Goal: Transaction & Acquisition: Subscribe to service/newsletter

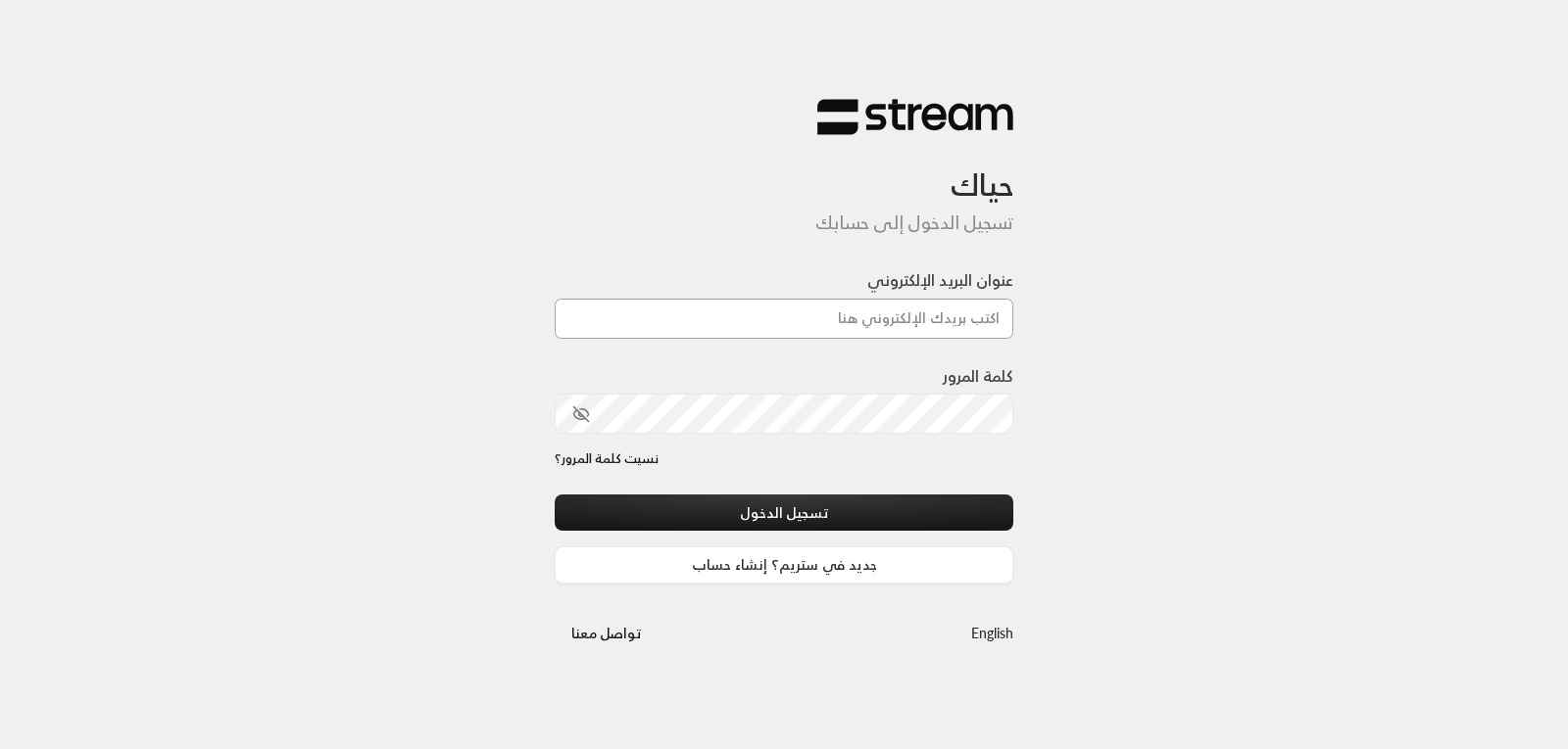
click at [777, 323] on input "عنوان البريد الإلكتروني" at bounding box center [784, 318] width 459 height 40
type input "[EMAIL_ADDRESS][DOMAIN_NAME]"
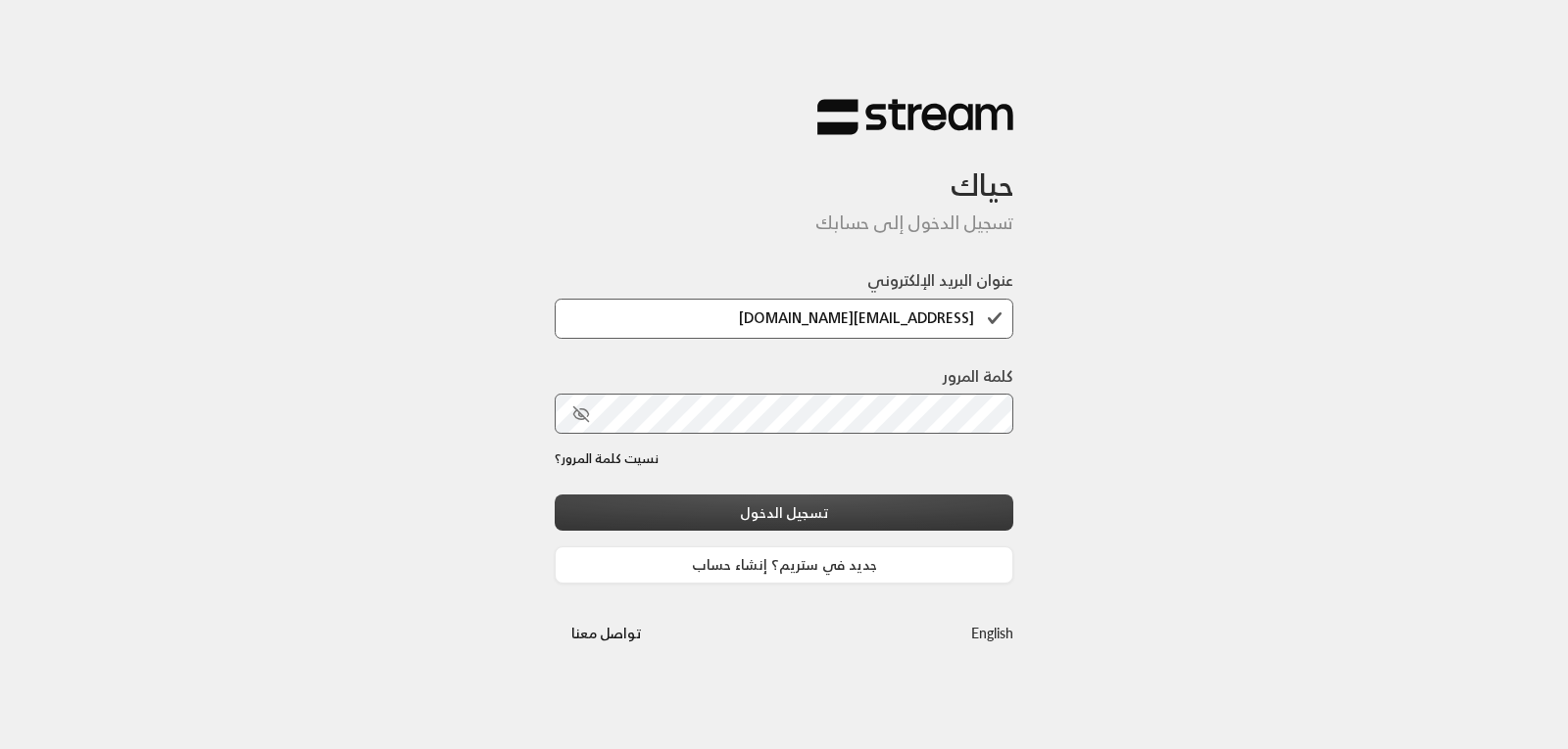
click at [812, 501] on button "تسجيل الدخول" at bounding box center [784, 512] width 459 height 36
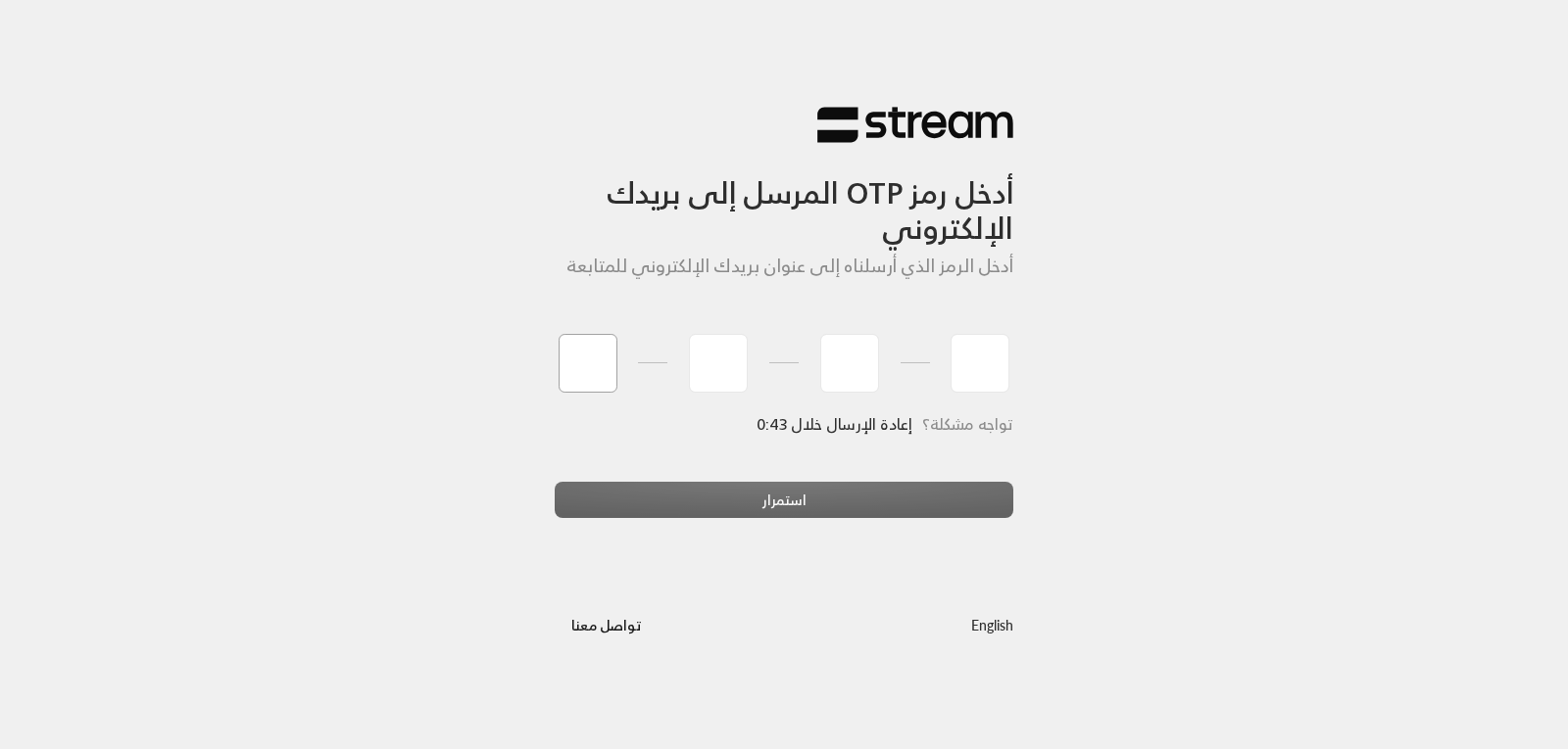
type input "0"
type input "4"
type input "5"
type input "6"
click at [809, 494] on div "استمرار" at bounding box center [784, 508] width 459 height 53
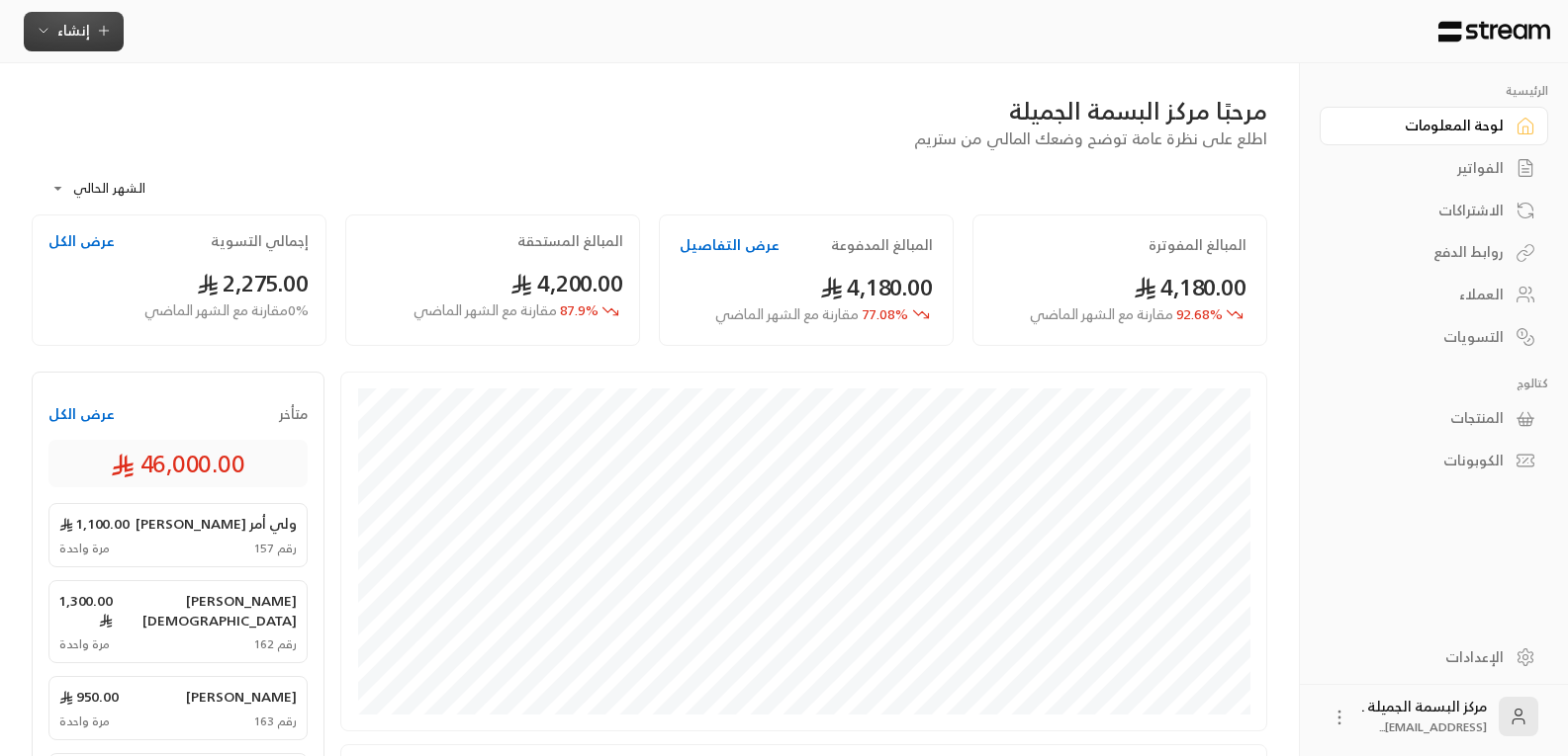
click at [80, 18] on span "إنشاء" at bounding box center [73, 30] width 33 height 25
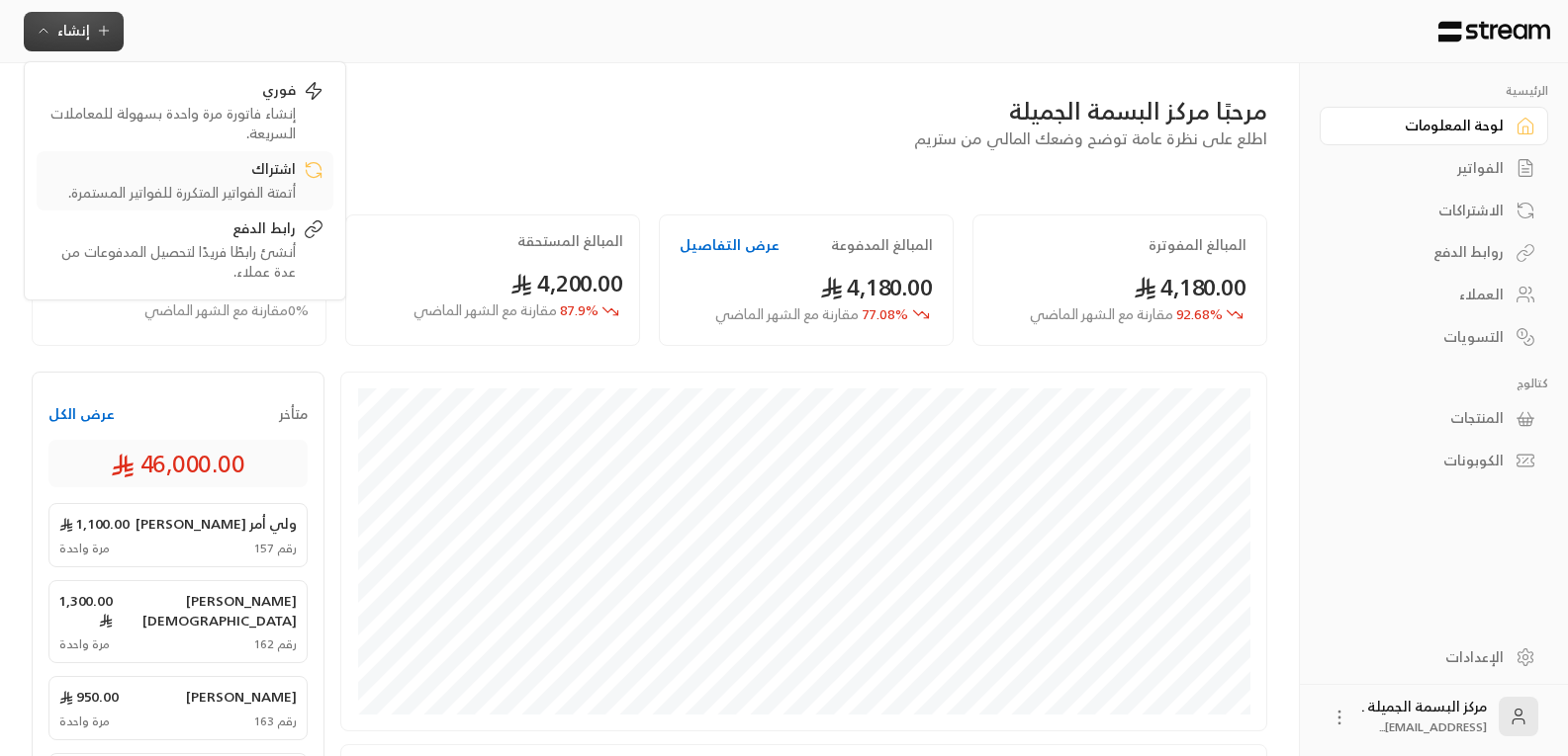
click at [197, 179] on div "اشتراك" at bounding box center [170, 171] width 249 height 24
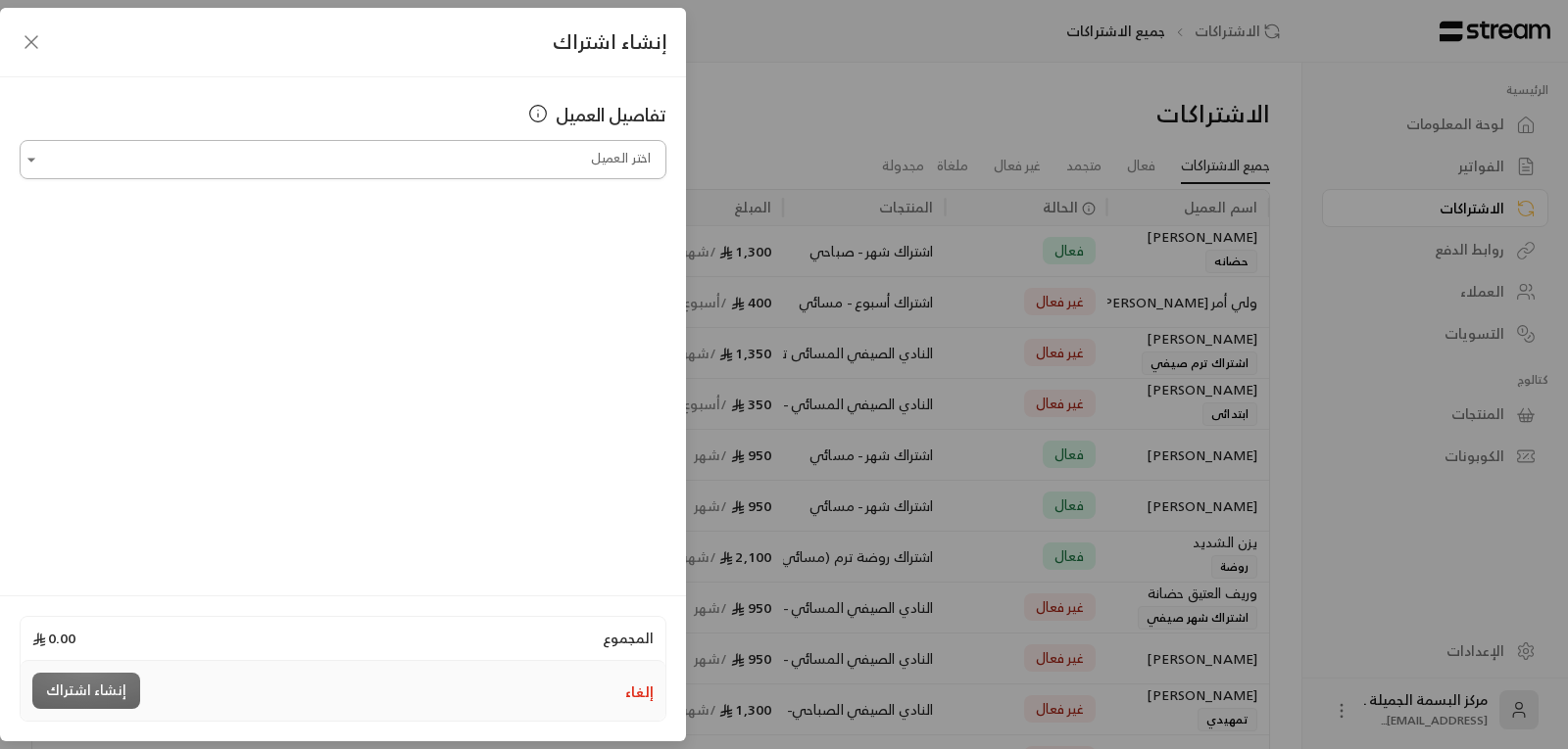
click at [561, 154] on input "اختر العميل" at bounding box center [343, 160] width 647 height 34
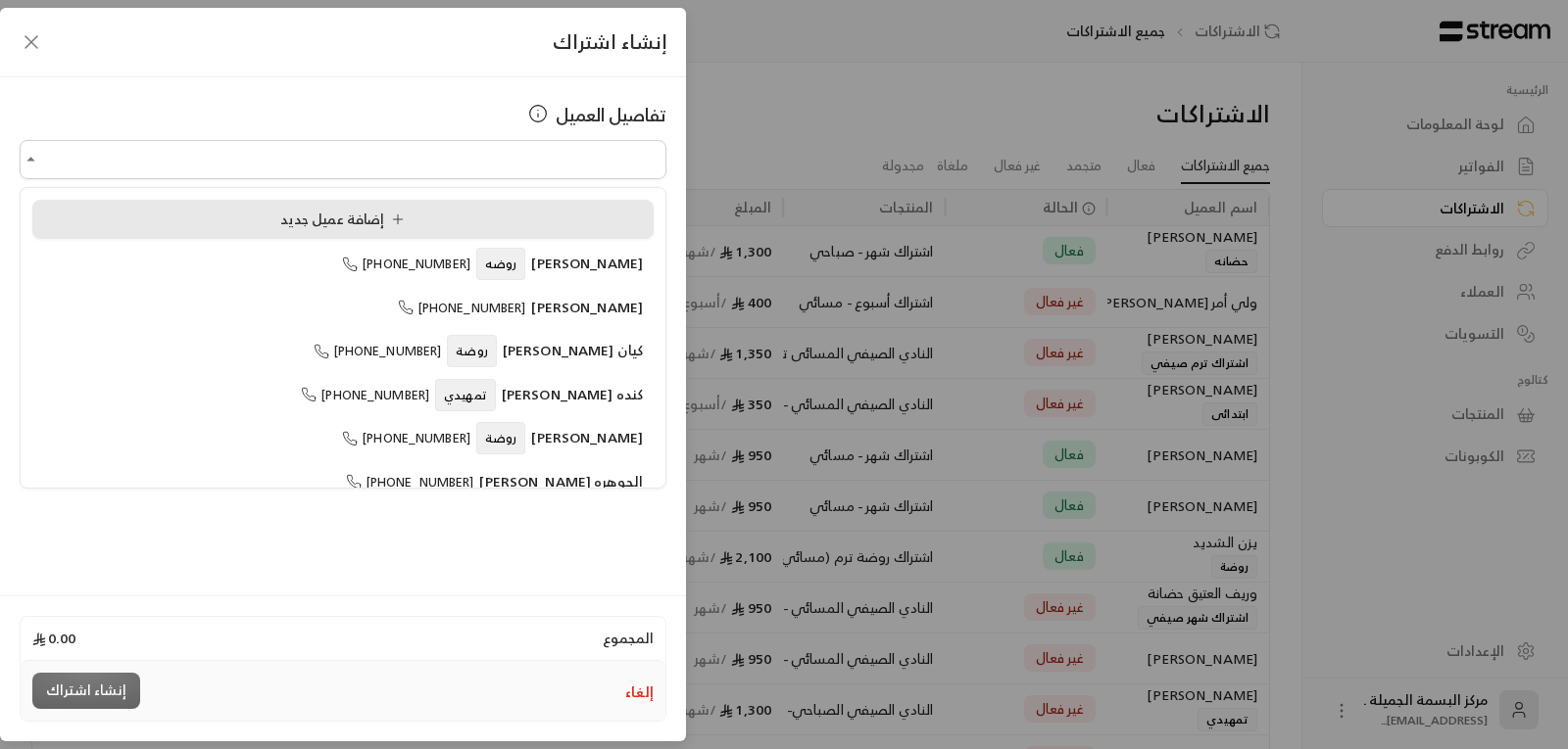
click at [287, 228] on span "إضافة عميل جديد" at bounding box center [346, 219] width 133 height 25
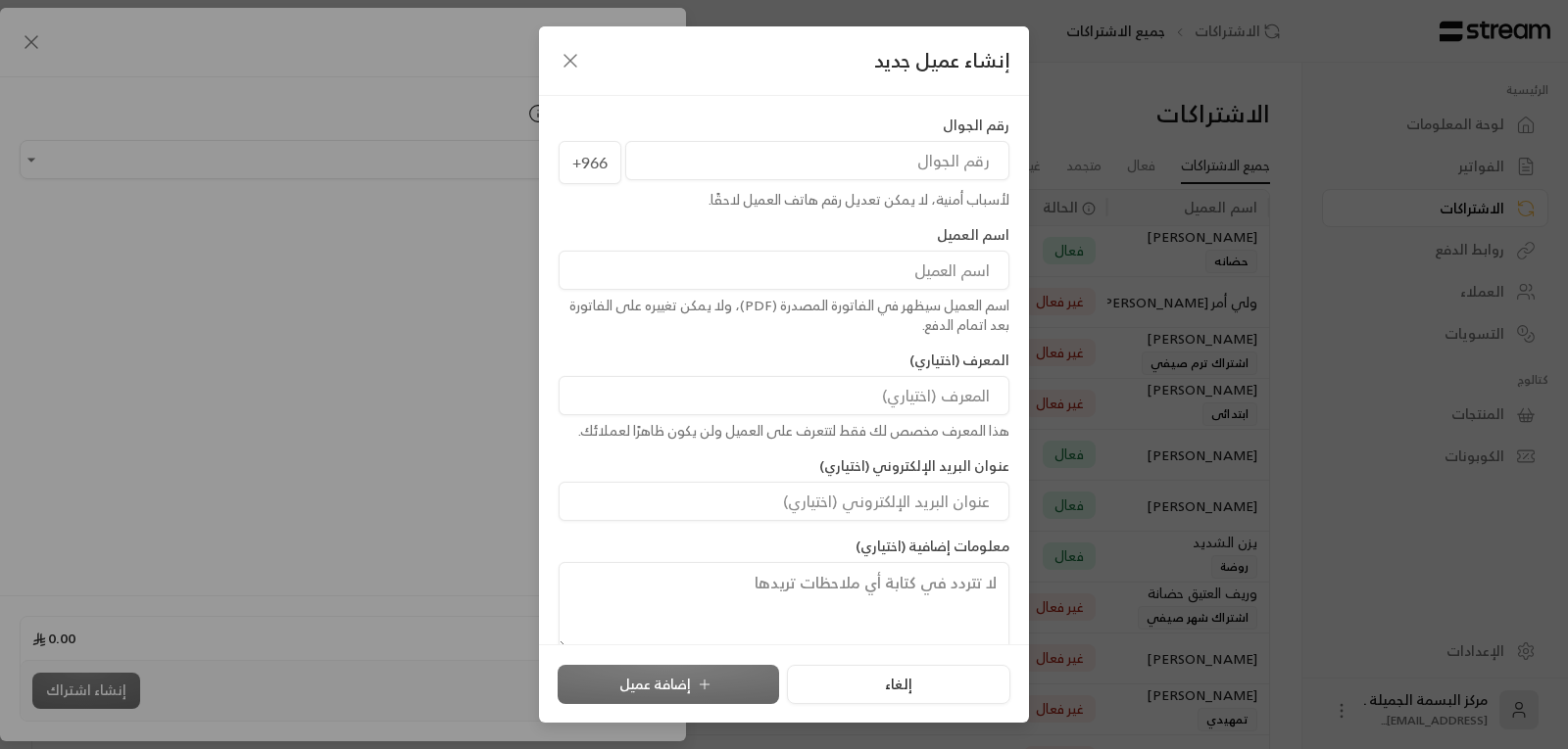
click at [831, 161] on input "tel" at bounding box center [817, 161] width 384 height 39
type input "535761460"
click at [866, 261] on input at bounding box center [784, 270] width 451 height 39
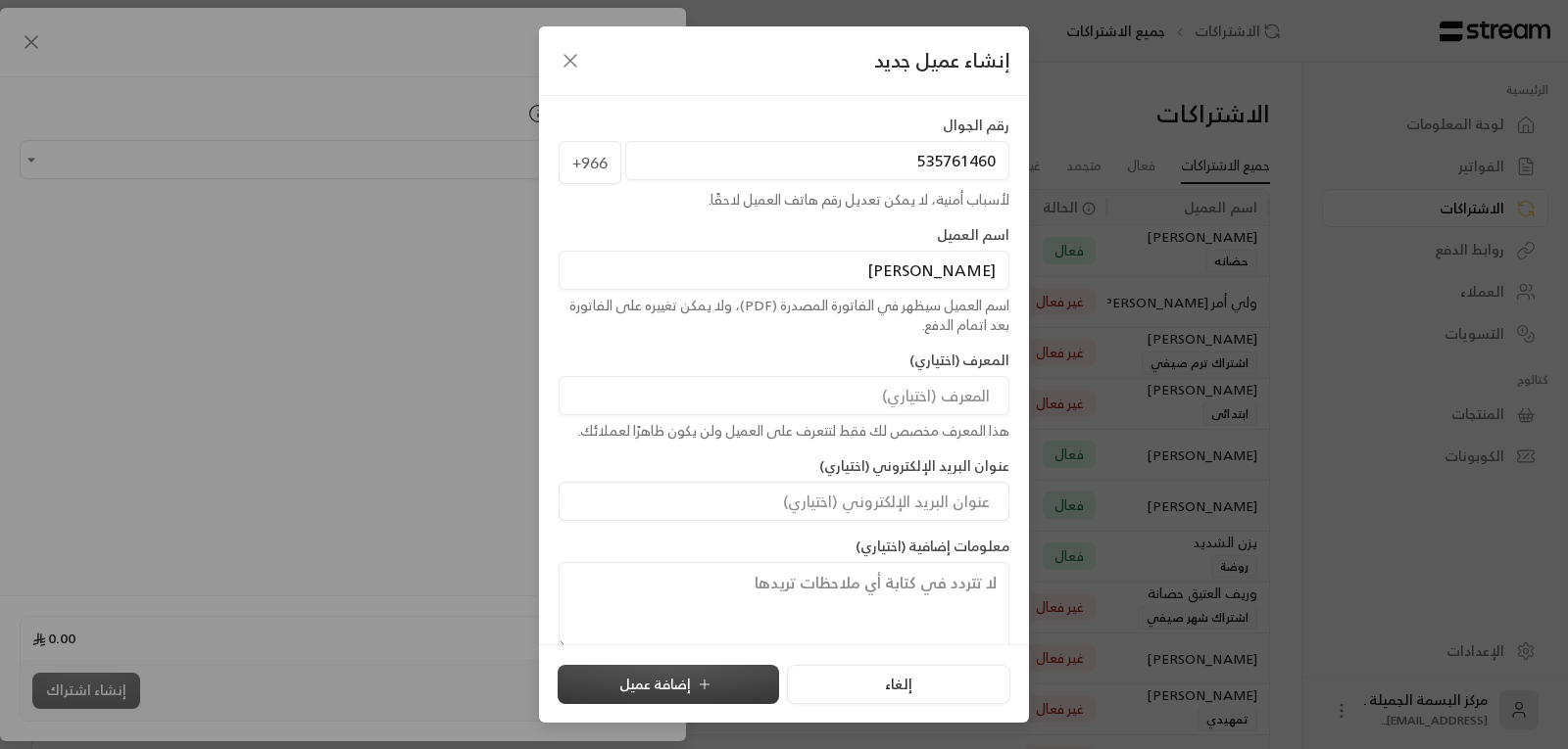
type input "[PERSON_NAME]"
click at [669, 678] on button "إضافة عميل" at bounding box center [669, 685] width 222 height 39
type input "**********"
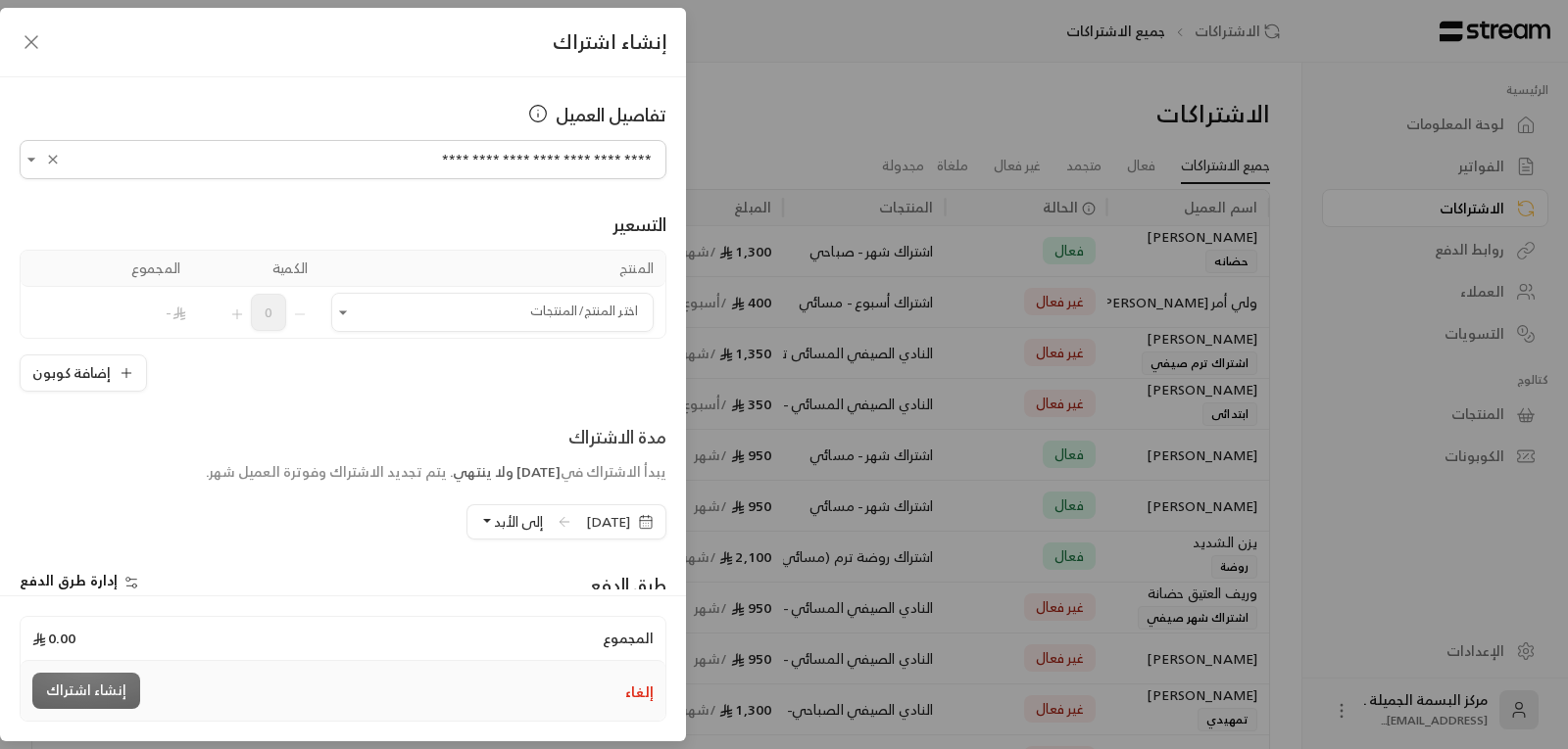
click at [648, 522] on icon "button" at bounding box center [646, 522] width 16 height 16
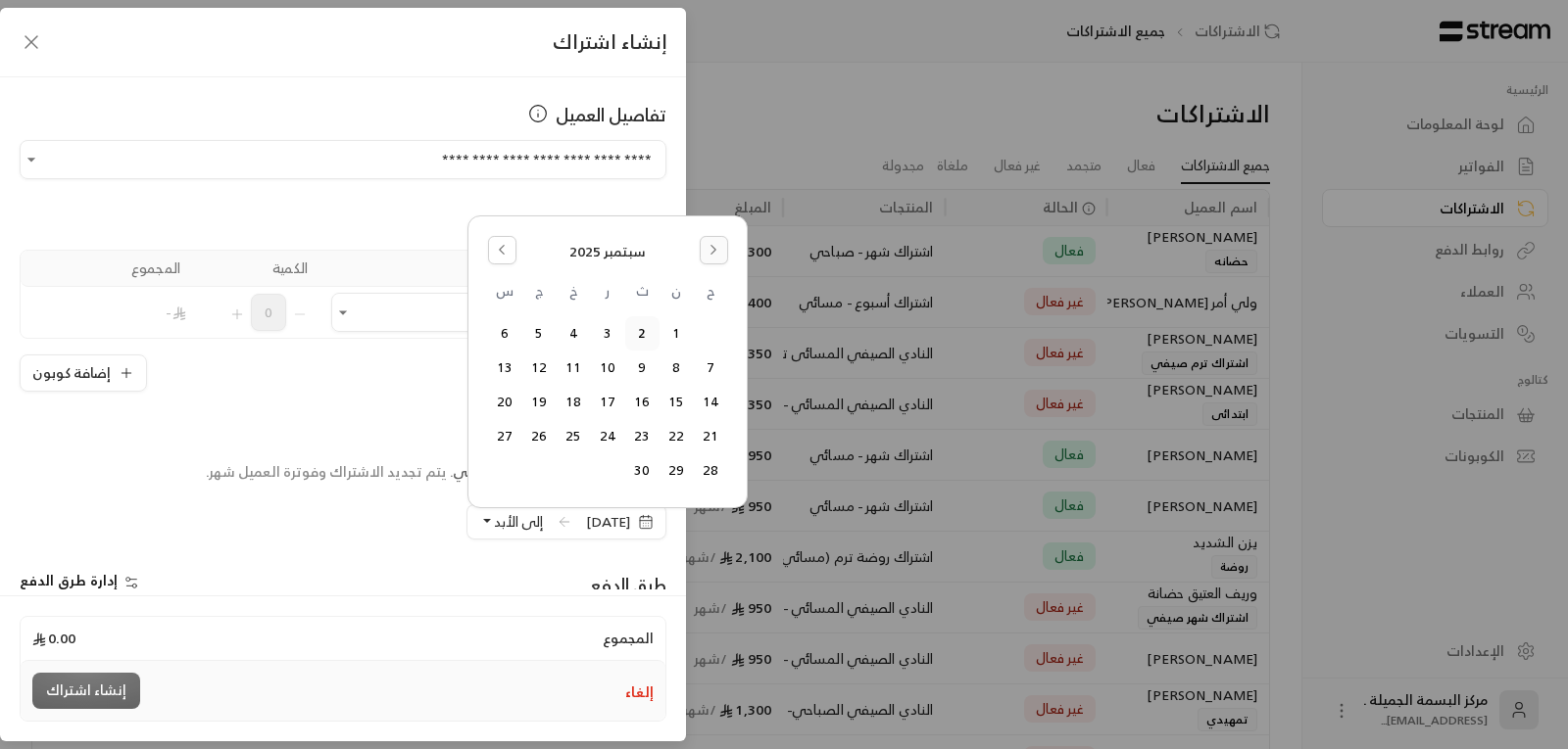
click at [712, 248] on icon "Go to the Next Month" at bounding box center [713, 249] width 14 height 14
click at [509, 252] on button "Go to the Previous Month" at bounding box center [502, 249] width 28 height 28
click at [708, 437] on button "24" at bounding box center [711, 436] width 32 height 32
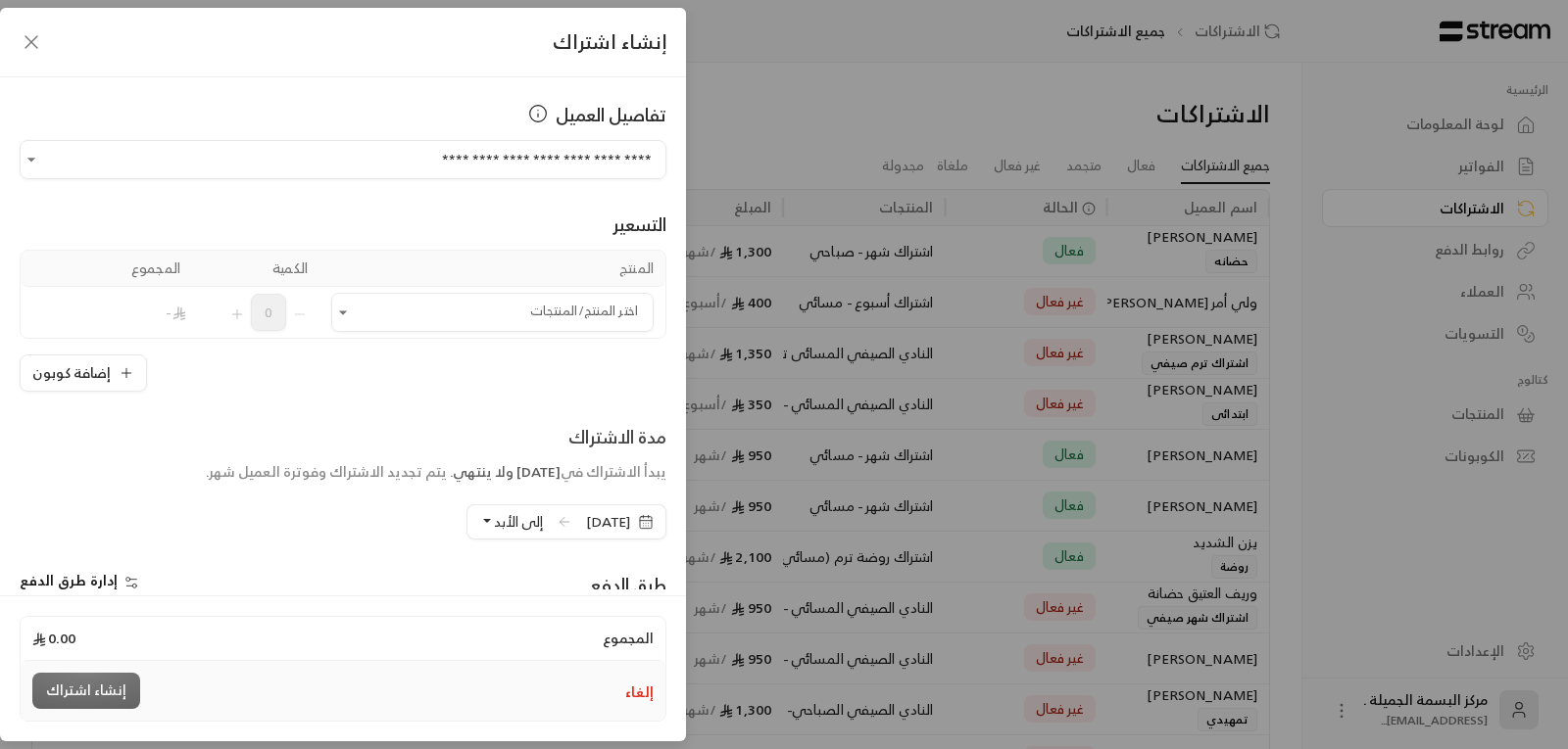
click at [479, 520] on button "إلى الأبد" at bounding box center [511, 522] width 64 height 33
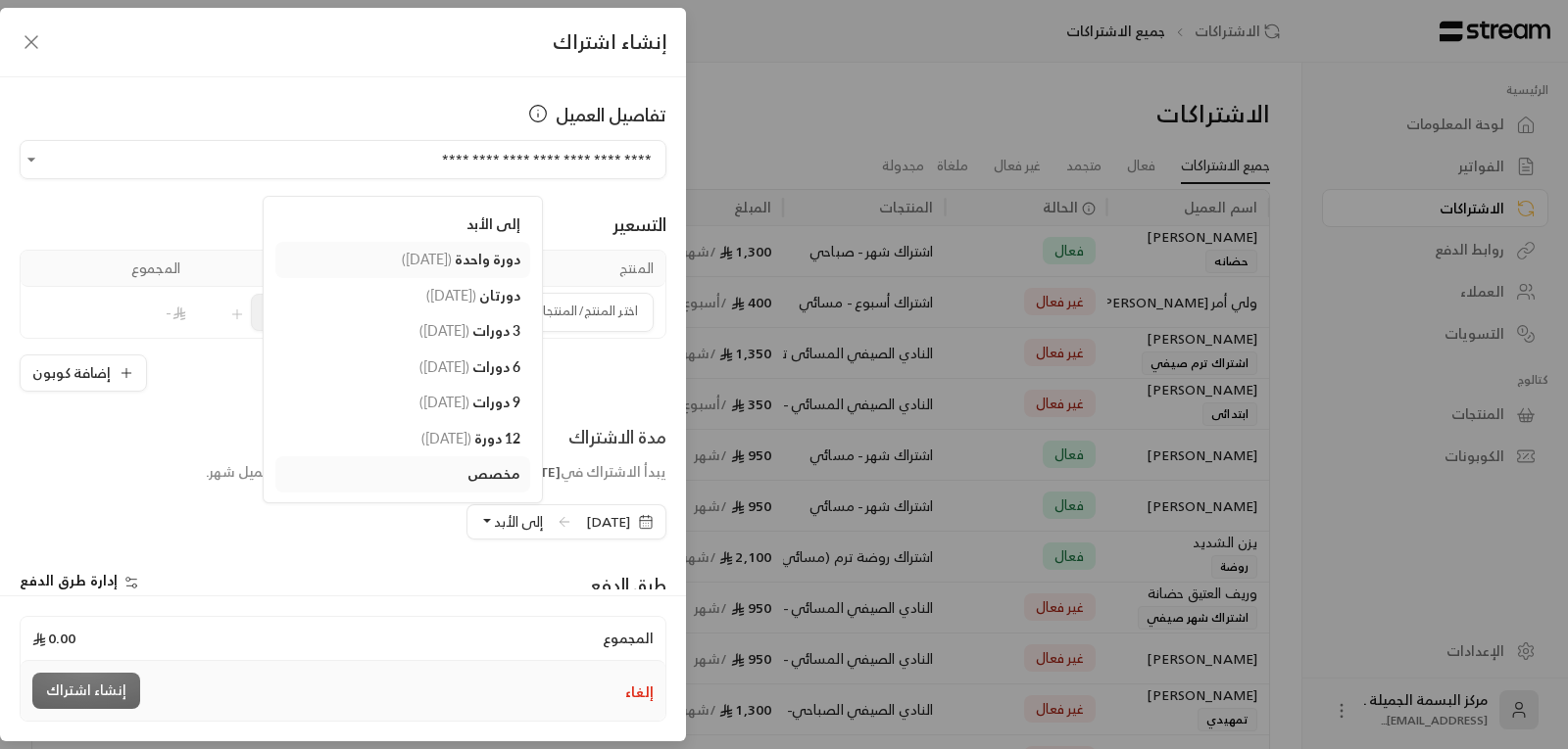
click at [471, 256] on span "دورة واحدة" at bounding box center [487, 258] width 66 height 17
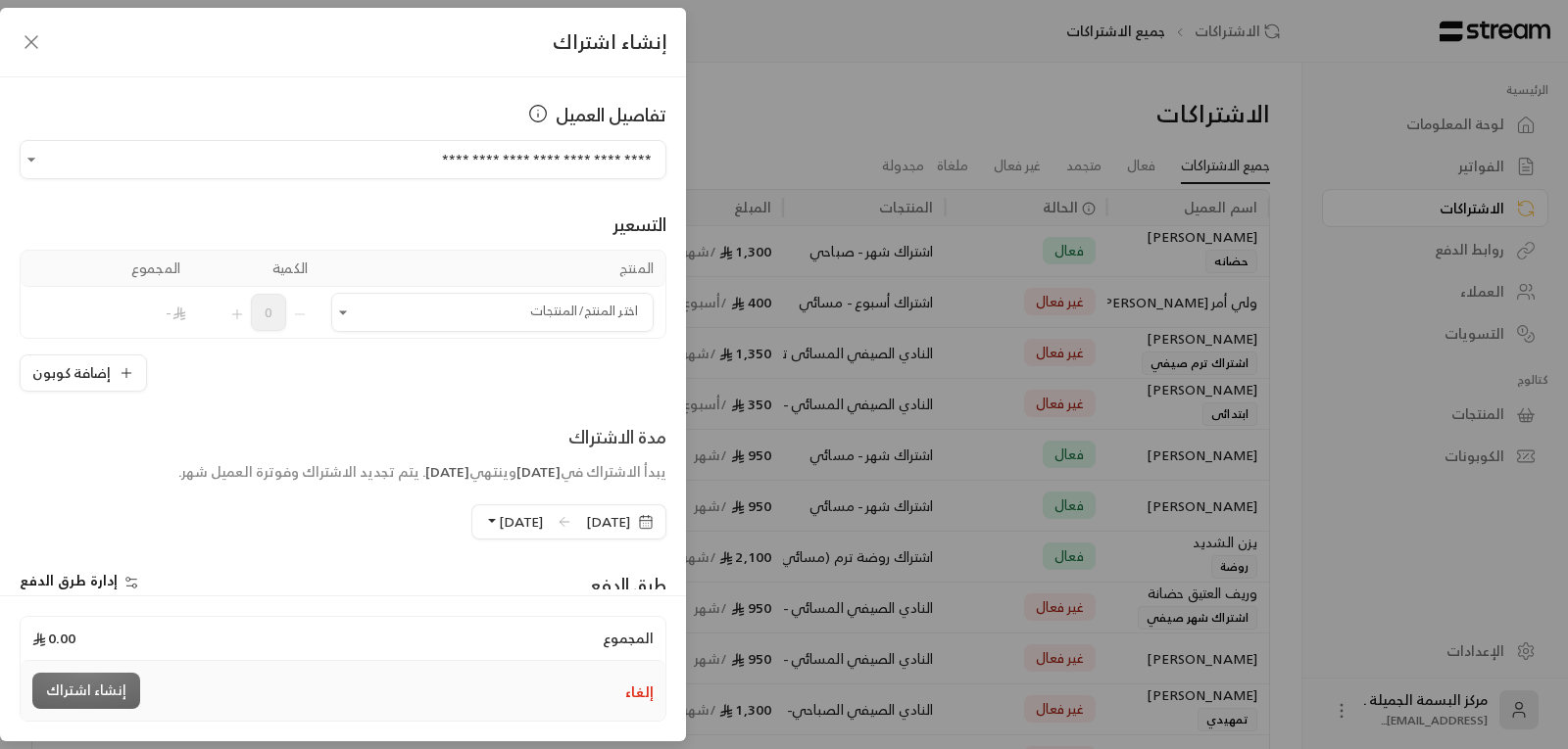
click at [484, 517] on button "24/09/2025" at bounding box center [514, 522] width 59 height 33
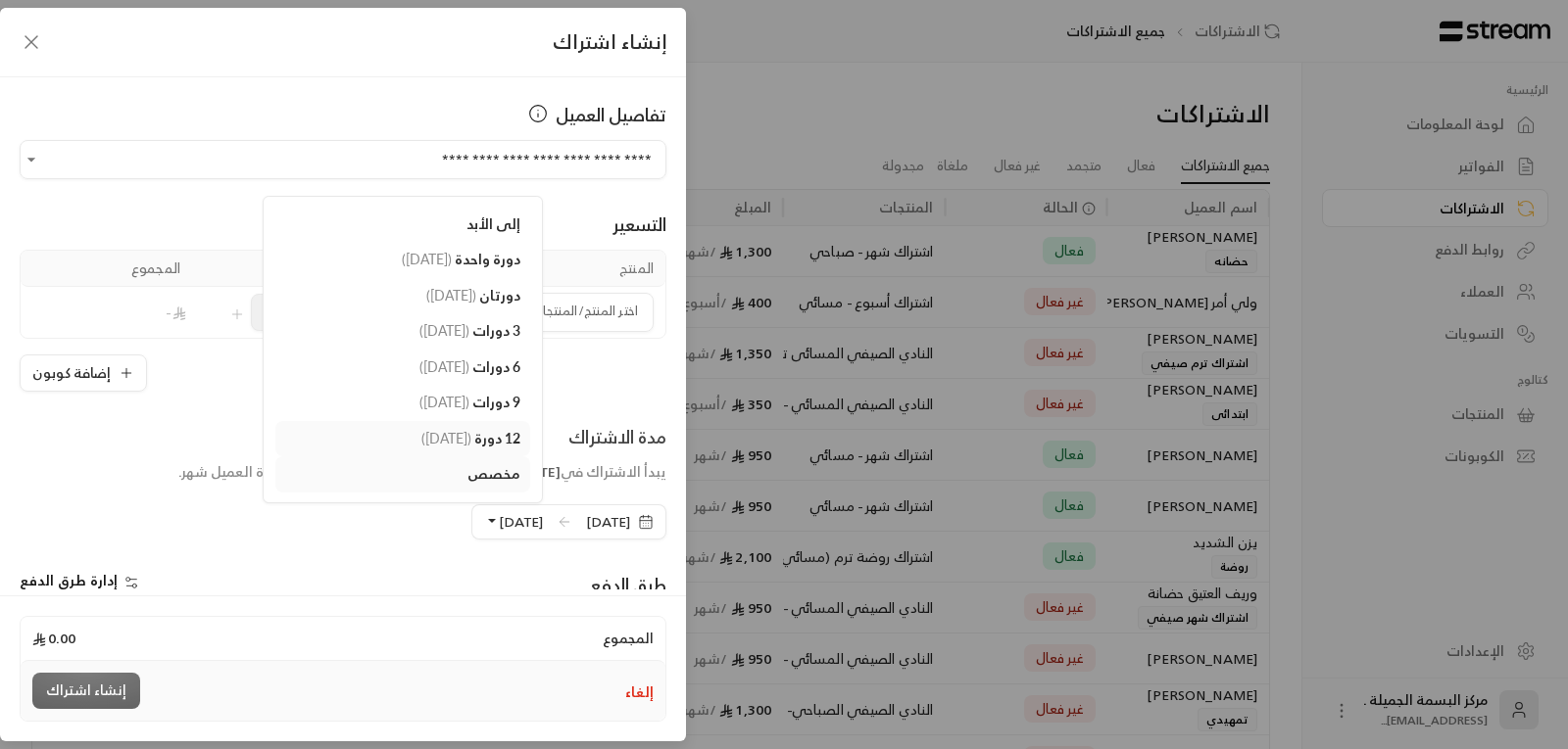
click at [421, 435] on span "( 24/08/2026 )" at bounding box center [446, 438] width 50 height 17
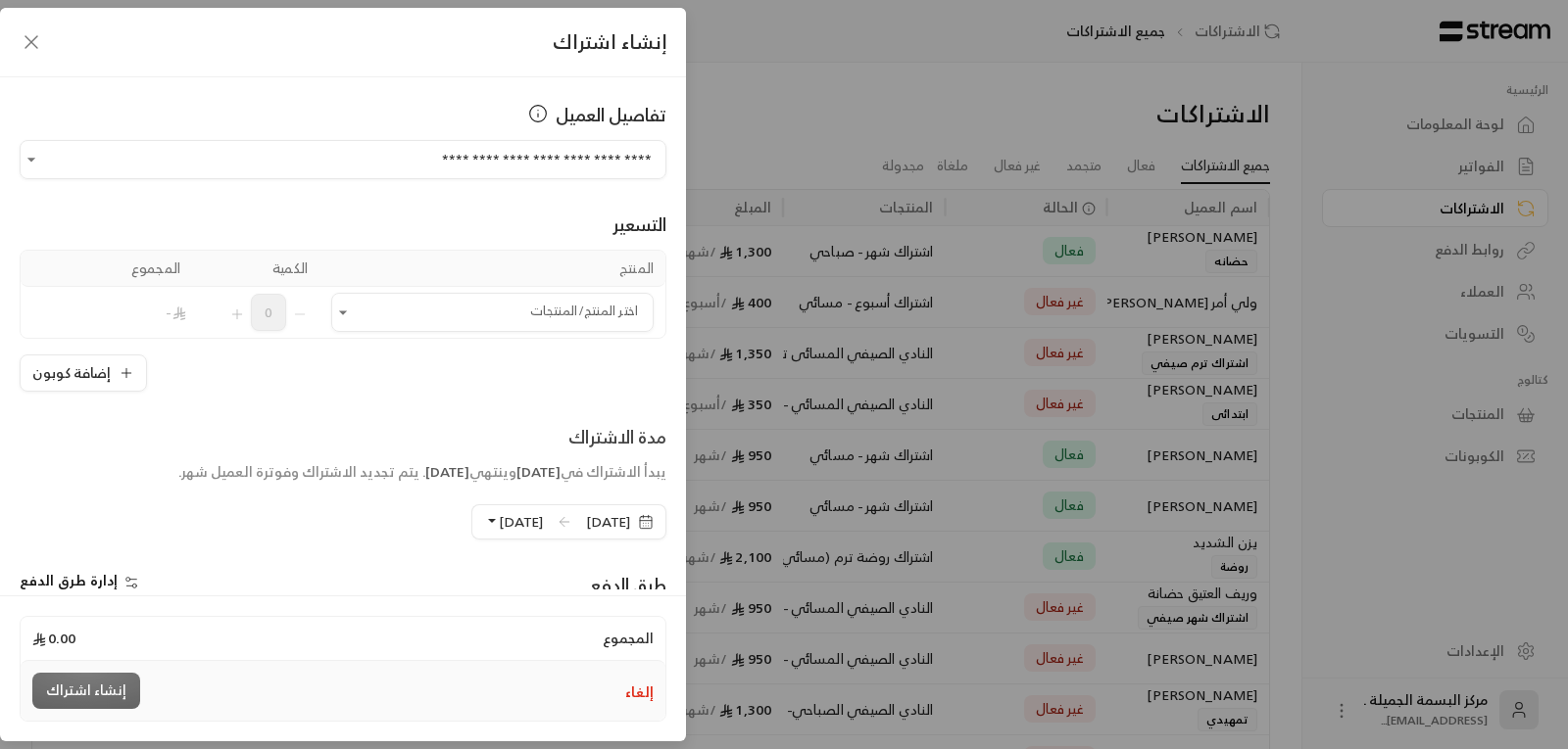
click at [499, 522] on span "24/08/2026" at bounding box center [520, 521] width 44 height 25
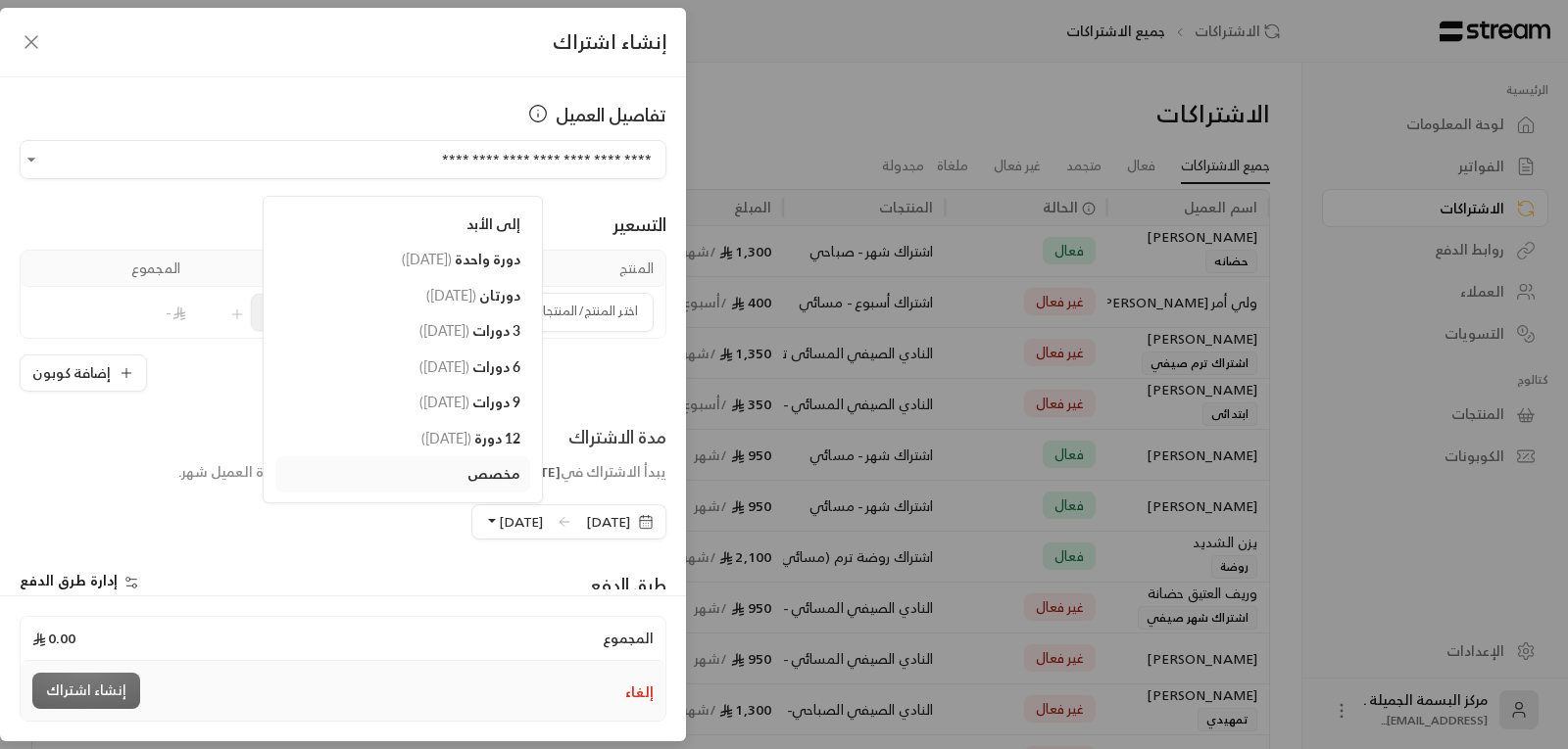
click at [470, 470] on span "مخصص" at bounding box center [494, 473] width 53 height 17
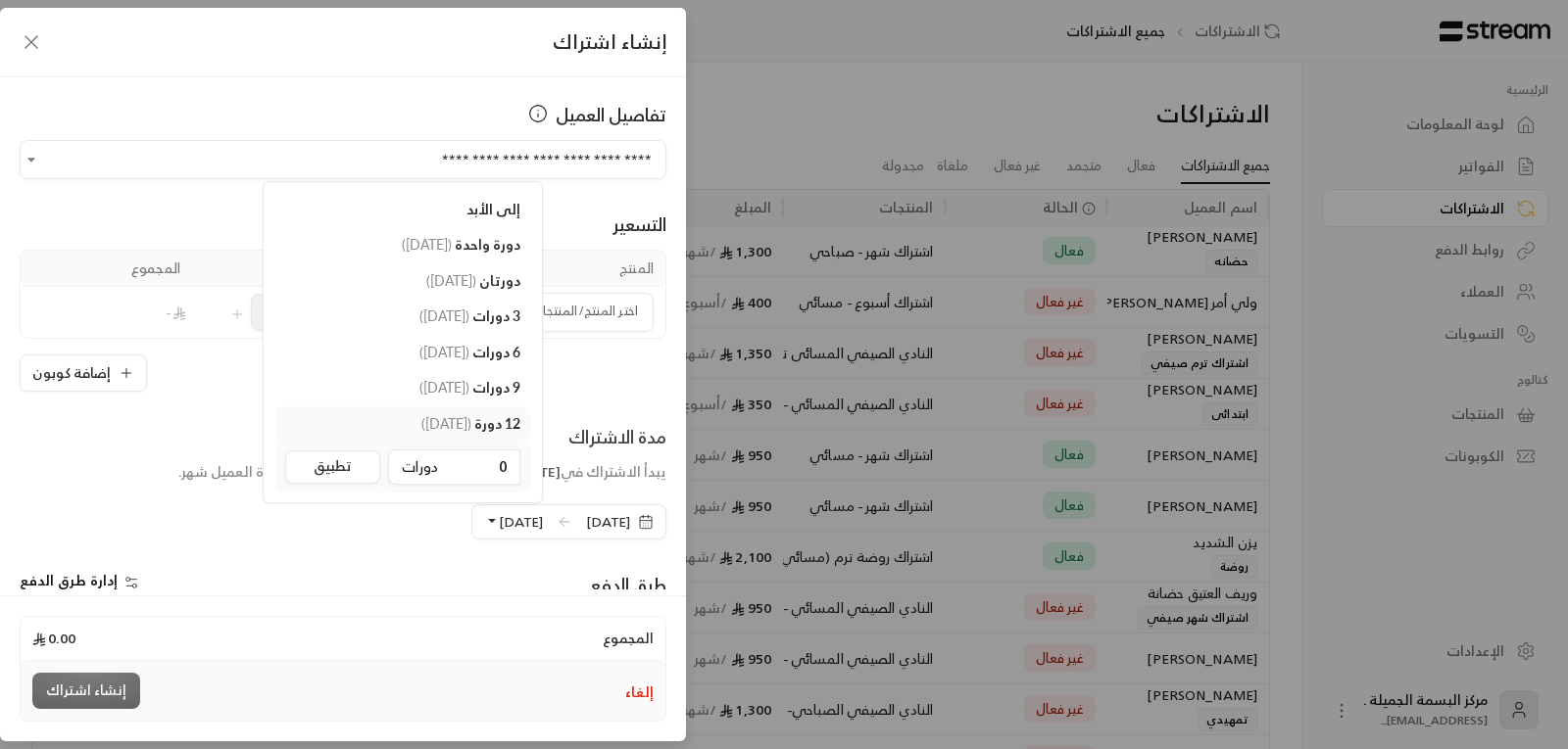
click at [389, 413] on link "12 دورة ( 24/08/2026 )" at bounding box center [402, 424] width 254 height 36
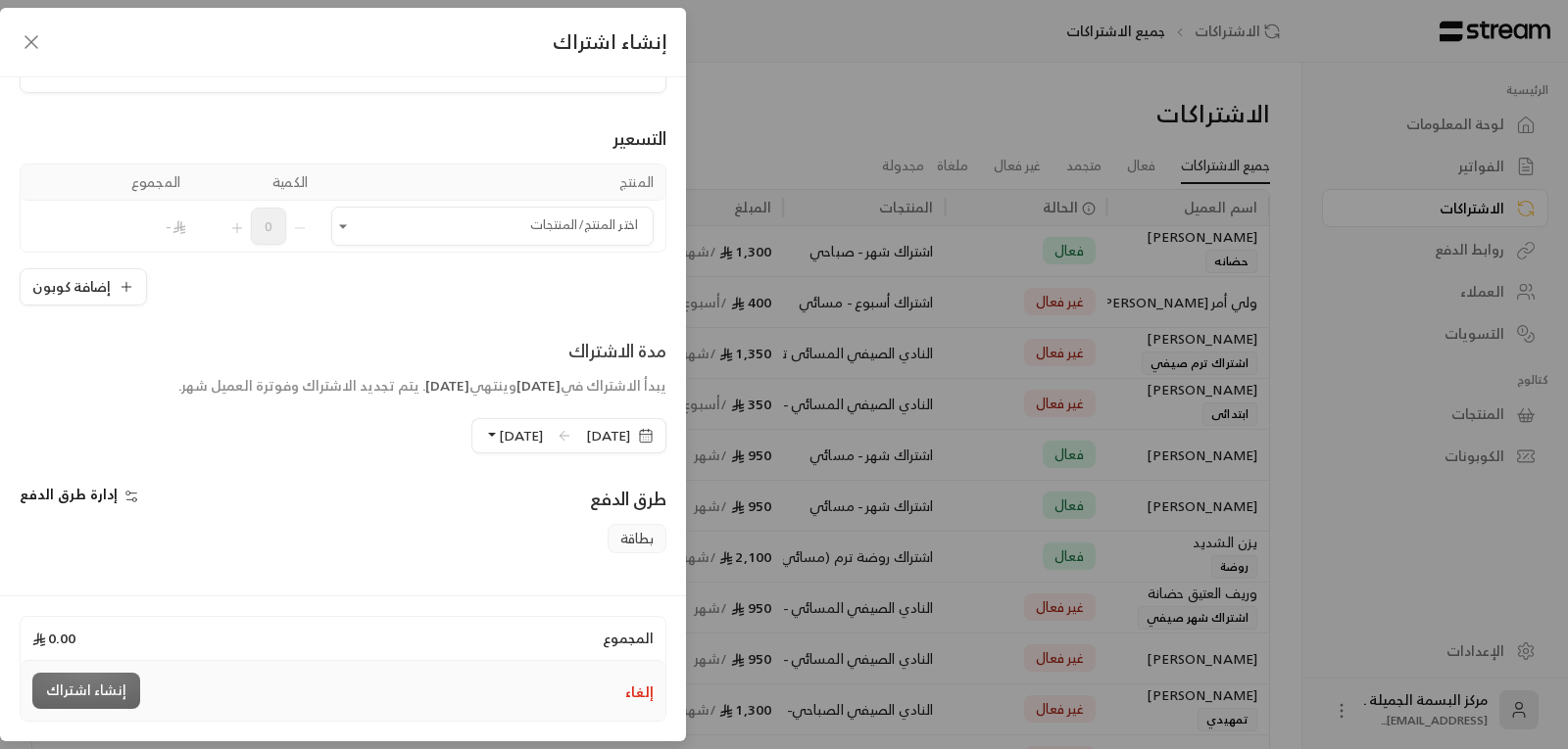
scroll to position [196, 0]
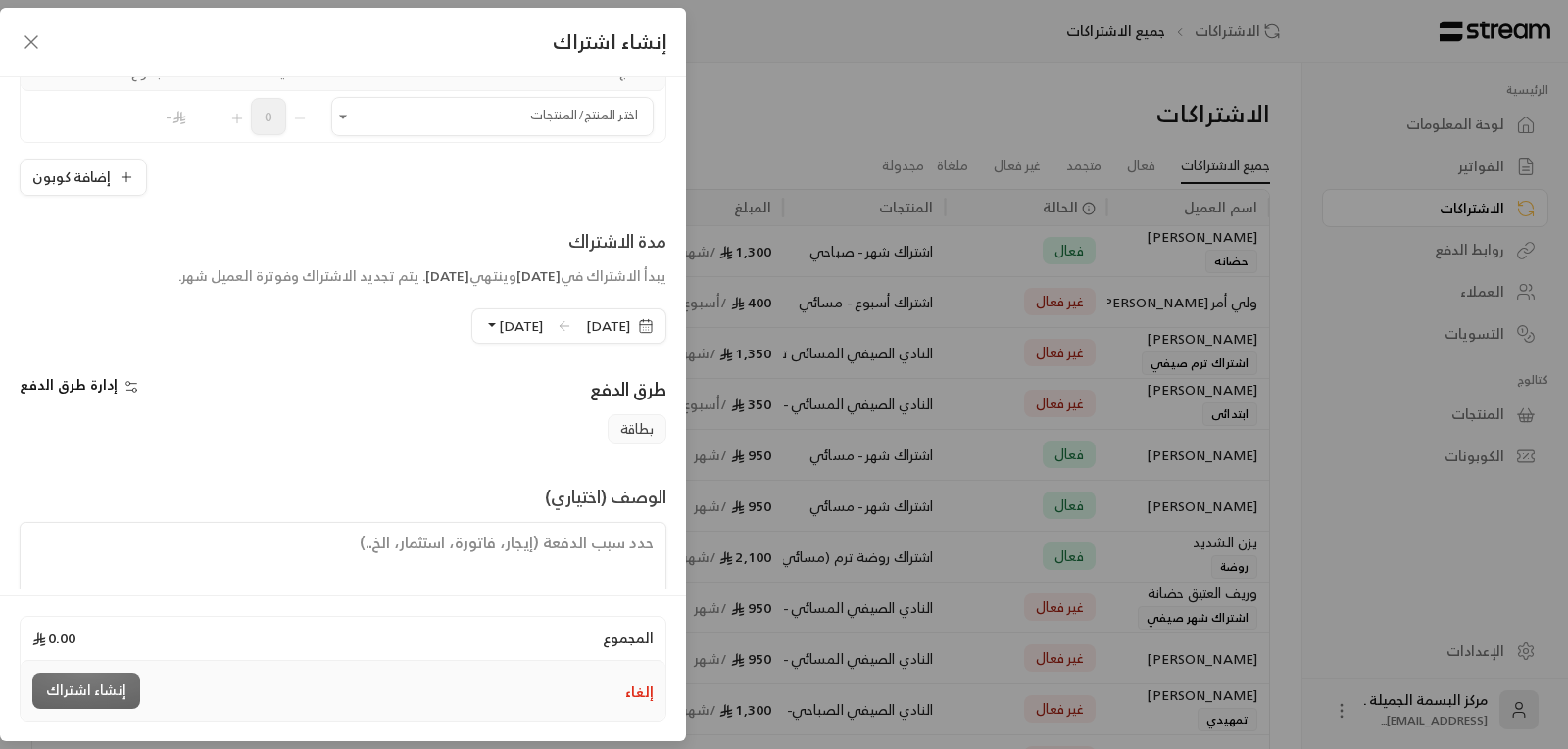
click at [484, 323] on button "24/08/2026" at bounding box center [514, 326] width 59 height 33
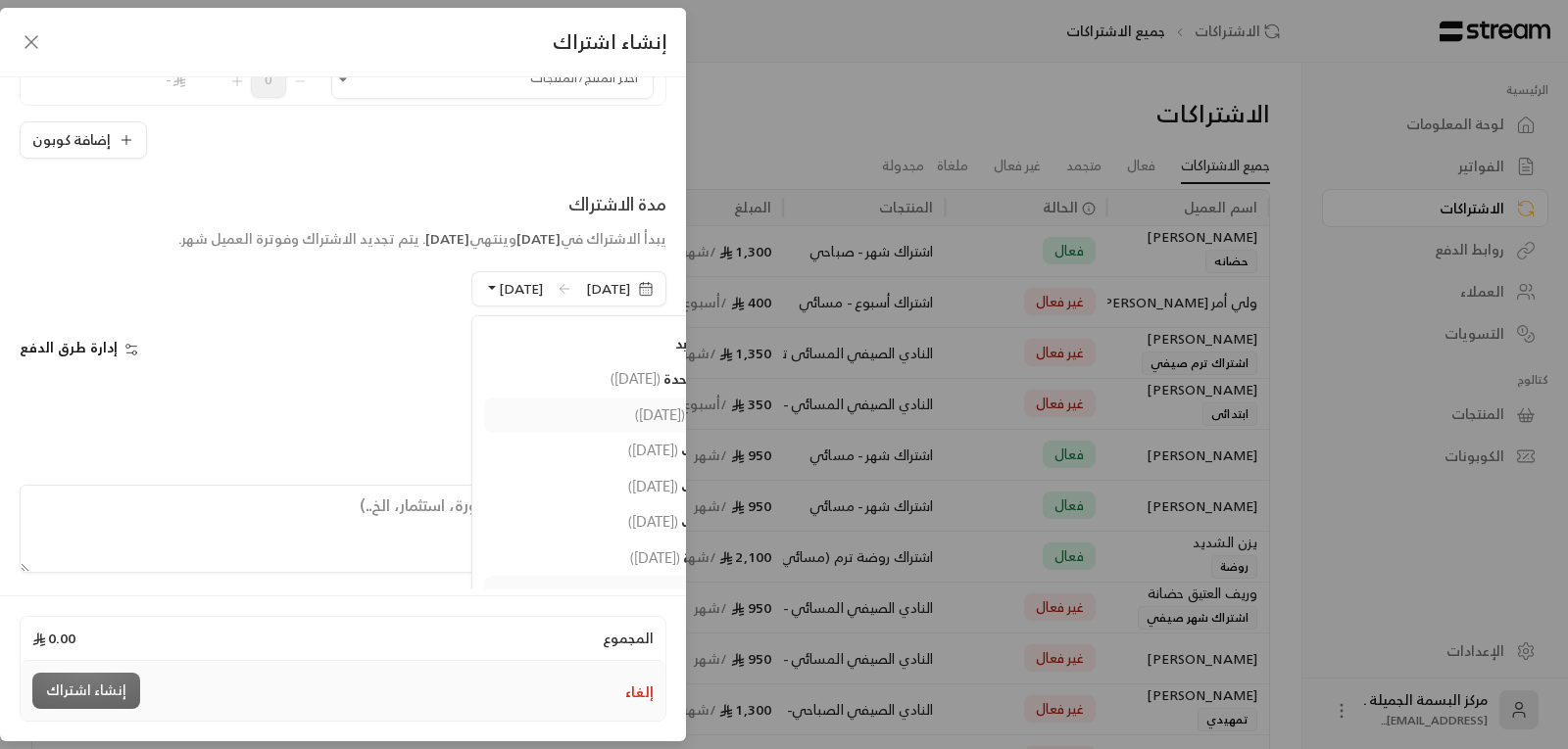
scroll to position [266, 0]
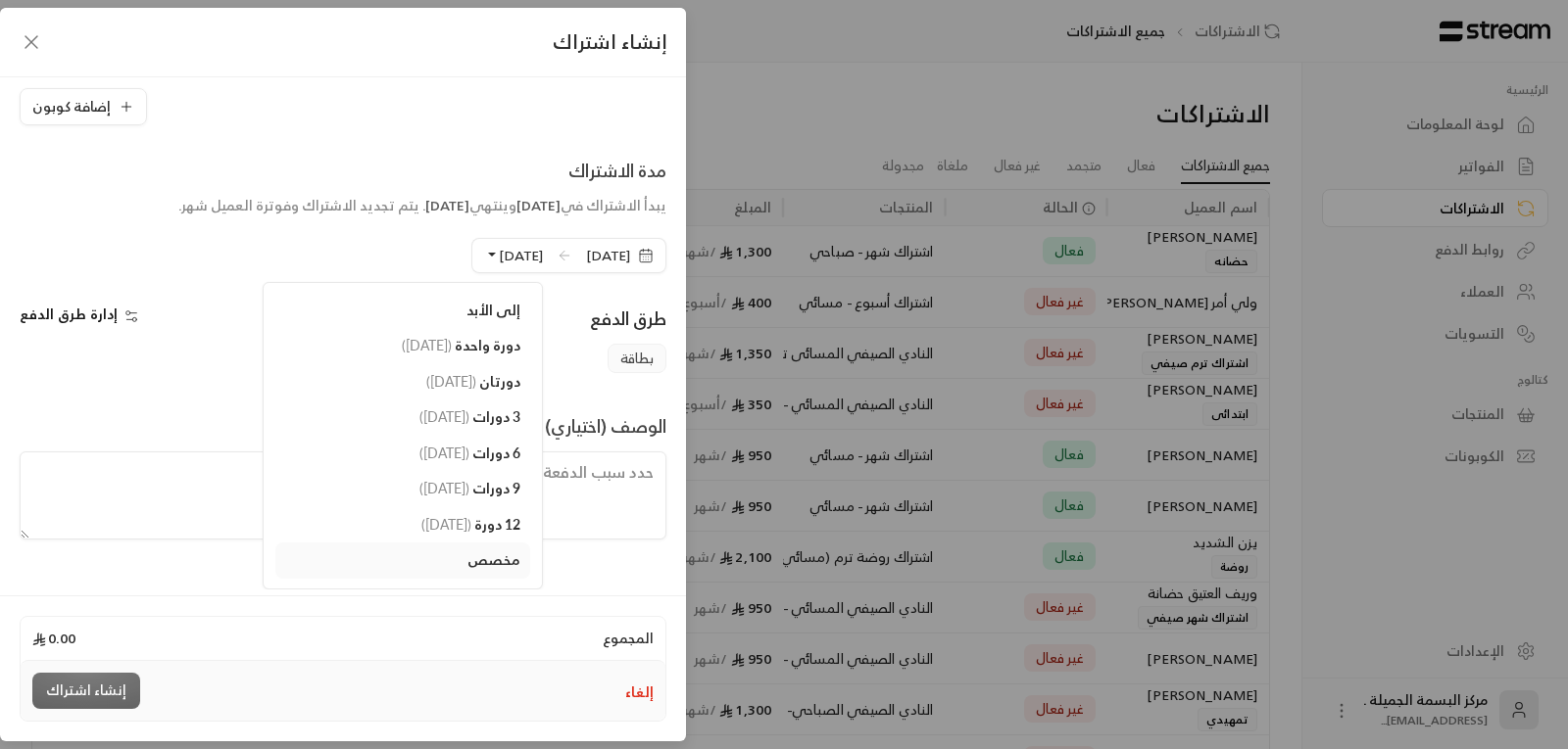
click at [1296, 251] on div "**********" at bounding box center [784, 374] width 1568 height 749
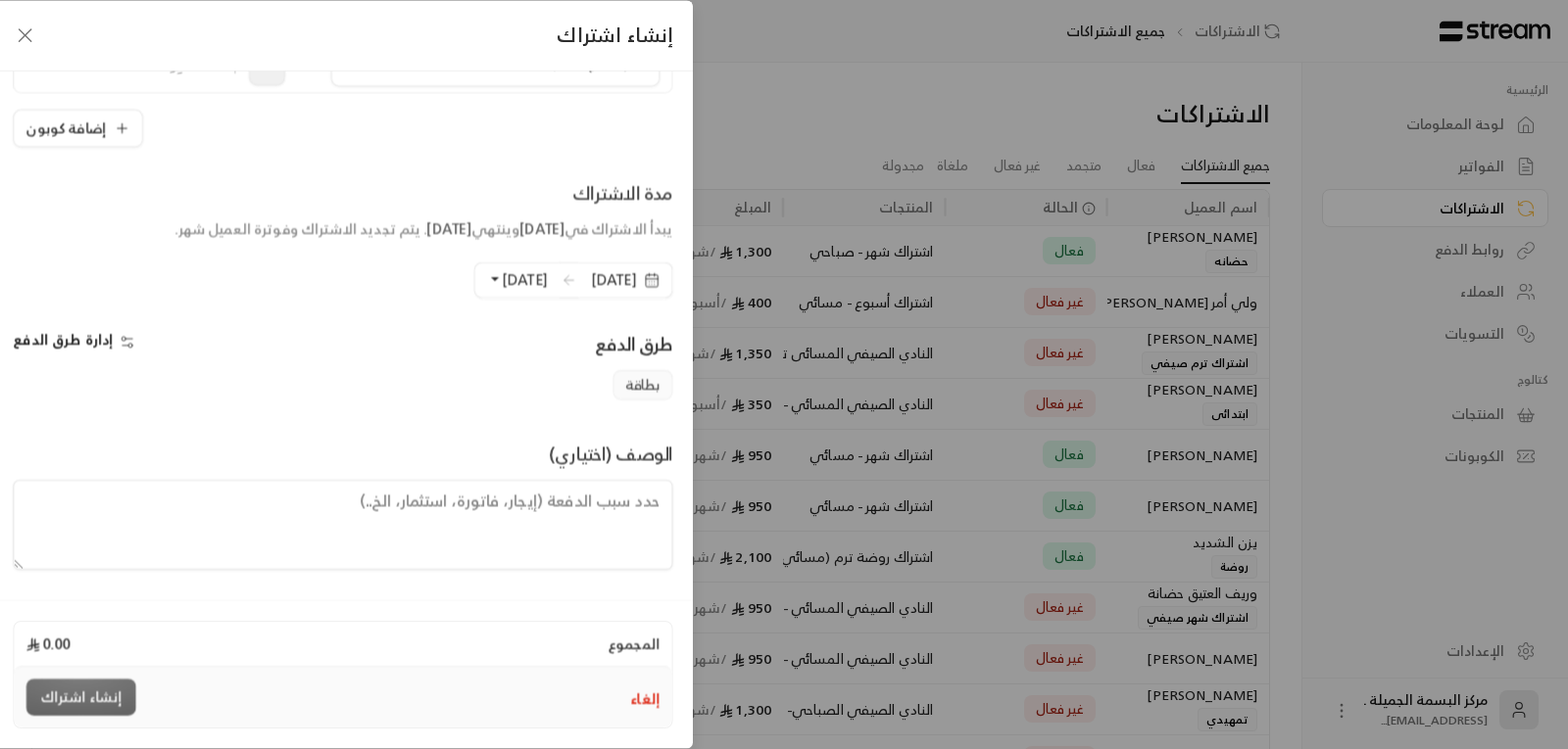
scroll to position [240, 0]
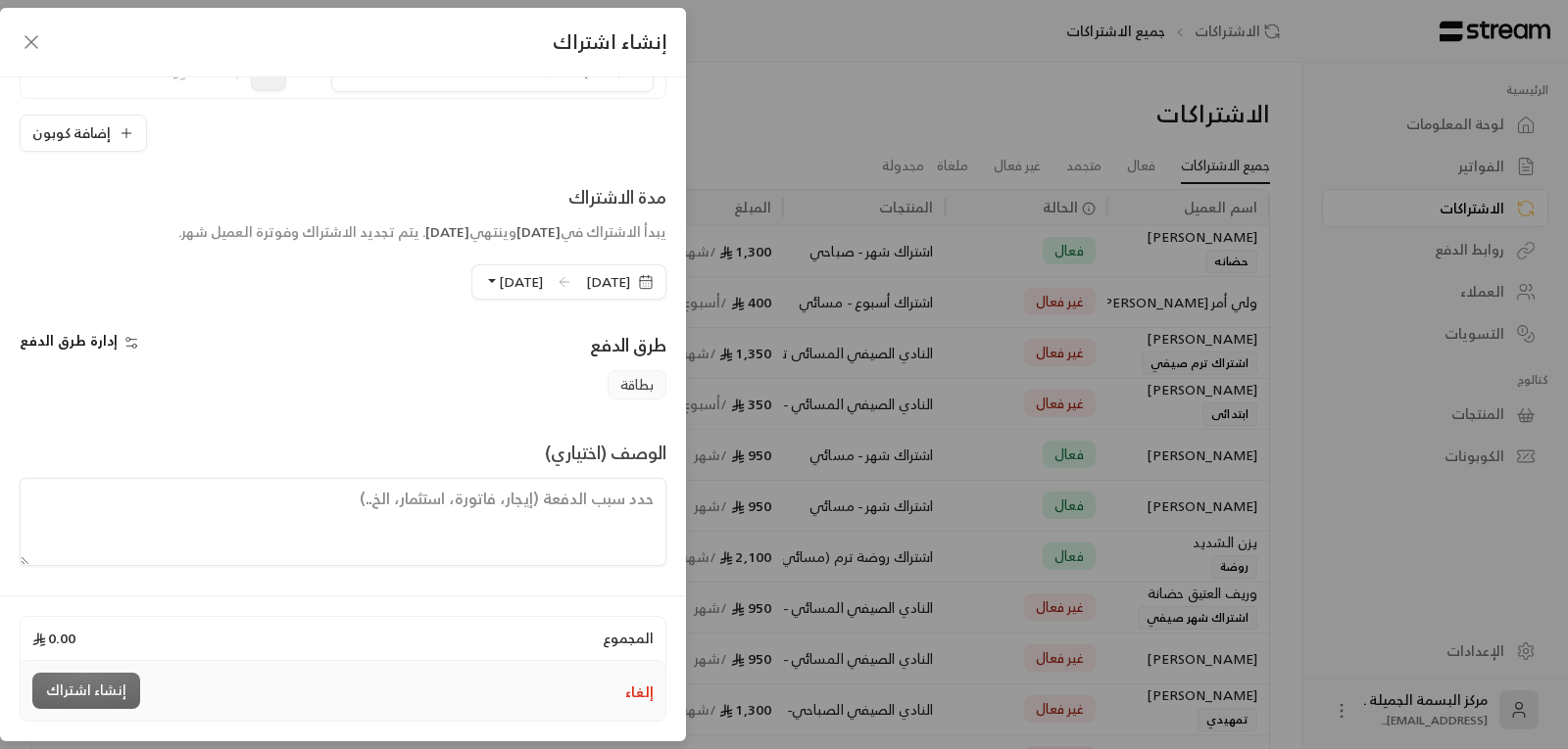
click at [484, 284] on button "24/08/2026" at bounding box center [514, 282] width 59 height 33
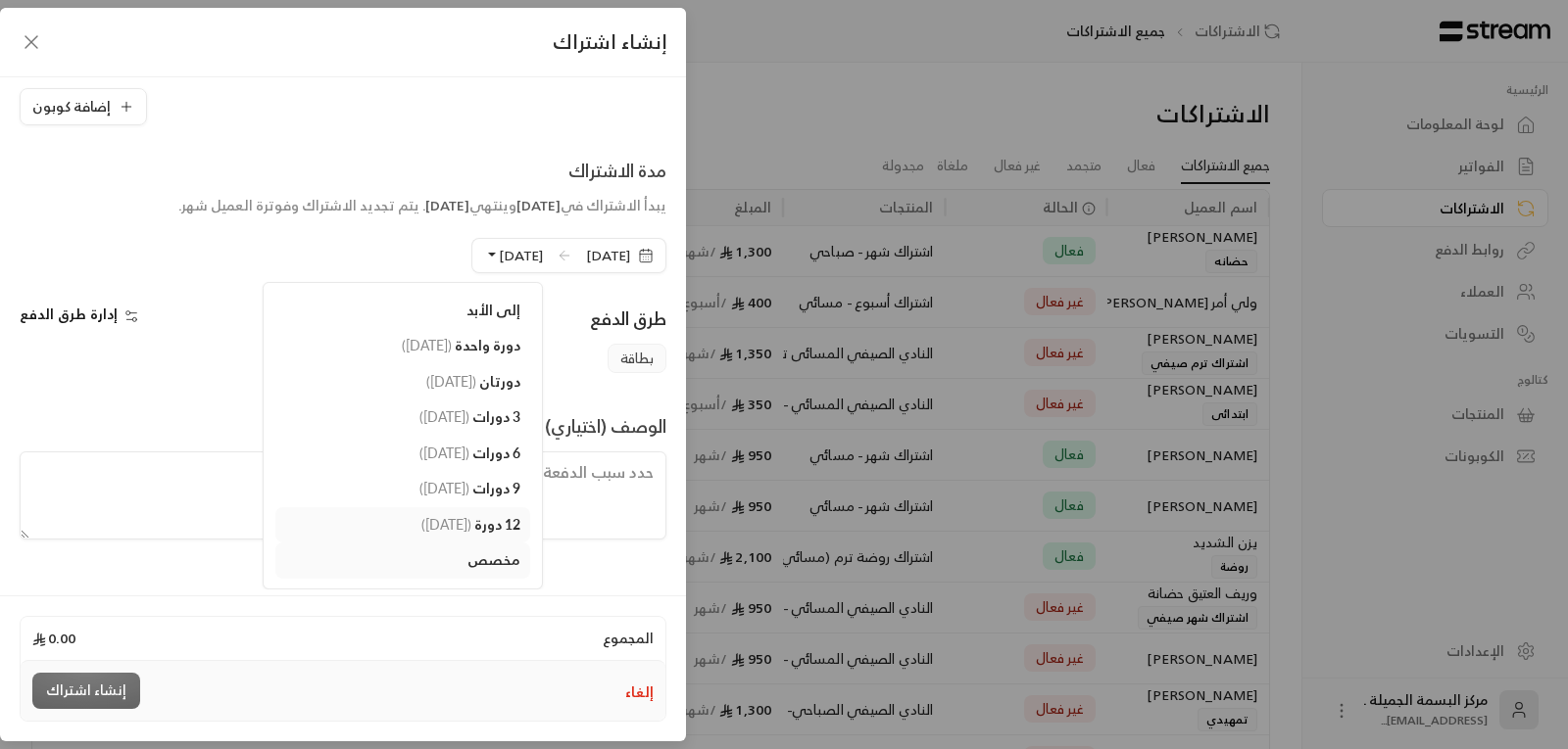
click at [421, 522] on span "( 24/08/2026 )" at bounding box center [446, 524] width 50 height 17
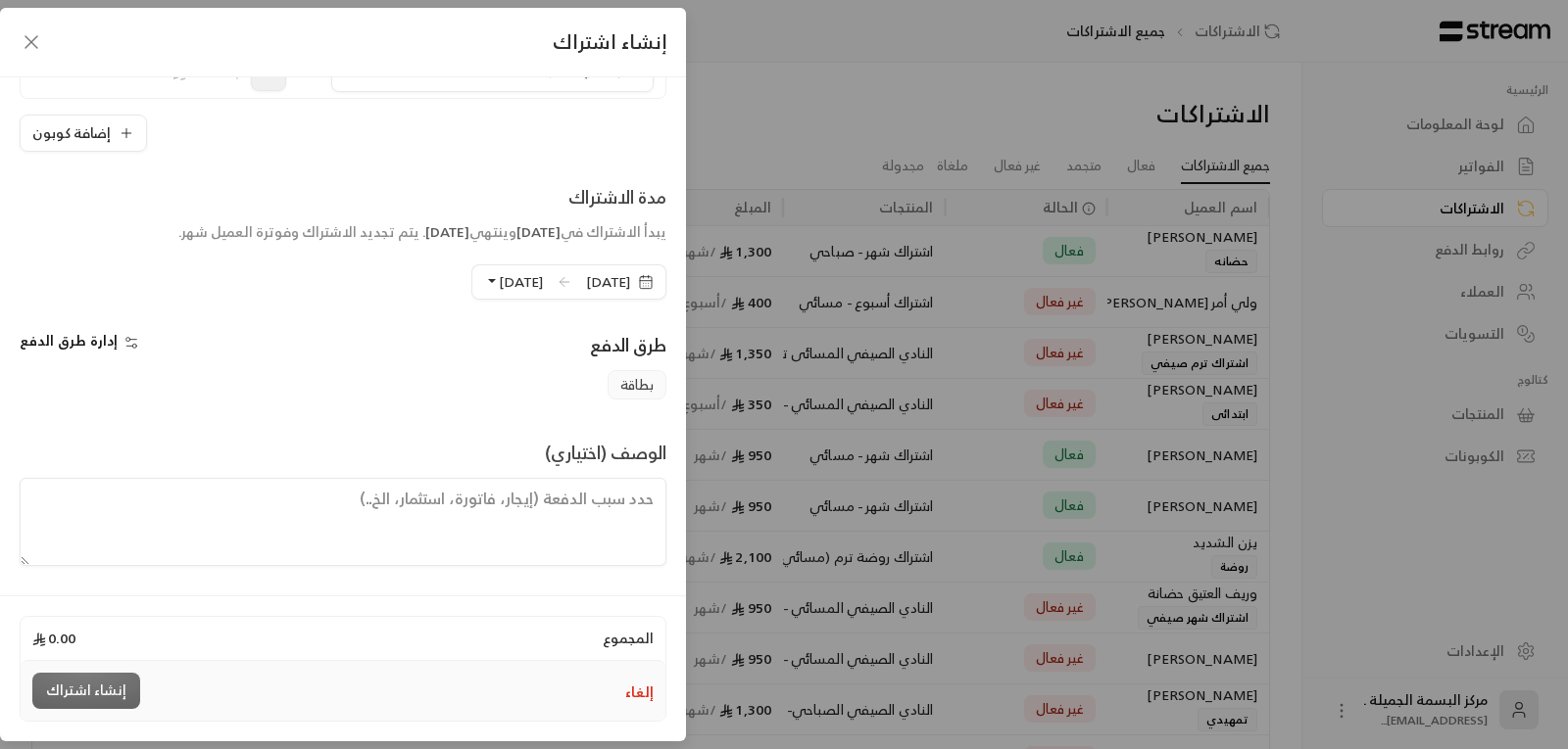
click at [484, 277] on button "24/08/2026" at bounding box center [514, 282] width 59 height 33
click at [630, 554] on span "( 24/08/2026 )" at bounding box center [655, 551] width 50 height 17
drag, startPoint x: 433, startPoint y: 273, endPoint x: 448, endPoint y: 272, distance: 15.0
click at [499, 272] on span "24/08/2026" at bounding box center [520, 281] width 44 height 25
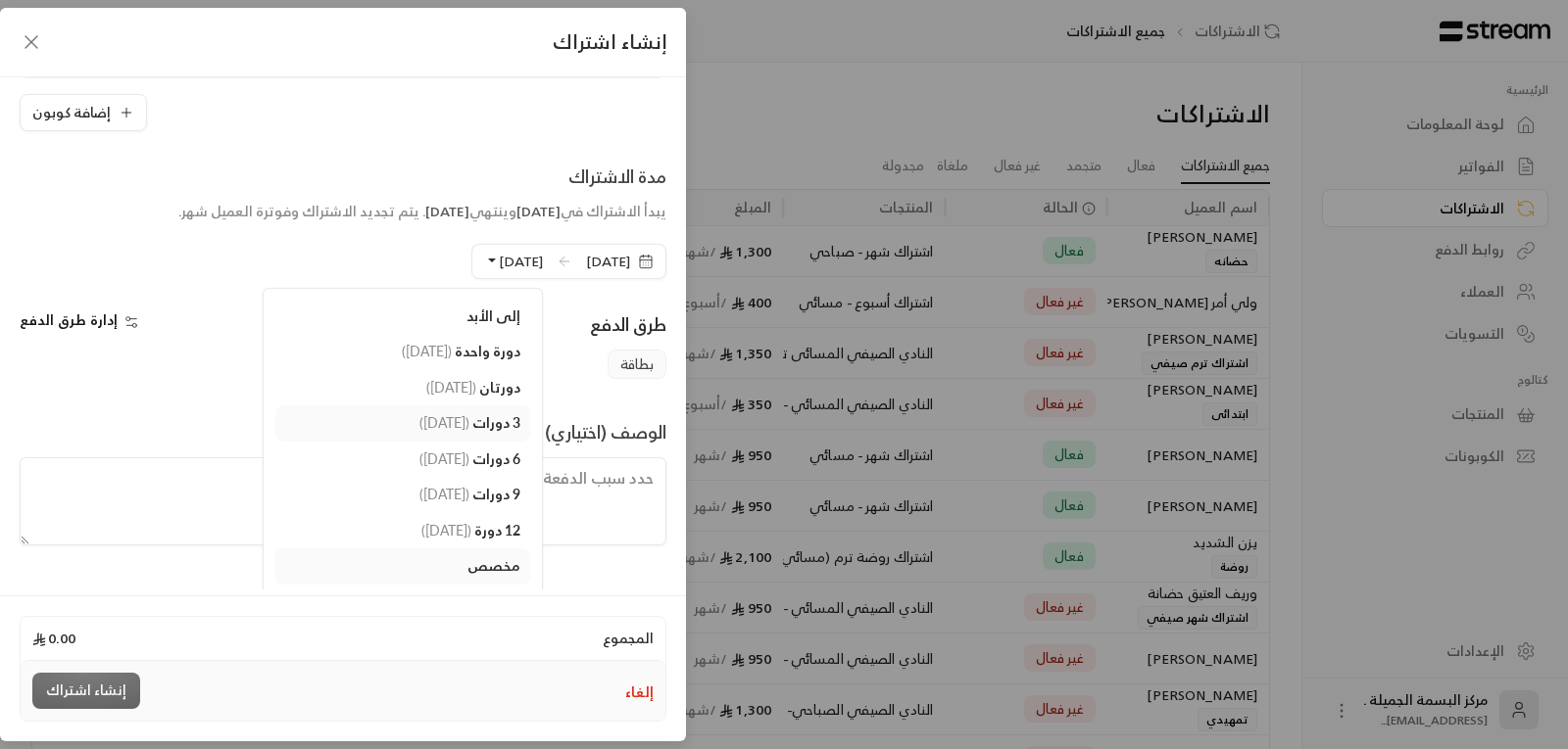
scroll to position [266, 0]
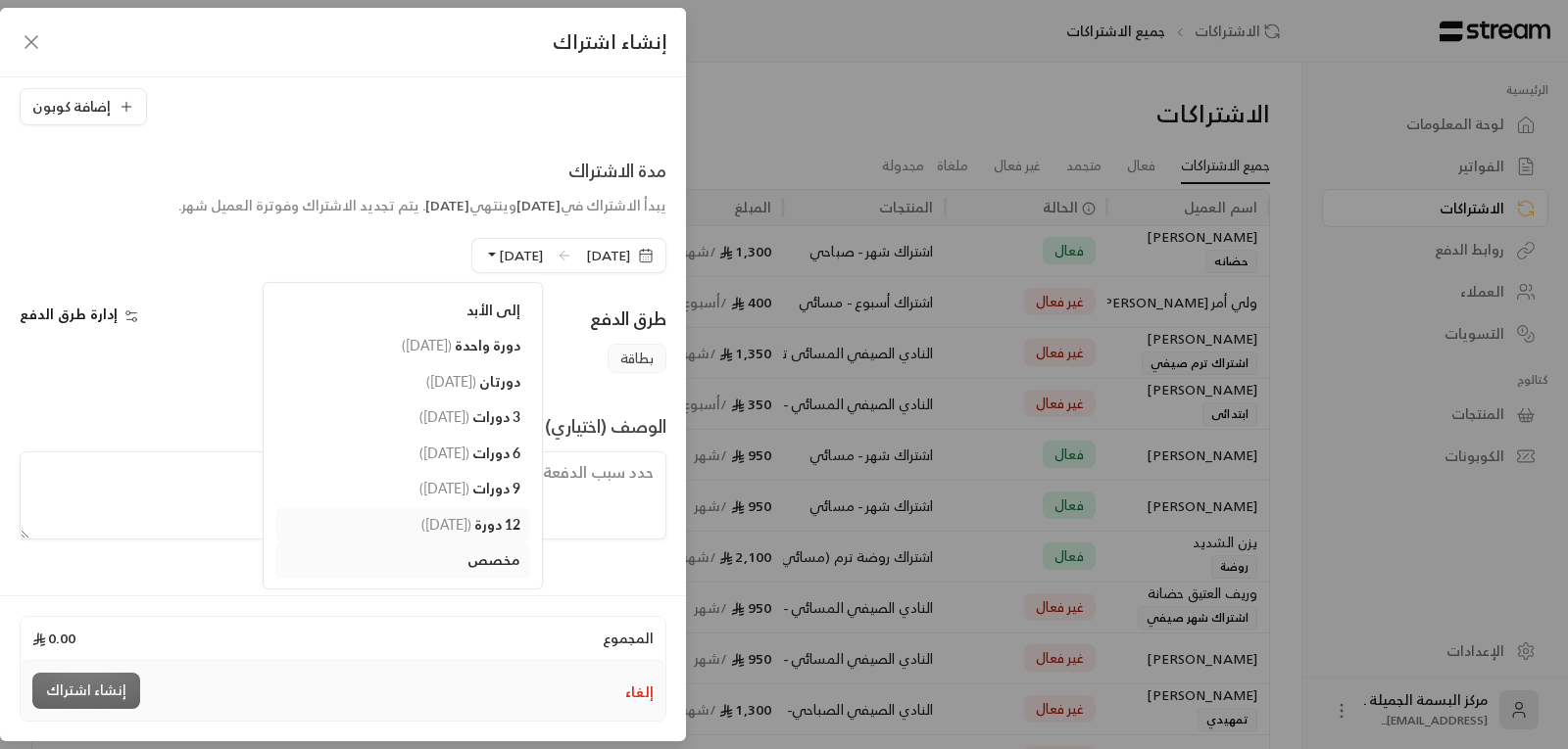
click at [423, 520] on span "( 24/08/2026 )" at bounding box center [446, 524] width 50 height 17
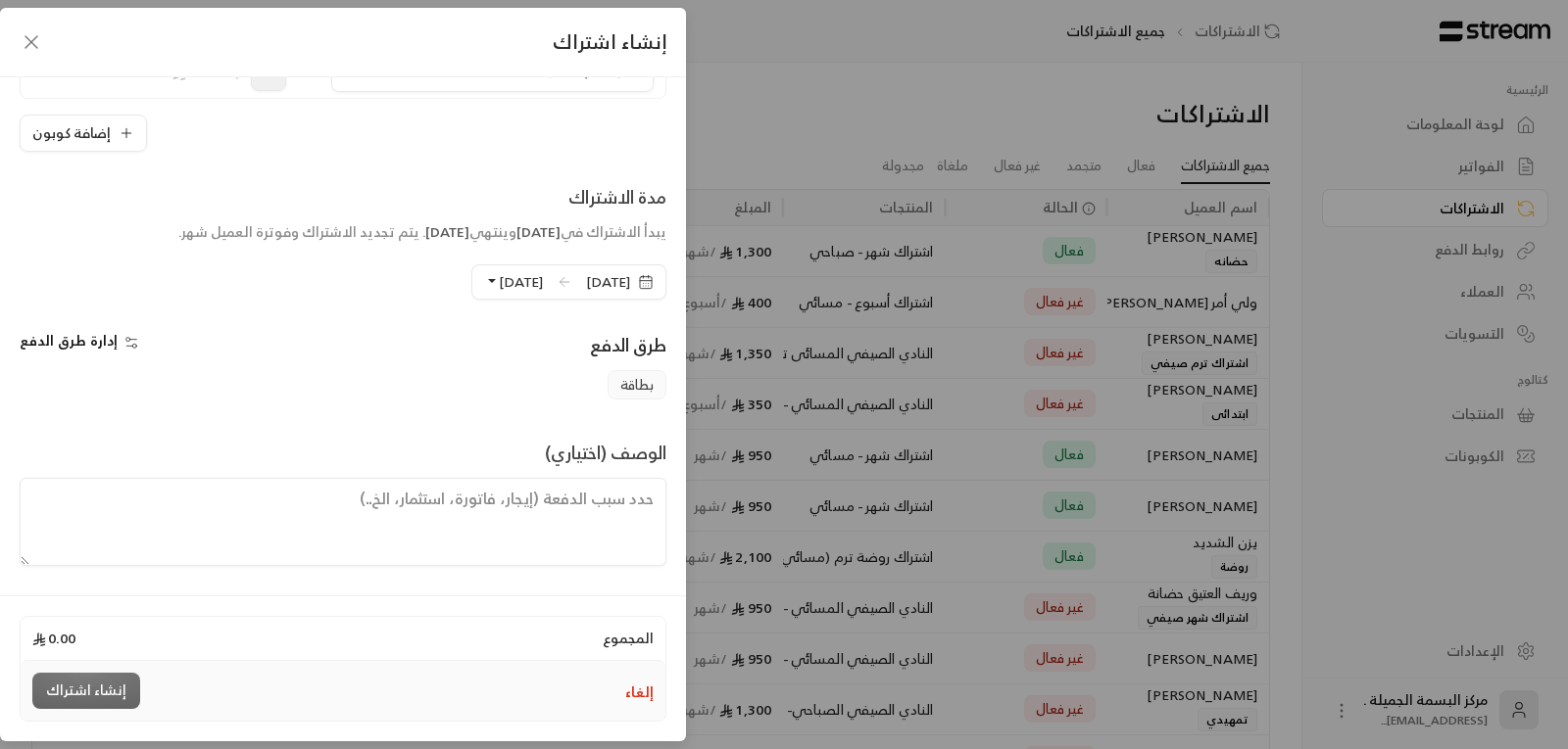
click at [102, 339] on span "إدارة طرق الدفع" at bounding box center [69, 340] width 98 height 25
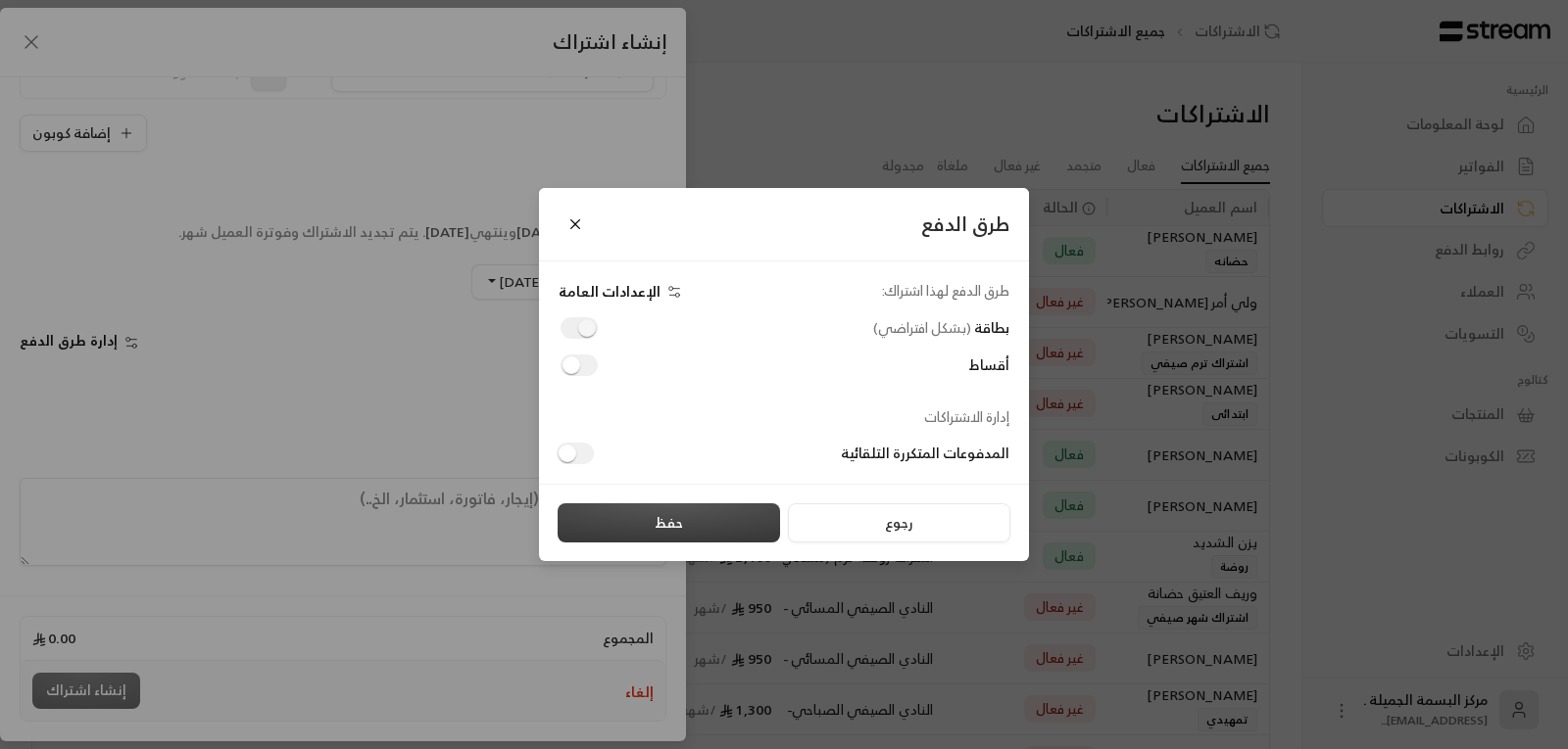
click at [645, 530] on button "حفظ" at bounding box center [669, 523] width 223 height 39
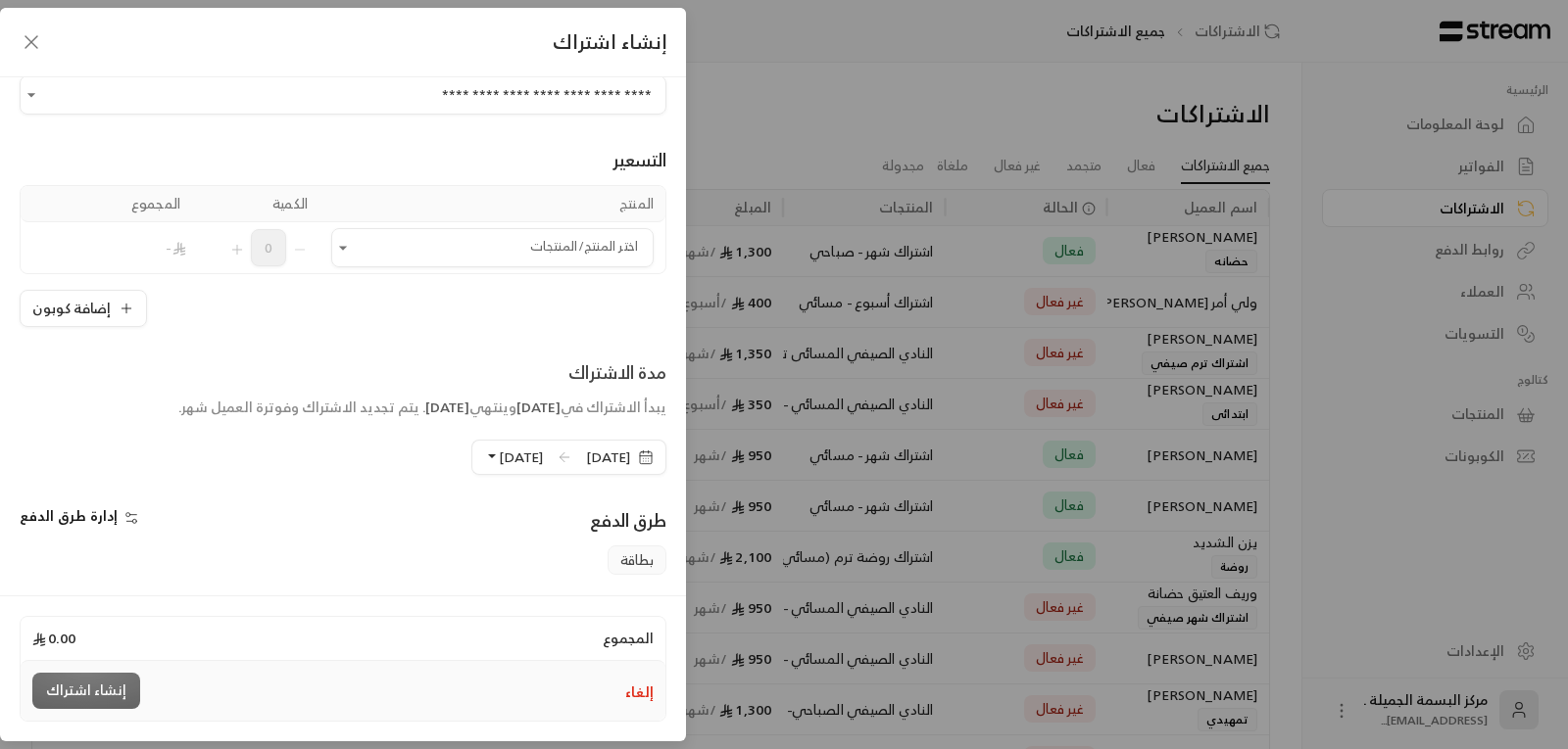
scroll to position [44, 0]
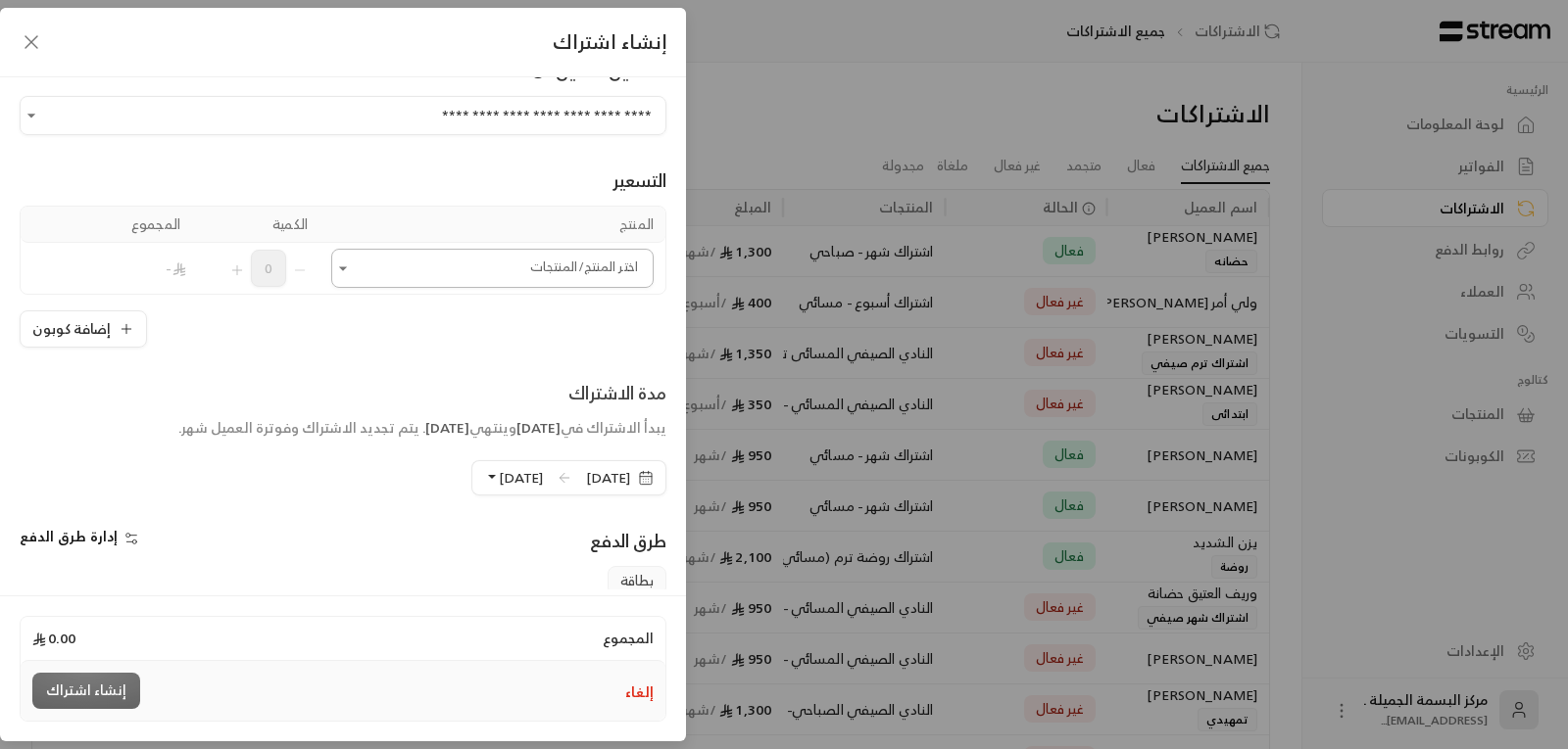
click at [498, 281] on input "اختر العميل" at bounding box center [492, 268] width 322 height 34
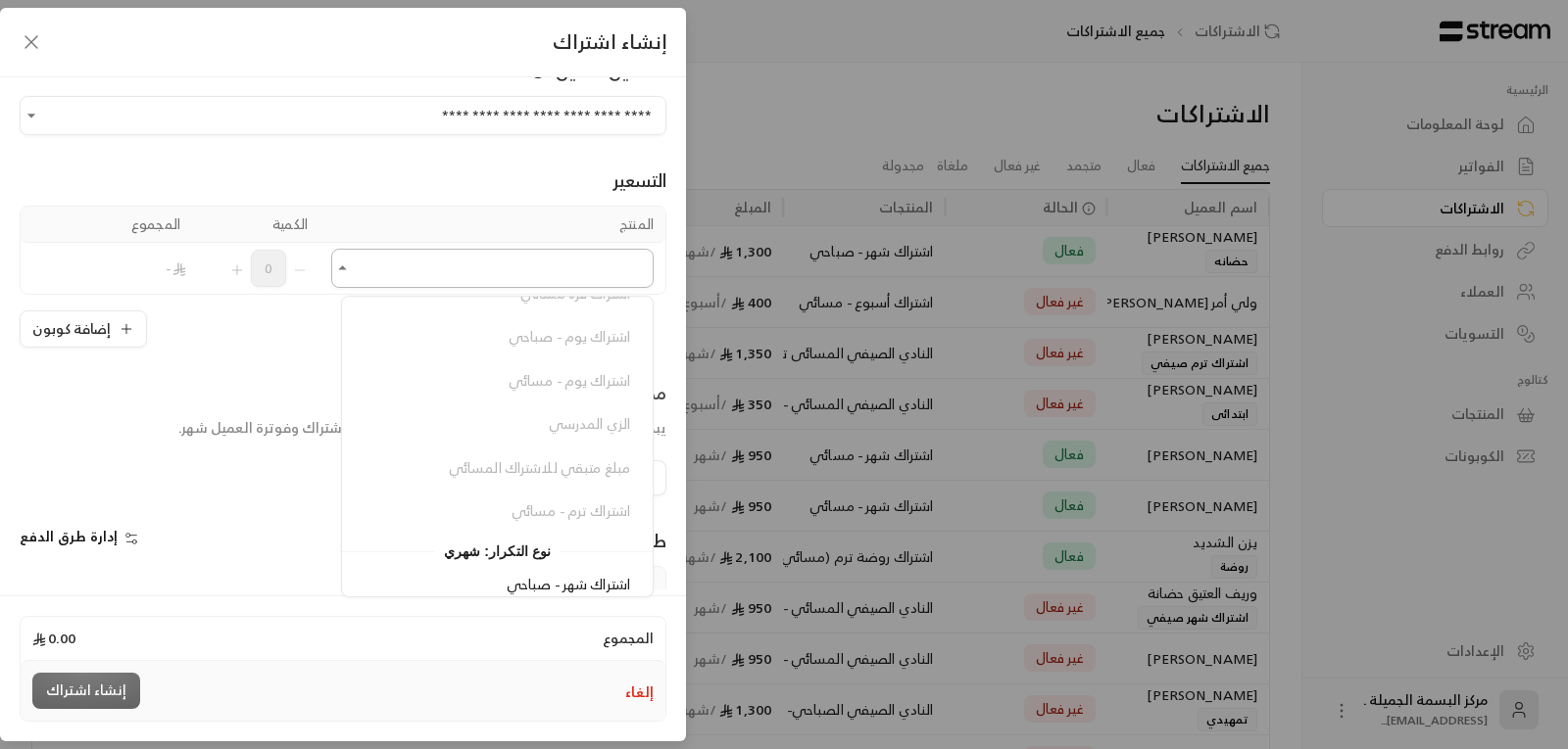
click at [352, 264] on icon "Close" at bounding box center [343, 268] width 20 height 20
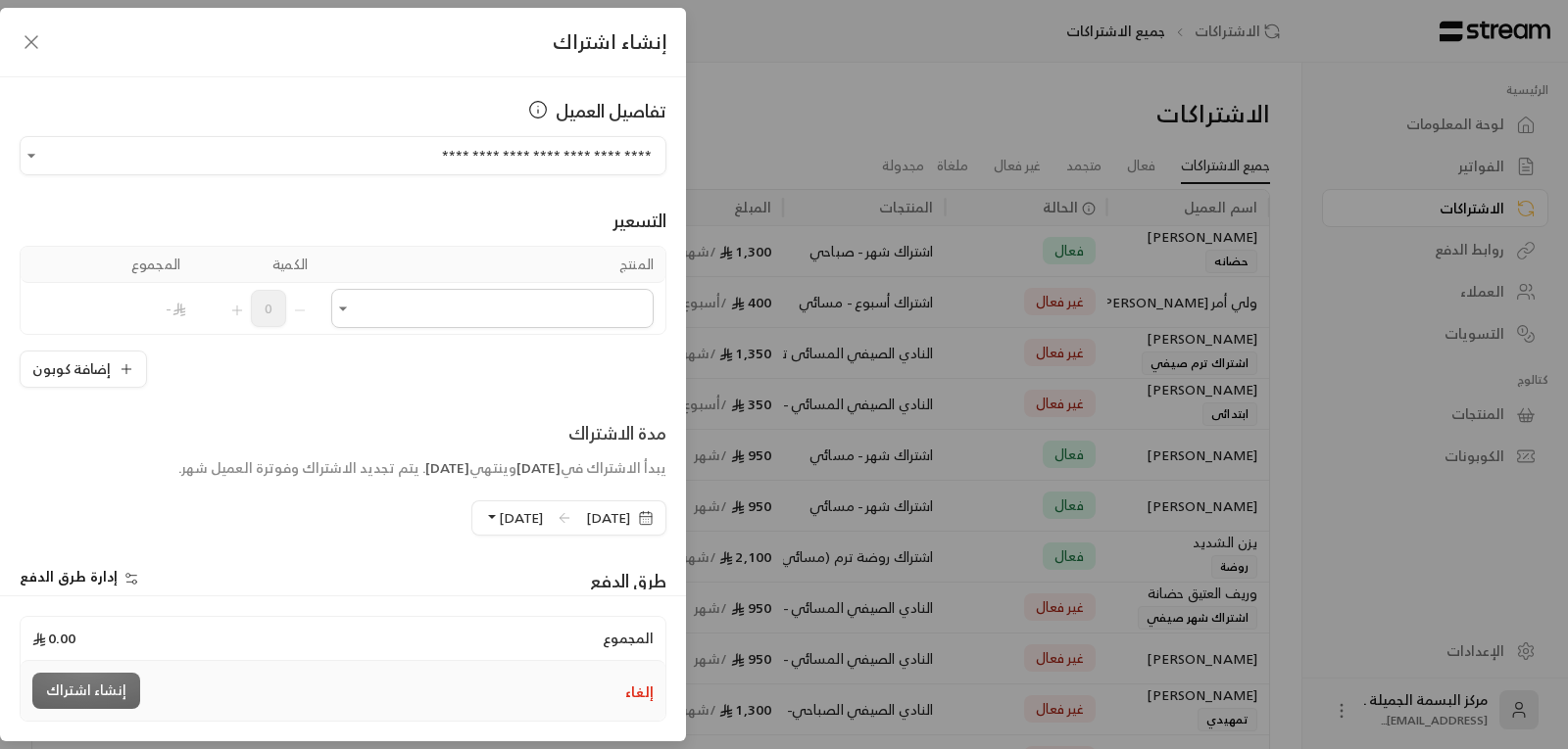
scroll to position [0, 0]
click at [644, 691] on button "إلغاء" at bounding box center [639, 693] width 28 height 20
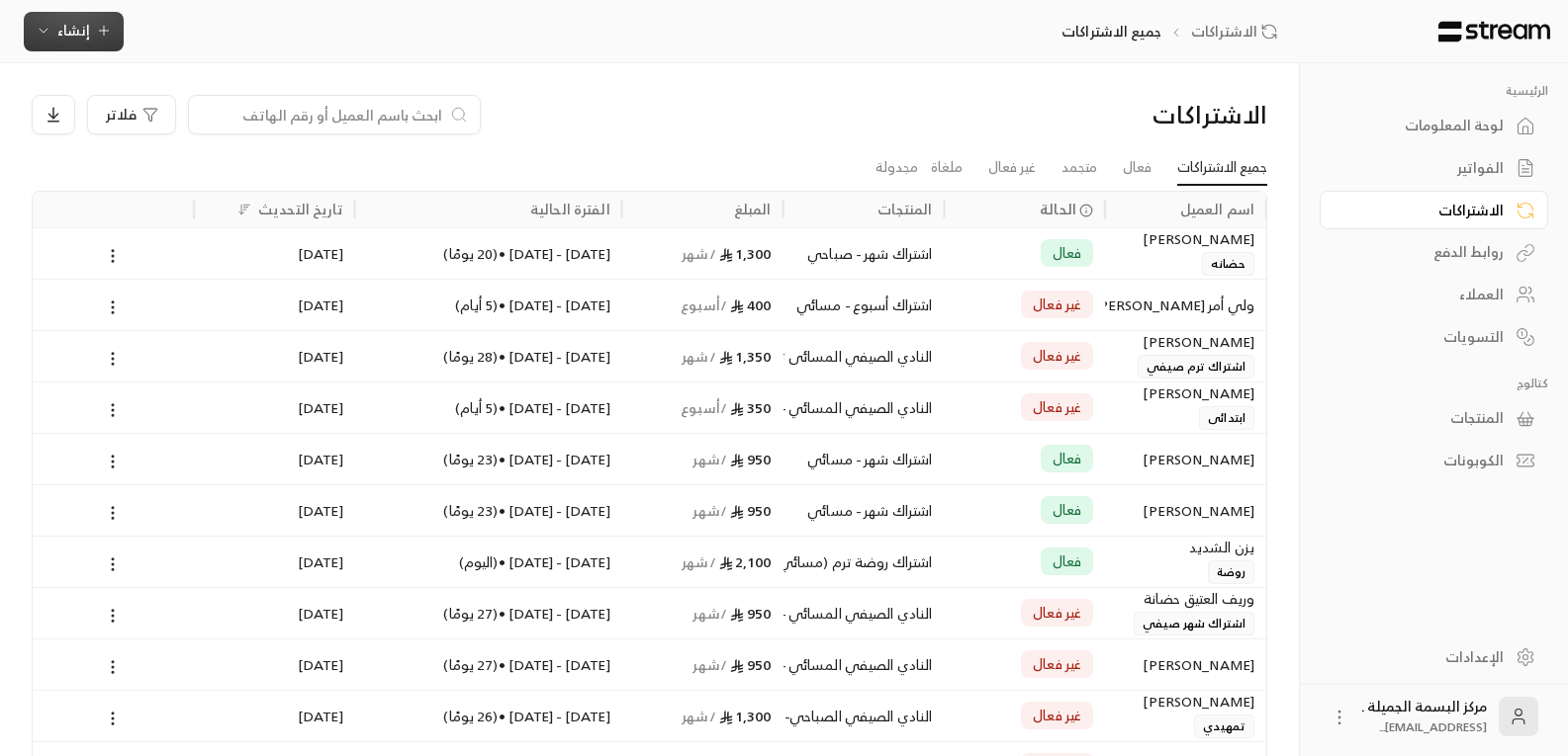
click at [73, 39] on span "إنشاء" at bounding box center [73, 30] width 33 height 25
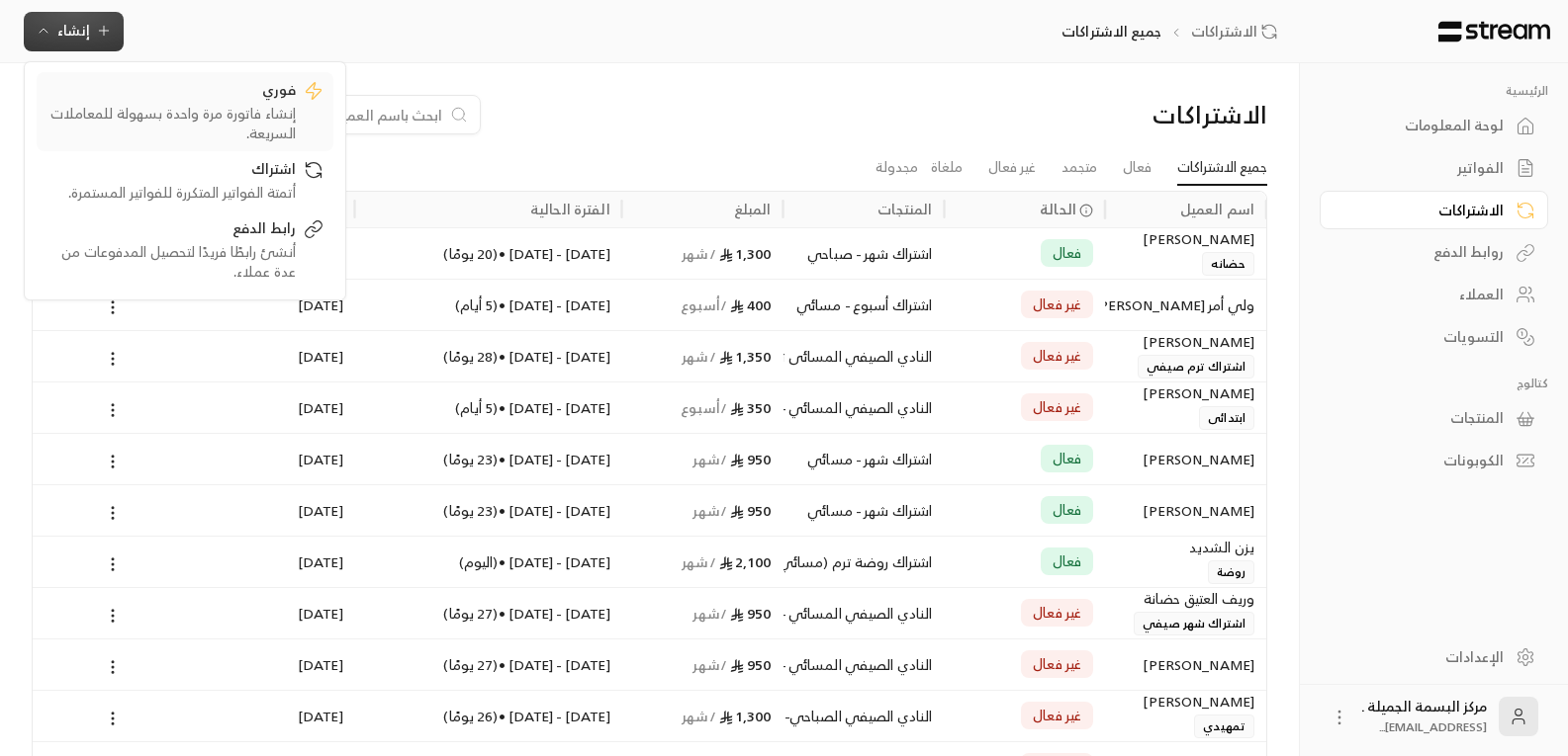
click at [208, 100] on div "فوري" at bounding box center [170, 92] width 249 height 24
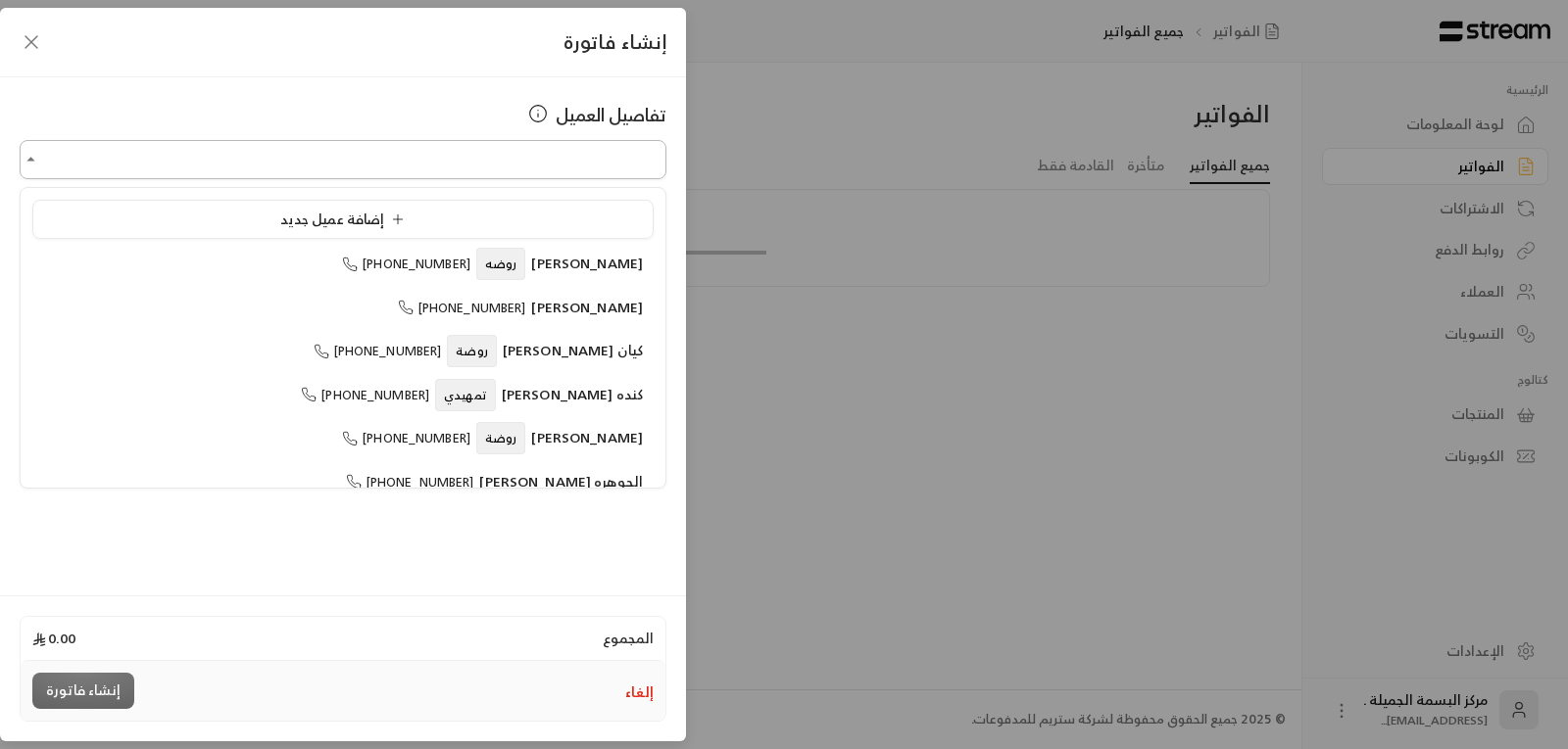
click at [545, 158] on input "اختر العميل" at bounding box center [343, 160] width 647 height 34
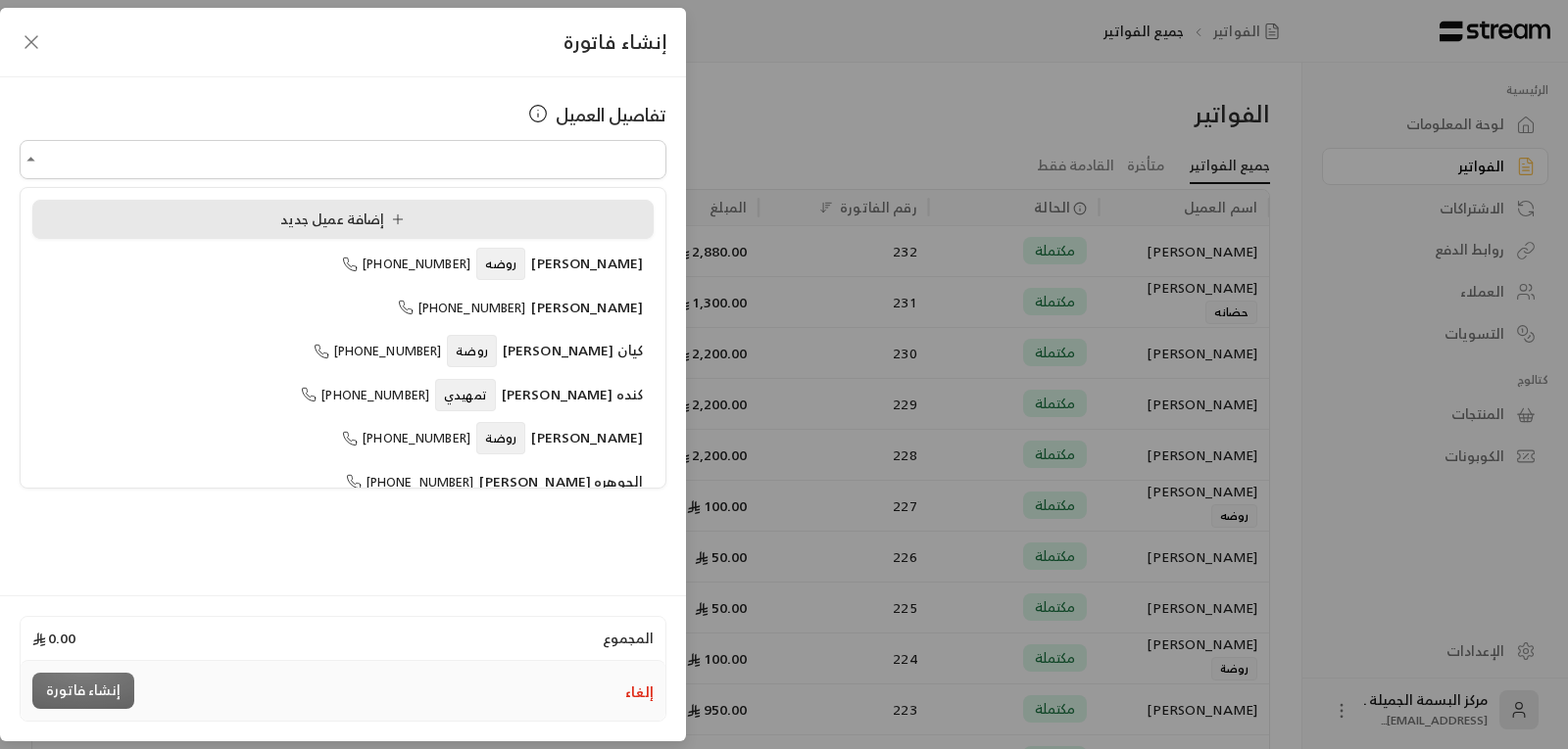
click at [290, 219] on span "إضافة عميل جديد" at bounding box center [346, 219] width 133 height 25
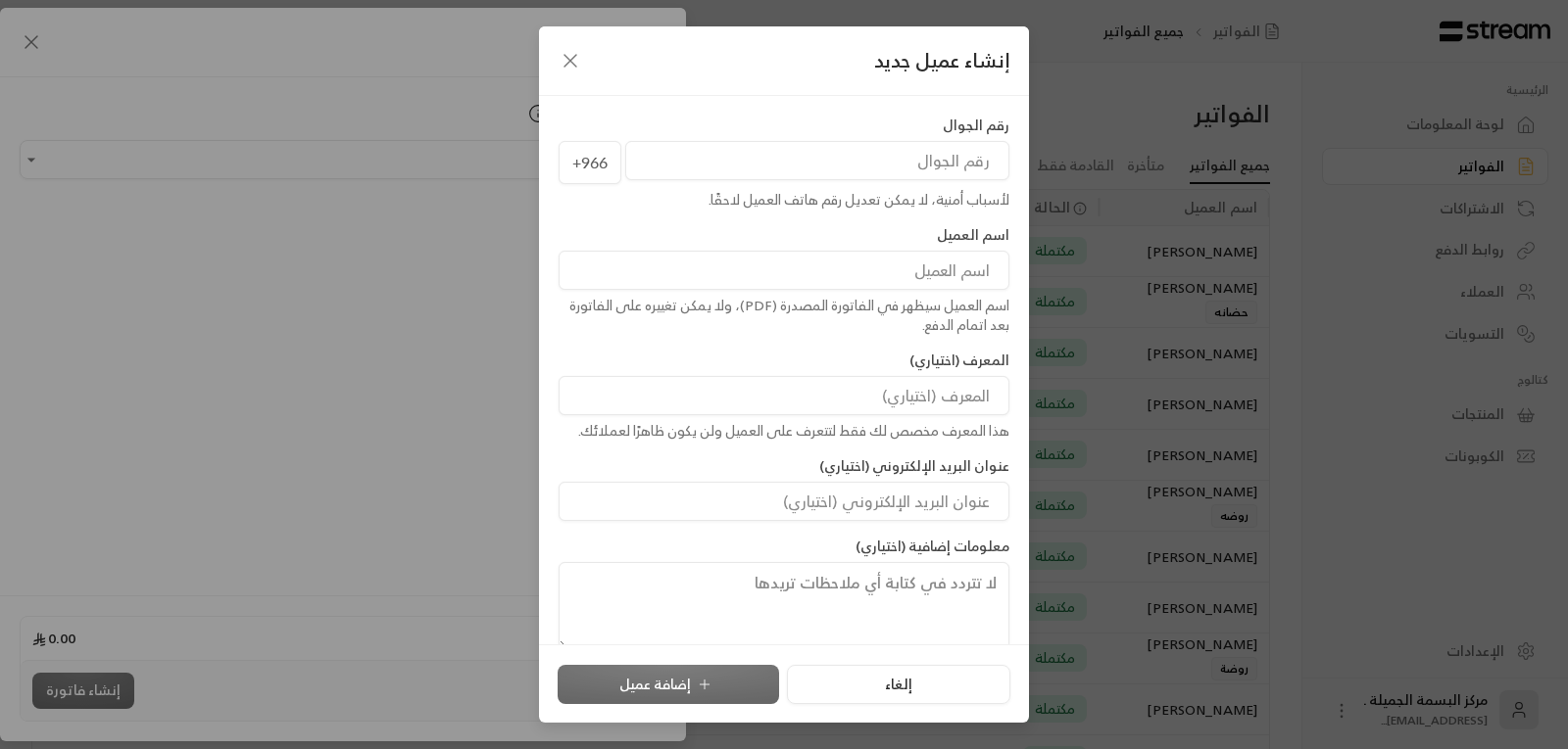
click at [772, 149] on input "tel" at bounding box center [817, 161] width 384 height 39
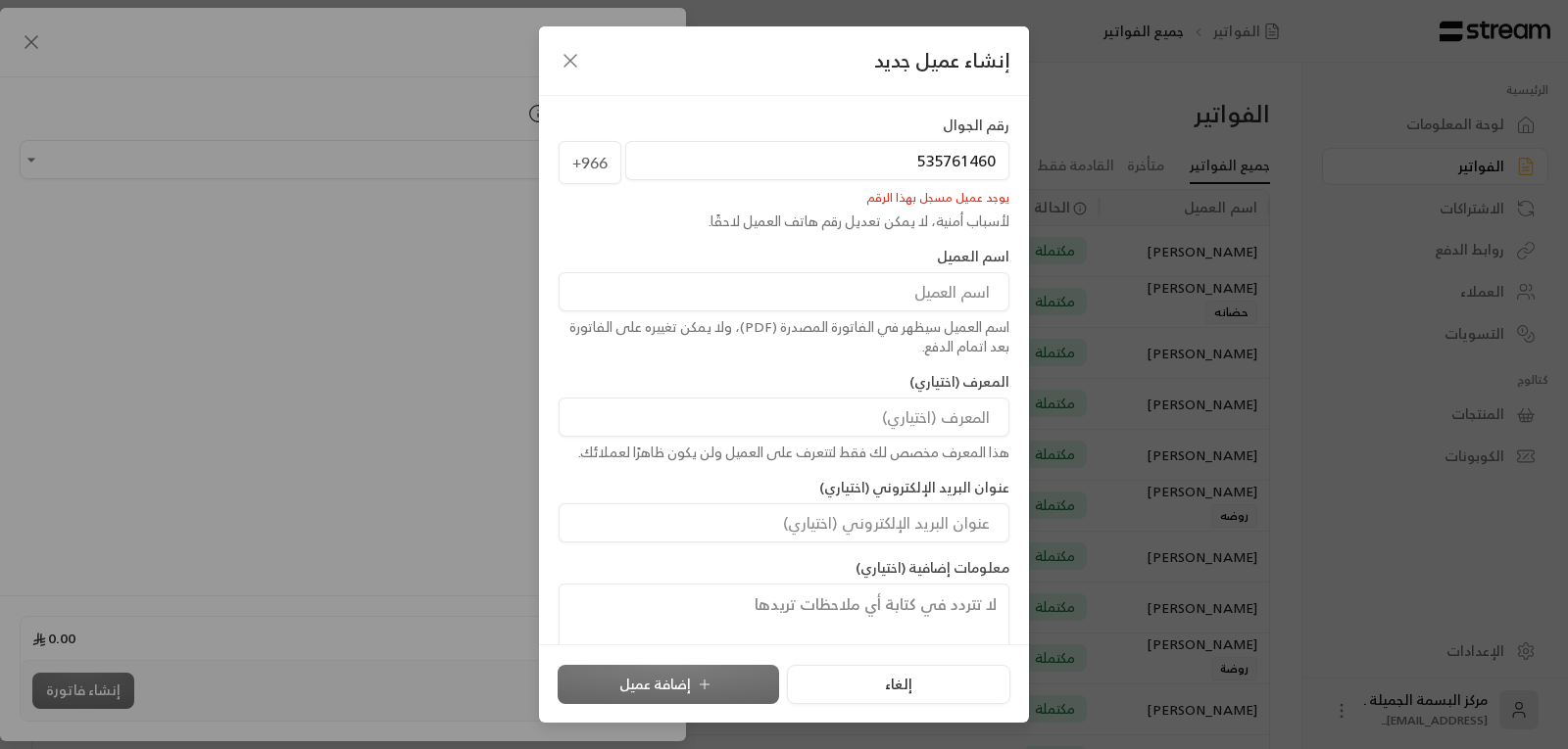
type input "535761460"
click at [560, 58] on icon "button" at bounding box center [570, 61] width 24 height 24
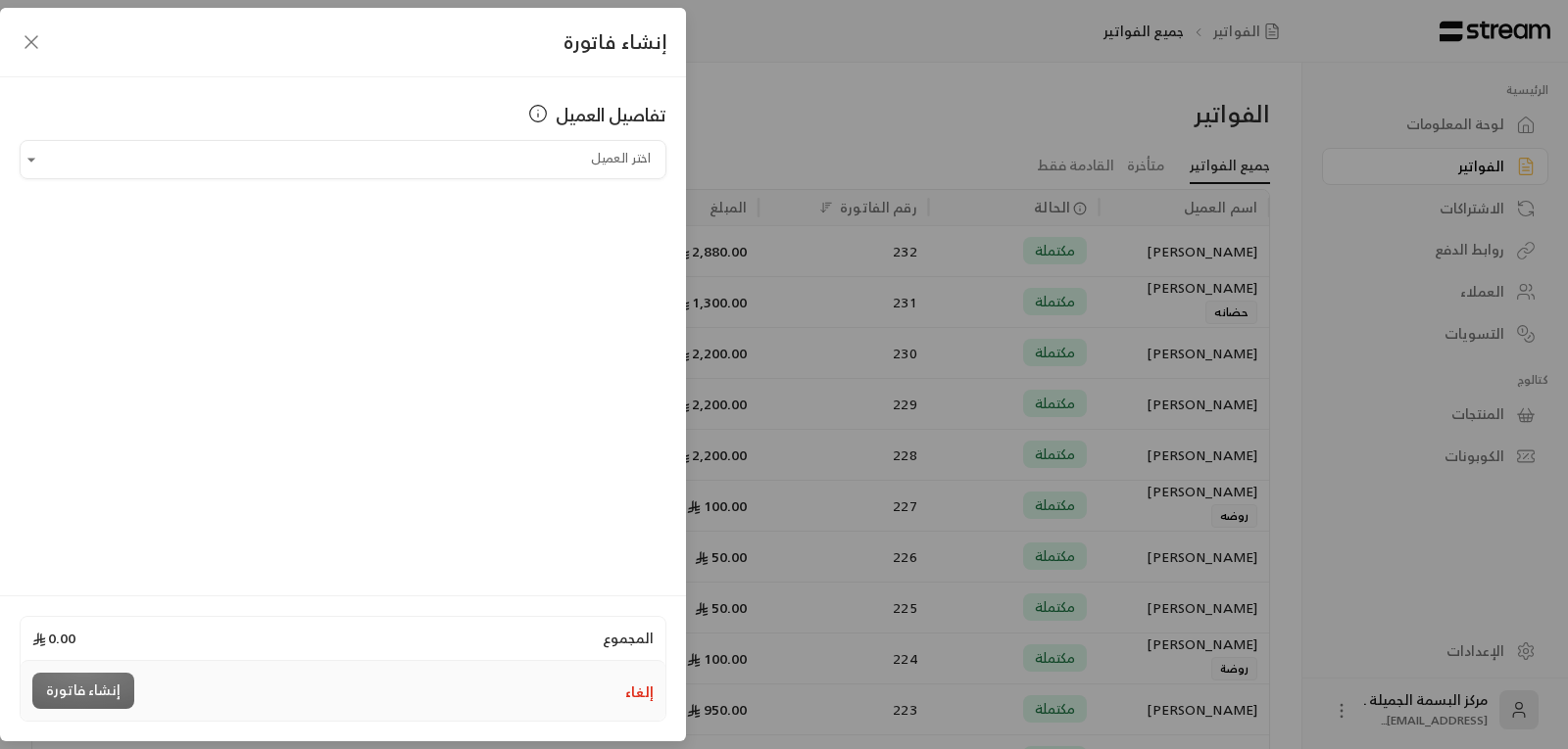
click at [956, 169] on div "إنشاء فاتورة تفاصيل العميل اختر العميل اختر العميل المجموع 0.00 إلغاء إنشاء فات…" at bounding box center [784, 374] width 1568 height 749
click at [36, 32] on icon "button" at bounding box center [31, 42] width 24 height 24
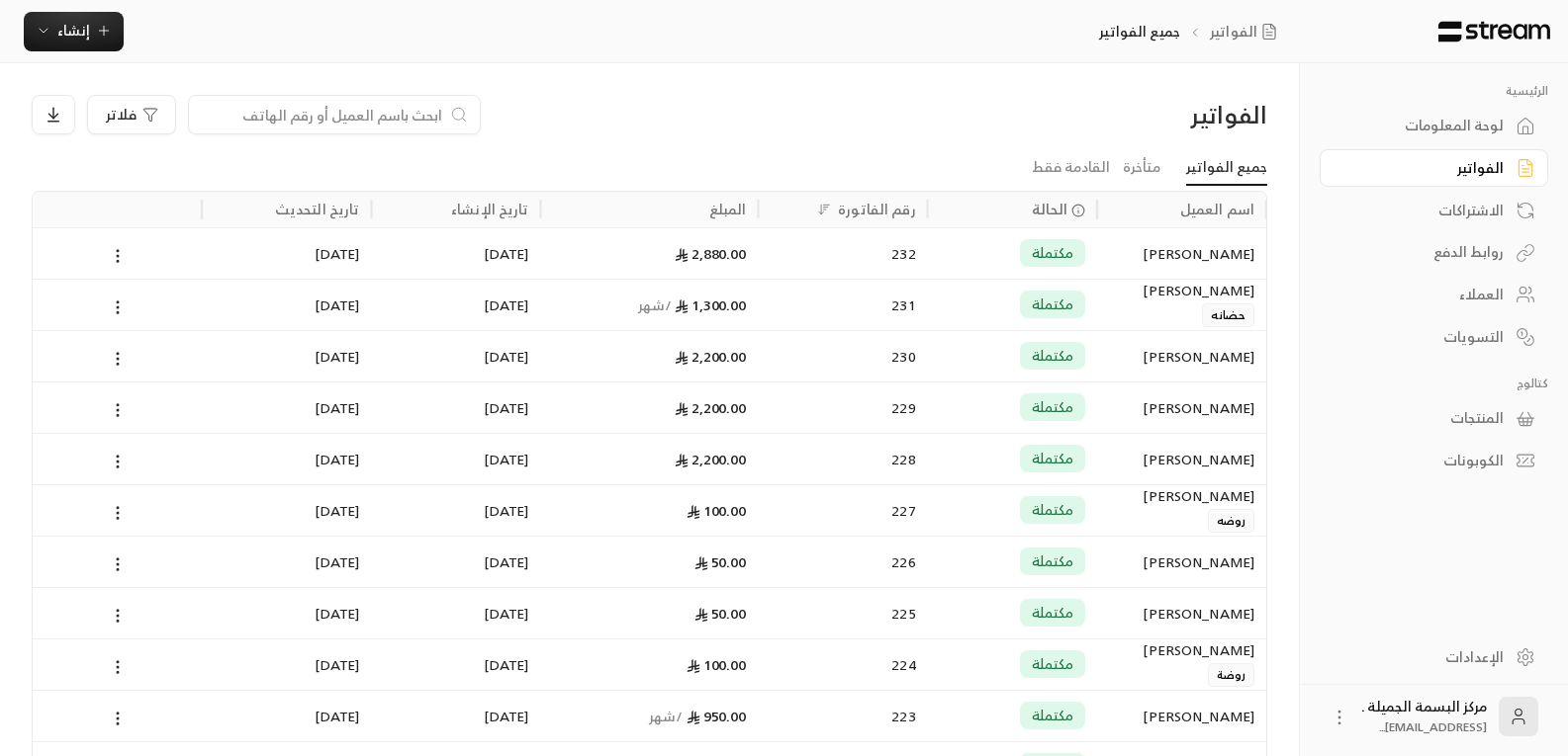
click at [369, 105] on input at bounding box center [321, 115] width 241 height 22
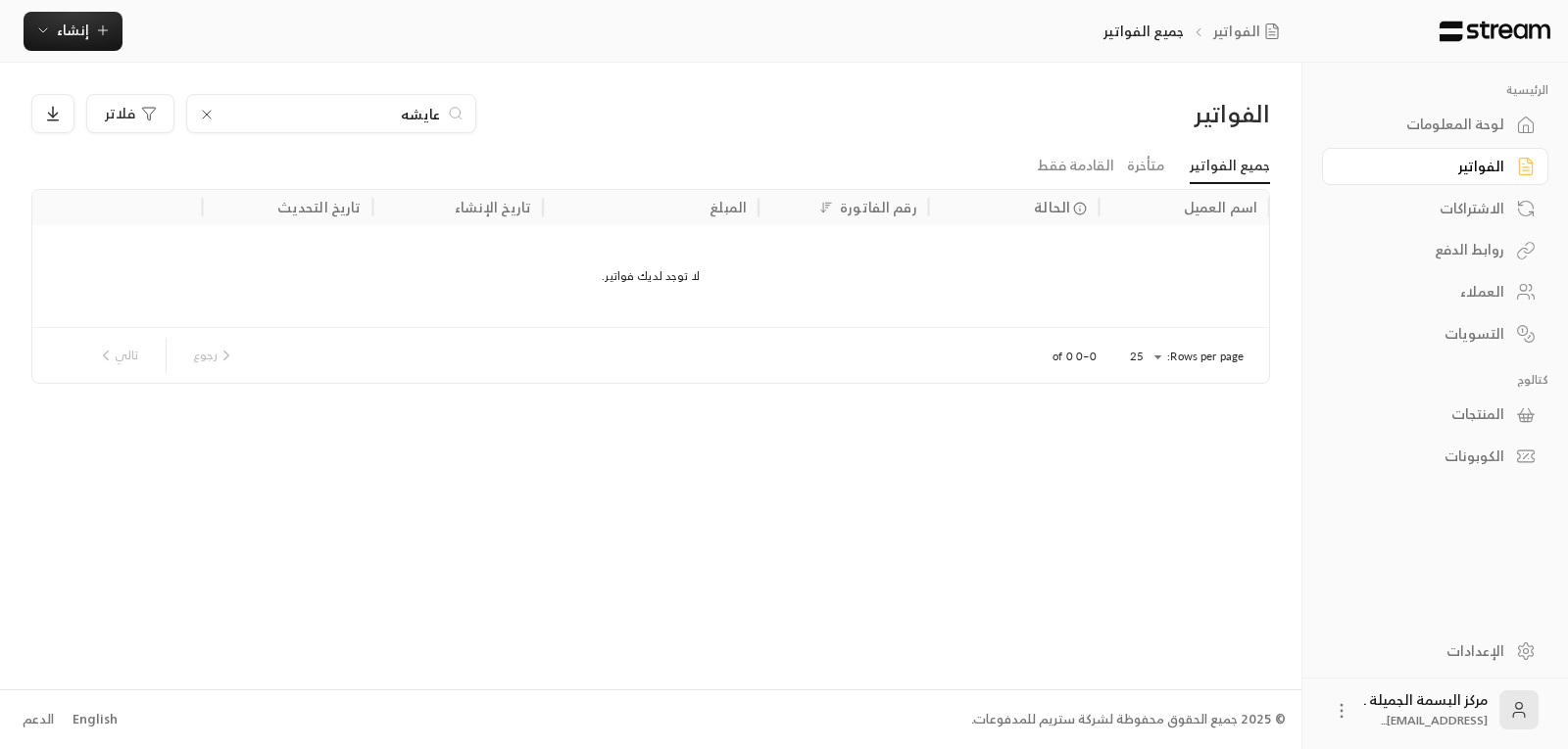
type input "عايشه"
click at [1488, 282] on div "العملاء" at bounding box center [1425, 292] width 158 height 20
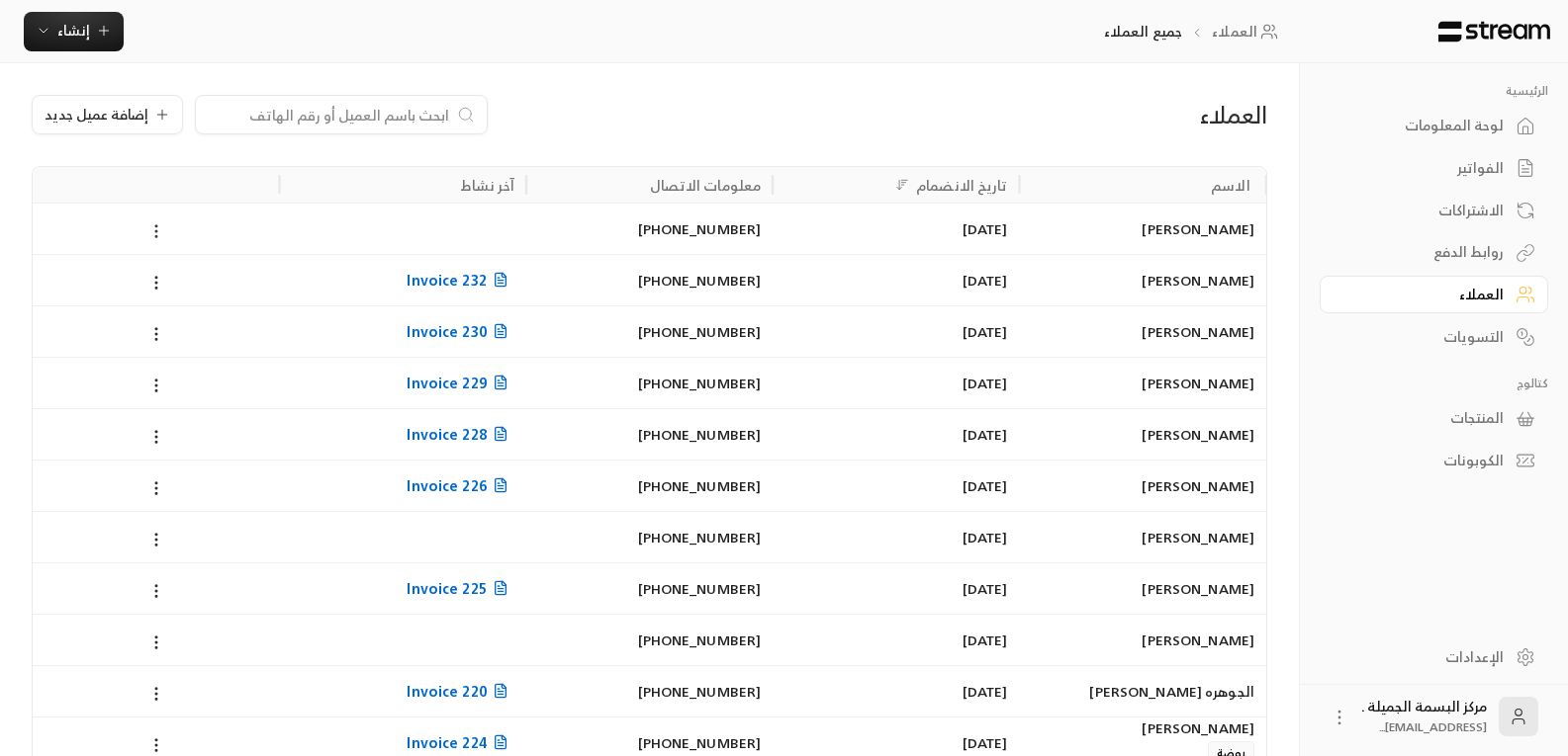
click at [158, 227] on circle at bounding box center [157, 227] width 2 height 2
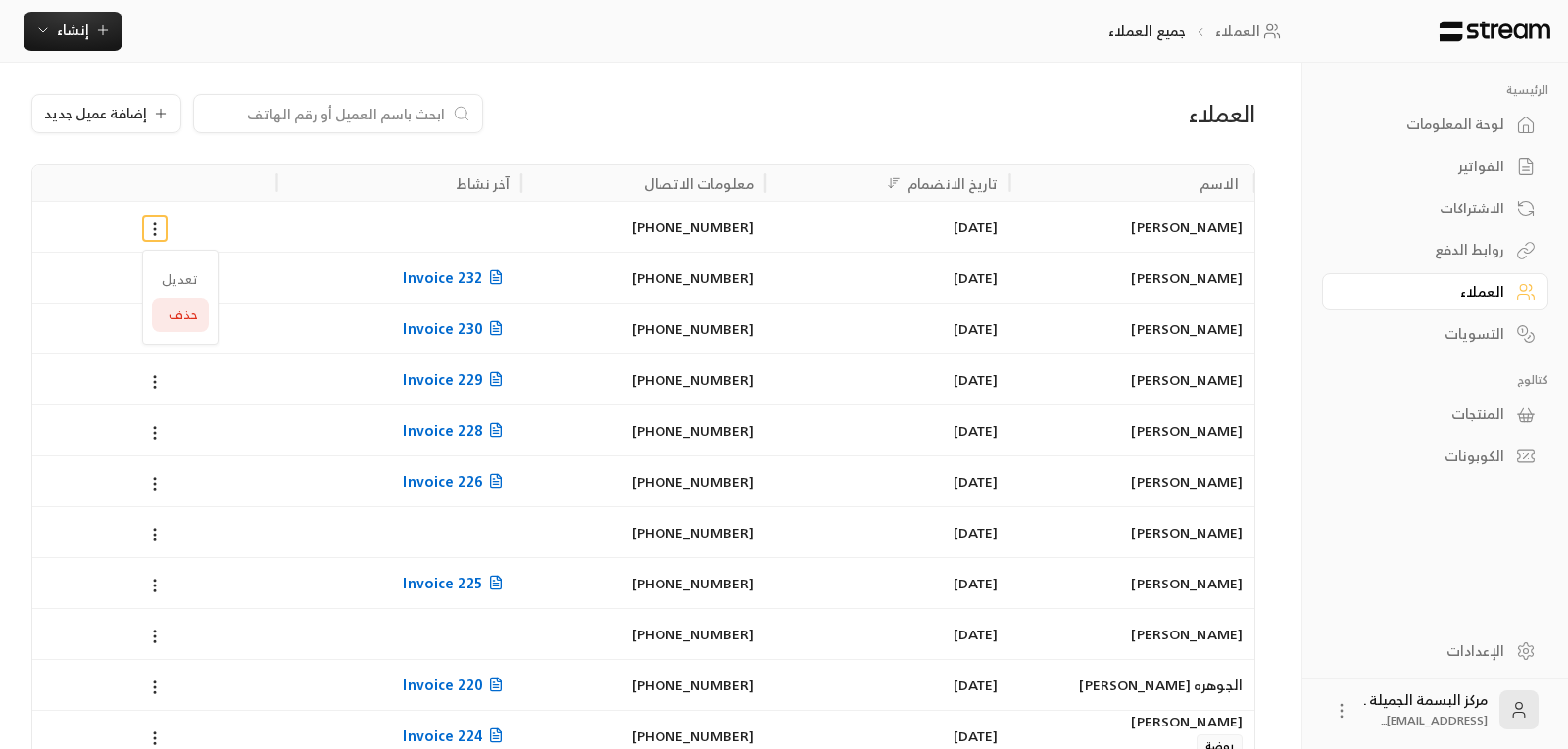
click at [181, 309] on li "حذف" at bounding box center [181, 315] width 57 height 35
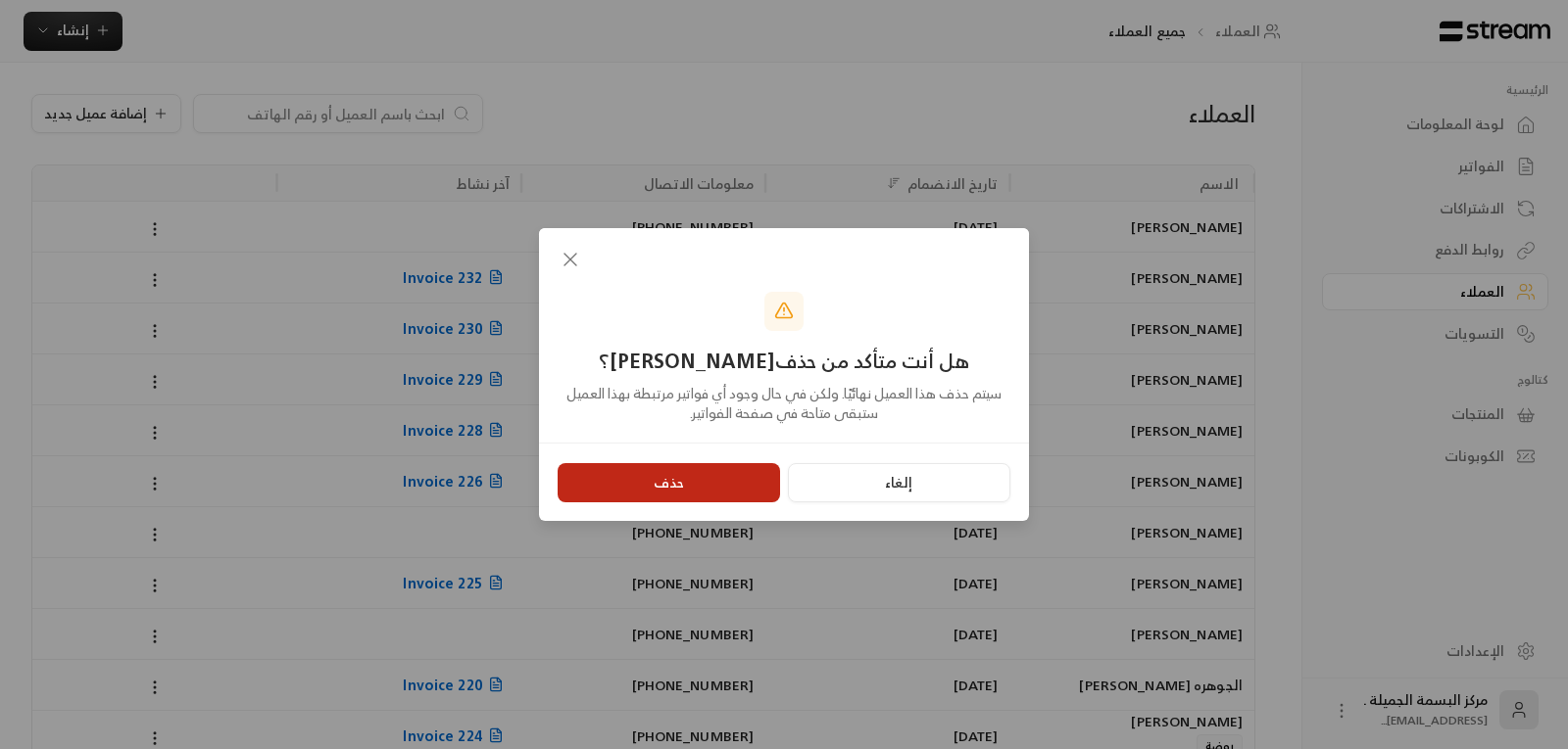
click at [658, 479] on button "حذف" at bounding box center [669, 483] width 223 height 39
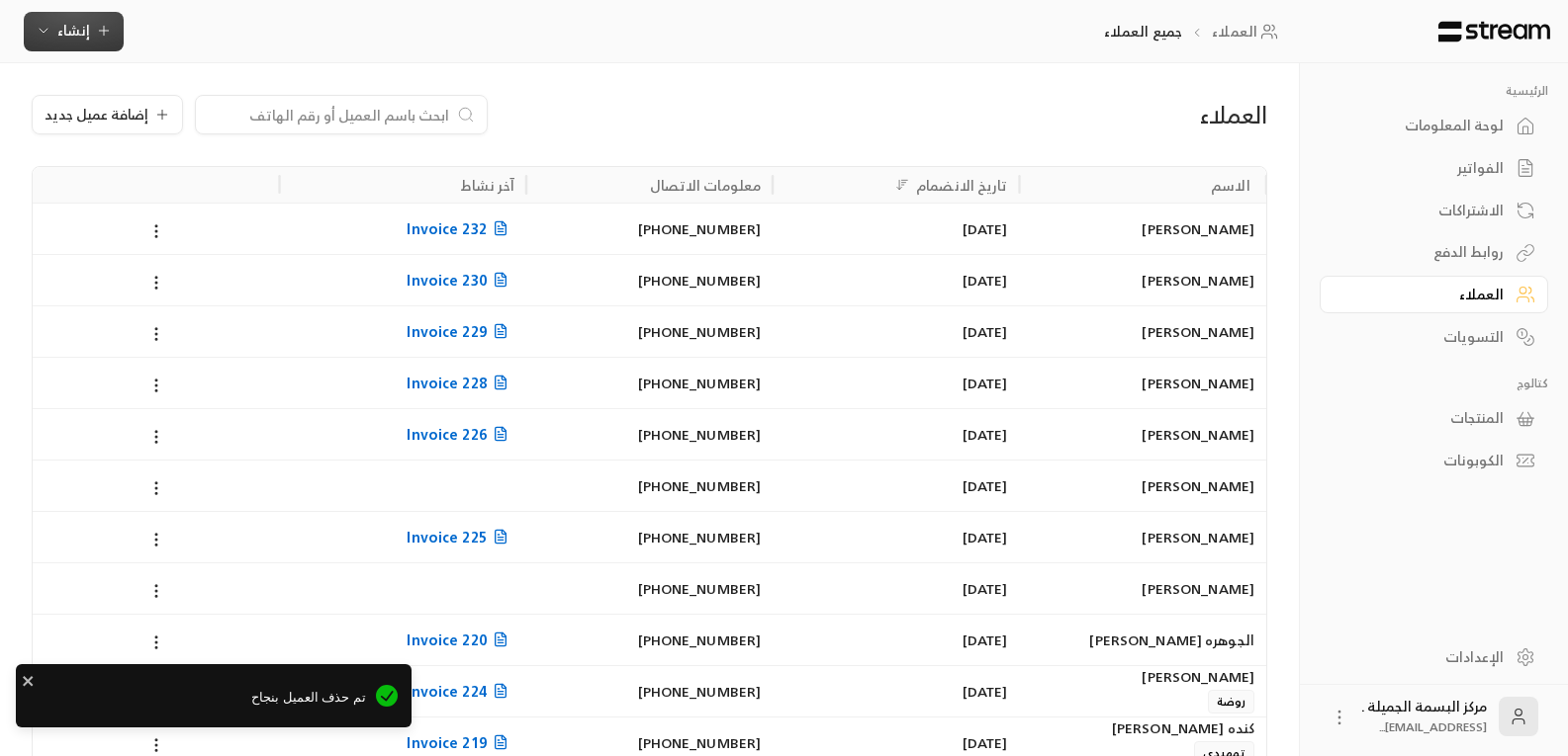
click at [70, 28] on span "إنشاء" at bounding box center [73, 30] width 33 height 25
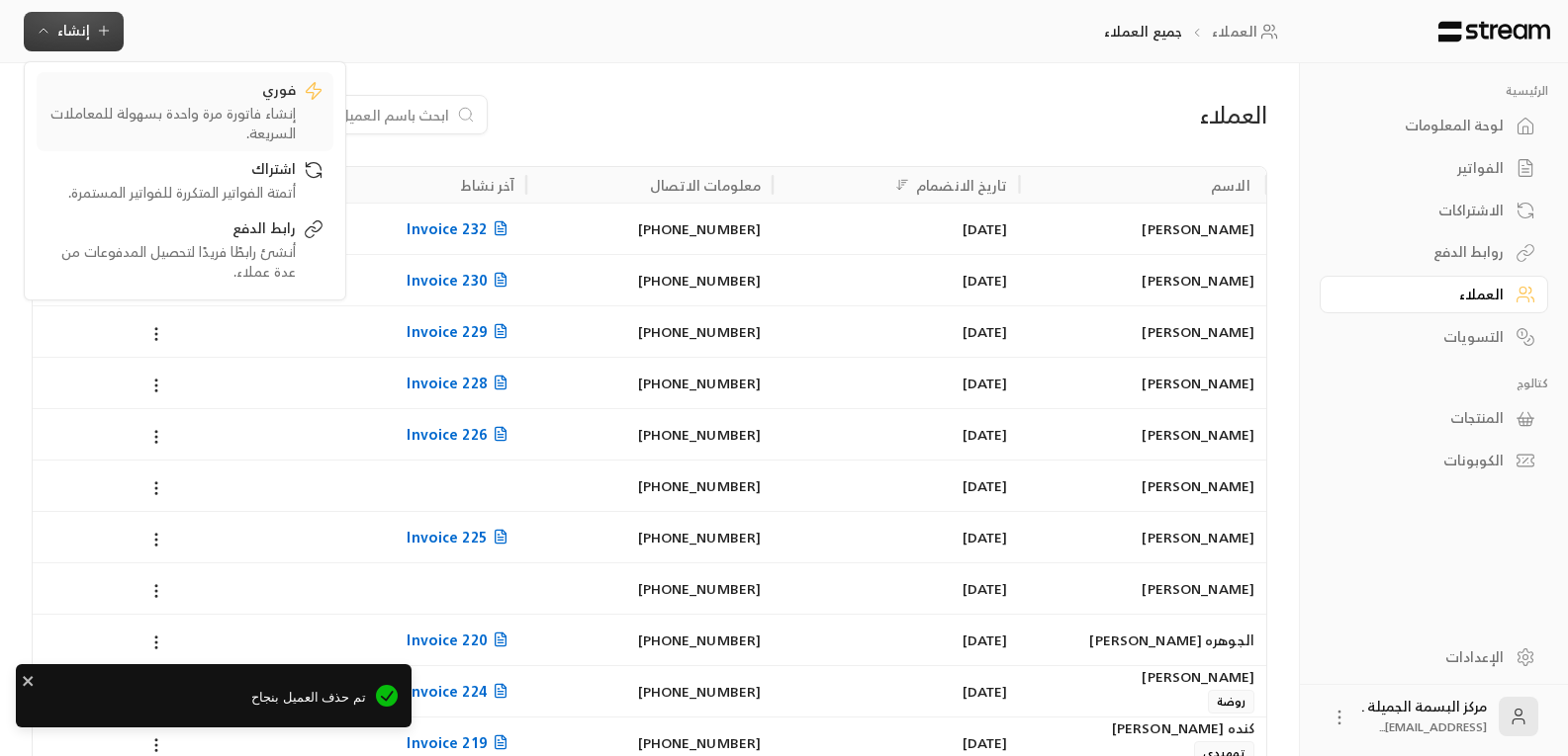
click at [233, 115] on div "إنشاء فاتورة مرة واحدة بسهولة للمعاملات السريعة." at bounding box center [170, 124] width 249 height 40
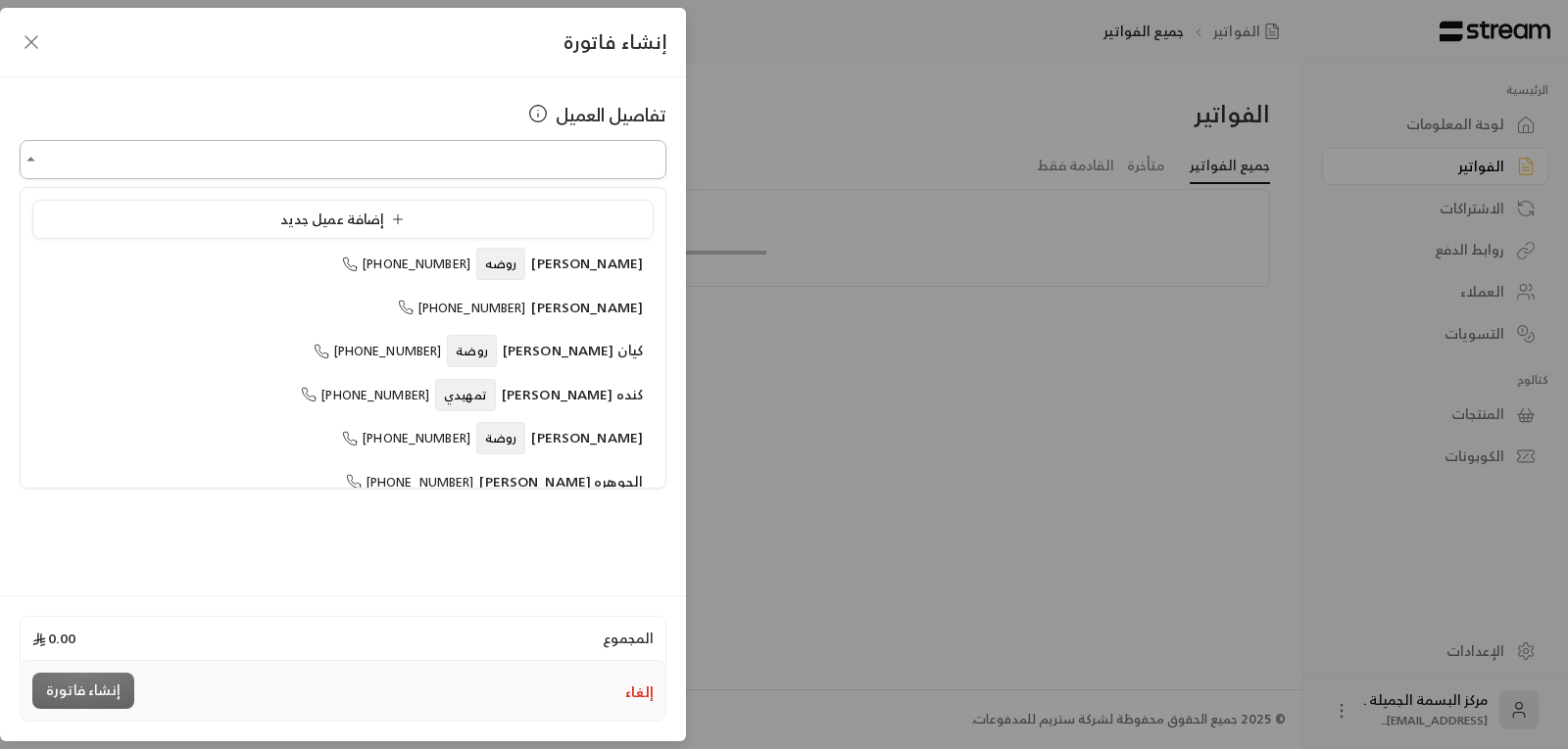
drag, startPoint x: 496, startPoint y: 157, endPoint x: 471, endPoint y: 161, distance: 25.3
click at [496, 157] on input "اختر العميل" at bounding box center [343, 160] width 647 height 34
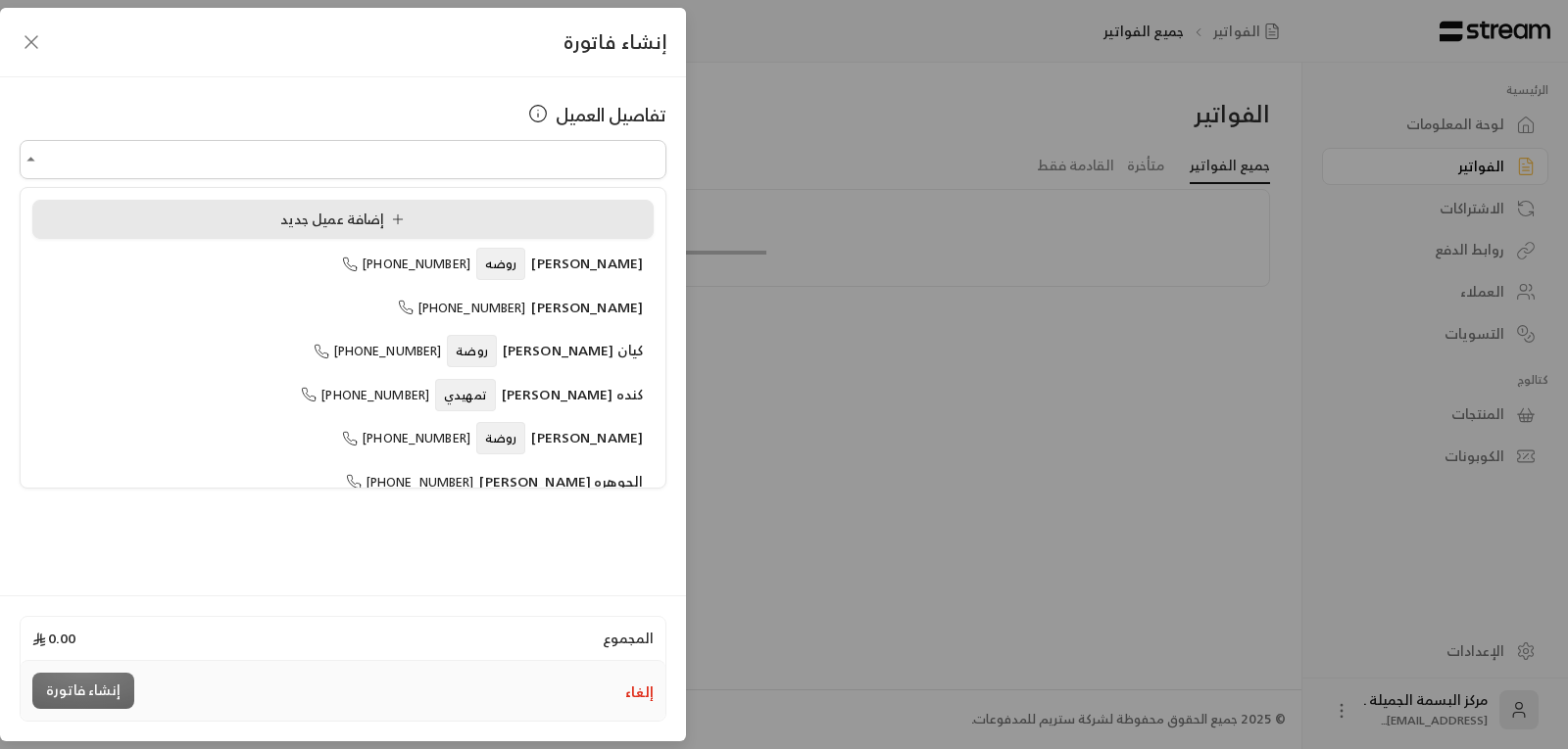
click at [278, 224] on div "إضافة عميل جديد" at bounding box center [343, 220] width 600 height 21
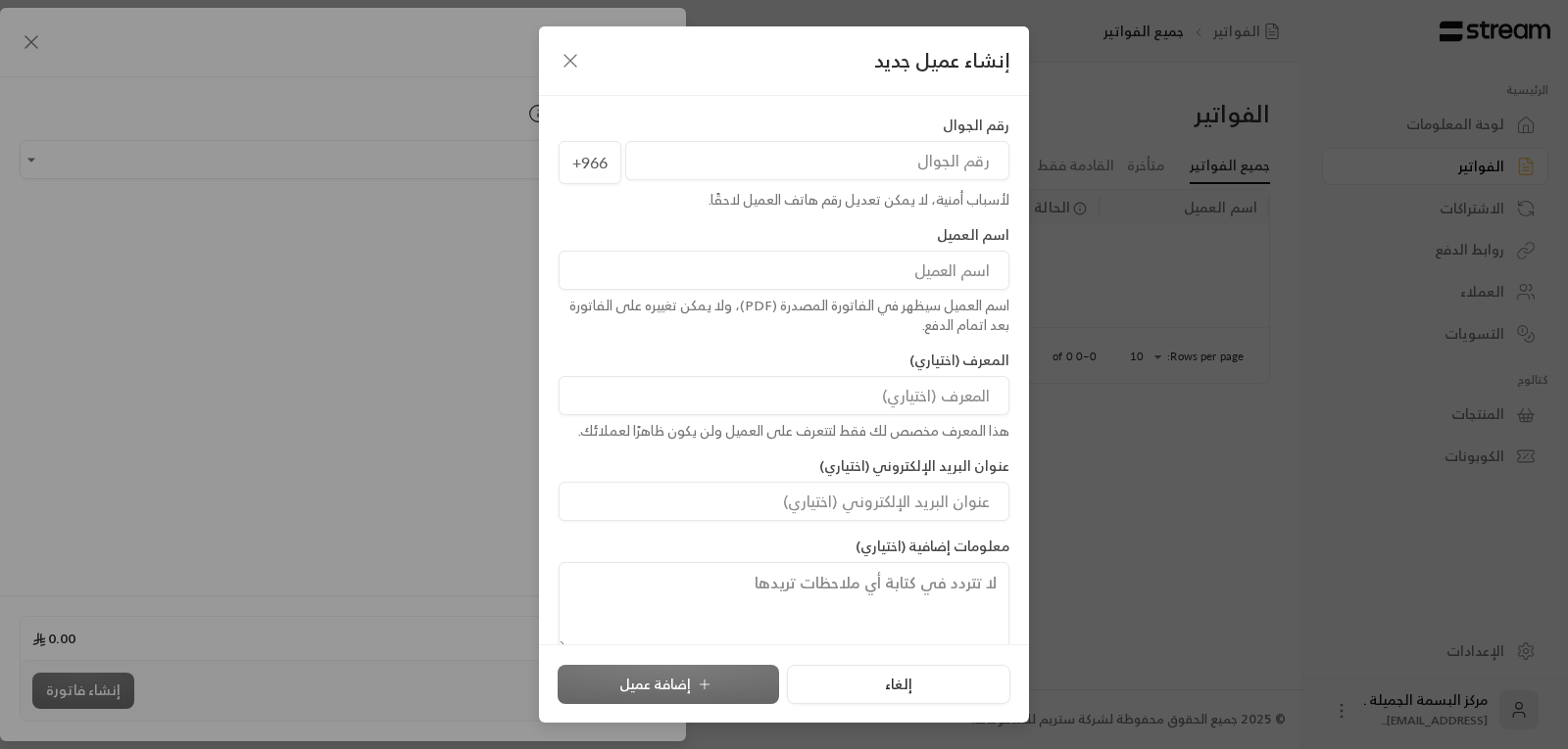
click at [808, 170] on input "tel" at bounding box center [817, 161] width 384 height 39
type input "535761460"
drag, startPoint x: 963, startPoint y: 275, endPoint x: 1024, endPoint y: 299, distance: 65.6
click at [963, 275] on input at bounding box center [784, 270] width 451 height 39
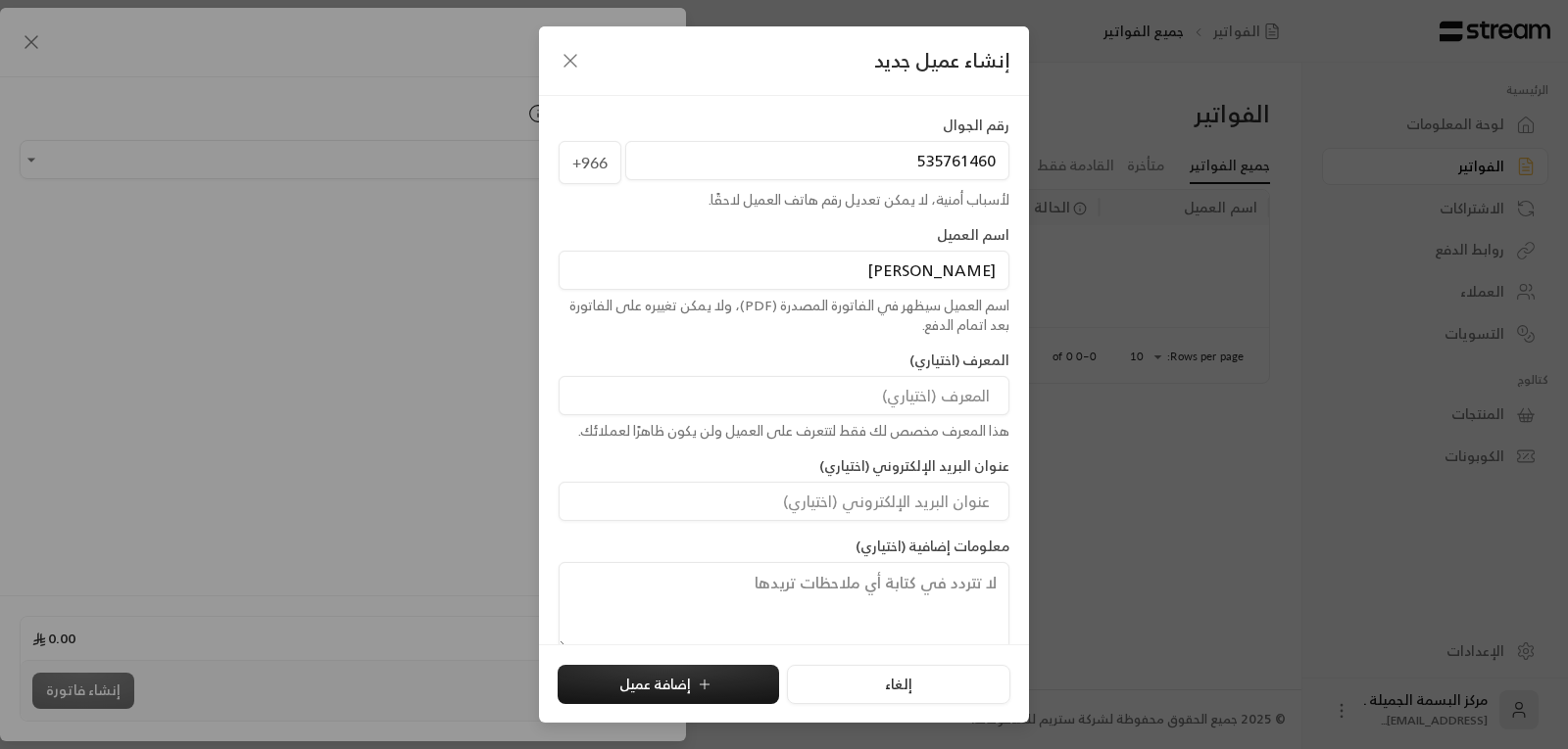
type input "[PERSON_NAME]"
click at [765, 684] on button "إضافة عميل" at bounding box center [669, 685] width 222 height 39
type input "**********"
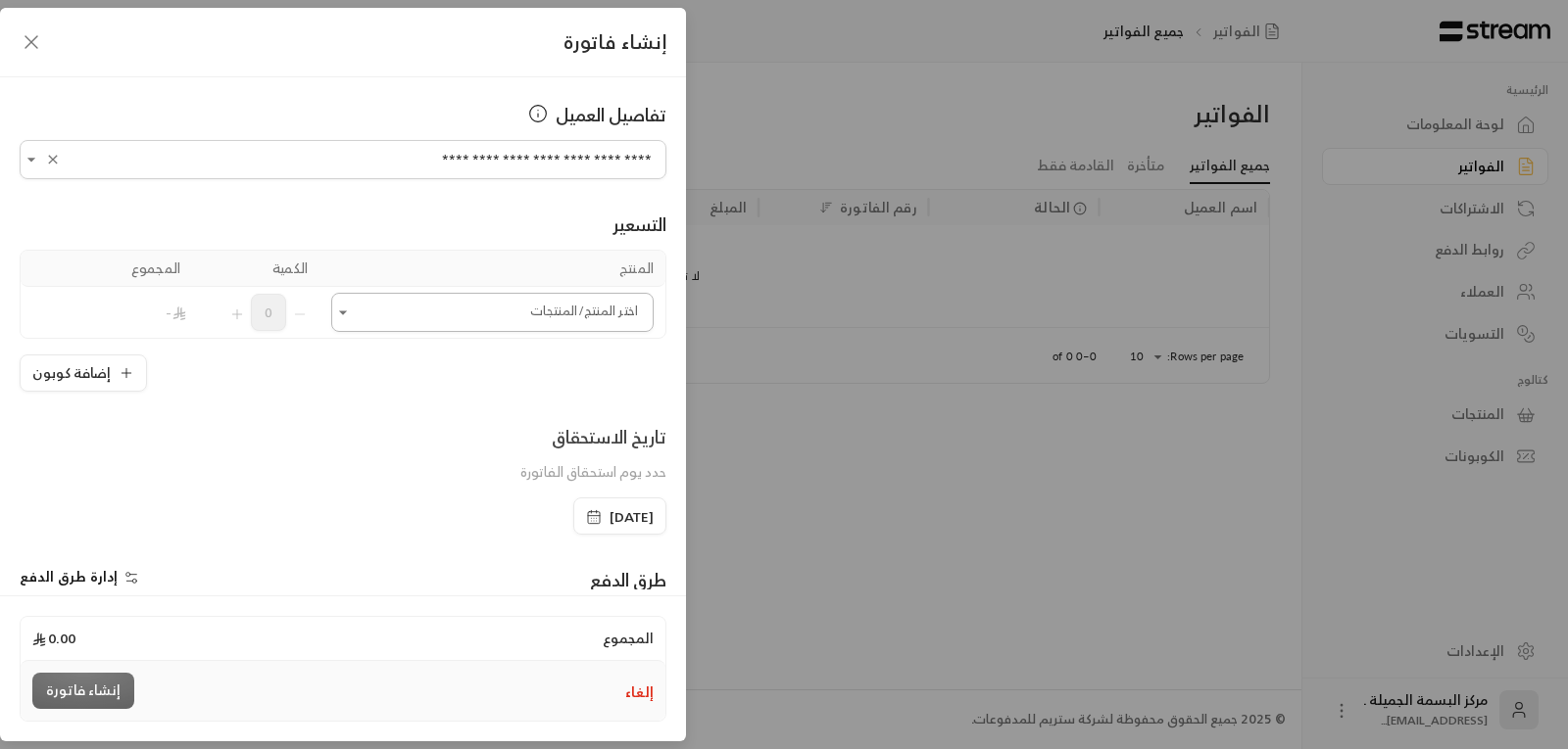
click at [530, 315] on input "اختر العميل" at bounding box center [492, 312] width 322 height 34
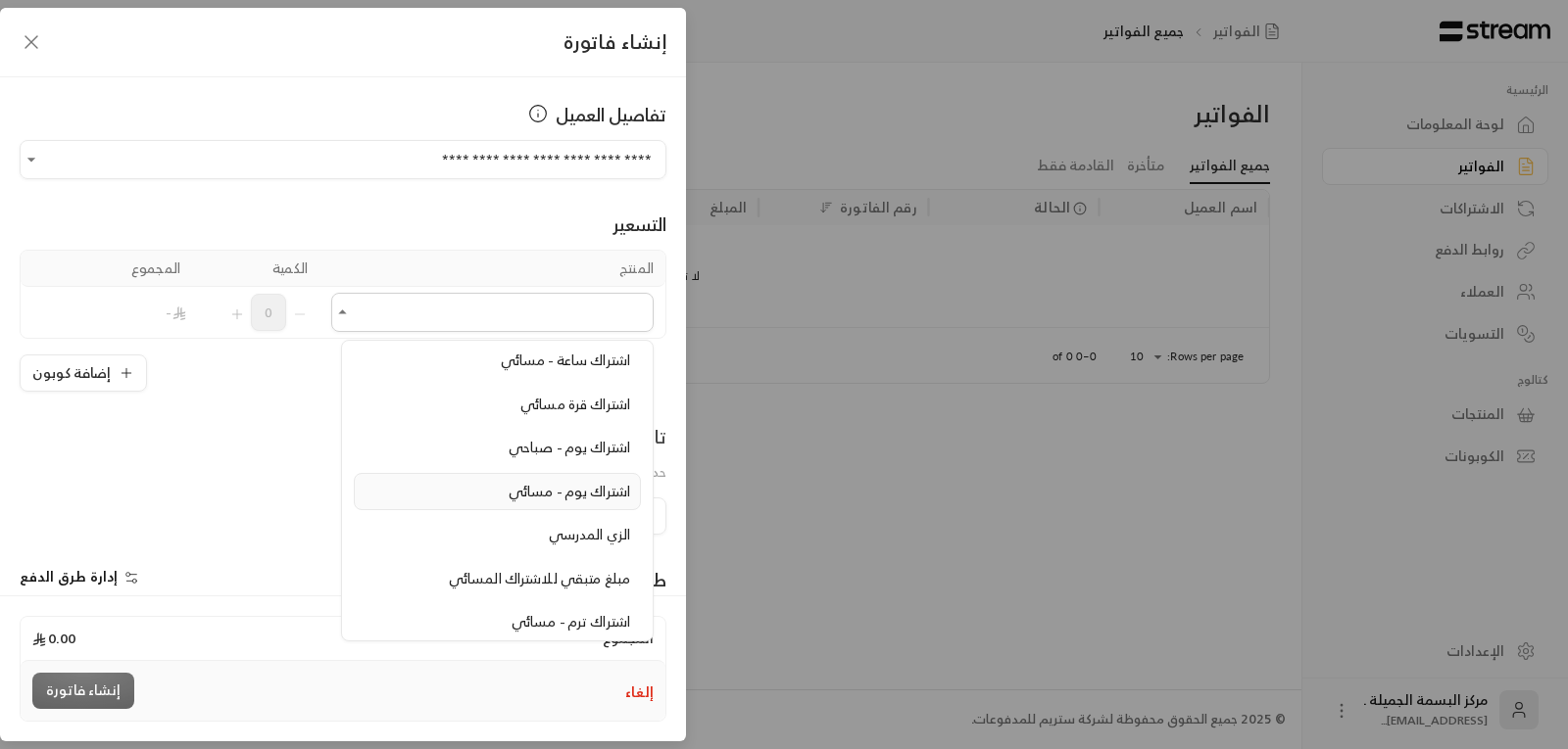
scroll to position [176, 0]
click at [587, 579] on span "اشتراك ترم - مسائي" at bounding box center [570, 575] width 119 height 25
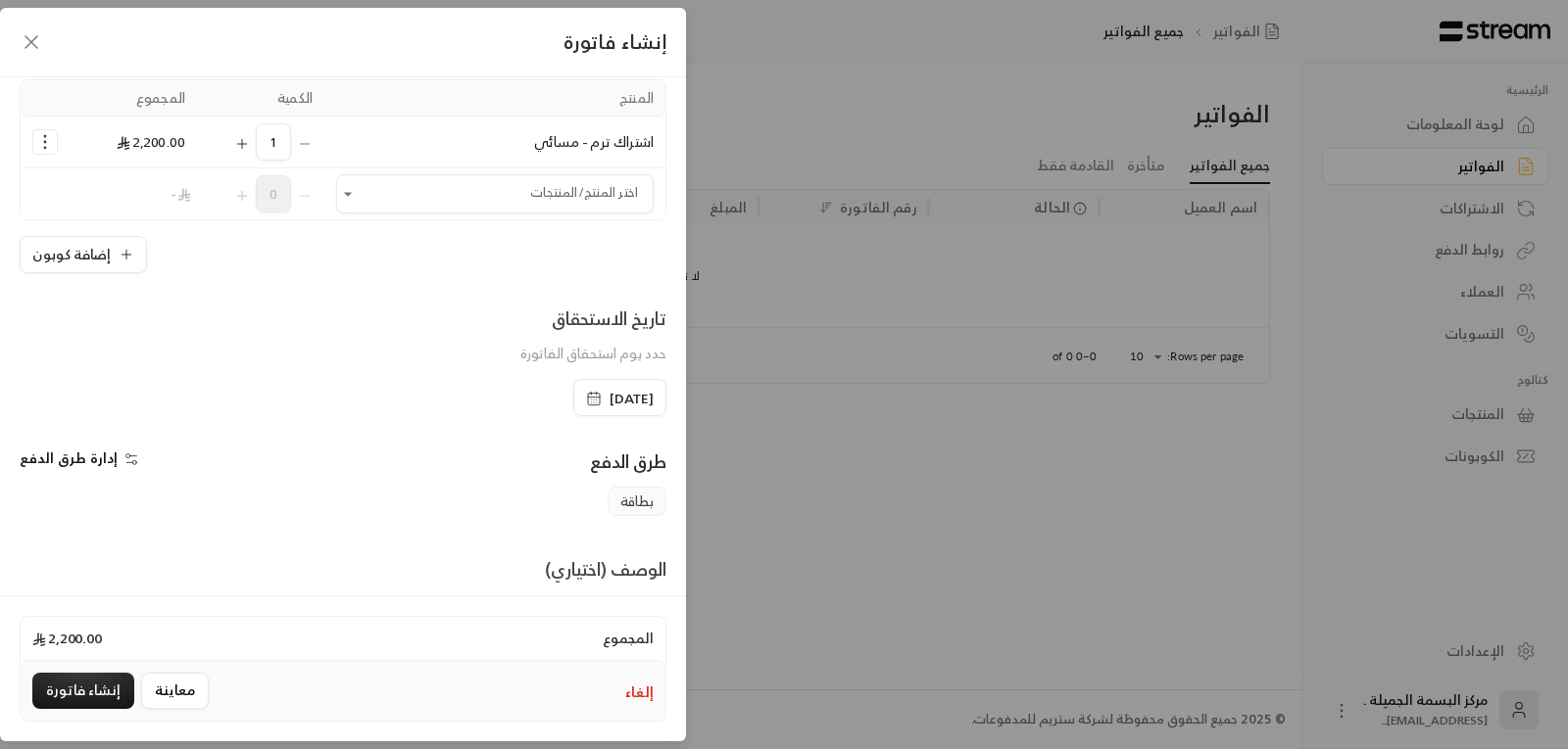
scroll to position [196, 0]
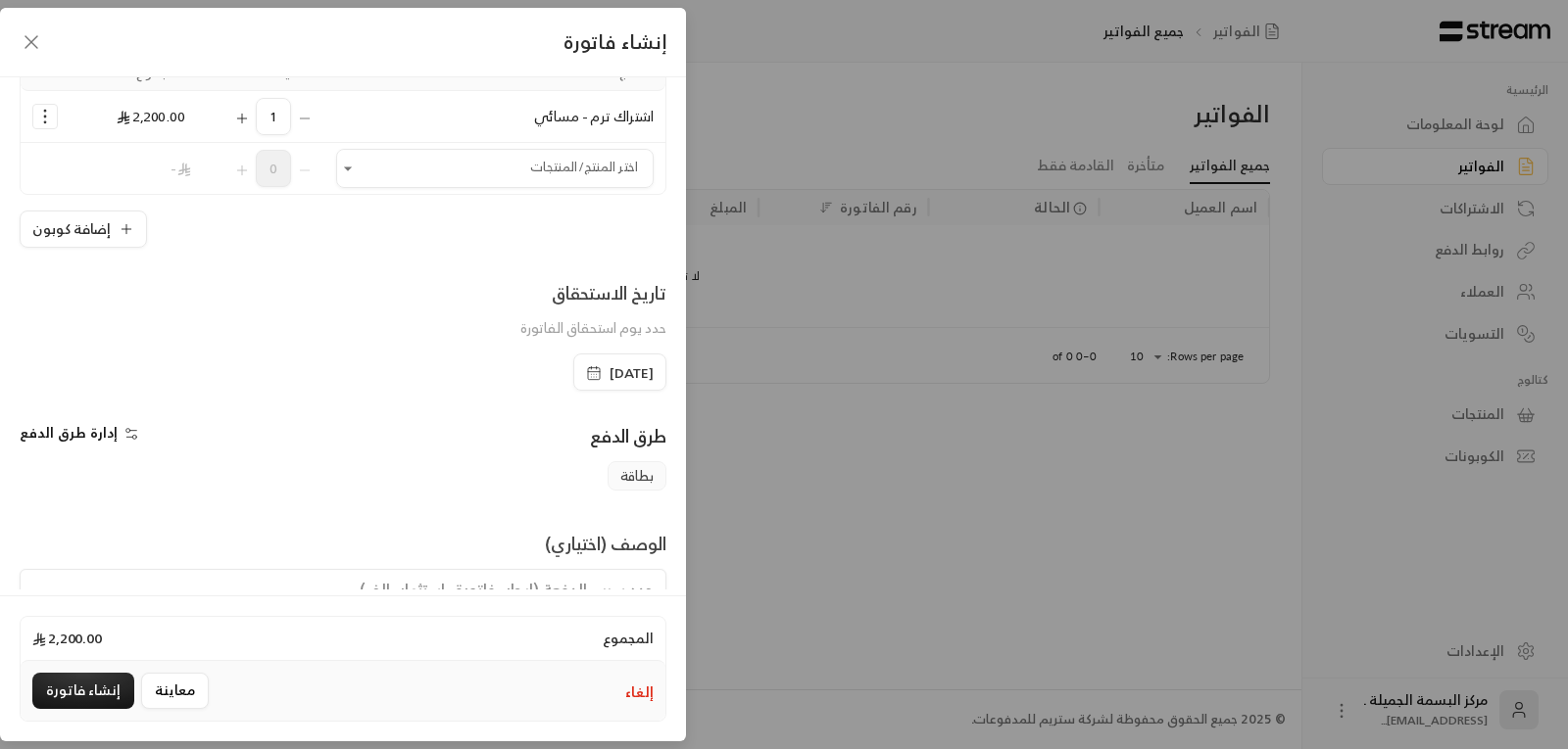
click at [586, 368] on icon "button" at bounding box center [594, 373] width 16 height 16
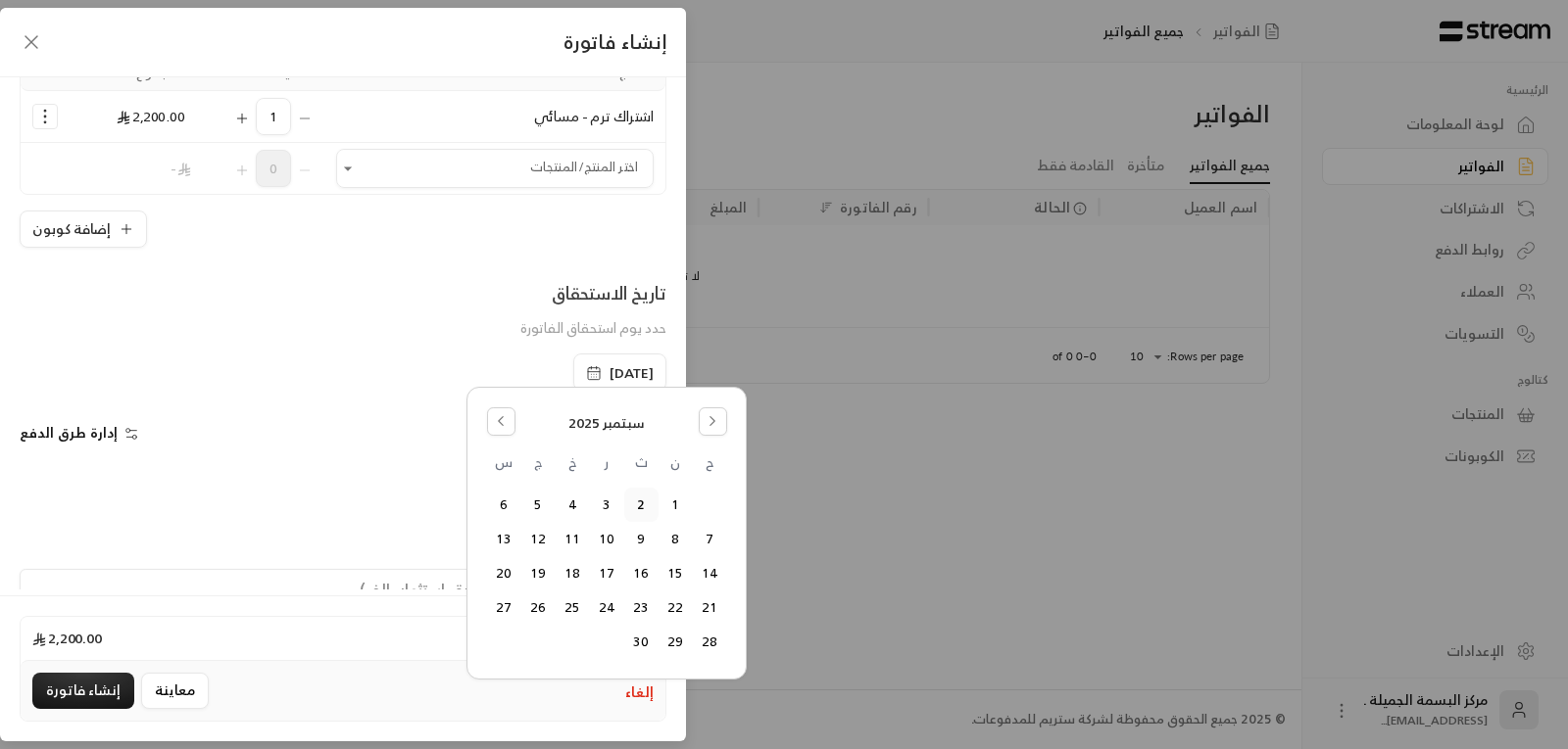
click at [637, 504] on button "2" at bounding box center [641, 505] width 32 height 32
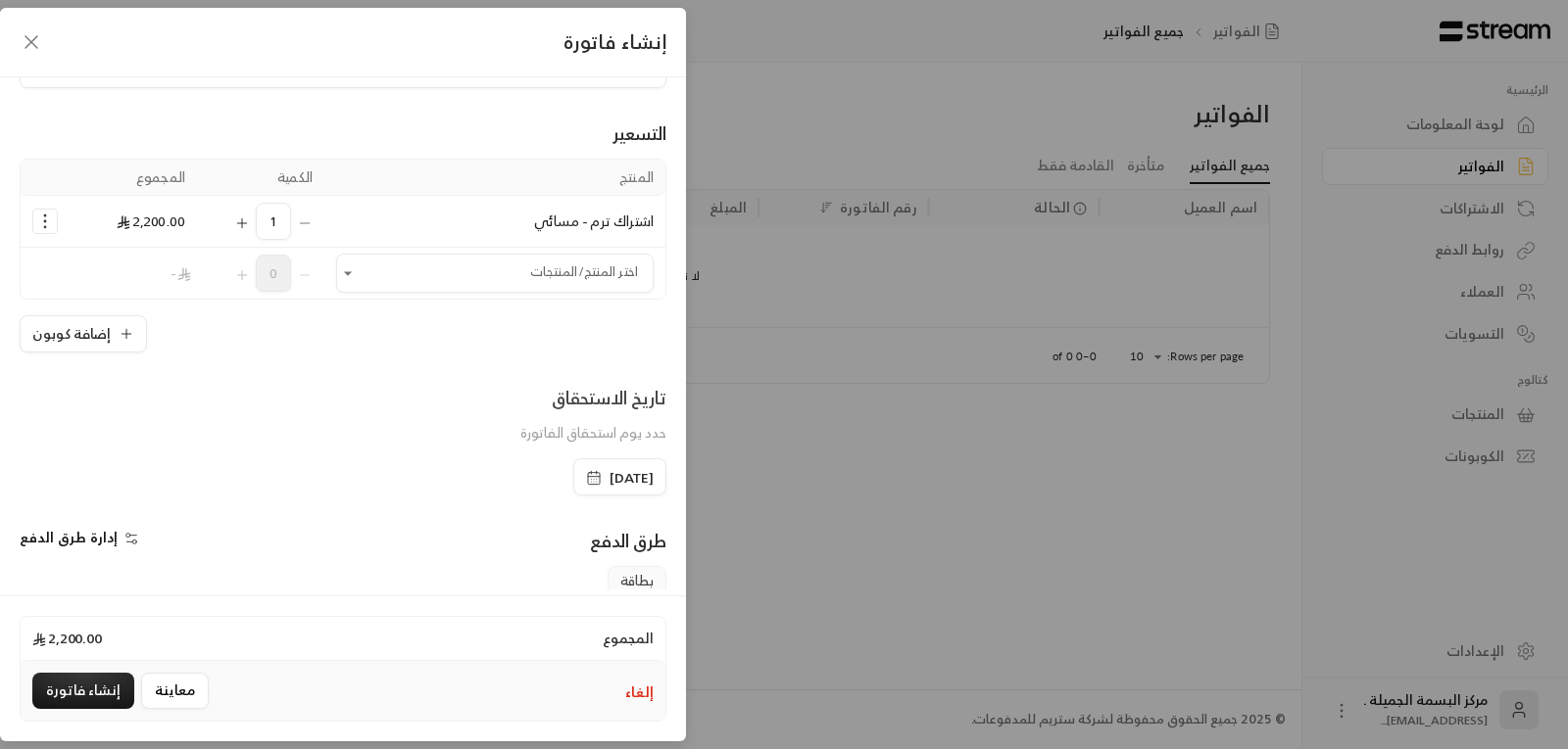
scroll to position [287, 0]
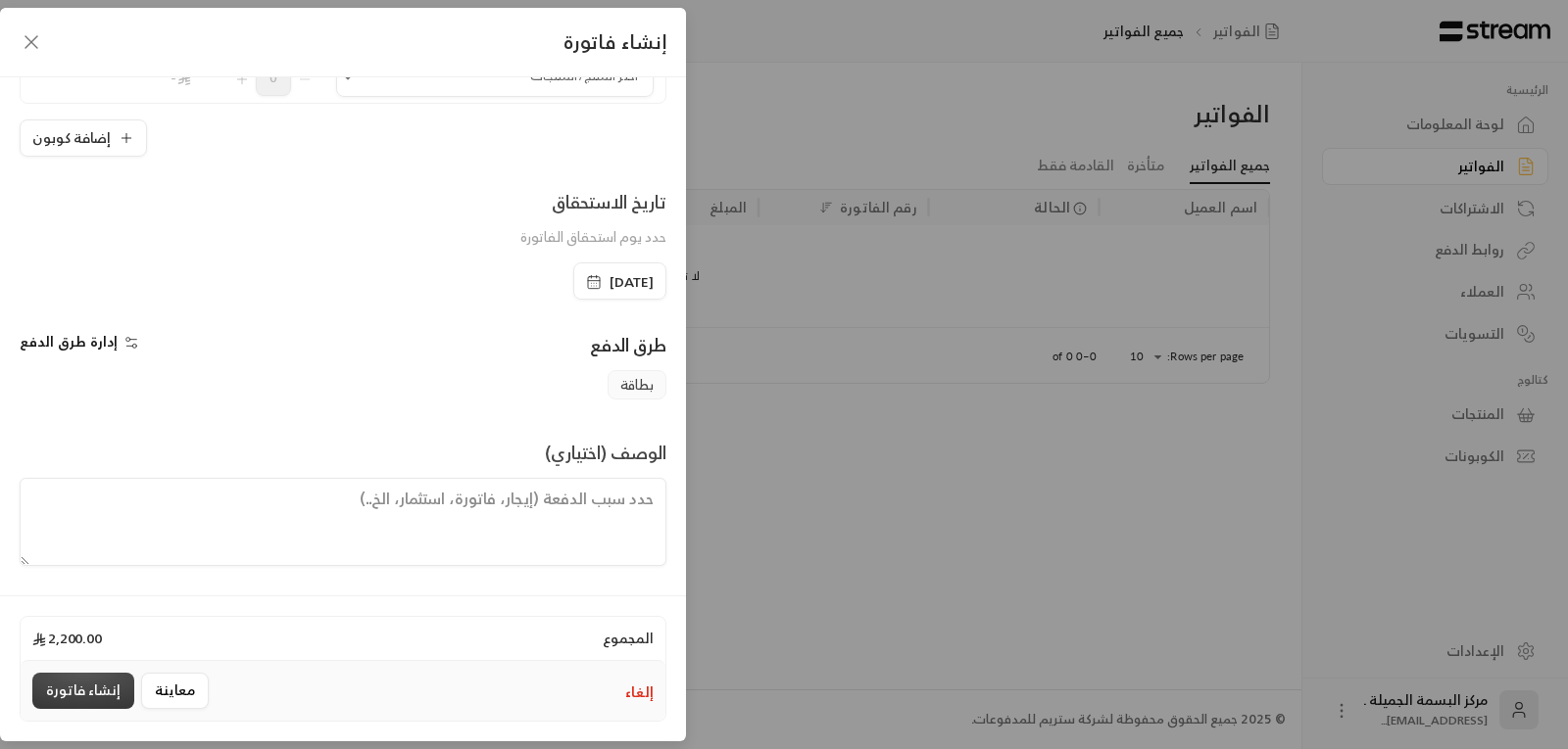
click at [67, 685] on button "إنشاء فاتورة" at bounding box center [83, 691] width 102 height 36
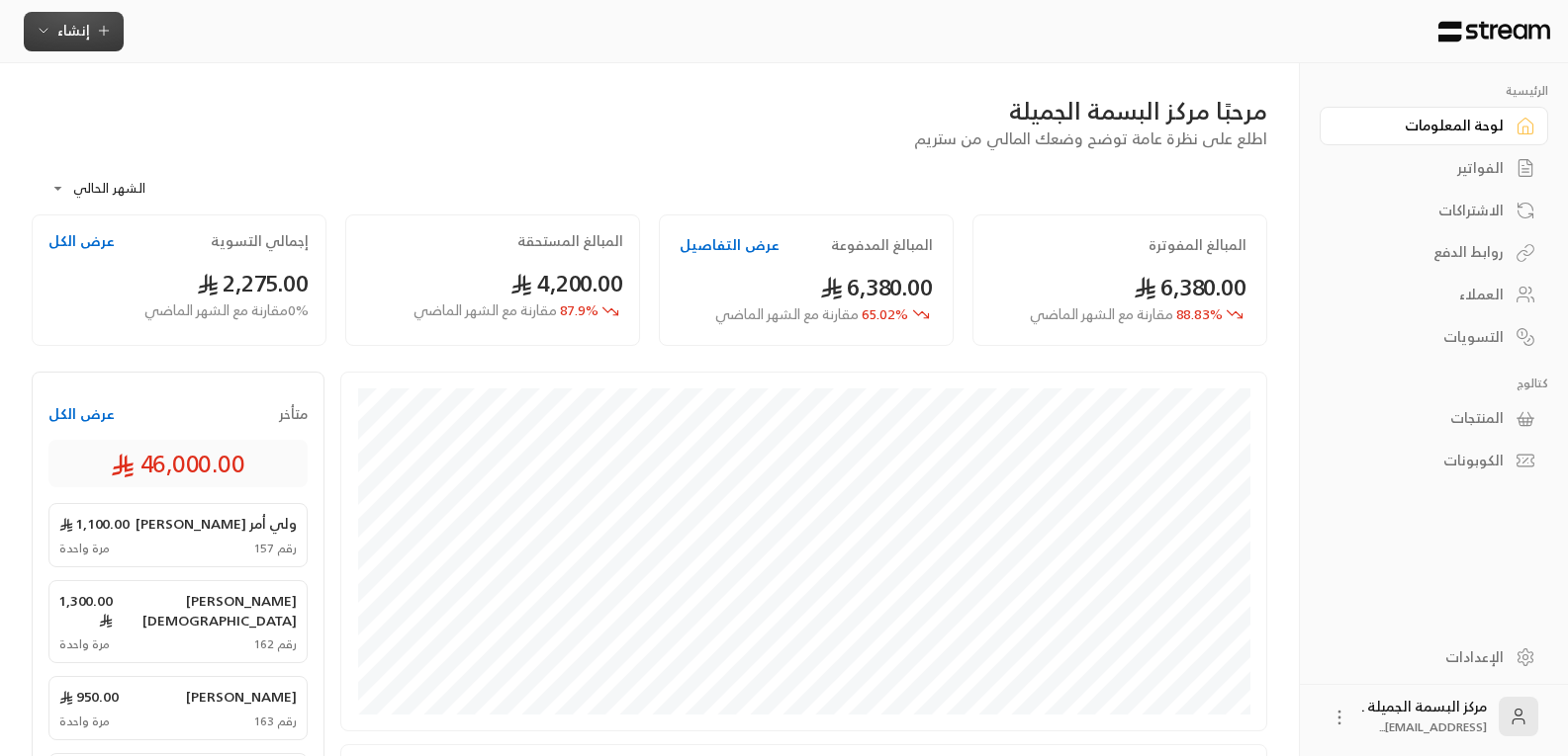
click at [60, 24] on span "إنشاء" at bounding box center [73, 30] width 33 height 25
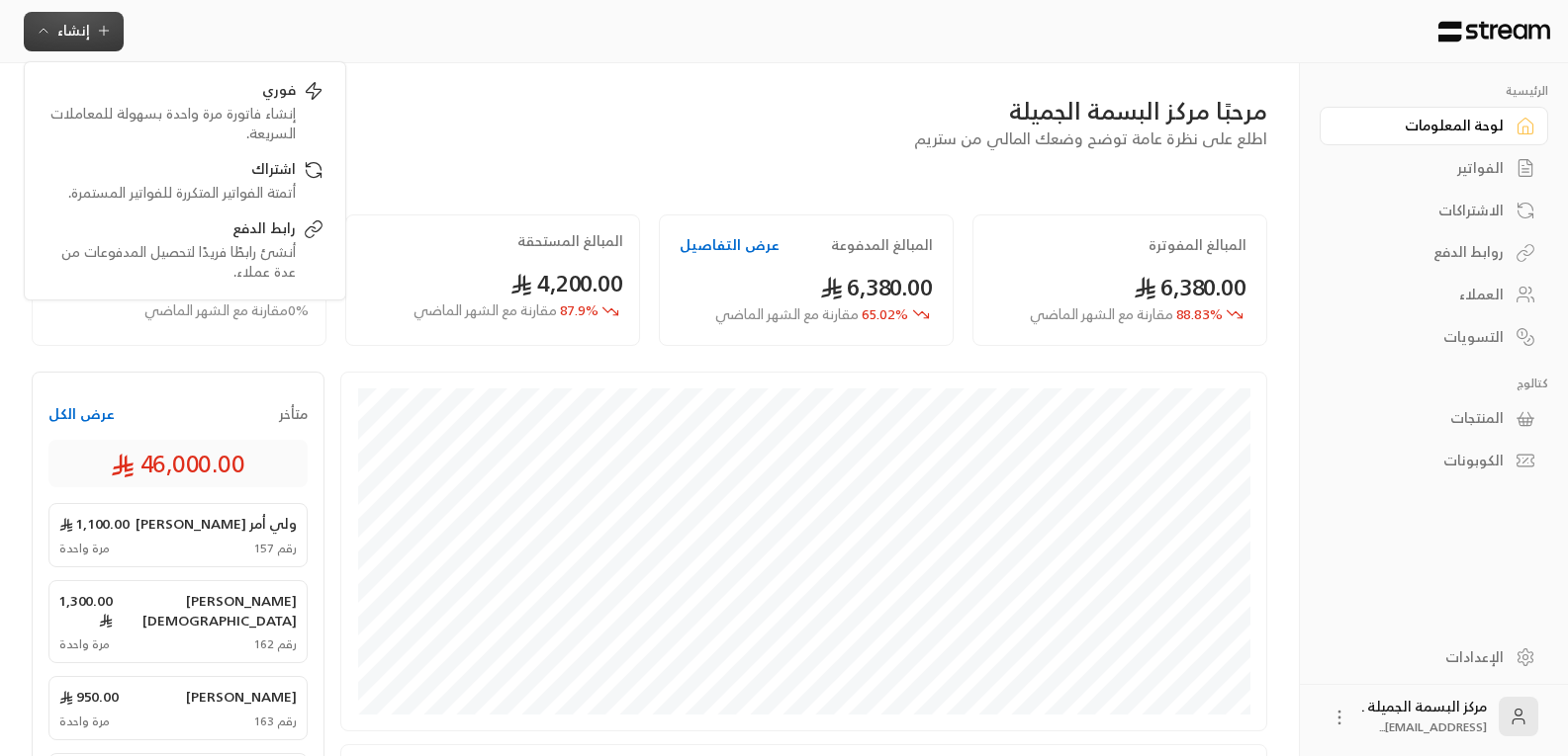
click at [62, 15] on button "إنشاء" at bounding box center [73, 32] width 100 height 40
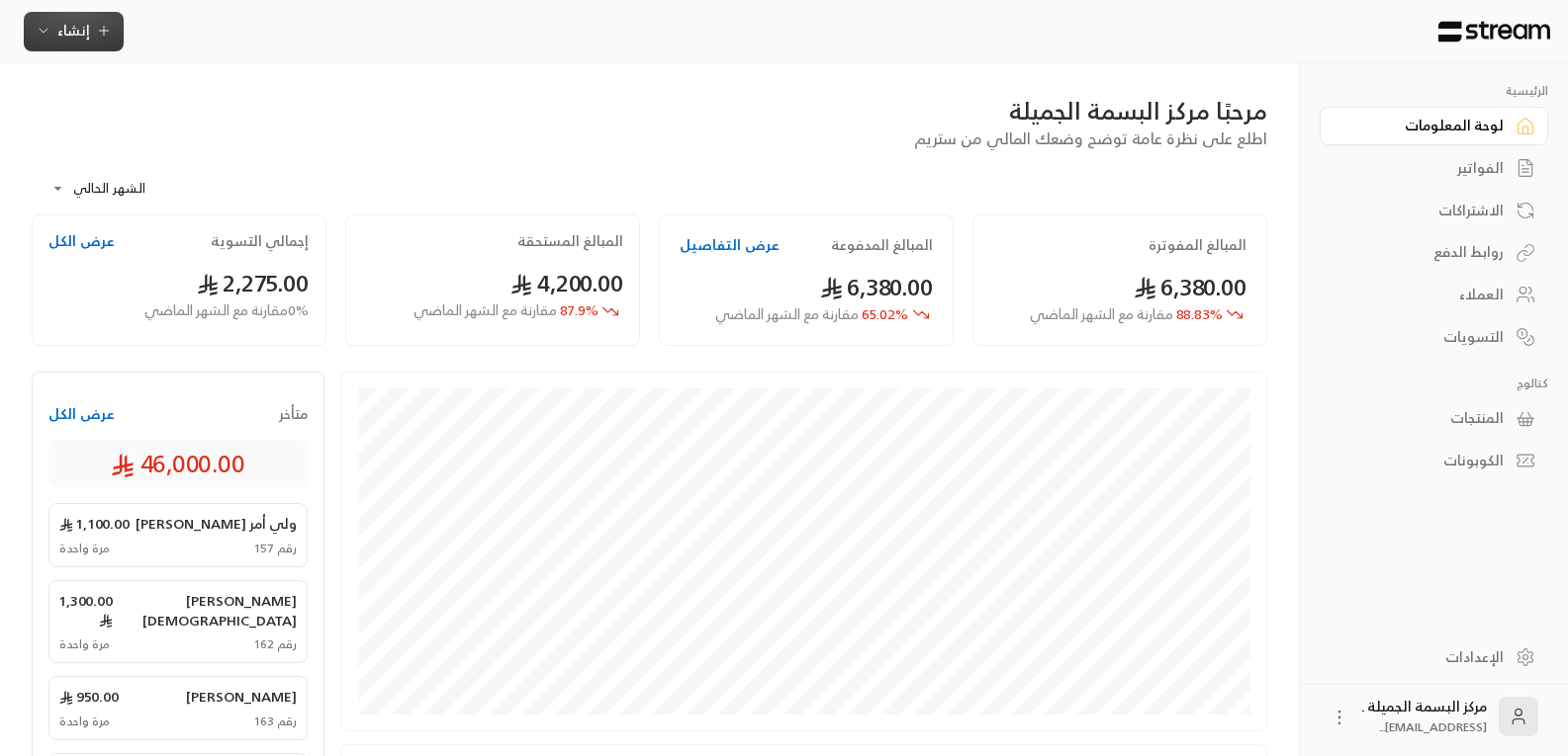
click at [74, 20] on span "إنشاء" at bounding box center [73, 30] width 33 height 25
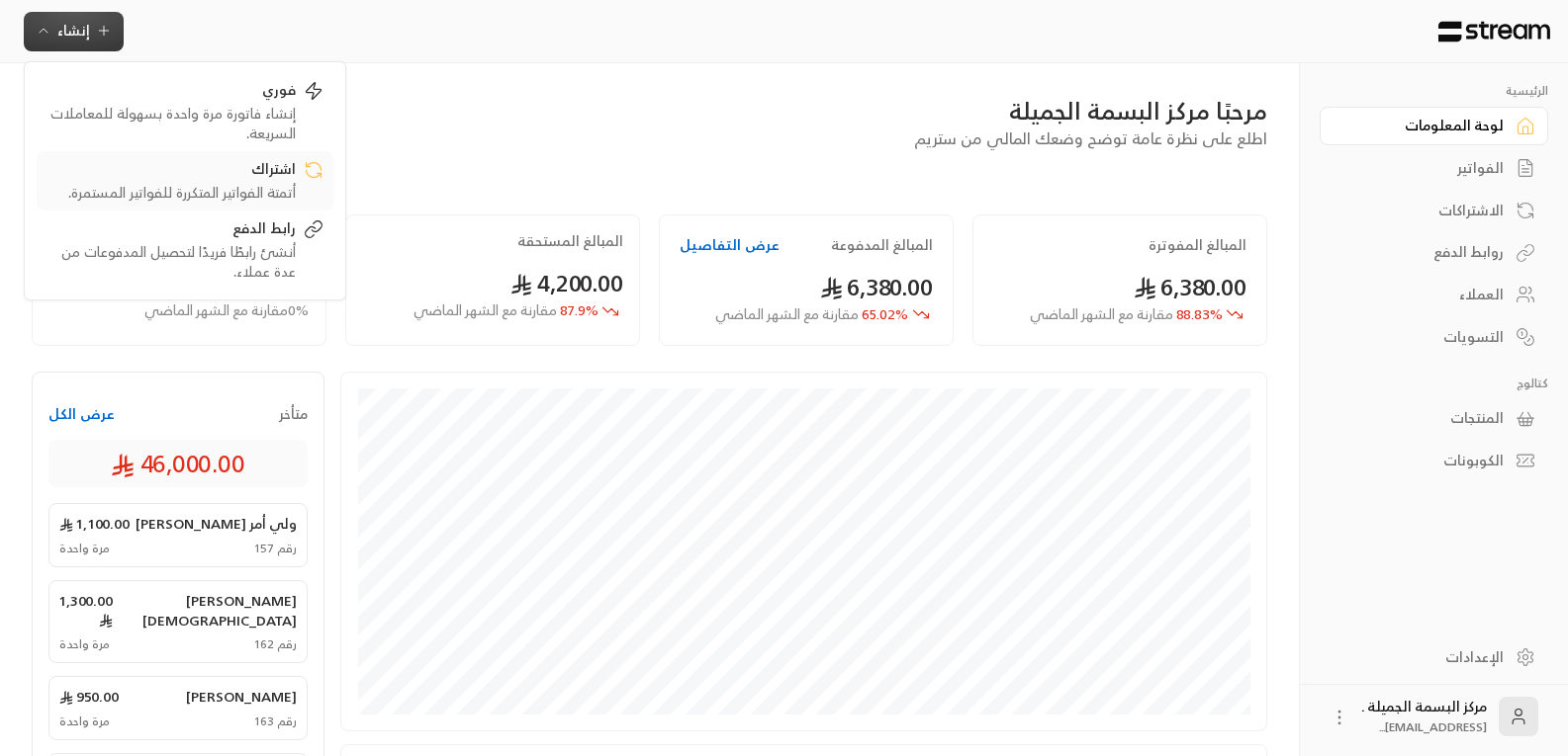
click at [171, 189] on div "أتمتة الفواتير المتكررة للفواتير المستمرة." at bounding box center [170, 193] width 249 height 20
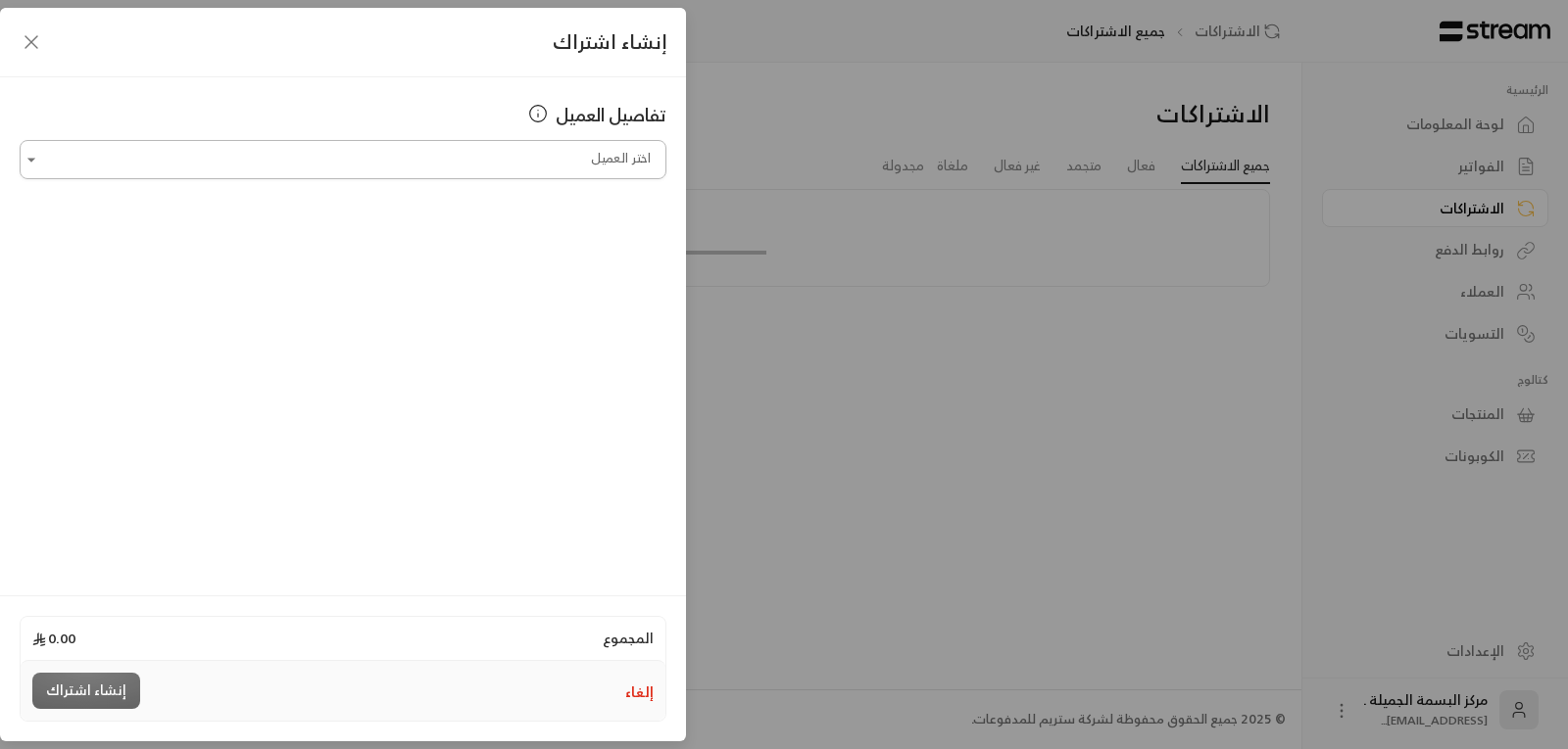
click at [467, 165] on input "اختر العميل" at bounding box center [343, 160] width 647 height 34
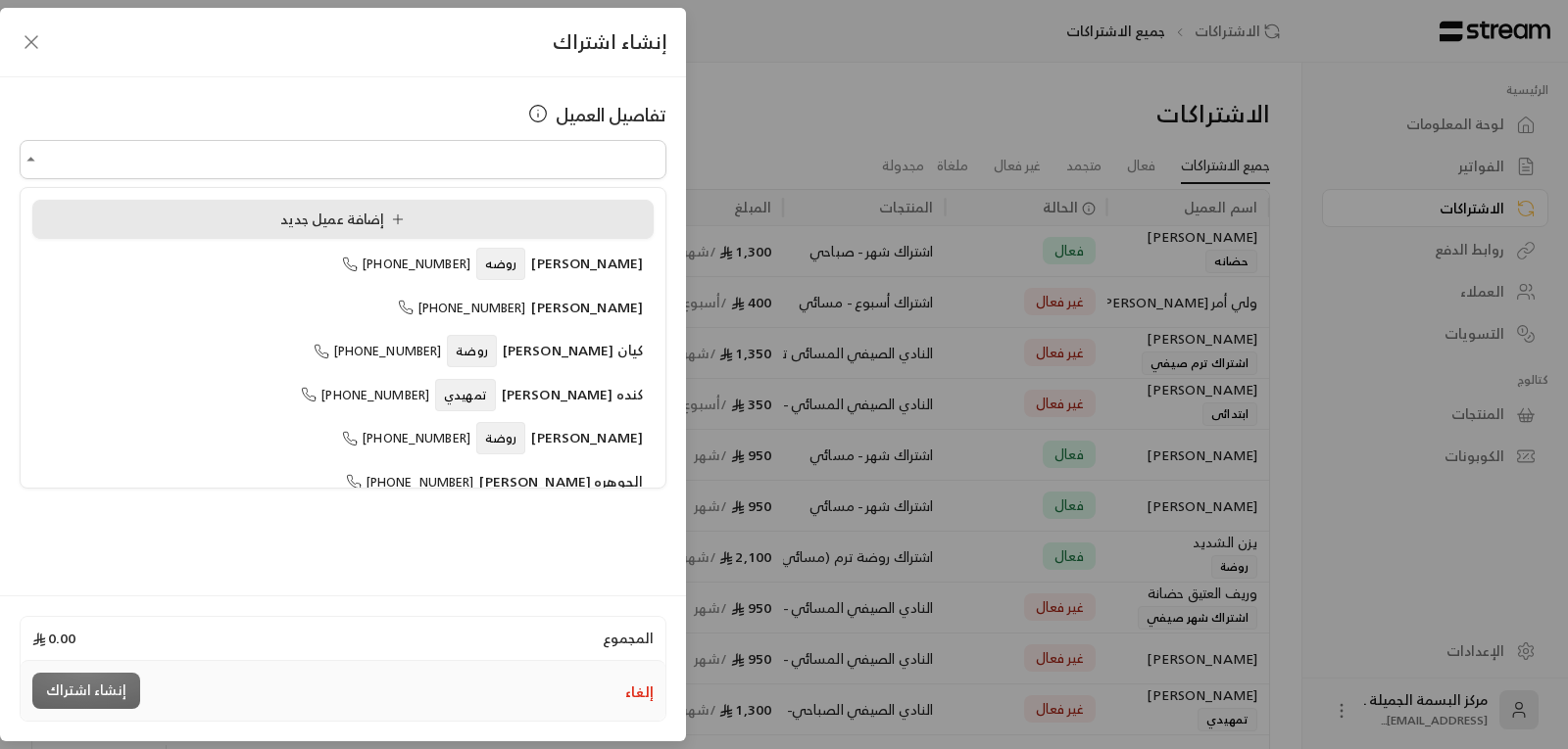
click at [263, 210] on div "إضافة عميل جديد" at bounding box center [343, 220] width 600 height 21
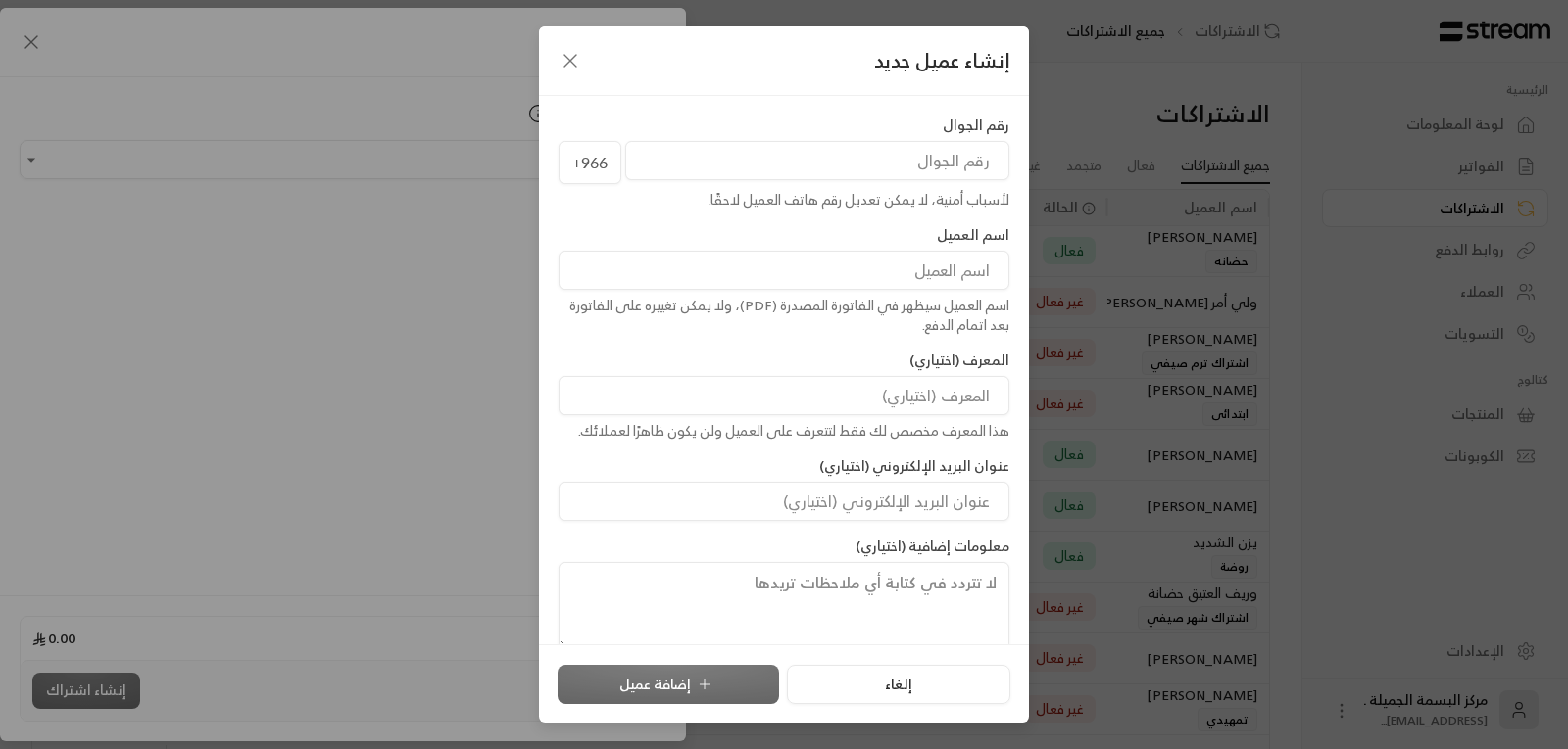
click at [867, 154] on input "tel" at bounding box center [817, 161] width 384 height 39
type input "540881779"
click at [909, 272] on input at bounding box center [784, 270] width 451 height 39
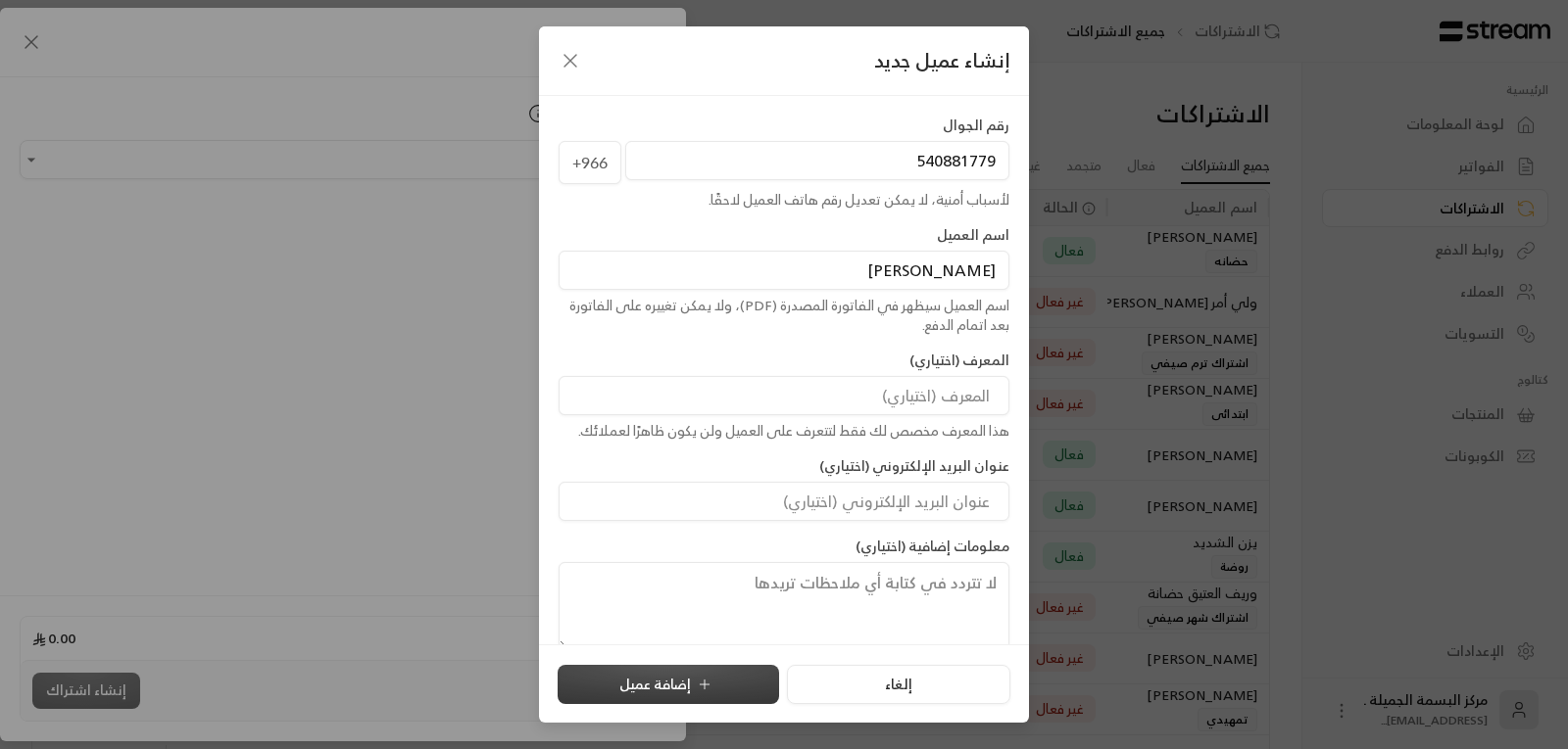
type input "[PERSON_NAME]"
click at [663, 678] on button "إضافة عميل" at bounding box center [669, 685] width 222 height 39
type input "**********"
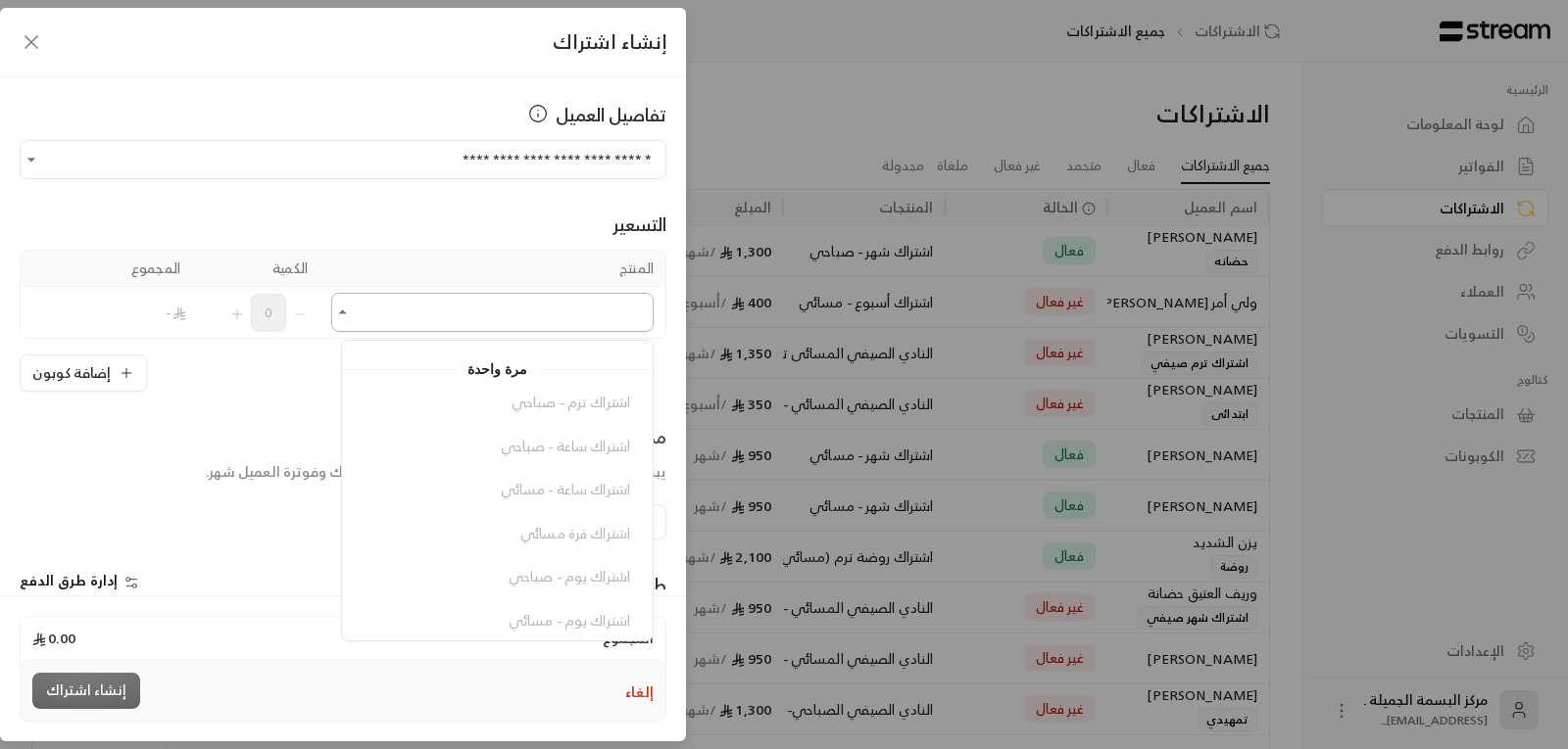
click at [553, 313] on input "اختر العميل" at bounding box center [492, 312] width 322 height 34
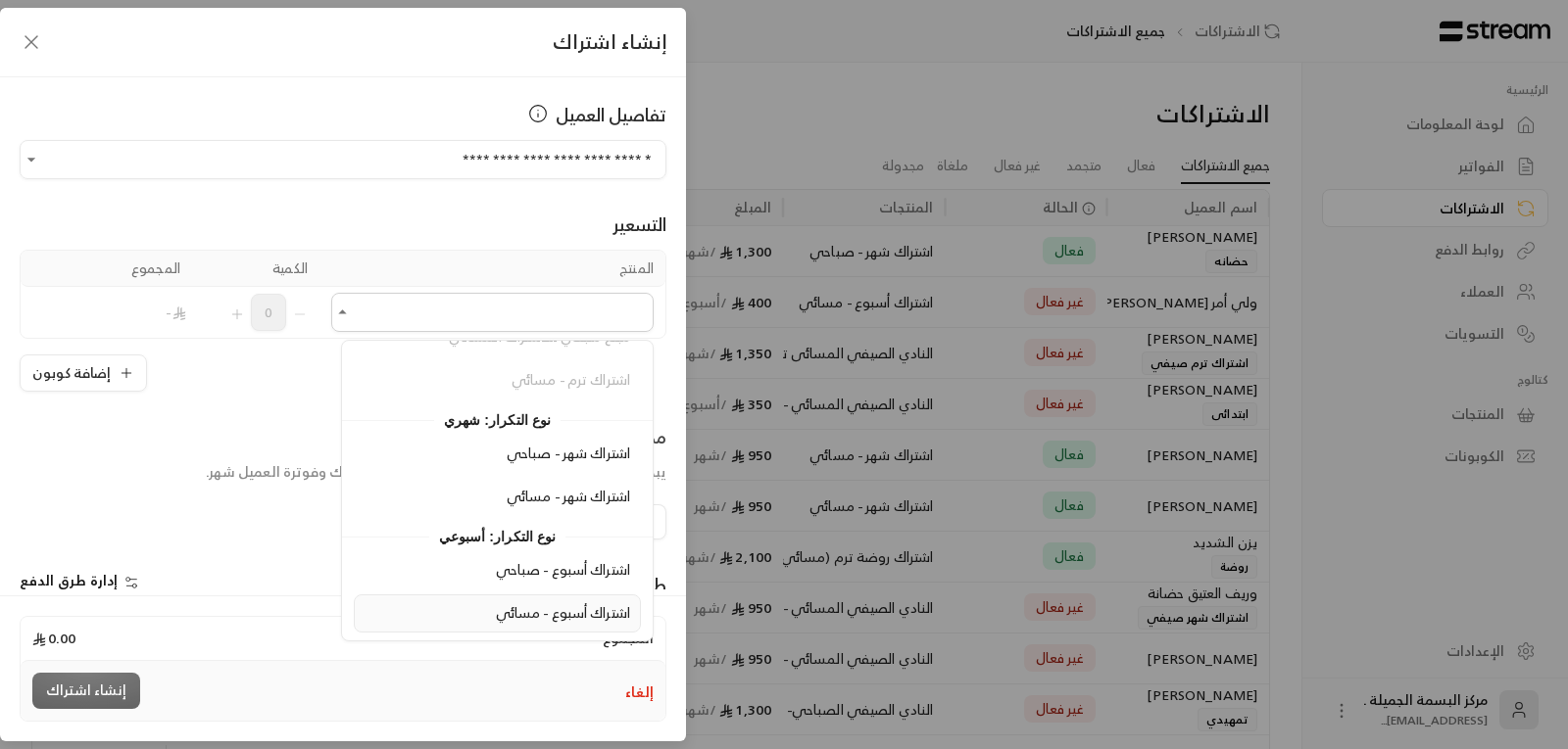
click at [494, 618] on div "اشتراك أسبوع - مسائي" at bounding box center [497, 614] width 265 height 21
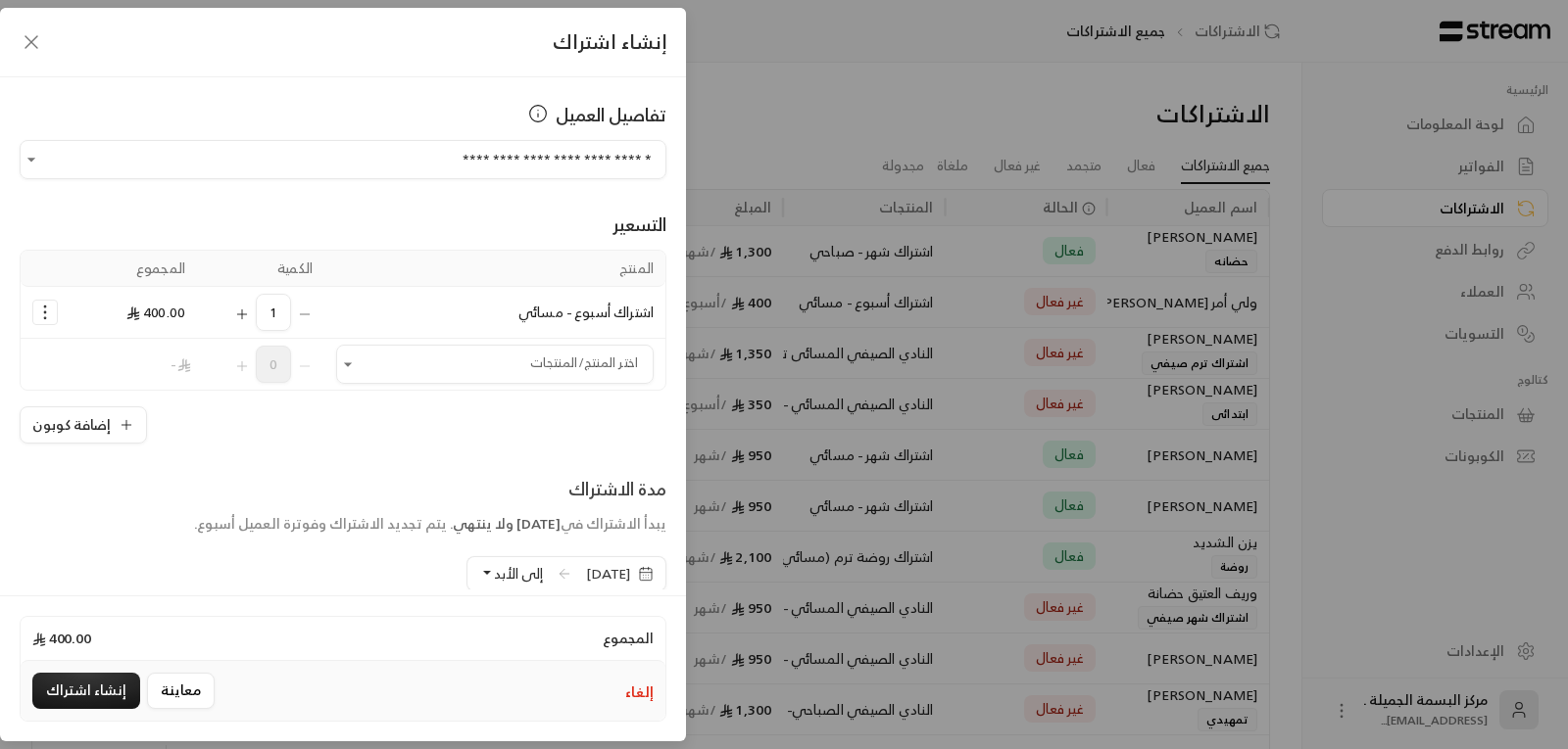
click at [640, 573] on icon "button" at bounding box center [646, 573] width 12 height 0
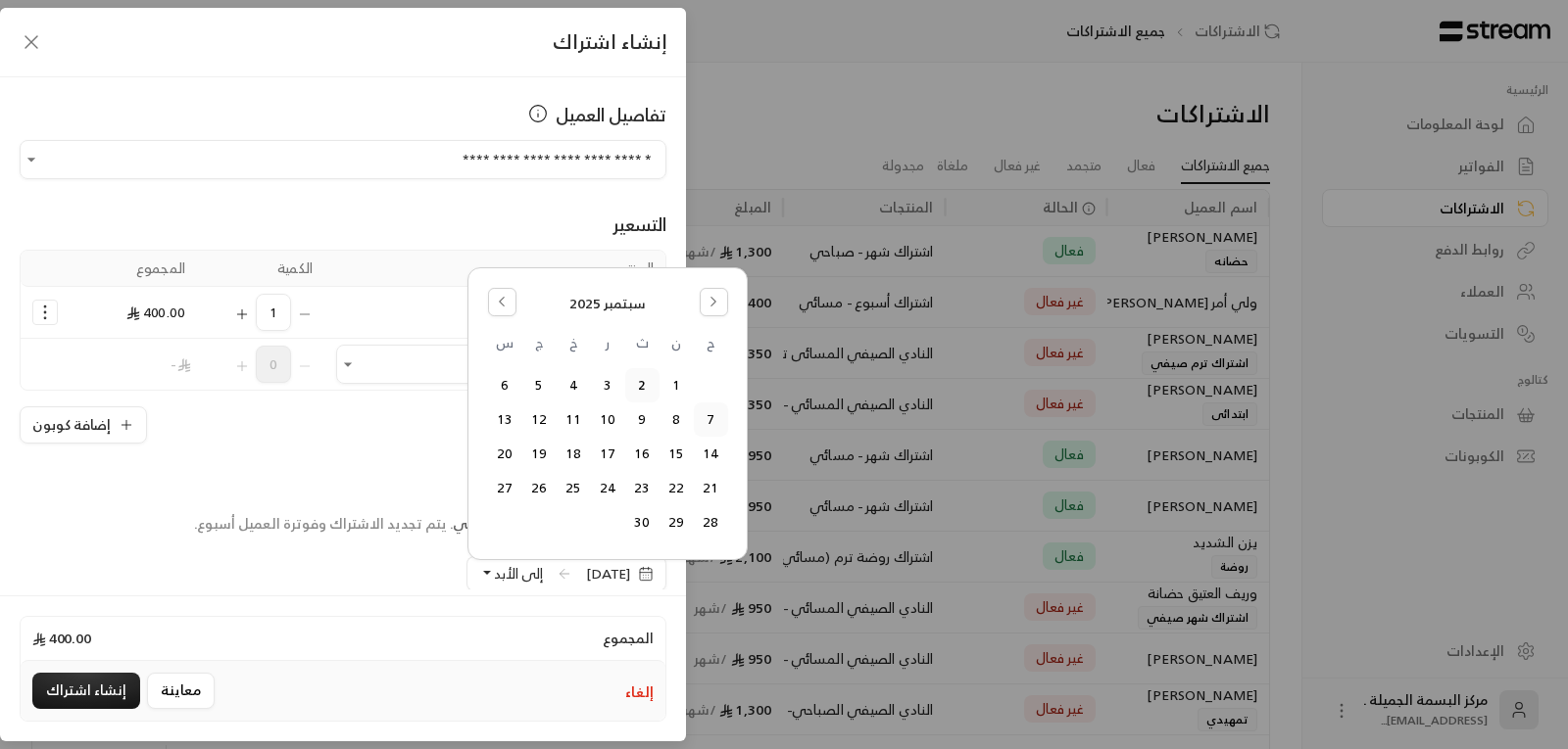
click at [706, 414] on button "7" at bounding box center [711, 419] width 32 height 32
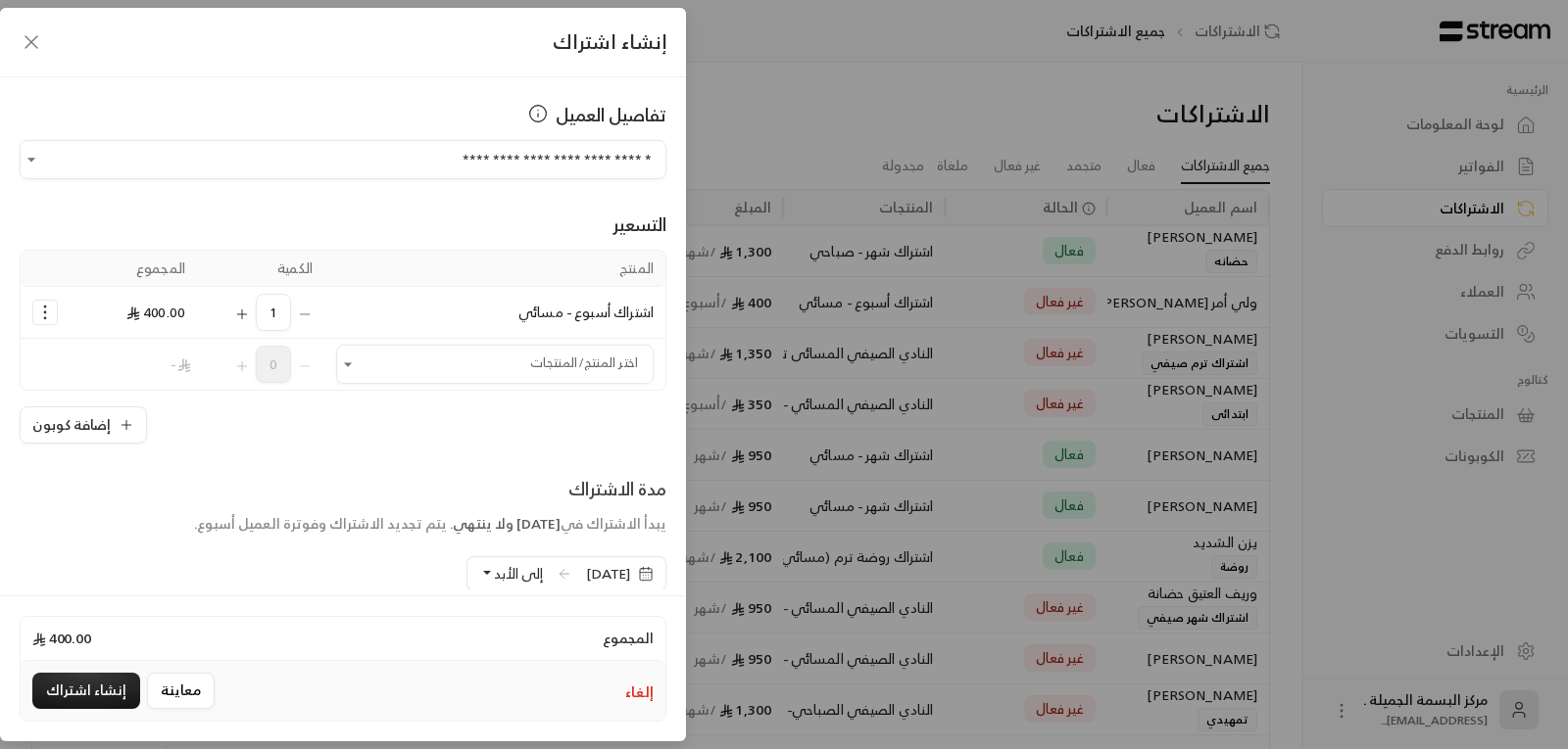
click at [494, 580] on span "إلى الأبد" at bounding box center [518, 573] width 49 height 25
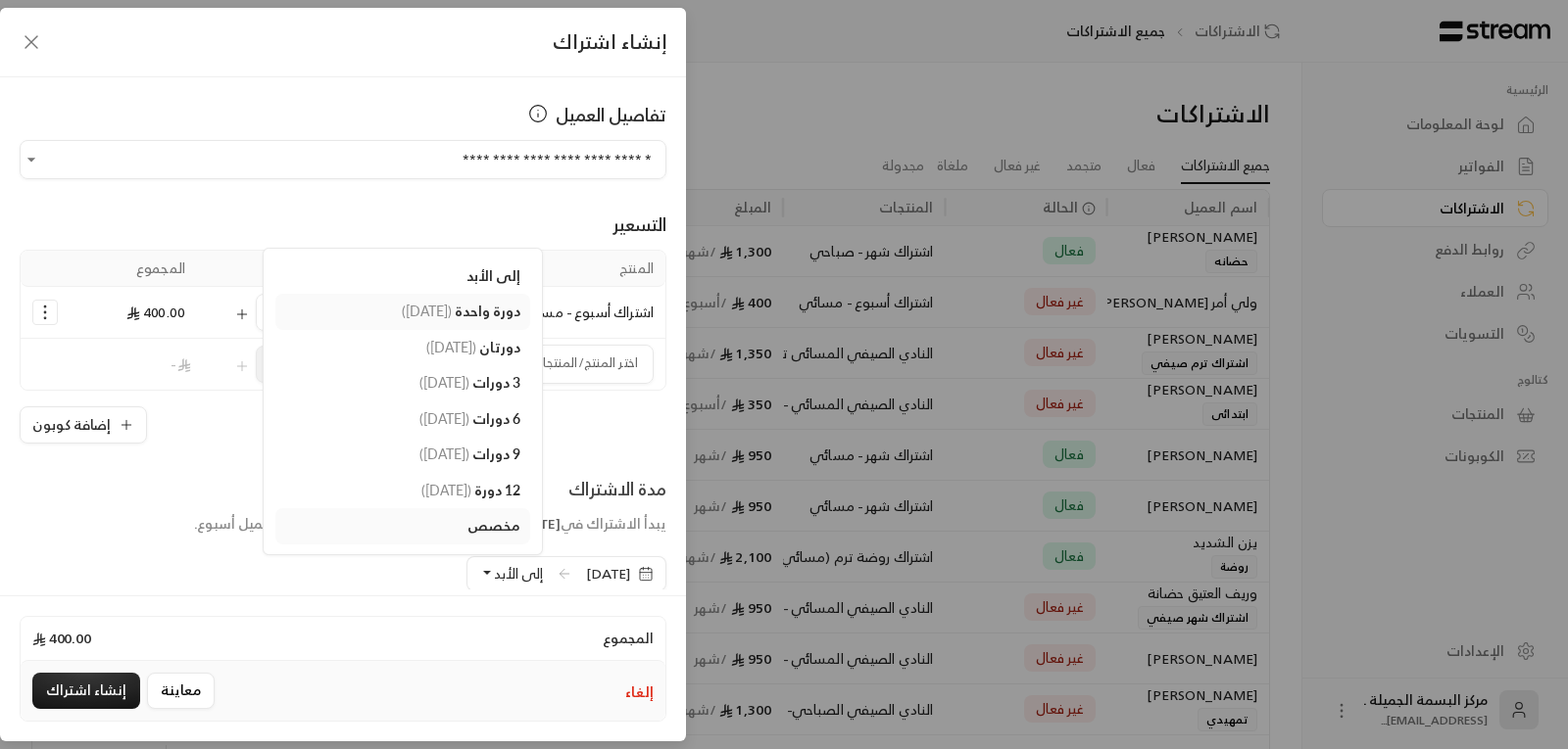
click at [455, 310] on span "دورة واحدة" at bounding box center [487, 310] width 66 height 17
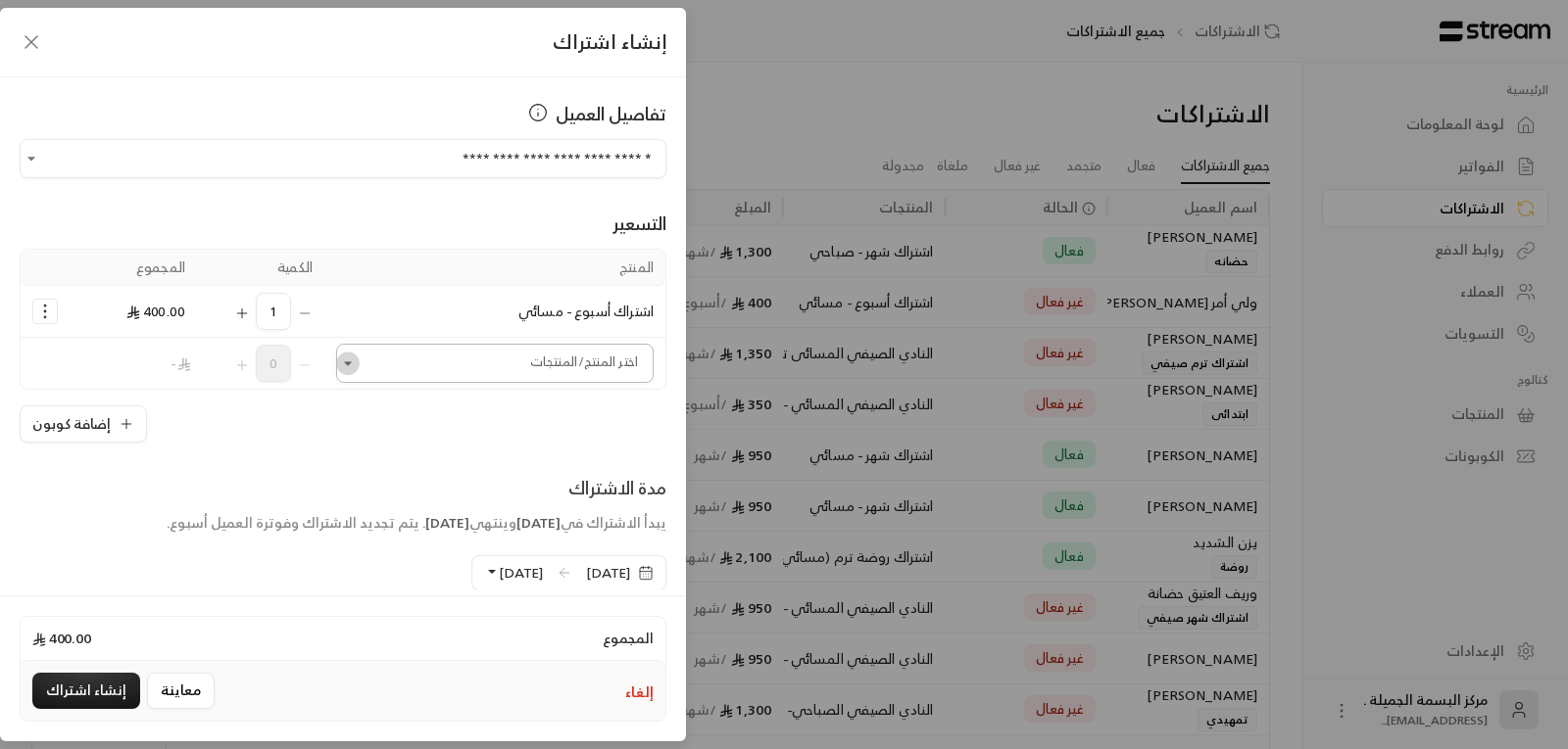
click at [359, 367] on button "Open" at bounding box center [348, 363] width 24 height 24
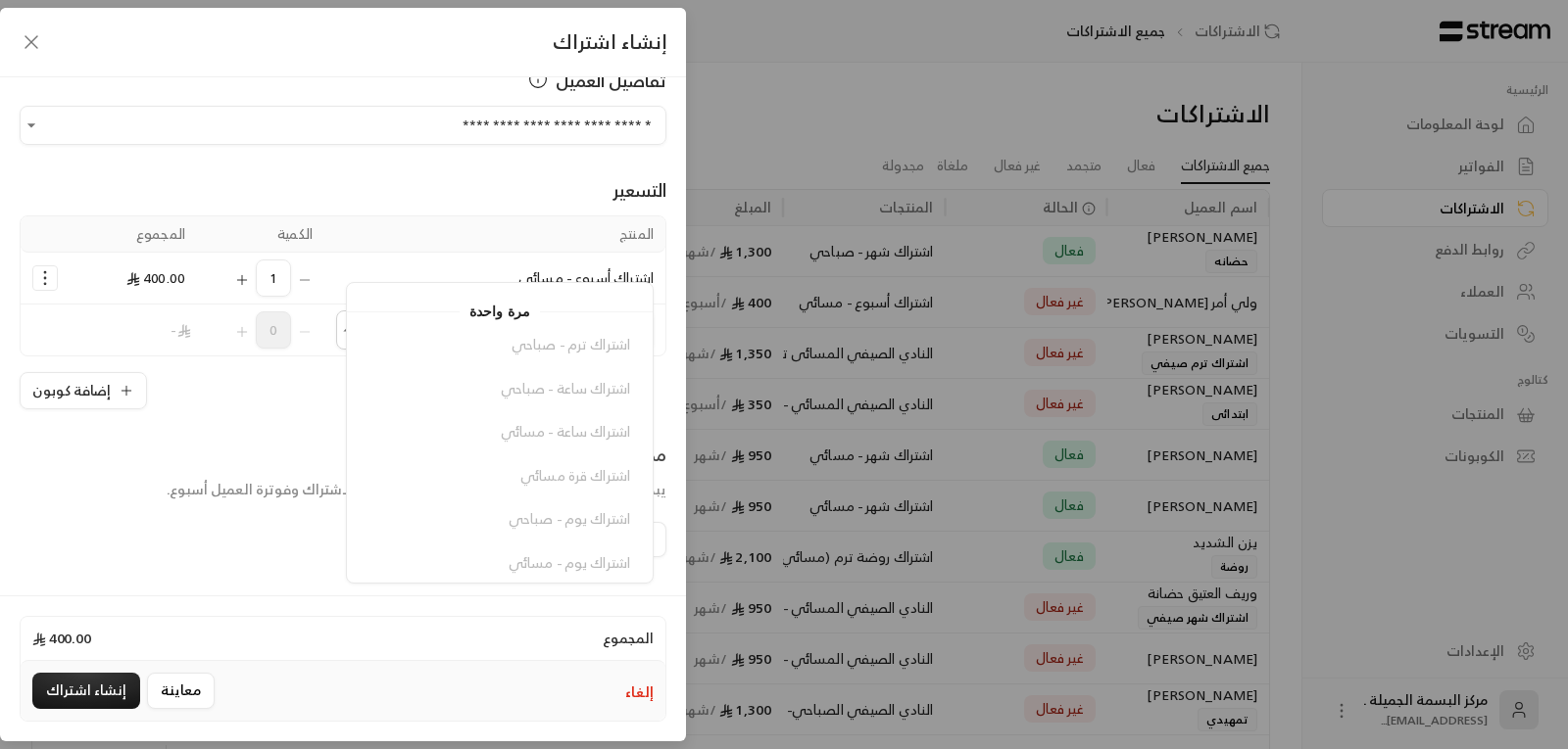
scroll to position [0, 0]
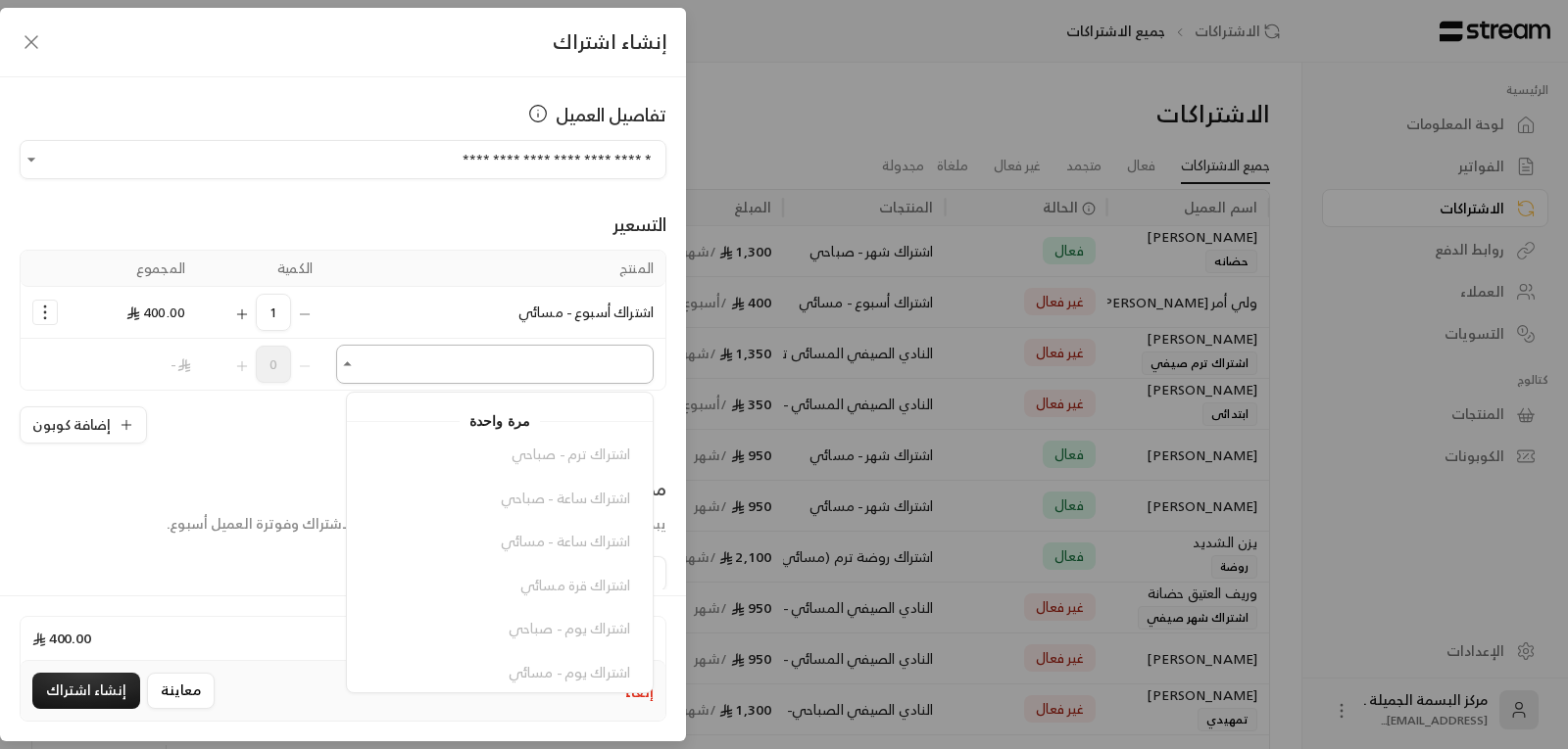
click at [357, 363] on icon "Close" at bounding box center [348, 364] width 20 height 20
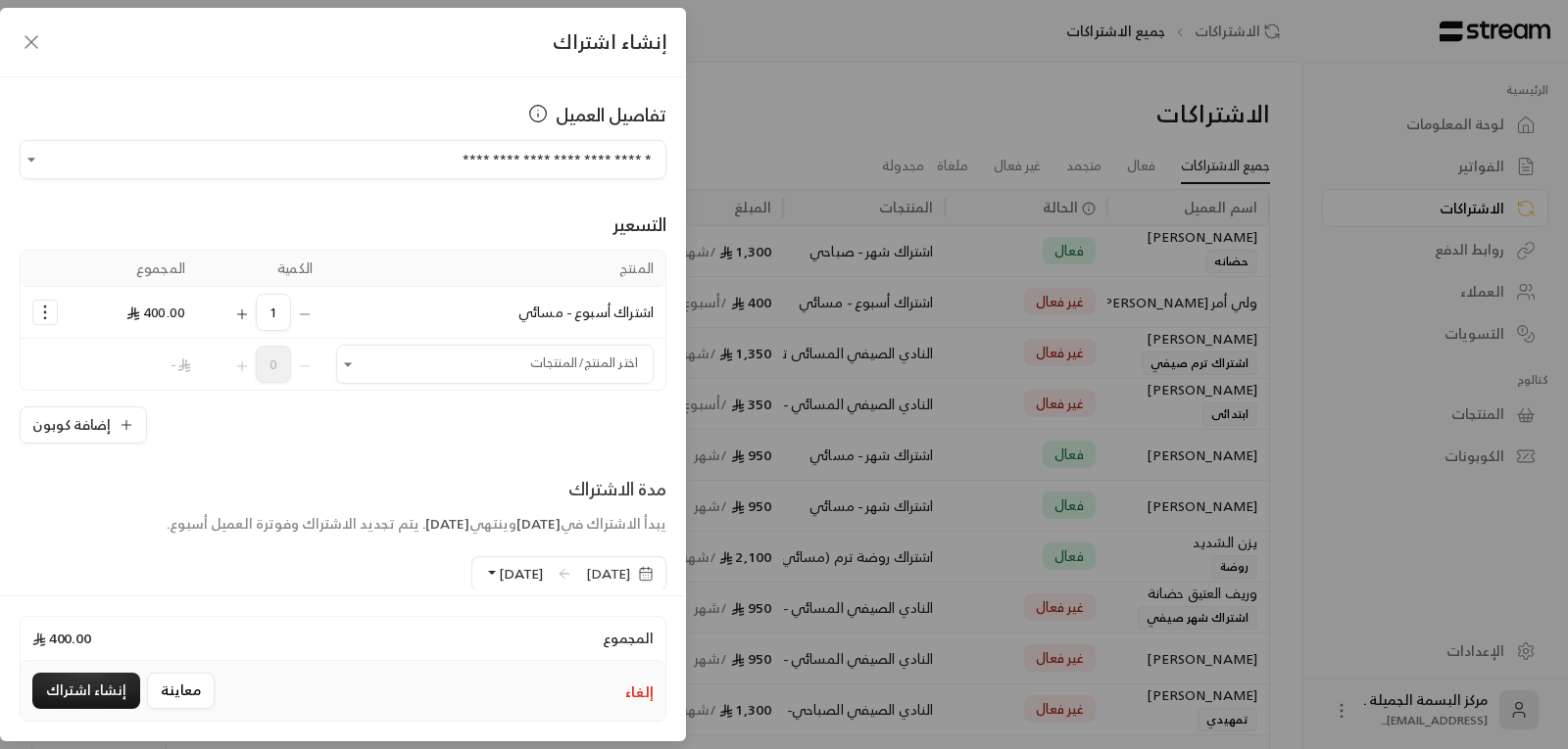
click at [586, 584] on span "[DATE]" at bounding box center [608, 574] width 44 height 20
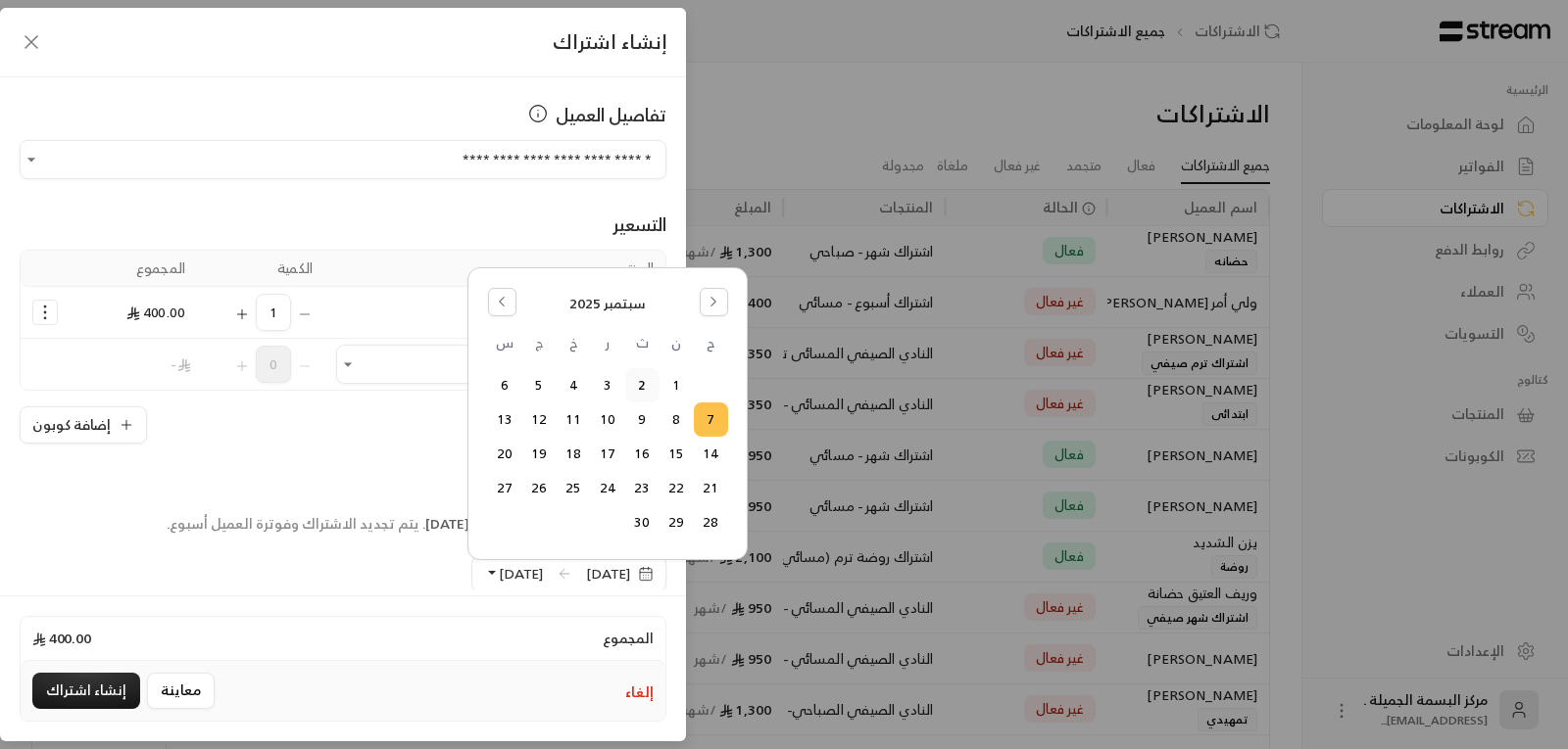
click at [716, 416] on button "7" at bounding box center [711, 419] width 32 height 32
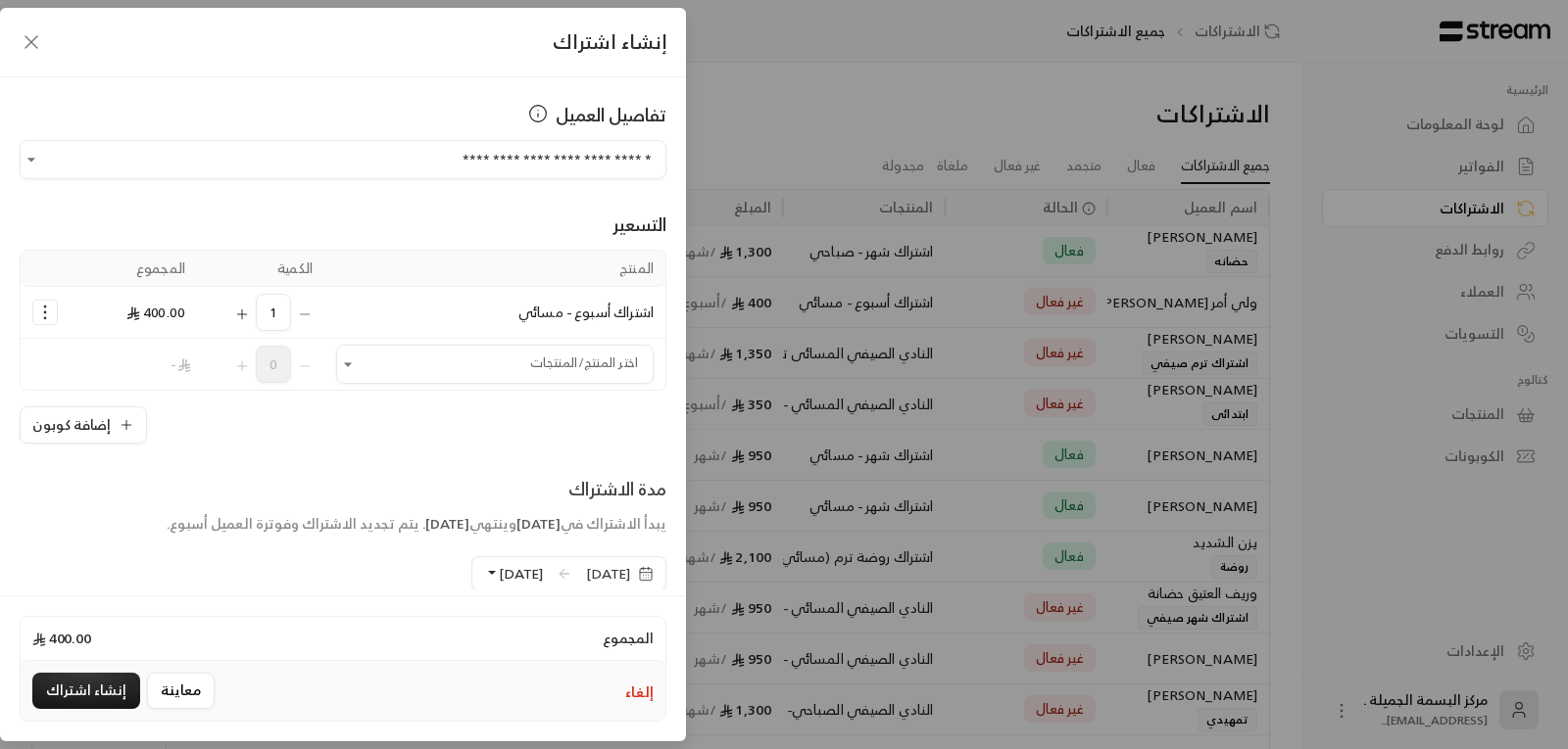
click at [642, 569] on rect "button" at bounding box center [646, 575] width 12 height 12
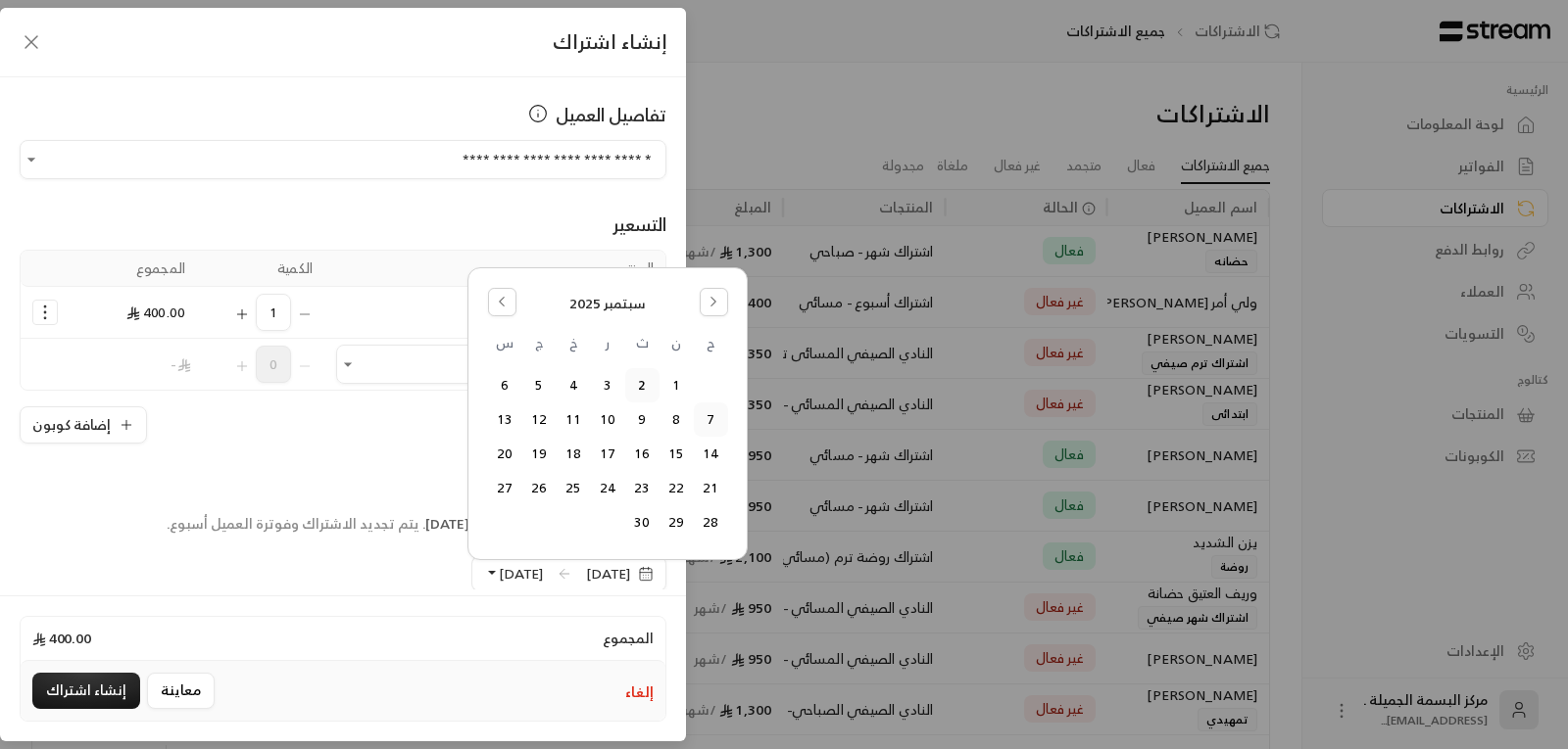
click at [701, 419] on button "7" at bounding box center [711, 419] width 32 height 32
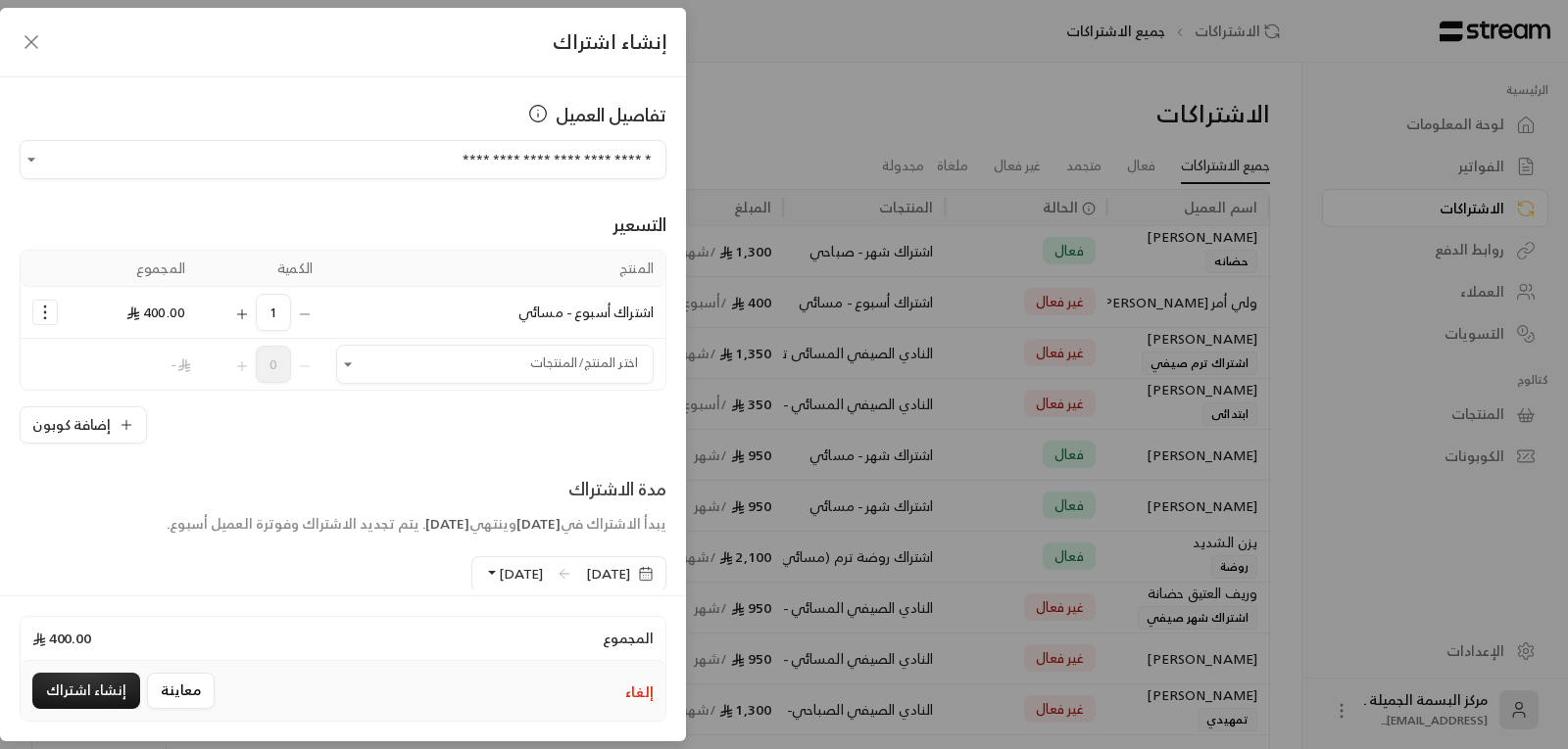
click at [484, 573] on button "[DATE]" at bounding box center [514, 574] width 59 height 33
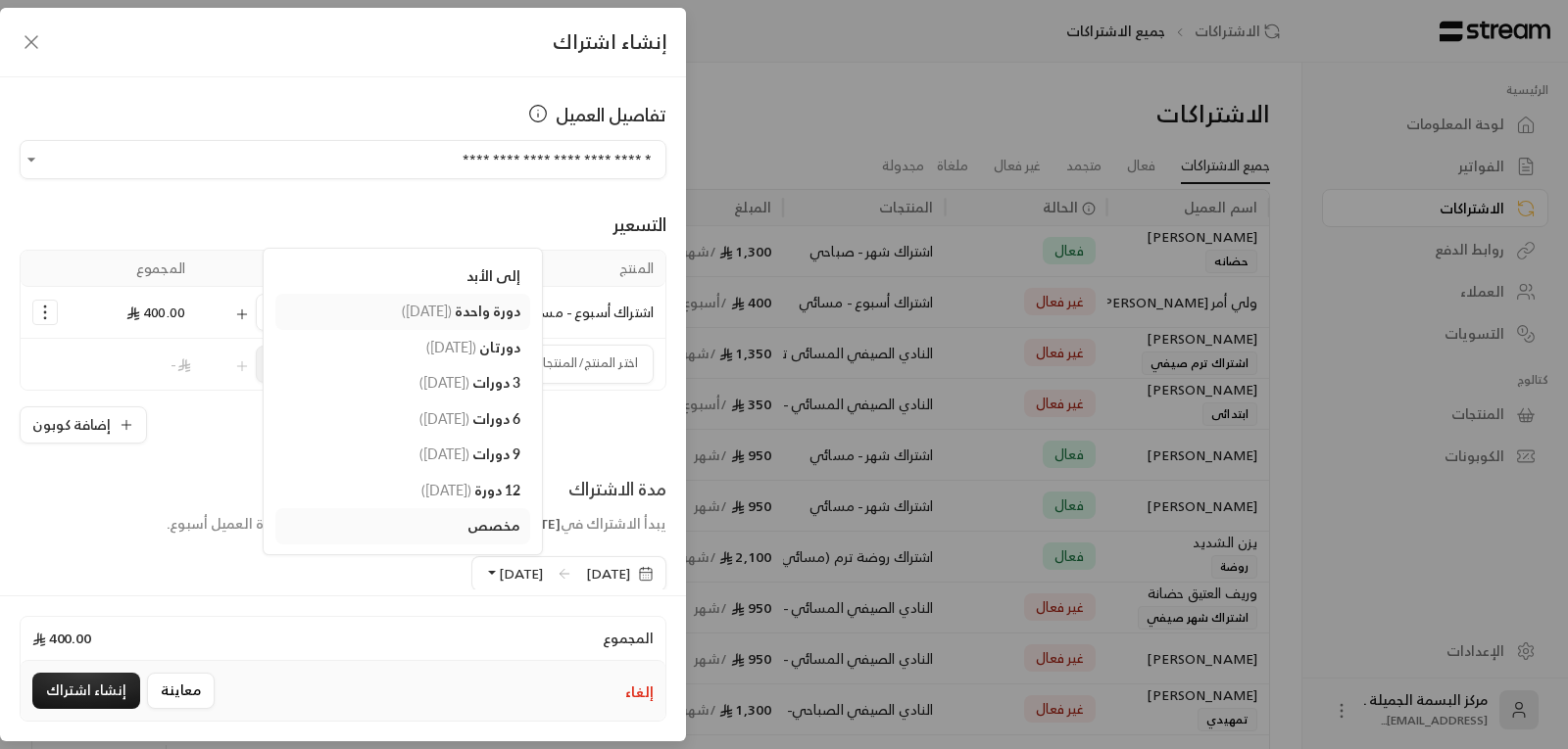
click at [455, 303] on span "دورة واحدة" at bounding box center [487, 310] width 66 height 17
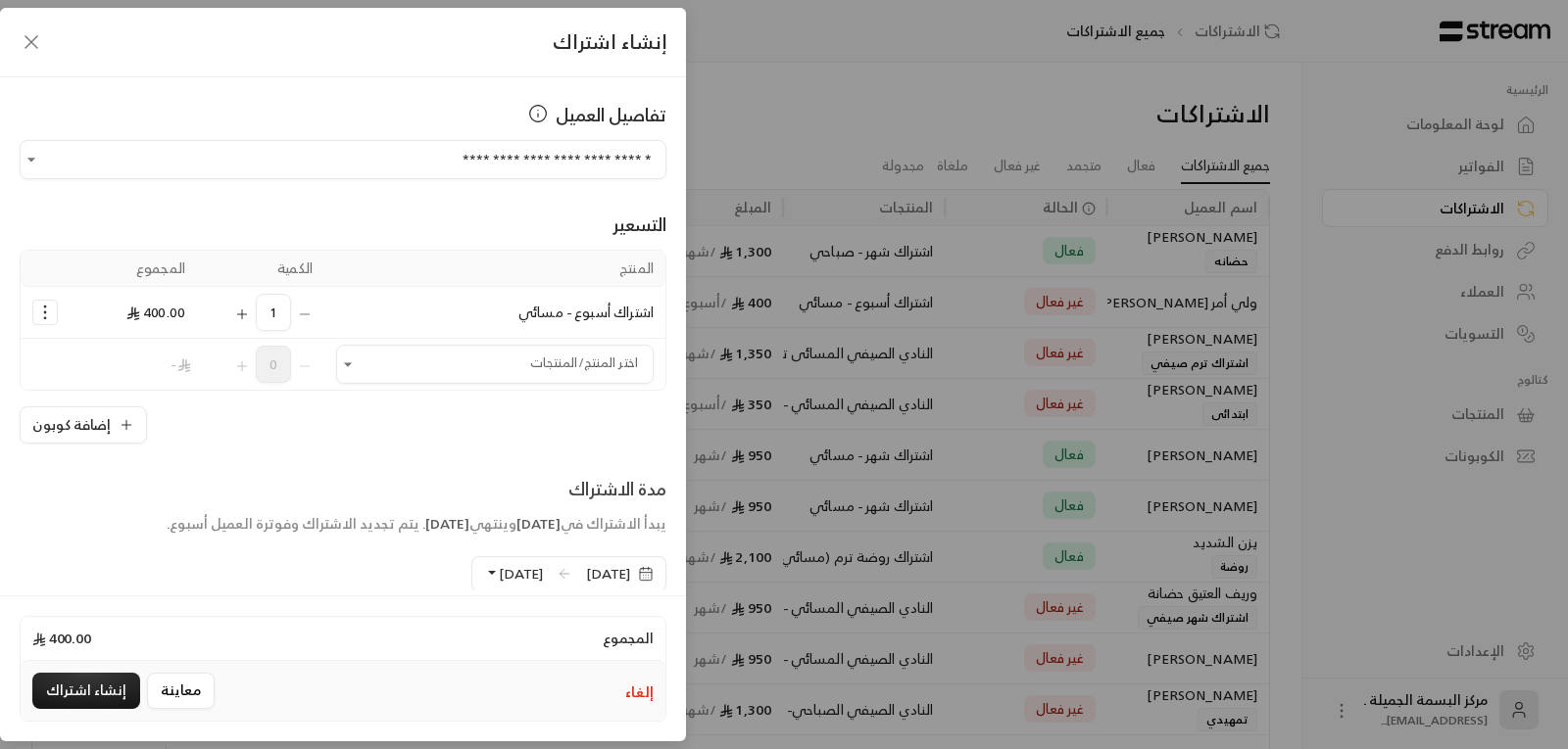
click at [572, 316] on span "اشتراك أسبوع - مسائي" at bounding box center [586, 311] width 135 height 25
click at [618, 260] on th "المنتج" at bounding box center [494, 268] width 341 height 36
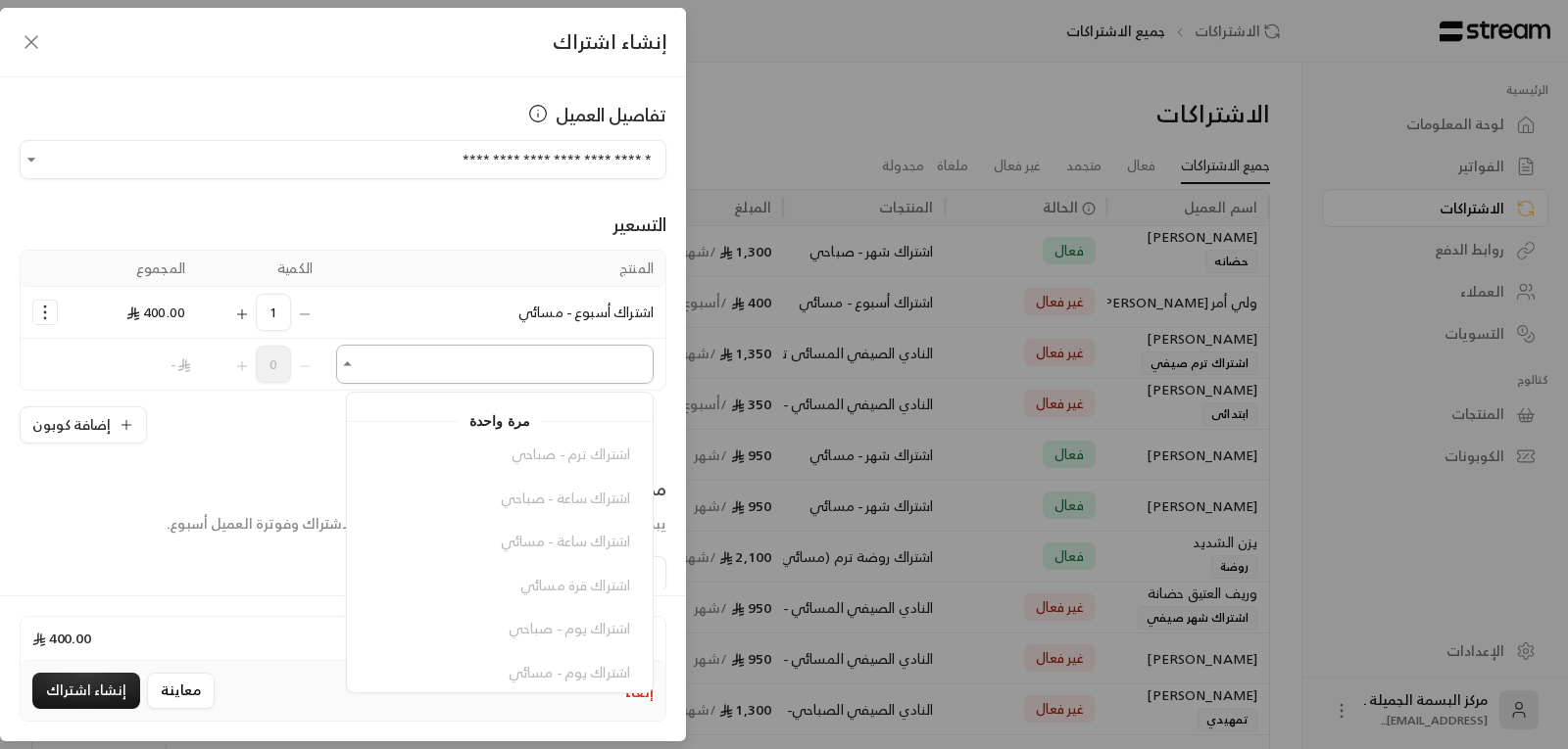
click at [600, 366] on input "اختر العميل" at bounding box center [494, 364] width 317 height 34
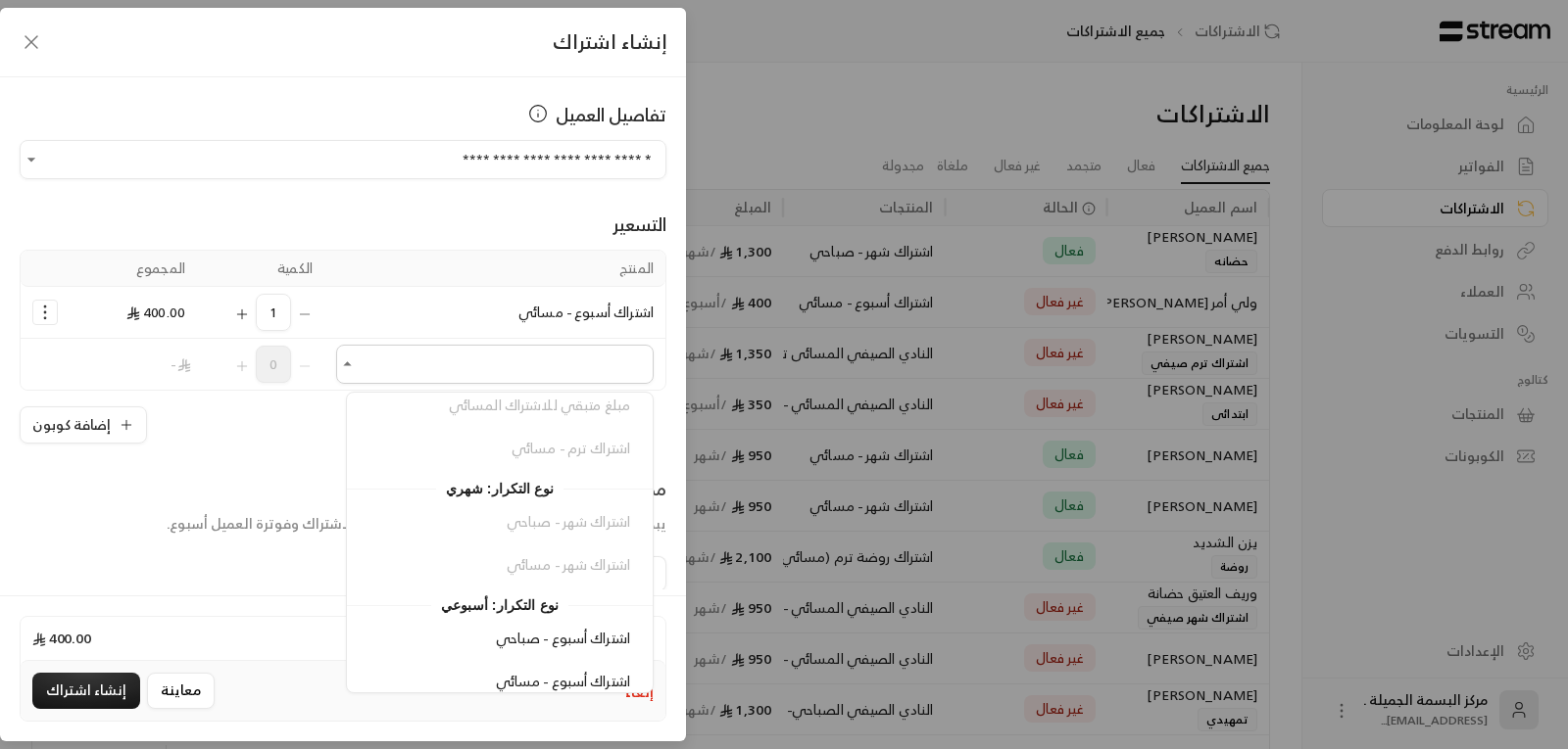
scroll to position [371, 0]
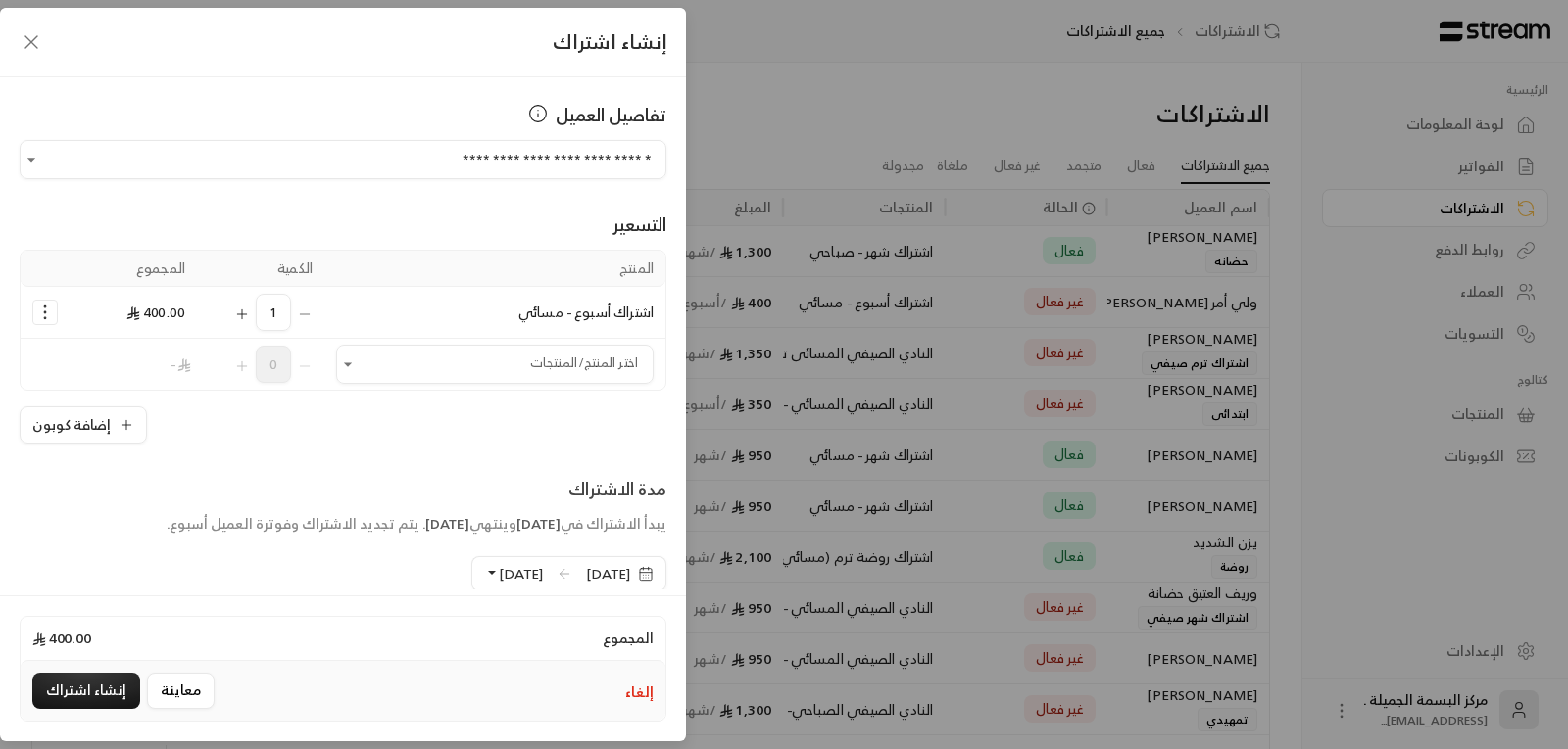
click at [28, 43] on icon "button" at bounding box center [31, 42] width 24 height 24
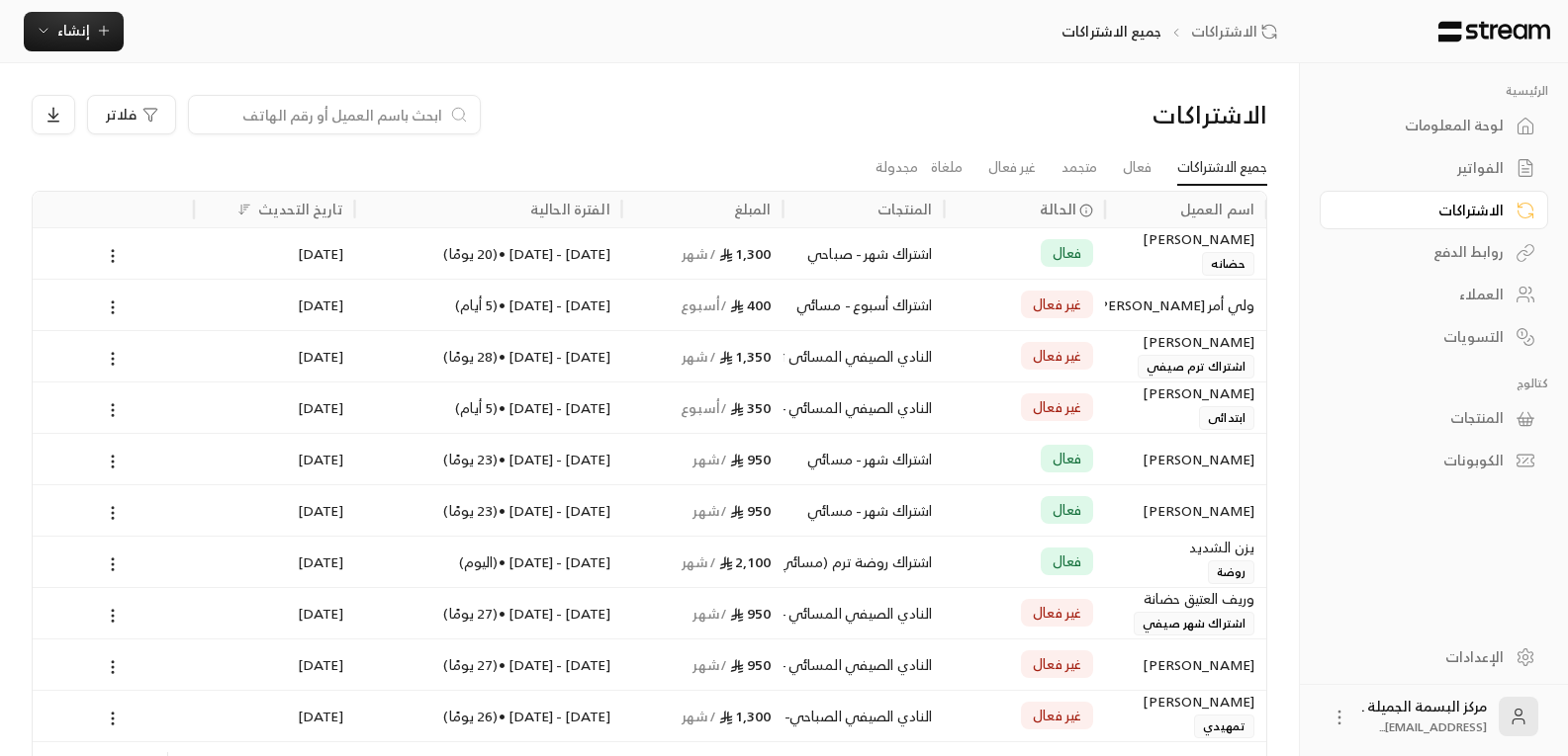
click at [300, 109] on input at bounding box center [321, 115] width 241 height 22
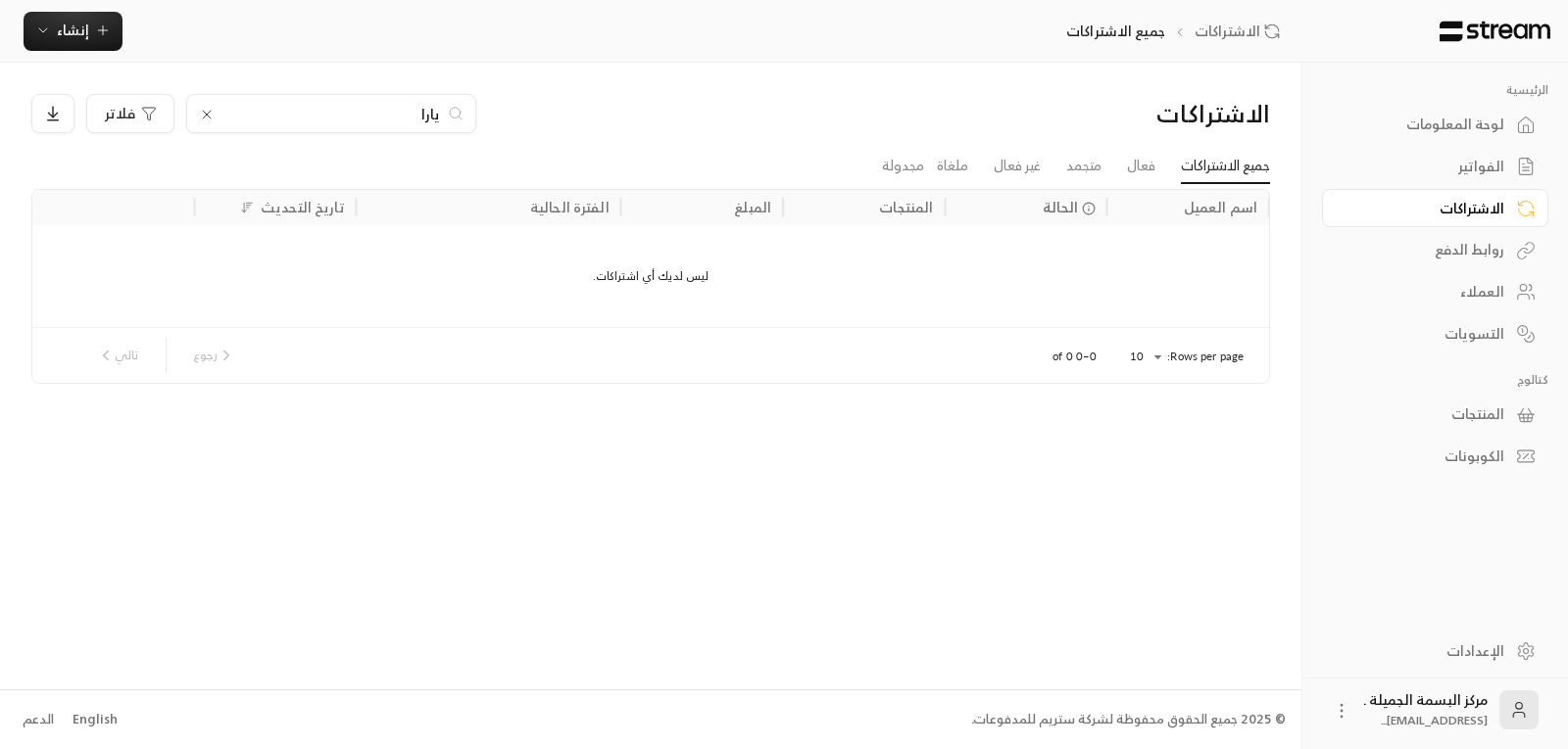
type input "يارا"
click at [1475, 249] on div "روابط الدفع" at bounding box center [1425, 249] width 158 height 20
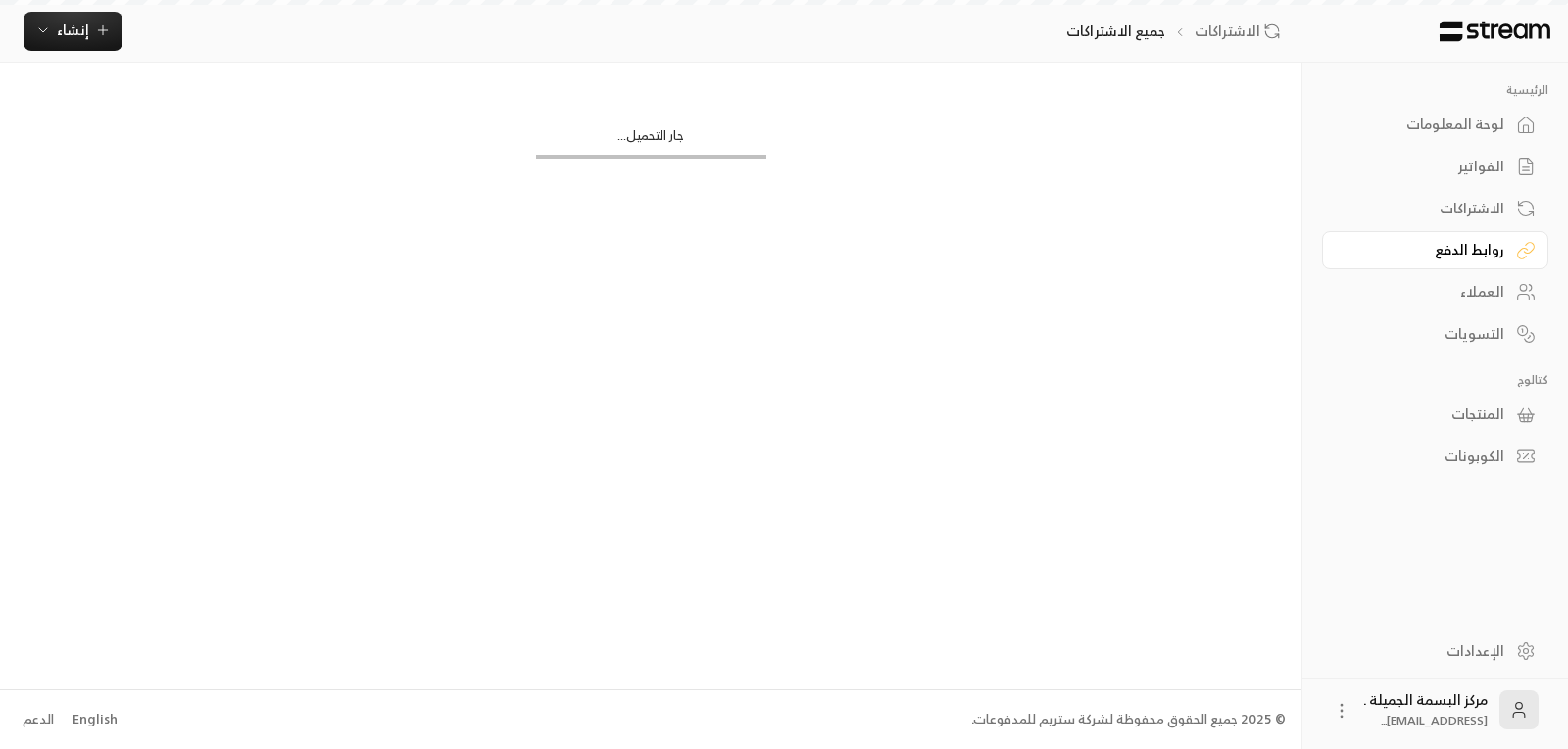
click at [1475, 284] on div "العملاء" at bounding box center [1425, 292] width 158 height 20
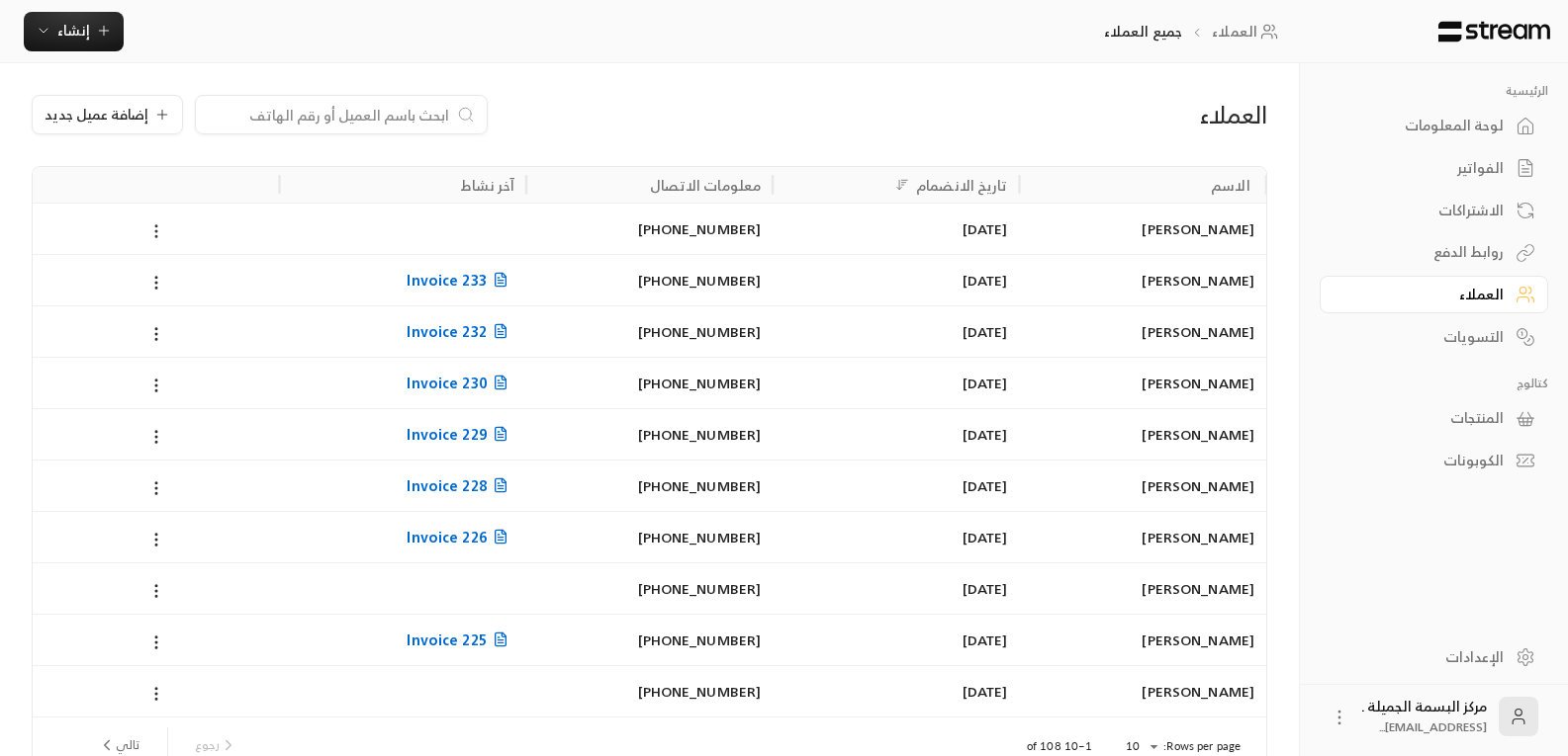
click at [156, 233] on circle at bounding box center [157, 232] width 2 height 2
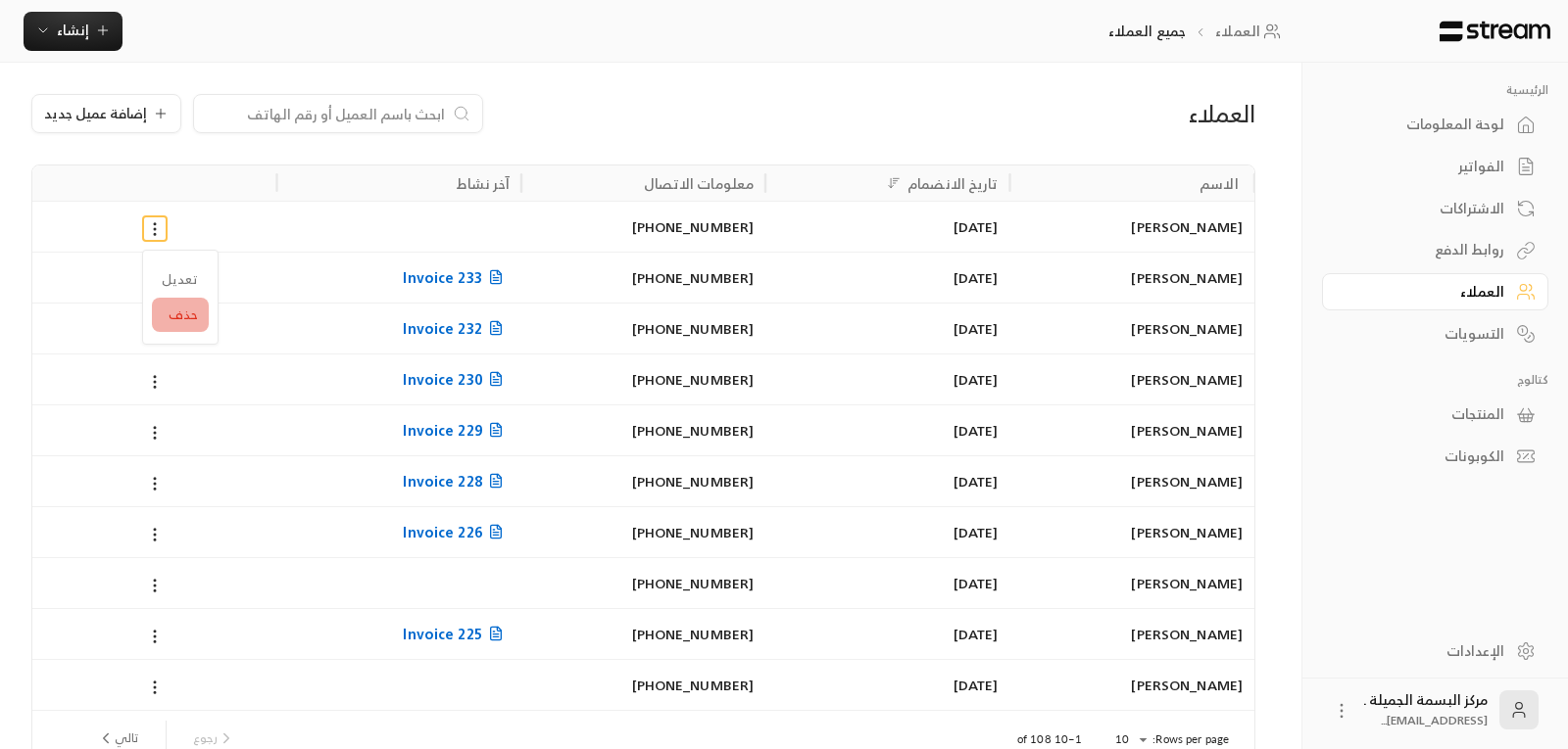
click at [183, 307] on li "حذف" at bounding box center [181, 315] width 57 height 35
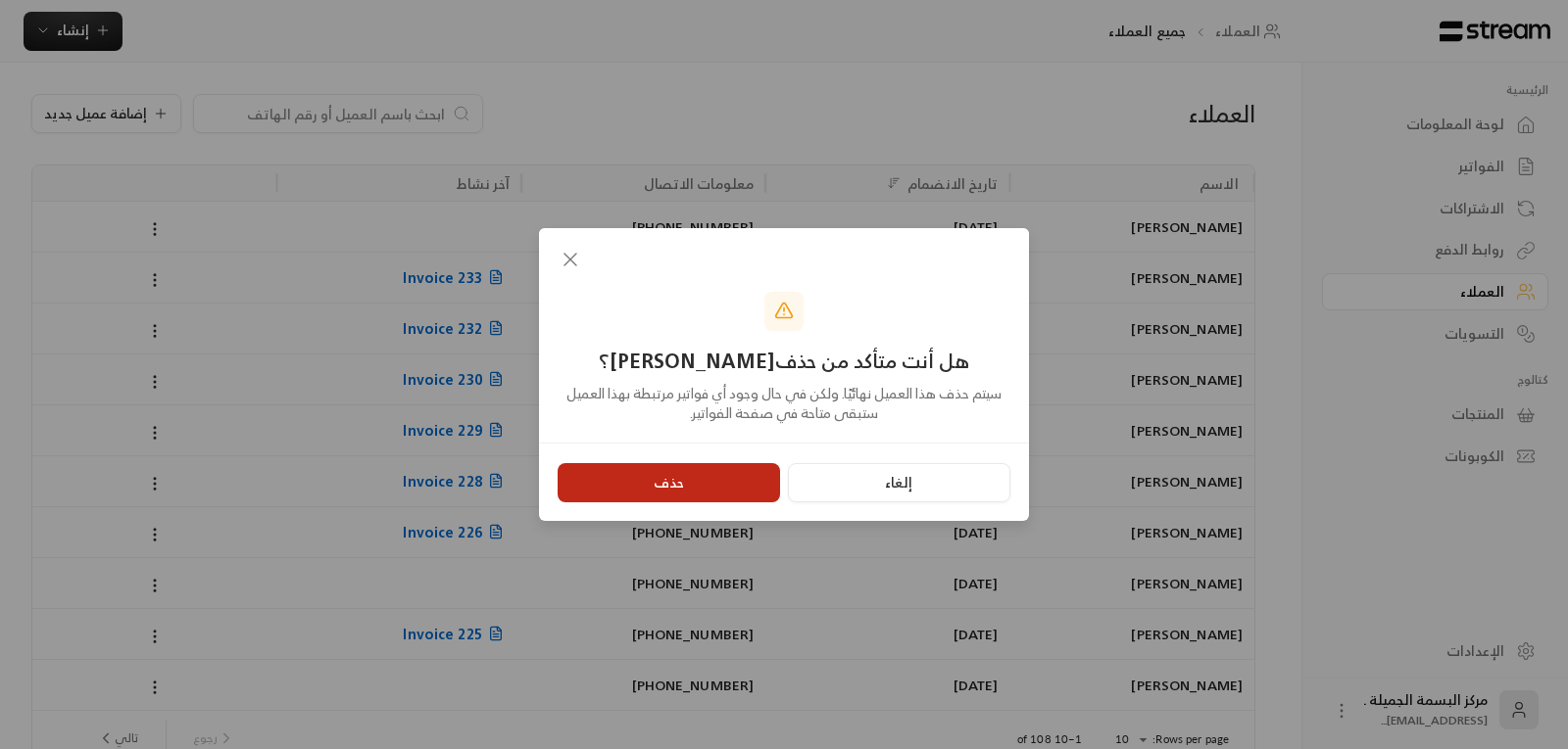
click at [692, 481] on button "حذف" at bounding box center [669, 483] width 223 height 39
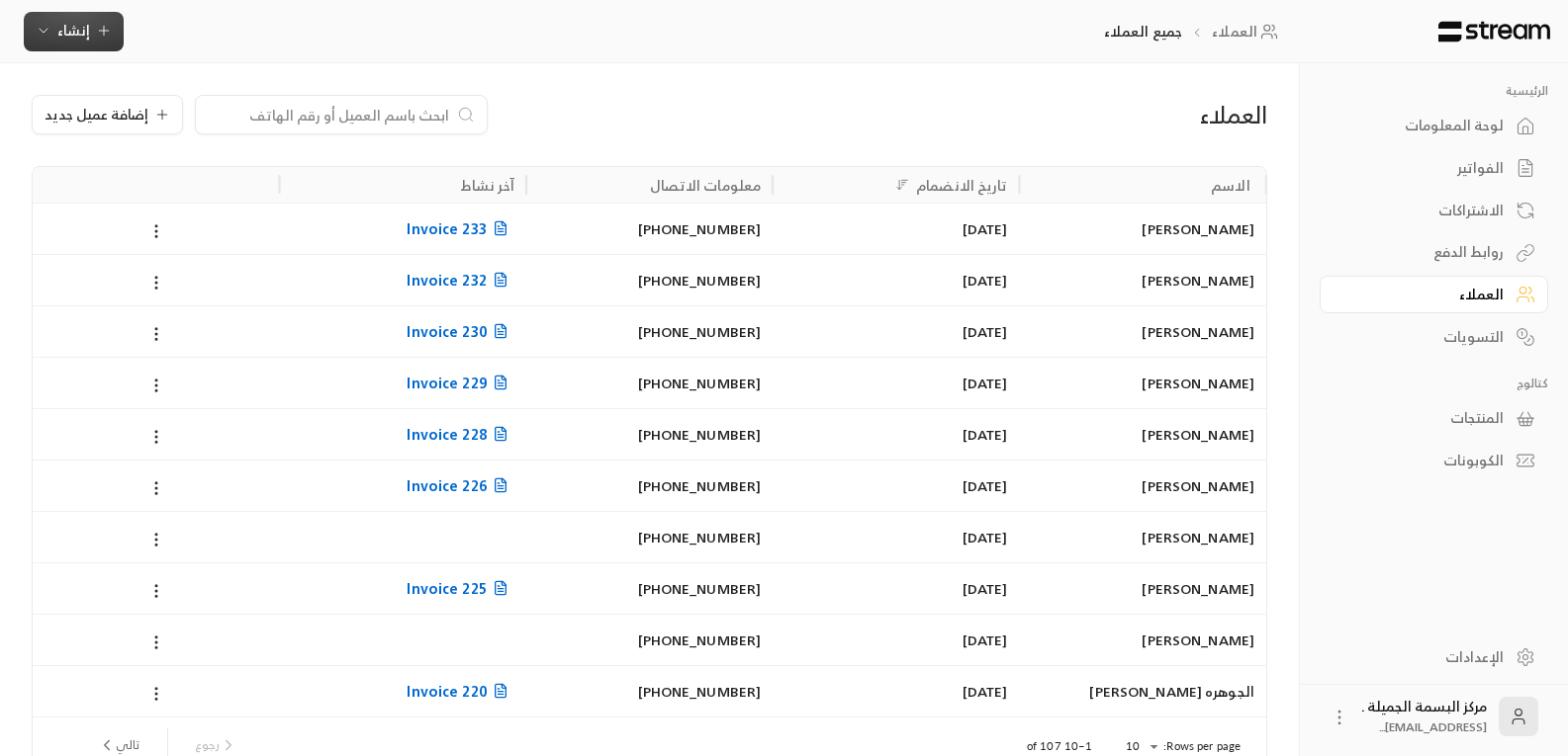
click at [58, 29] on span "إنشاء" at bounding box center [73, 30] width 33 height 25
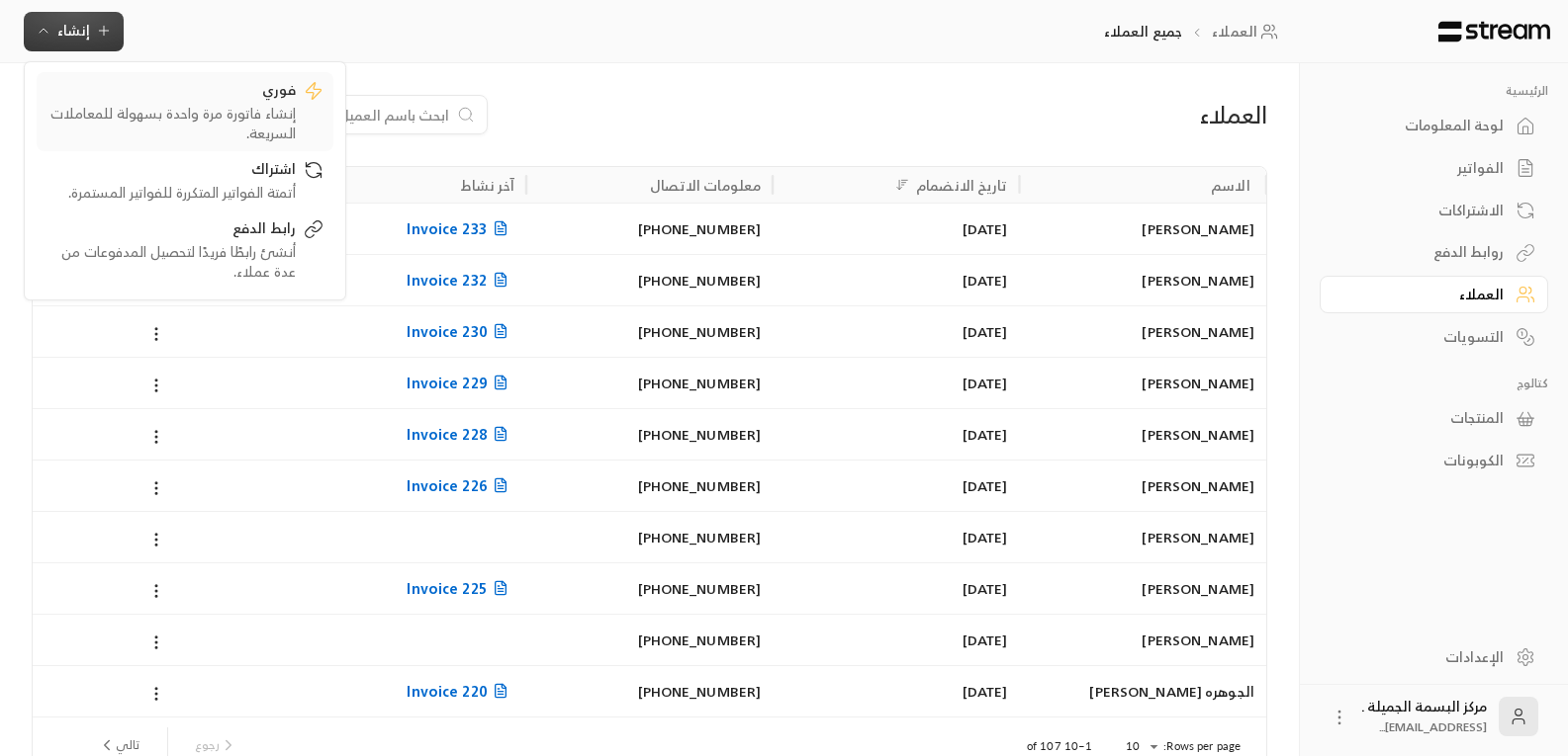
click at [260, 97] on div "فوري" at bounding box center [170, 92] width 249 height 24
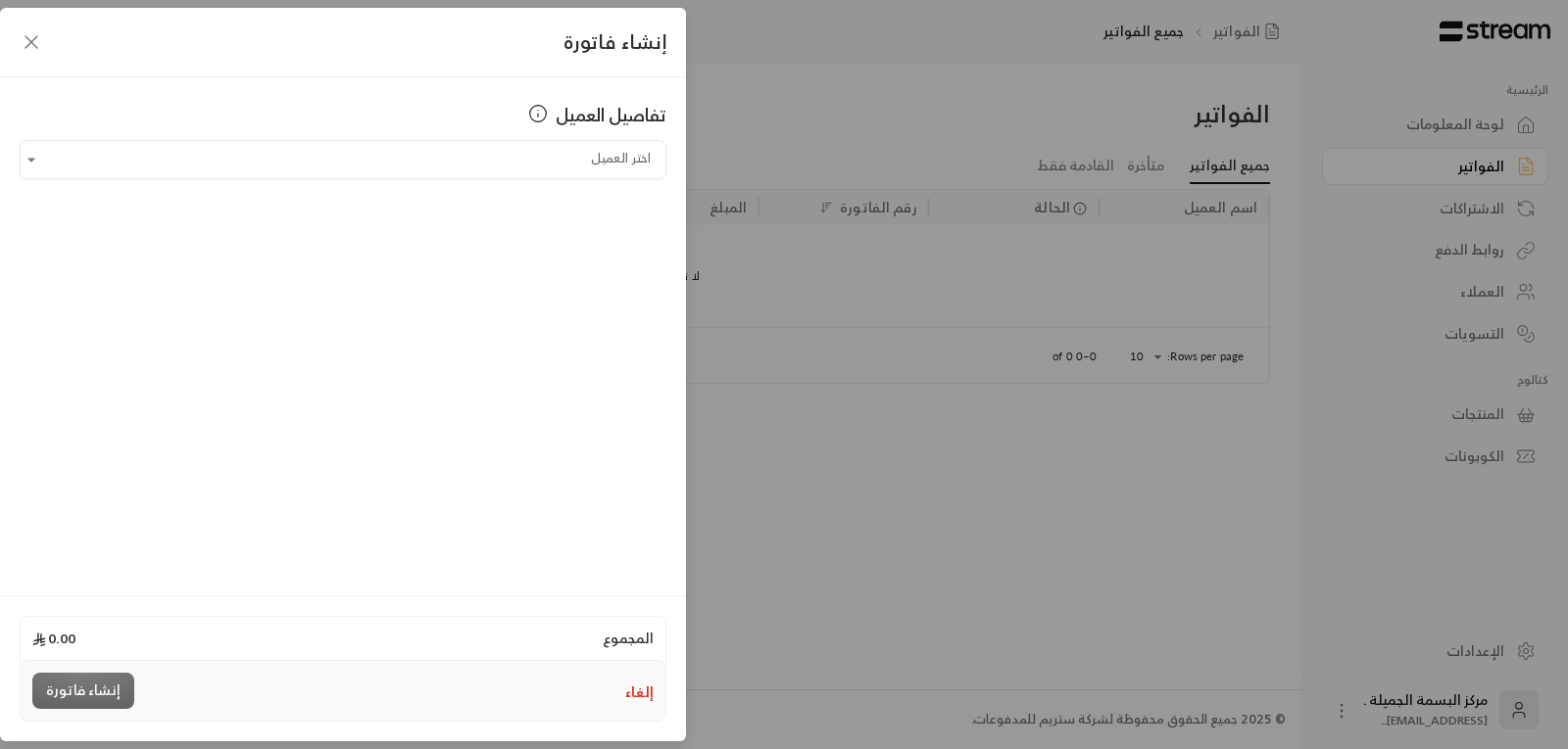
click at [40, 44] on icon "button" at bounding box center [31, 42] width 24 height 24
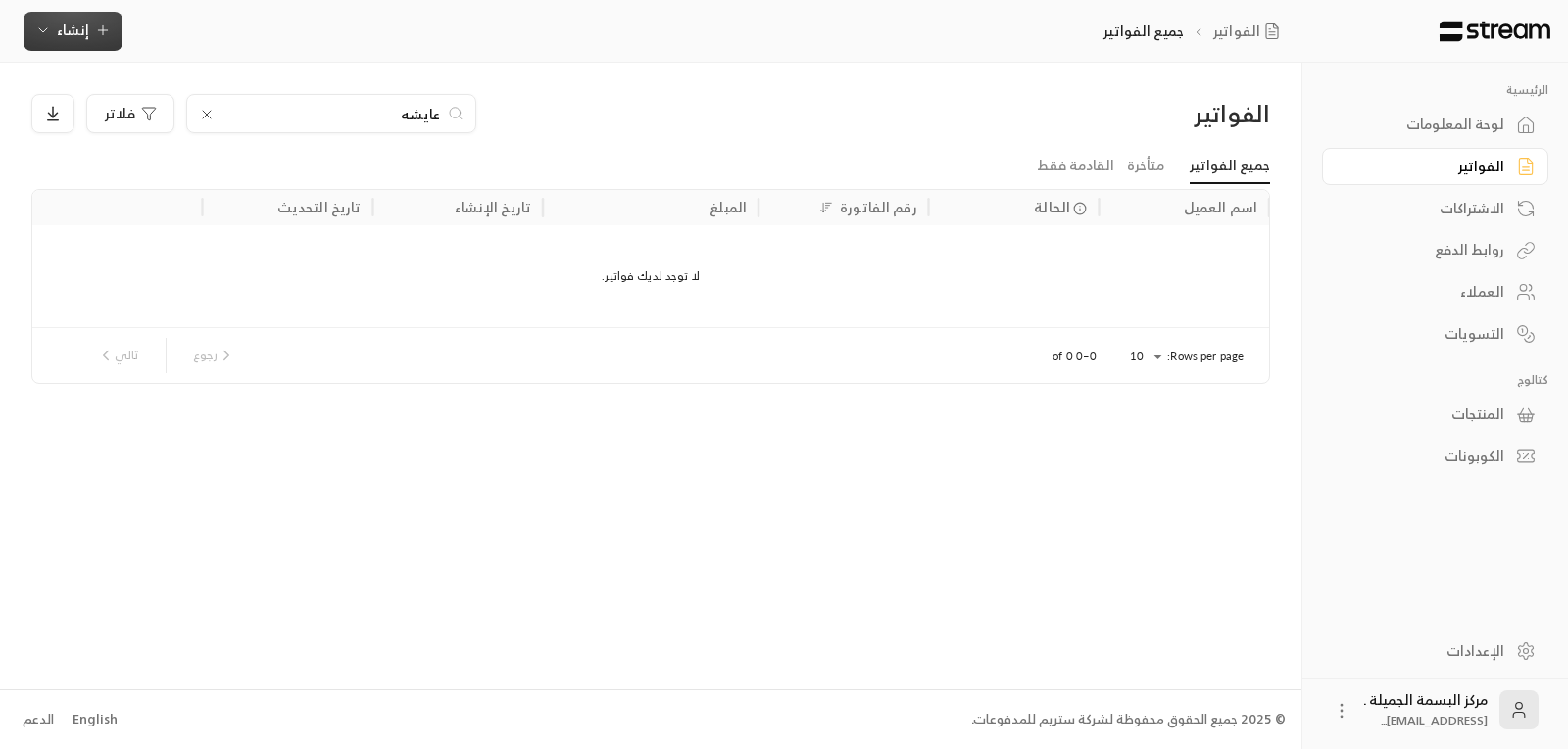
click at [63, 25] on span "إنشاء" at bounding box center [73, 29] width 32 height 25
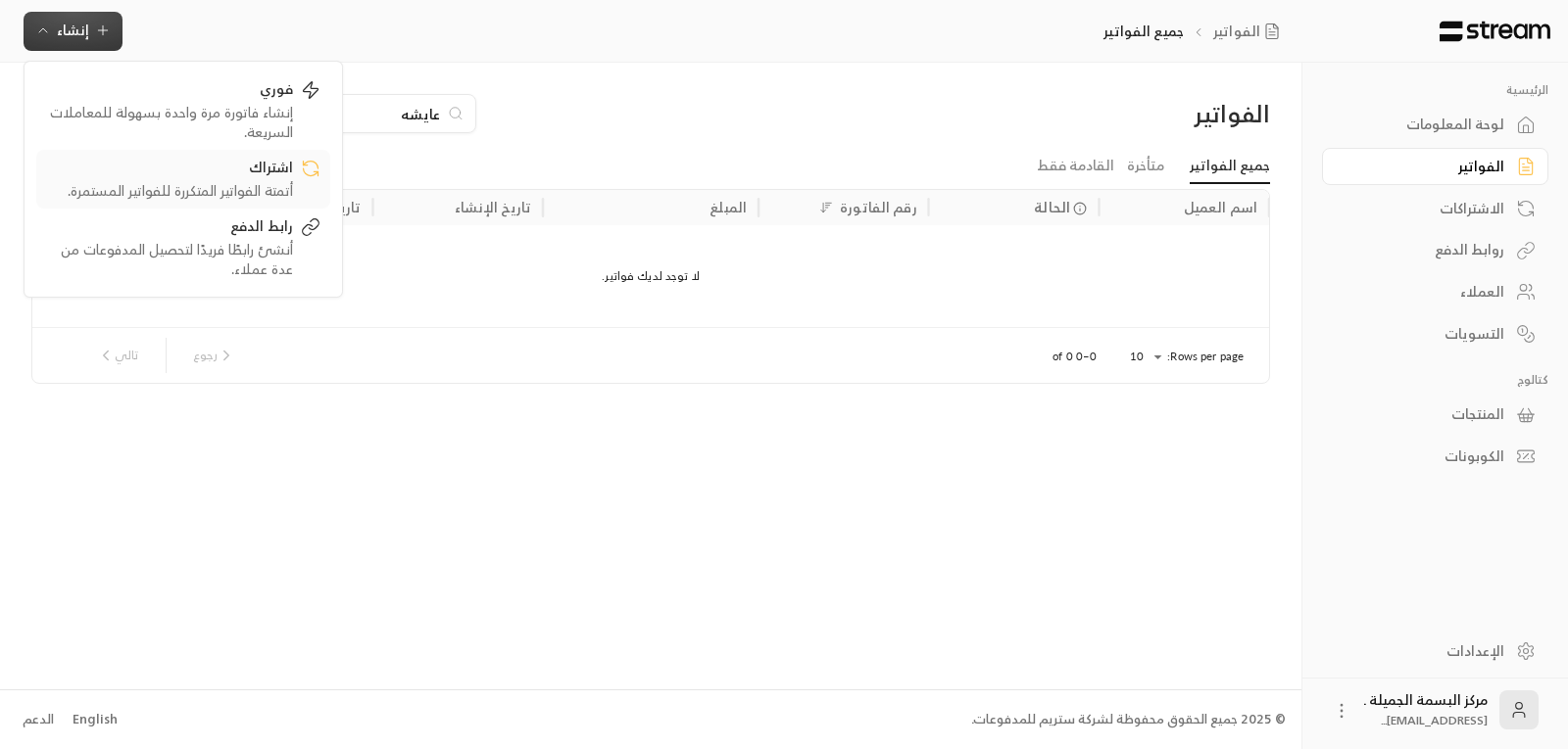
click at [171, 193] on div "أتمتة الفواتير المتكررة للفواتير المستمرة." at bounding box center [169, 191] width 246 height 20
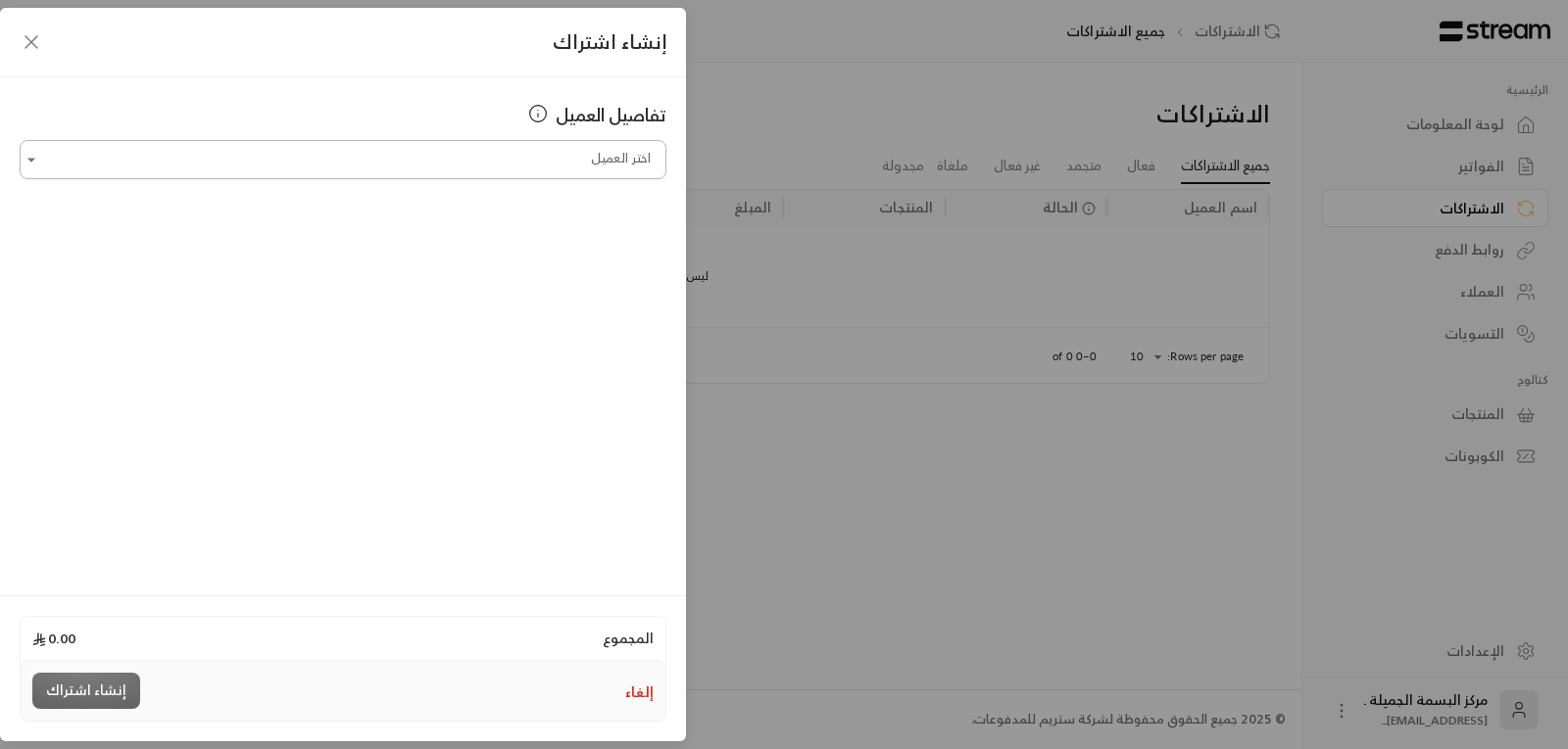
click at [42, 152] on input "اختر العميل" at bounding box center [343, 160] width 647 height 34
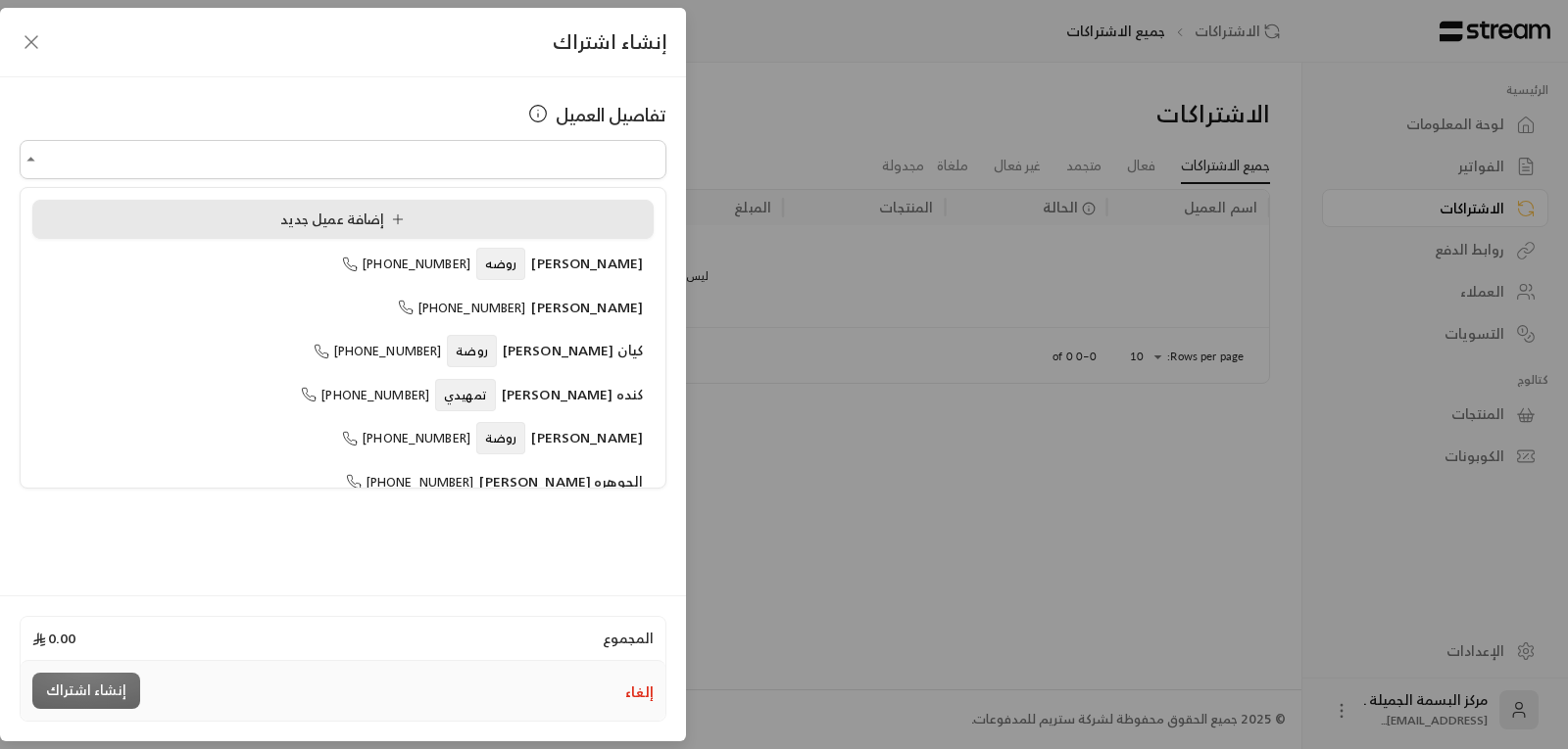
click at [184, 208] on li "إضافة عميل جديد" at bounding box center [343, 220] width 622 height 39
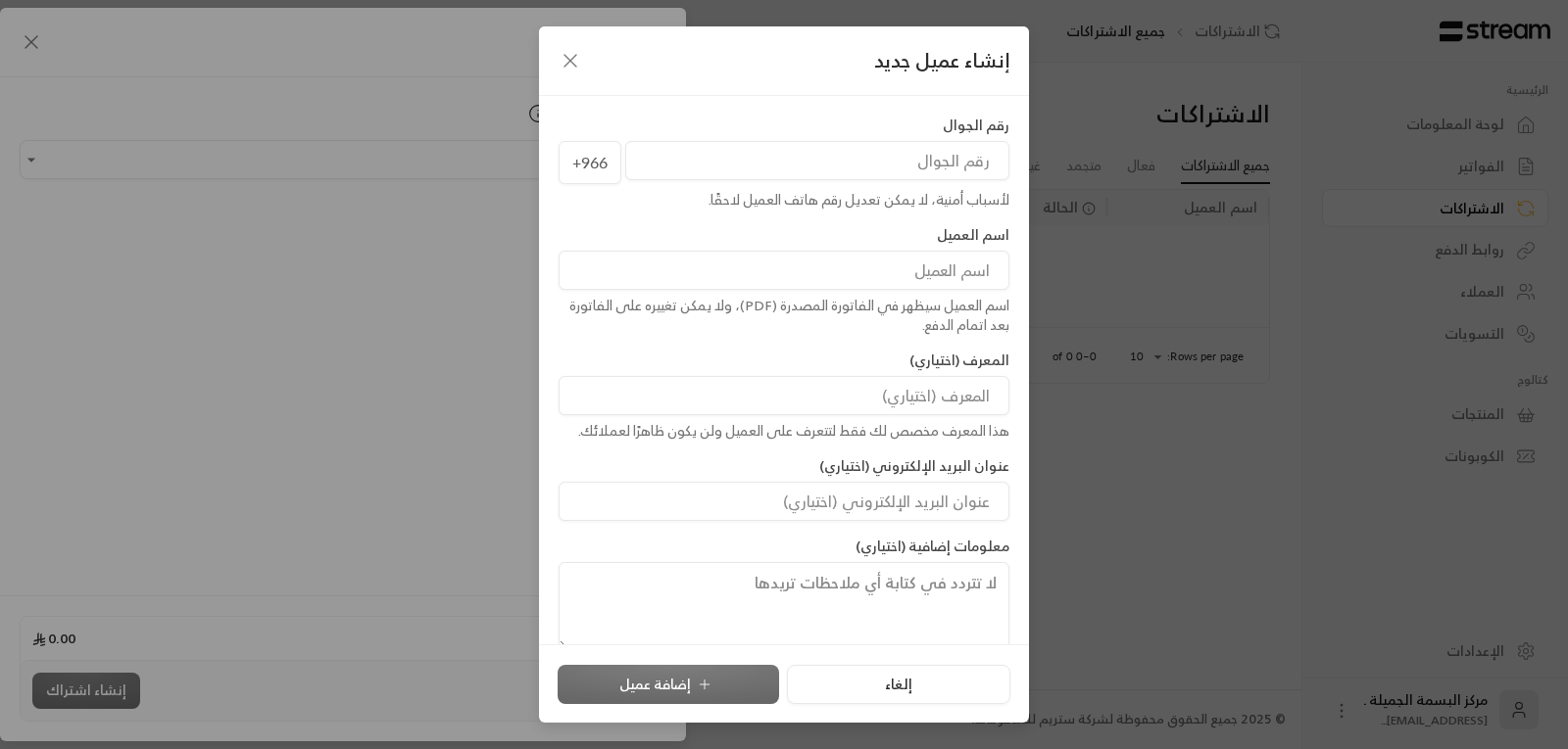
click at [879, 151] on input "tel" at bounding box center [817, 161] width 384 height 39
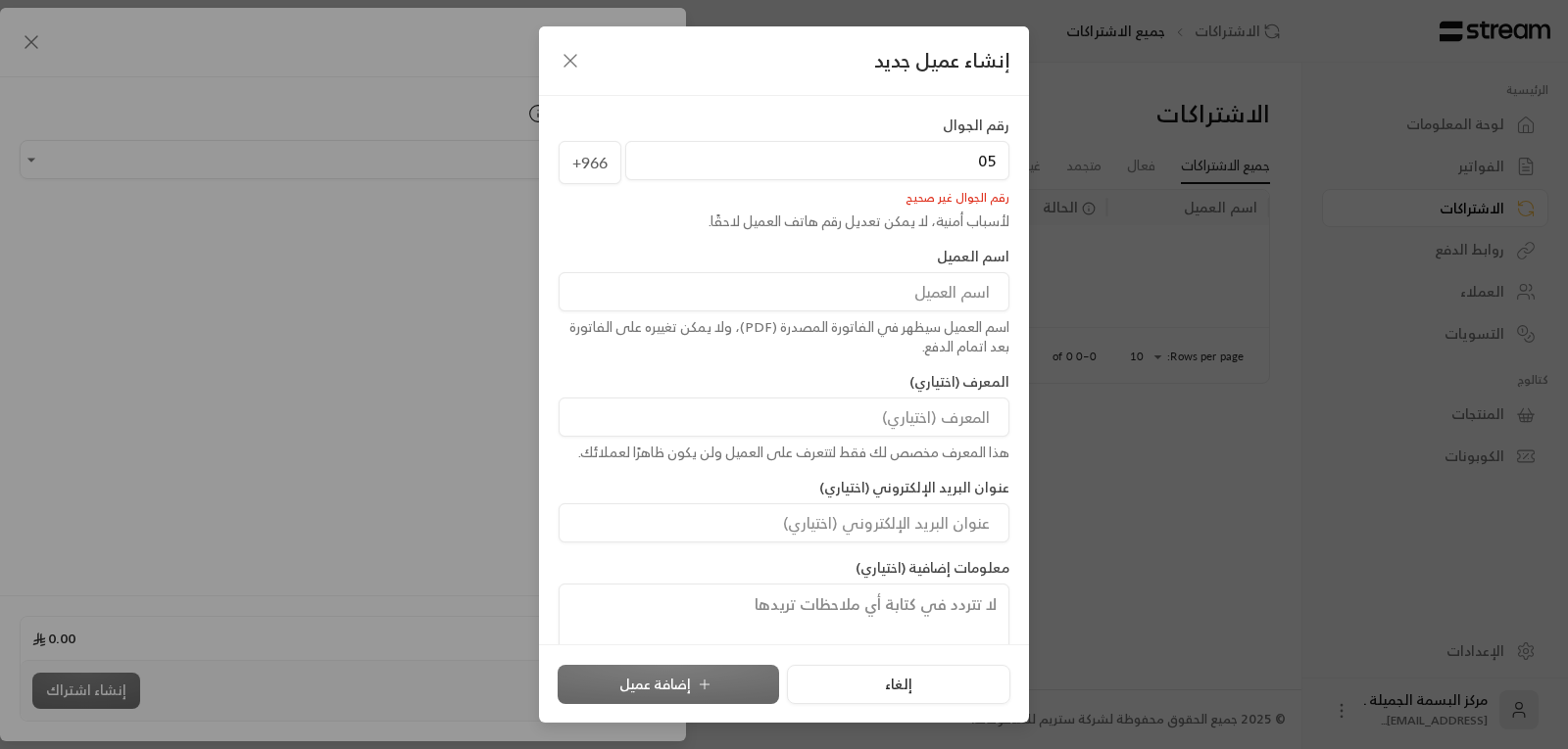
type input "0"
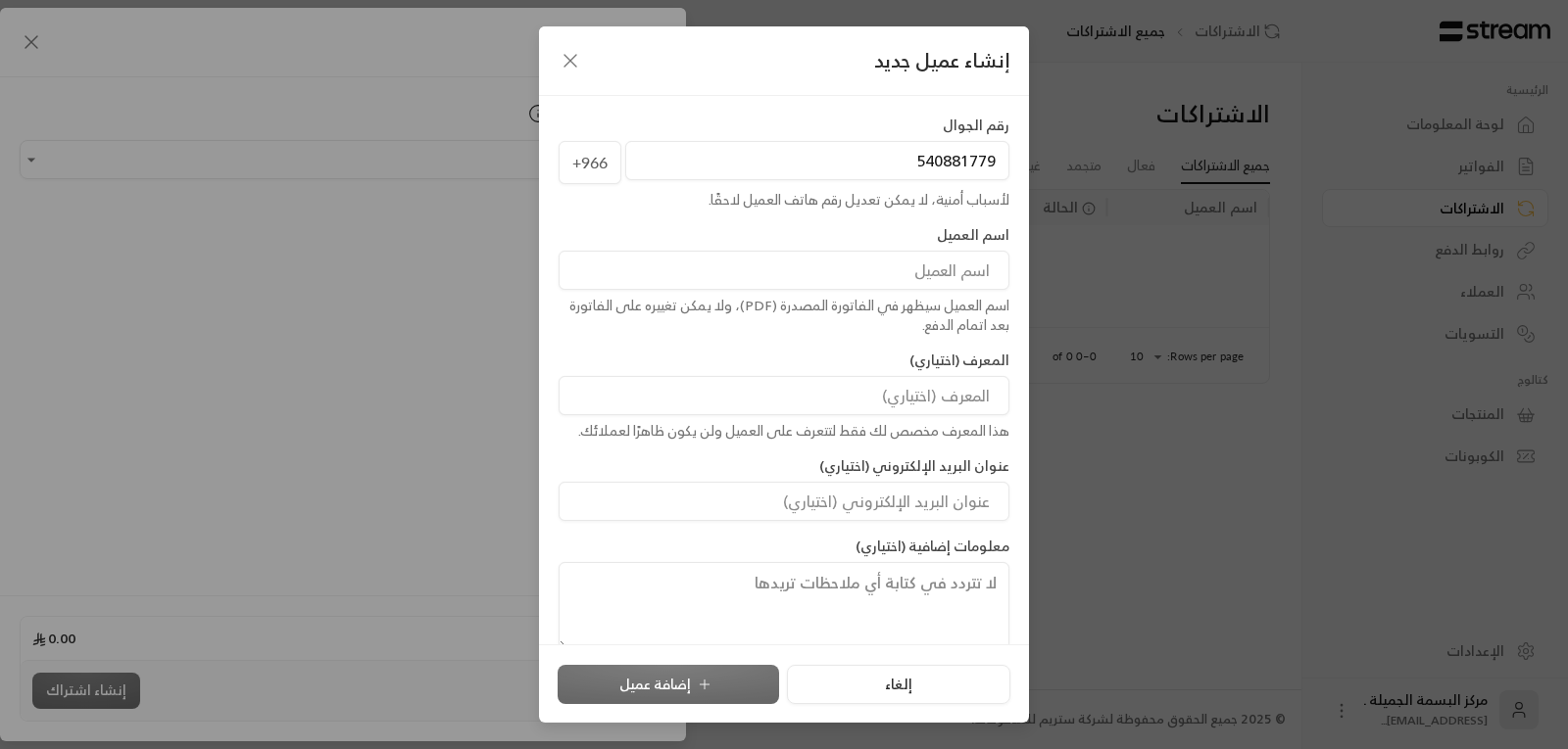
type input "540881779"
click at [966, 271] on input at bounding box center [784, 270] width 451 height 39
type input "[PERSON_NAME]"
click at [672, 677] on button "إضافة عميل" at bounding box center [669, 685] width 222 height 39
type input "**********"
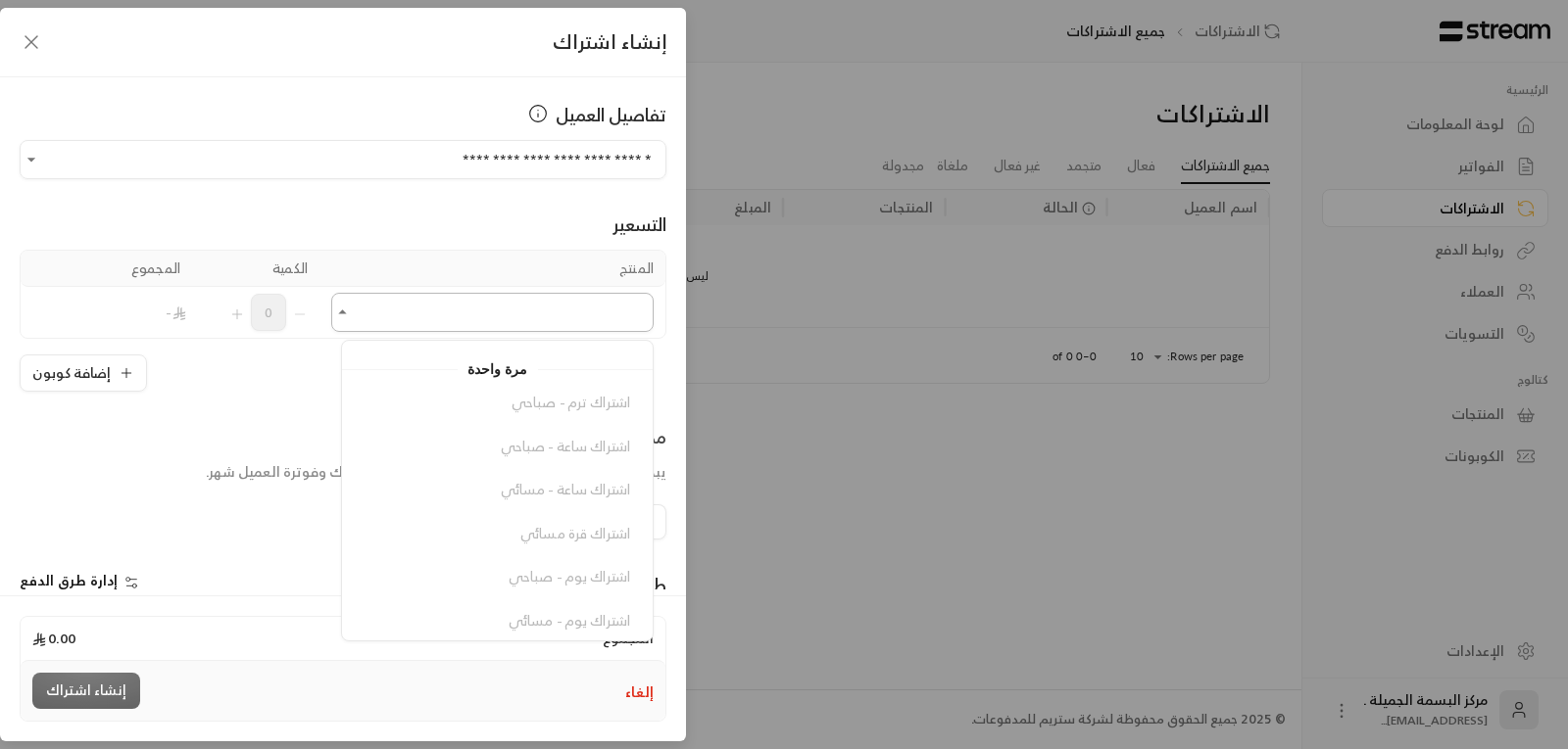
click at [504, 316] on input "اختر العميل" at bounding box center [492, 312] width 322 height 34
click at [568, 567] on span "اشتراك شهر - مسائي" at bounding box center [568, 573] width 124 height 25
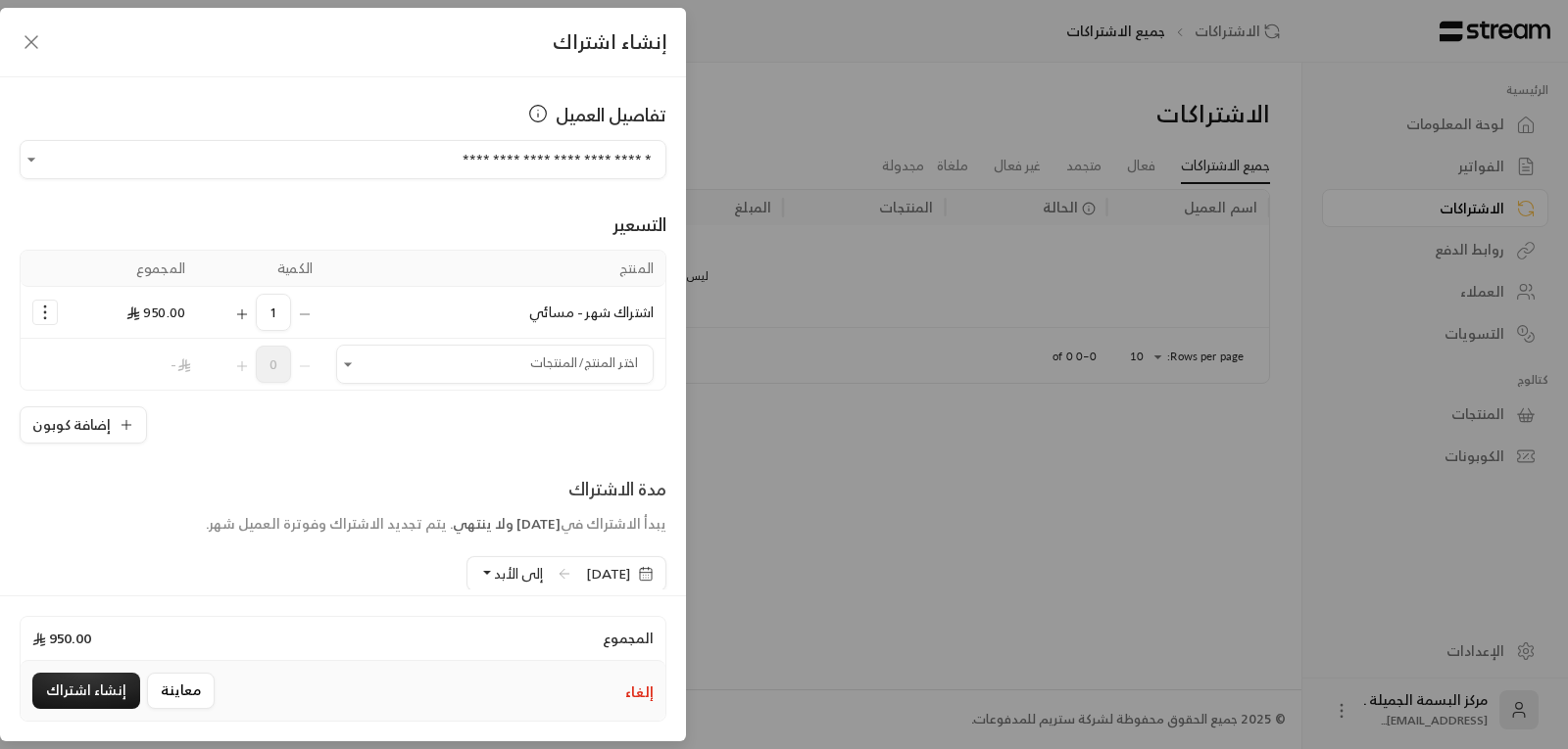
scroll to position [98, 0]
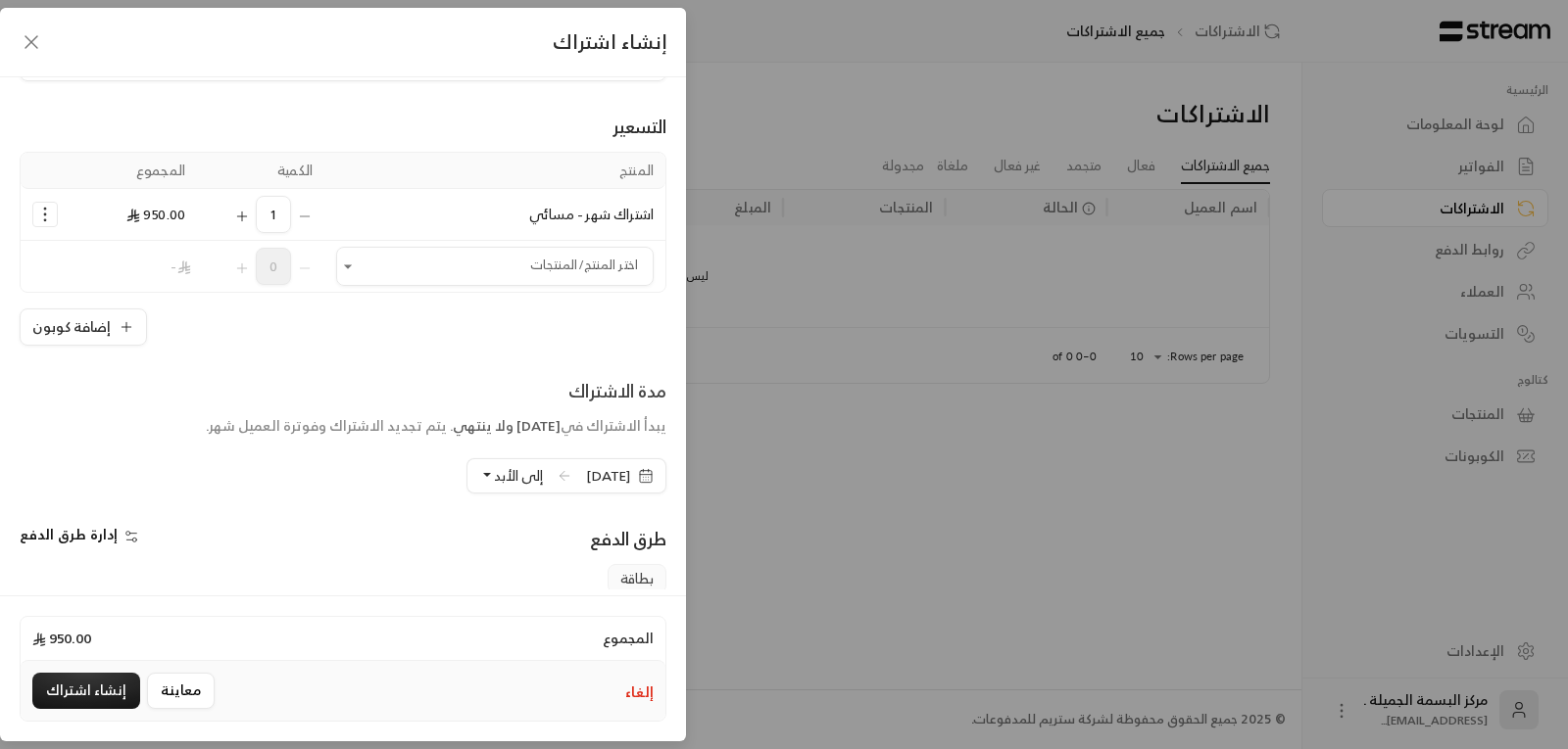
click at [557, 474] on icon at bounding box center [565, 476] width 16 height 16
click at [639, 470] on icon "button" at bounding box center [646, 476] width 16 height 16
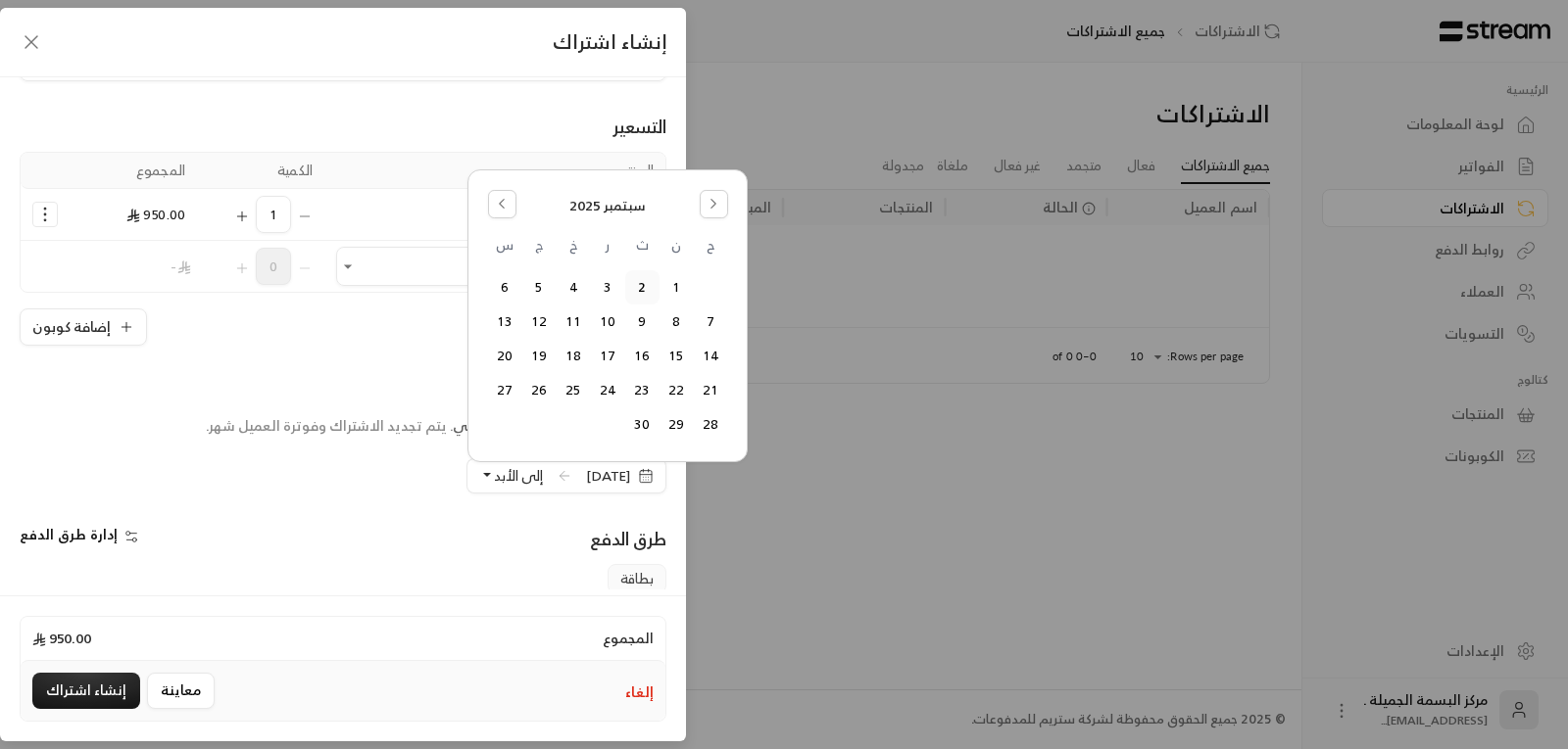
click at [640, 279] on button "2" at bounding box center [642, 287] width 32 height 32
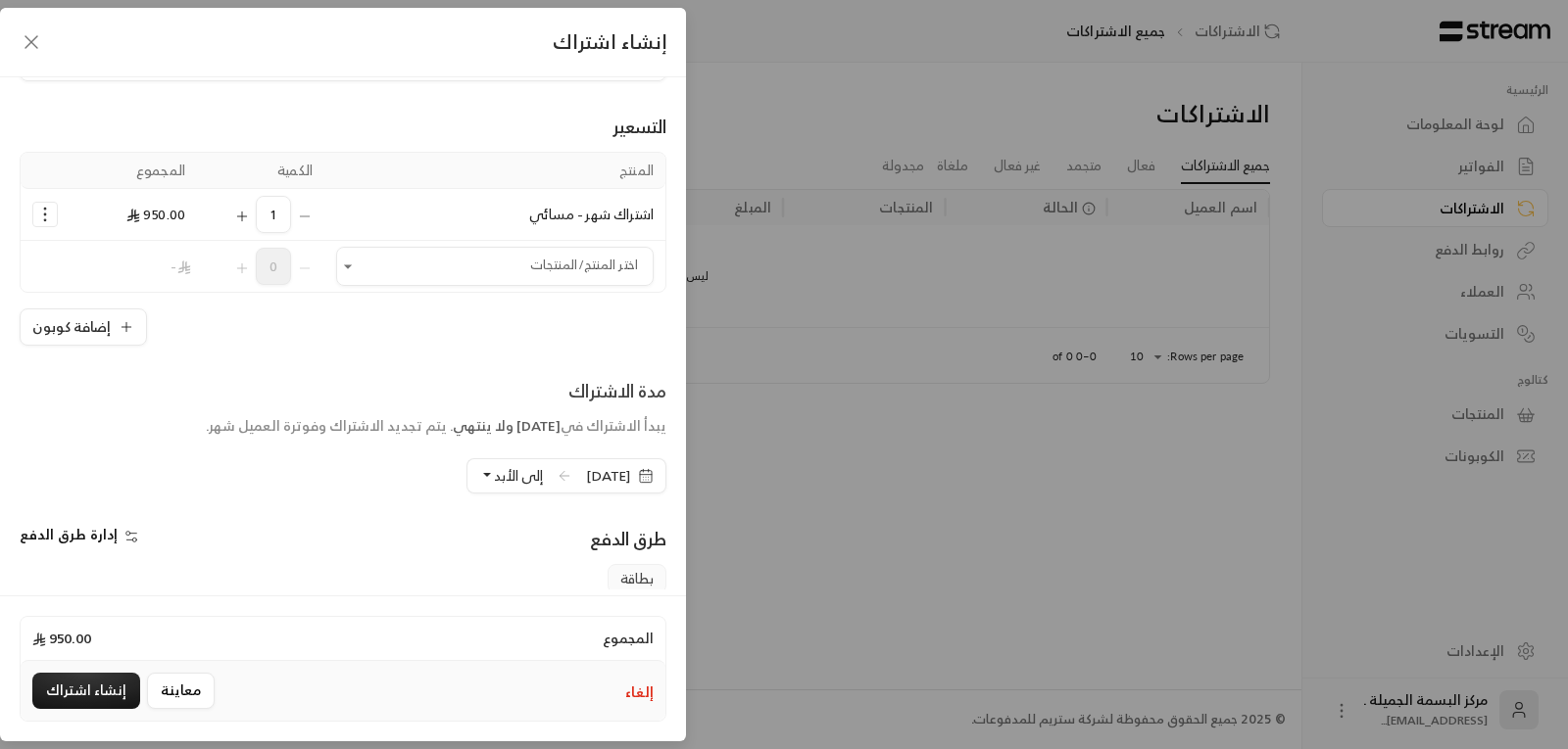
click at [516, 463] on span "إلى الأبد" at bounding box center [518, 475] width 49 height 25
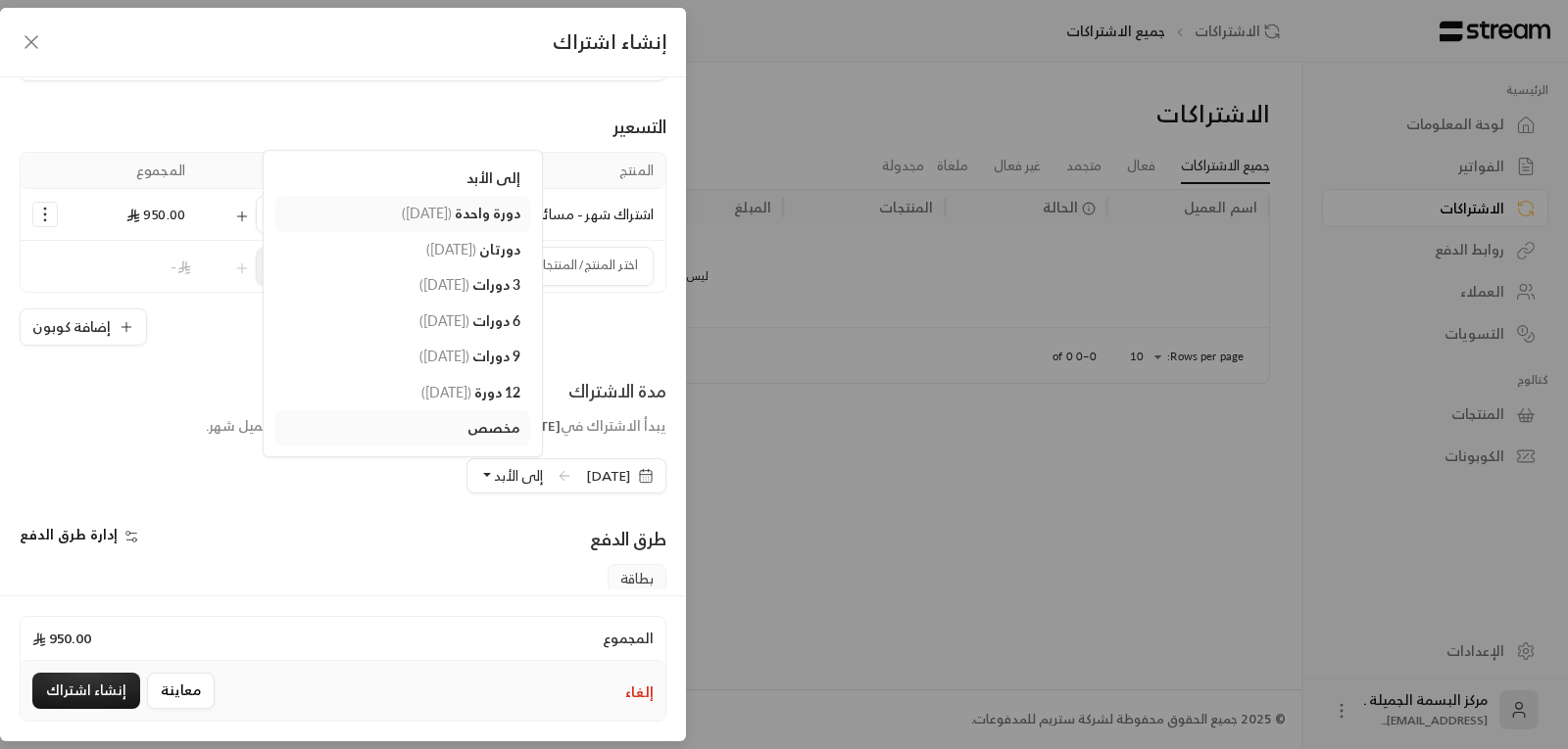
click at [435, 198] on link "دورة واحدة ( [DATE] )" at bounding box center [402, 214] width 254 height 36
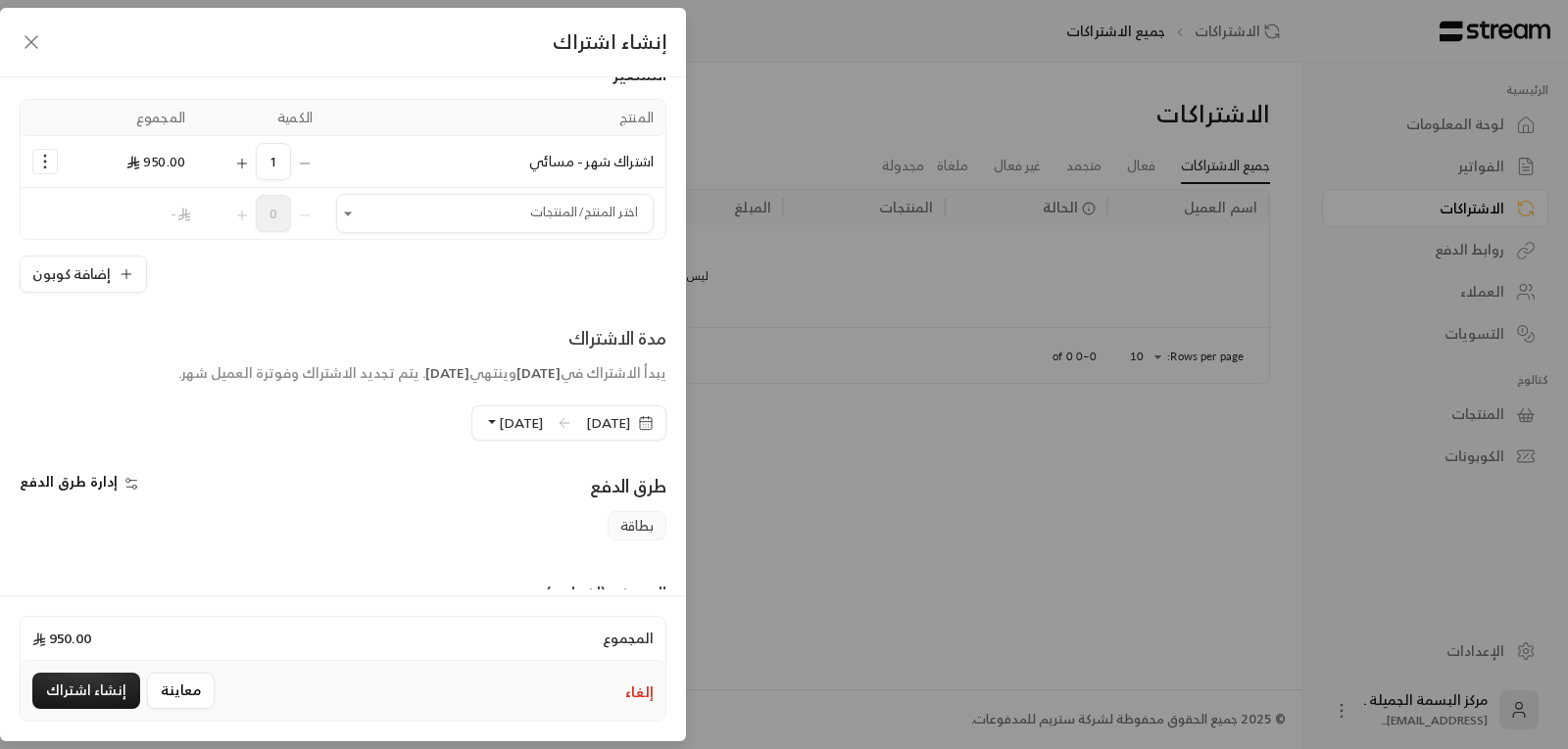
scroll to position [292, 0]
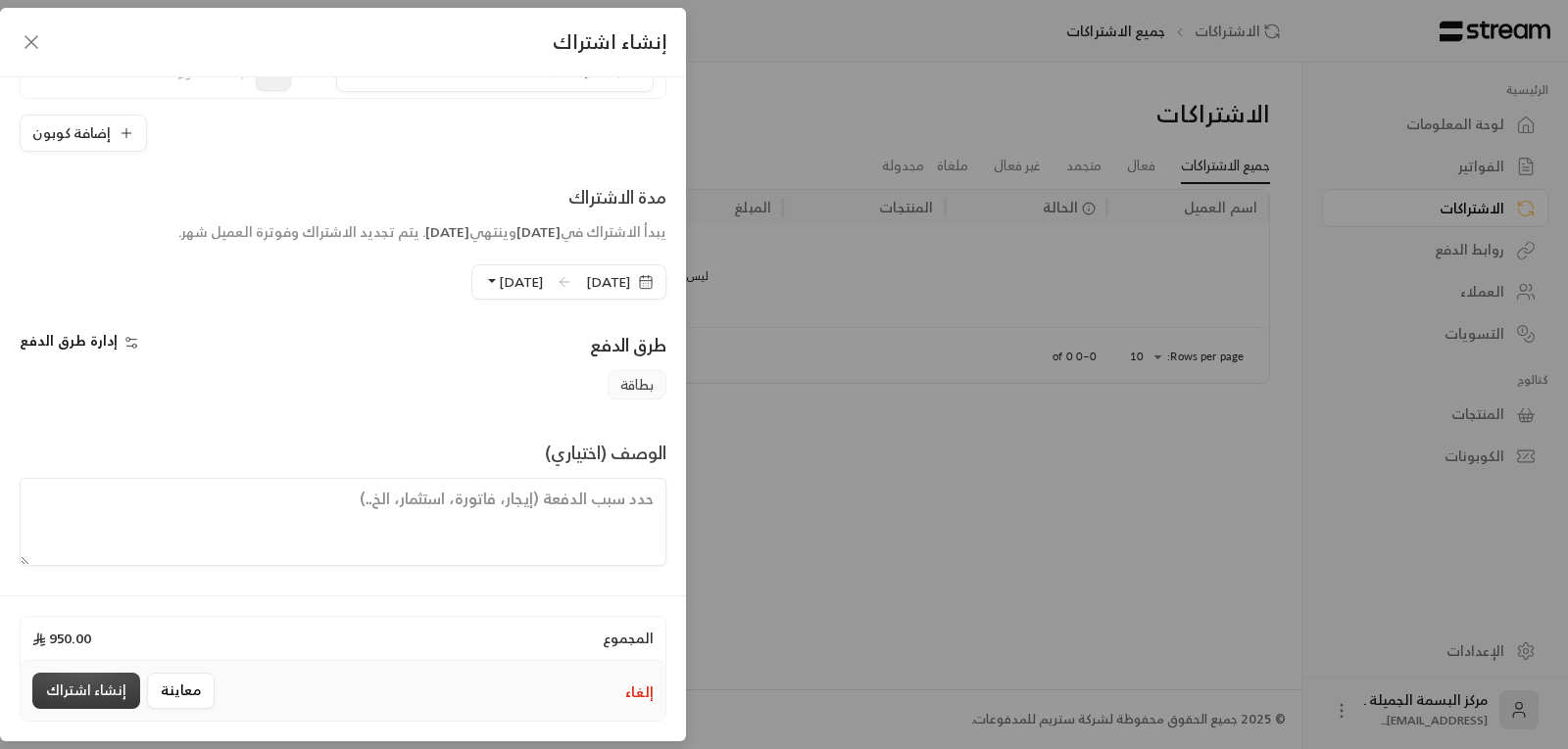
click at [105, 689] on button "إنشاء اشتراك" at bounding box center [86, 691] width 108 height 36
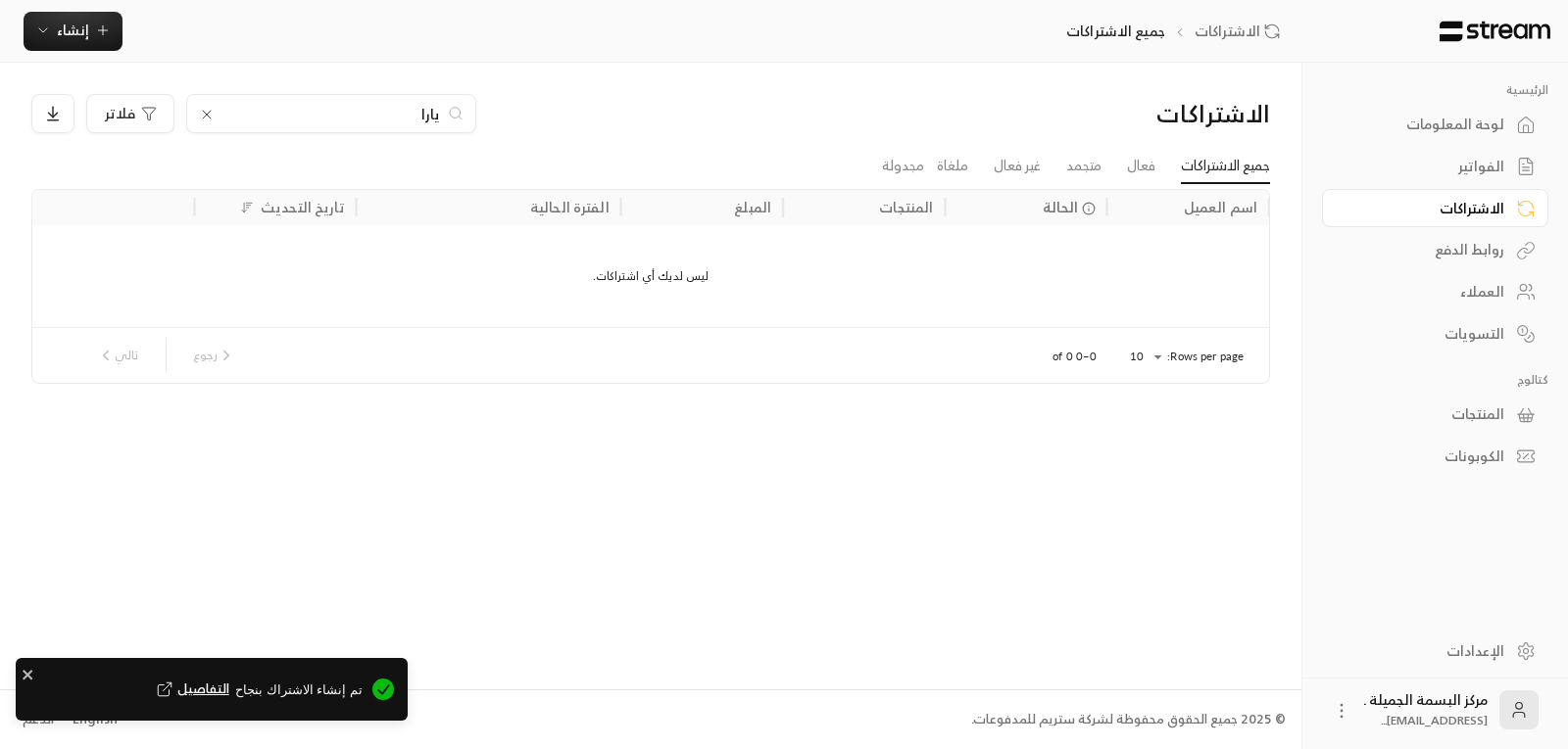
click at [1426, 123] on div "لوحة المعلومات" at bounding box center [1425, 125] width 158 height 20
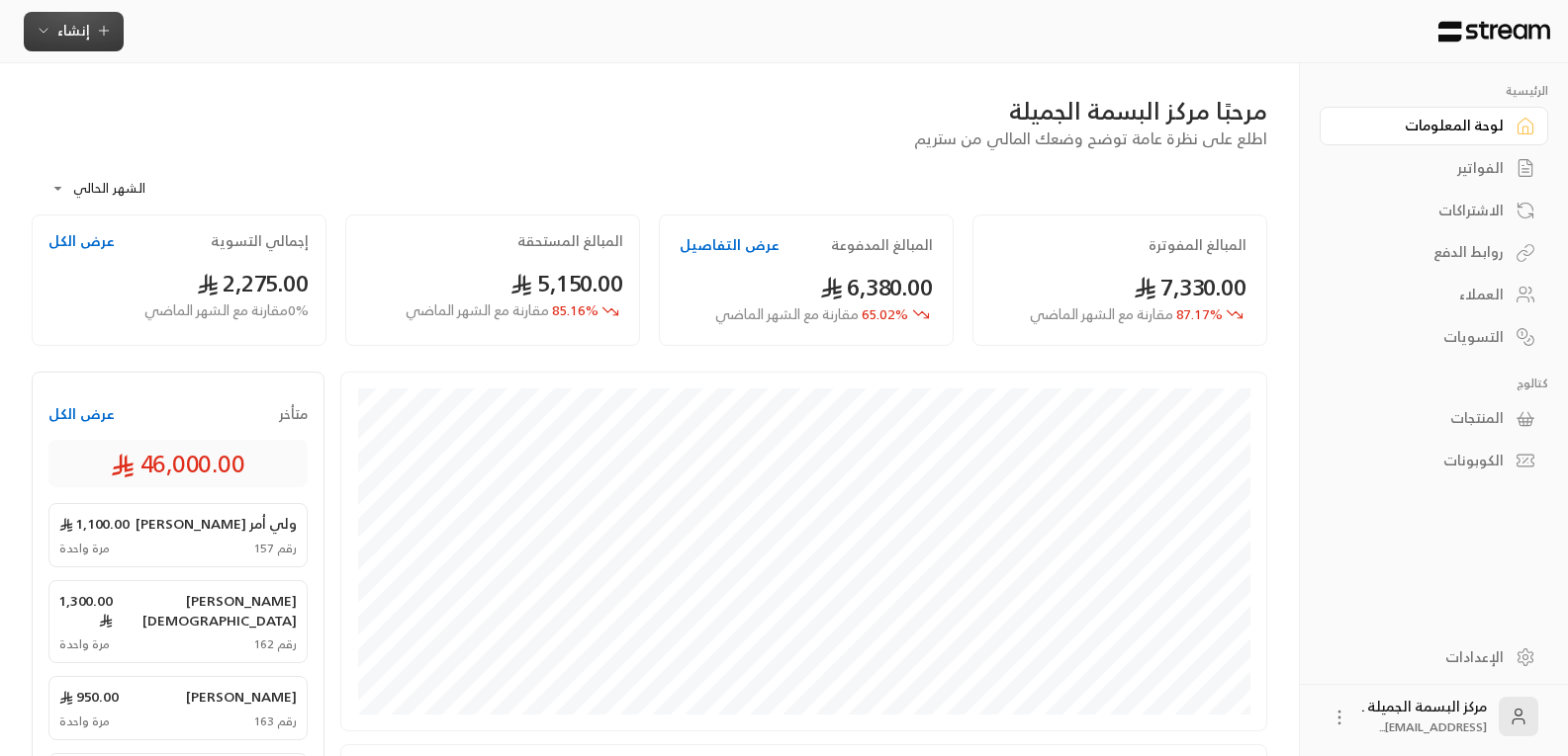
click at [88, 13] on button "إنشاء" at bounding box center [73, 32] width 100 height 40
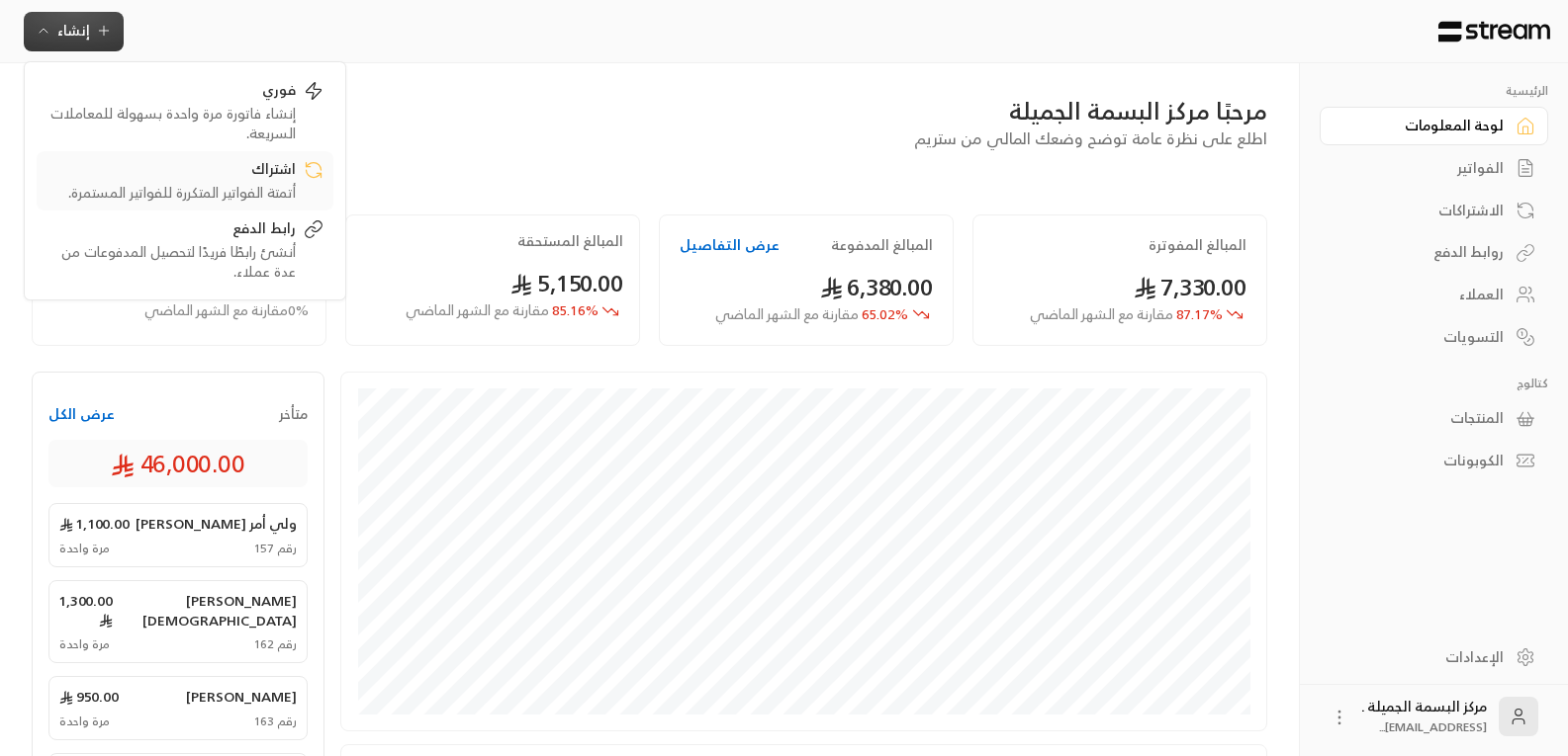
click at [278, 190] on div "أتمتة الفواتير المتكررة للفواتير المستمرة." at bounding box center [170, 193] width 249 height 20
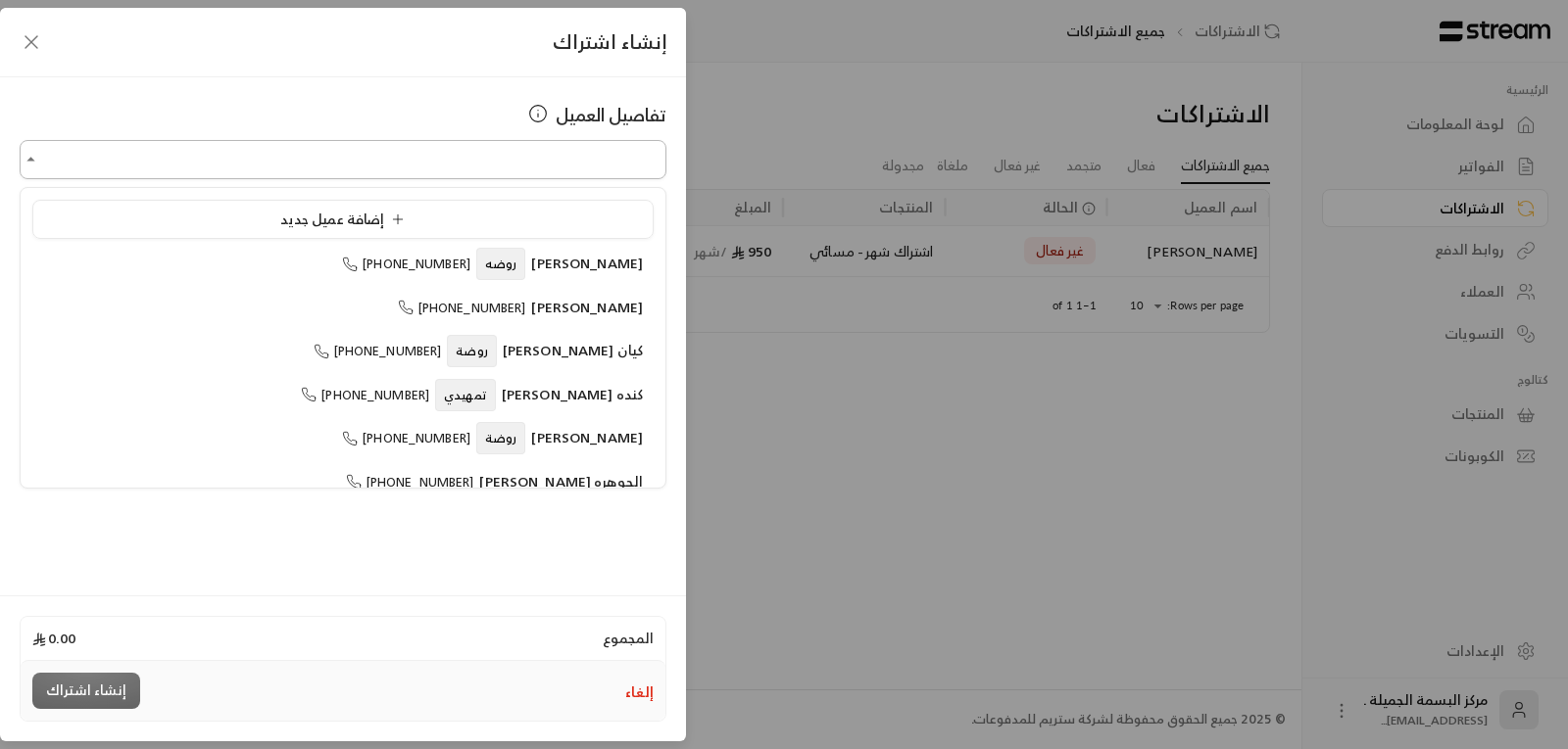
click at [266, 165] on input "اختر العميل" at bounding box center [343, 160] width 647 height 34
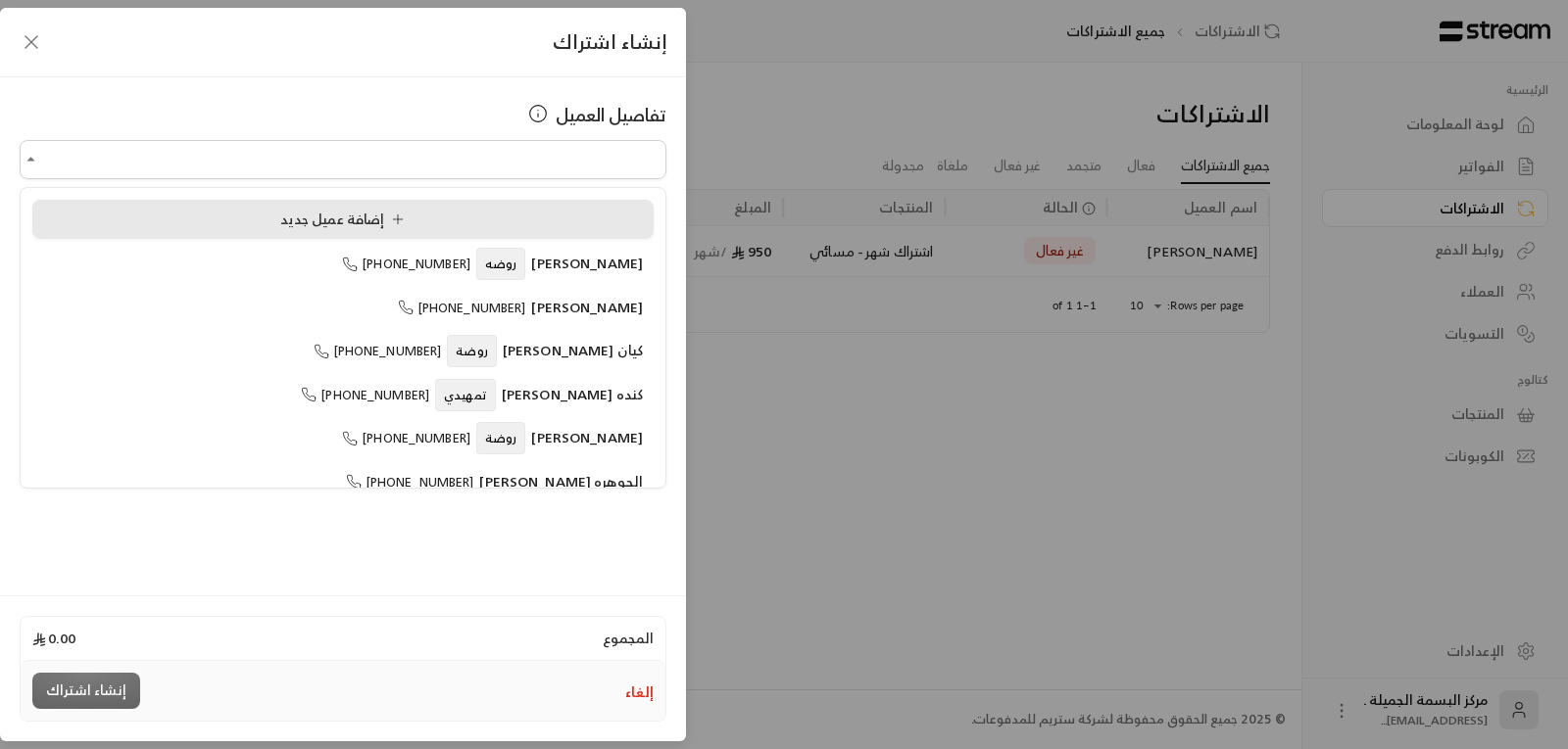
click at [237, 213] on div "إضافة عميل جديد" at bounding box center [343, 220] width 600 height 21
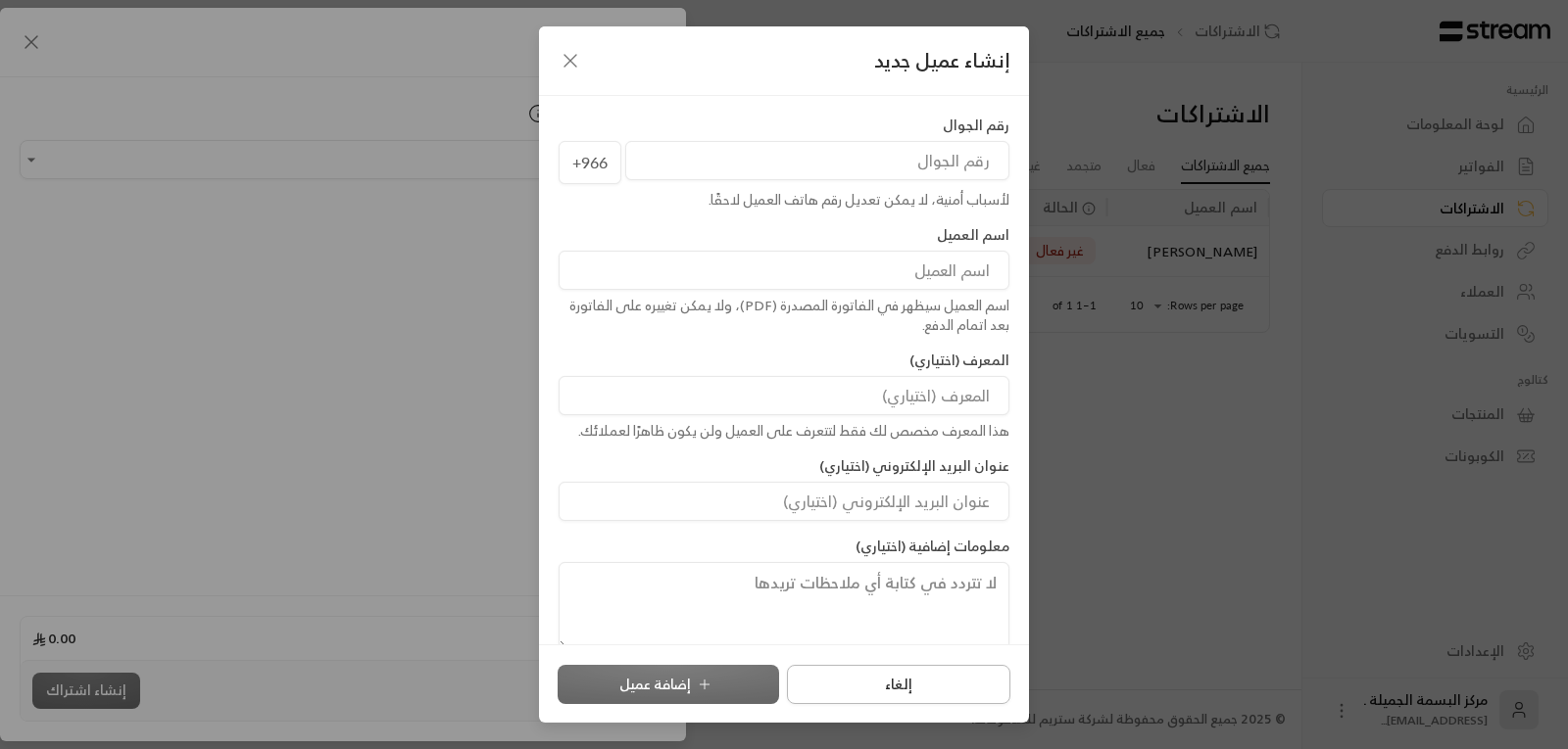
click at [855, 689] on button "إلغاء" at bounding box center [897, 685] width 223 height 39
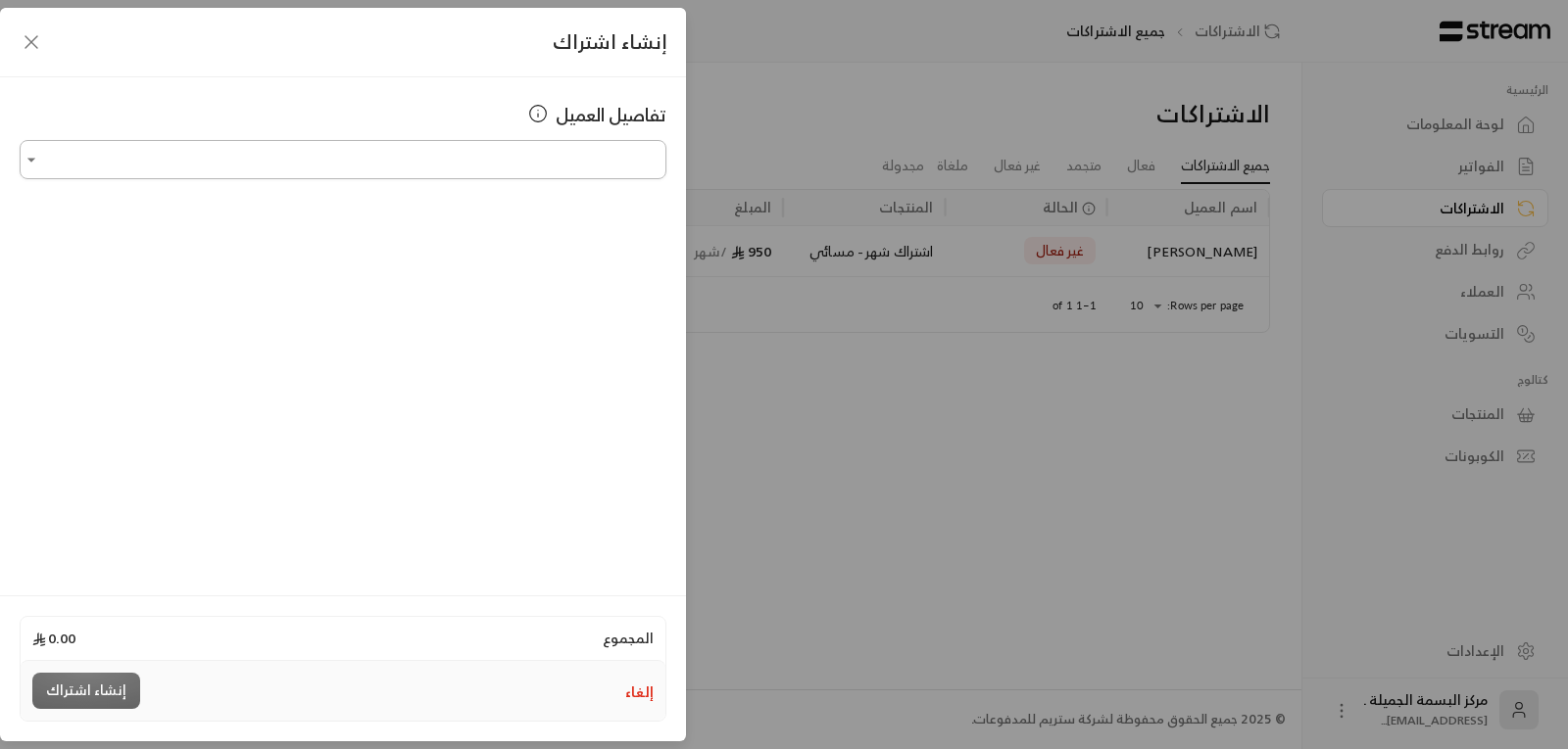
click at [44, 159] on input "اختر العميل" at bounding box center [343, 160] width 647 height 34
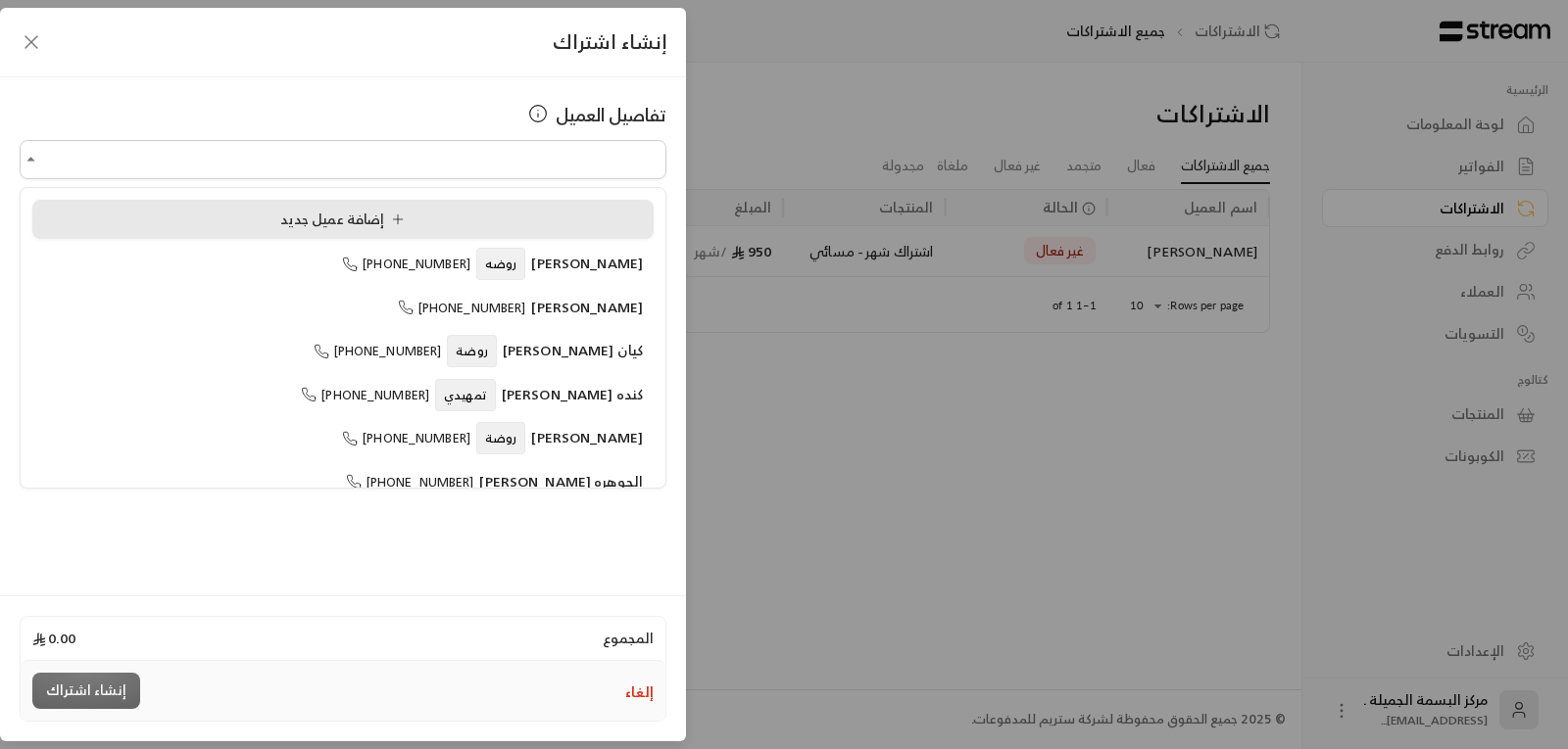
click at [146, 231] on li "إضافة عميل جديد" at bounding box center [343, 220] width 622 height 39
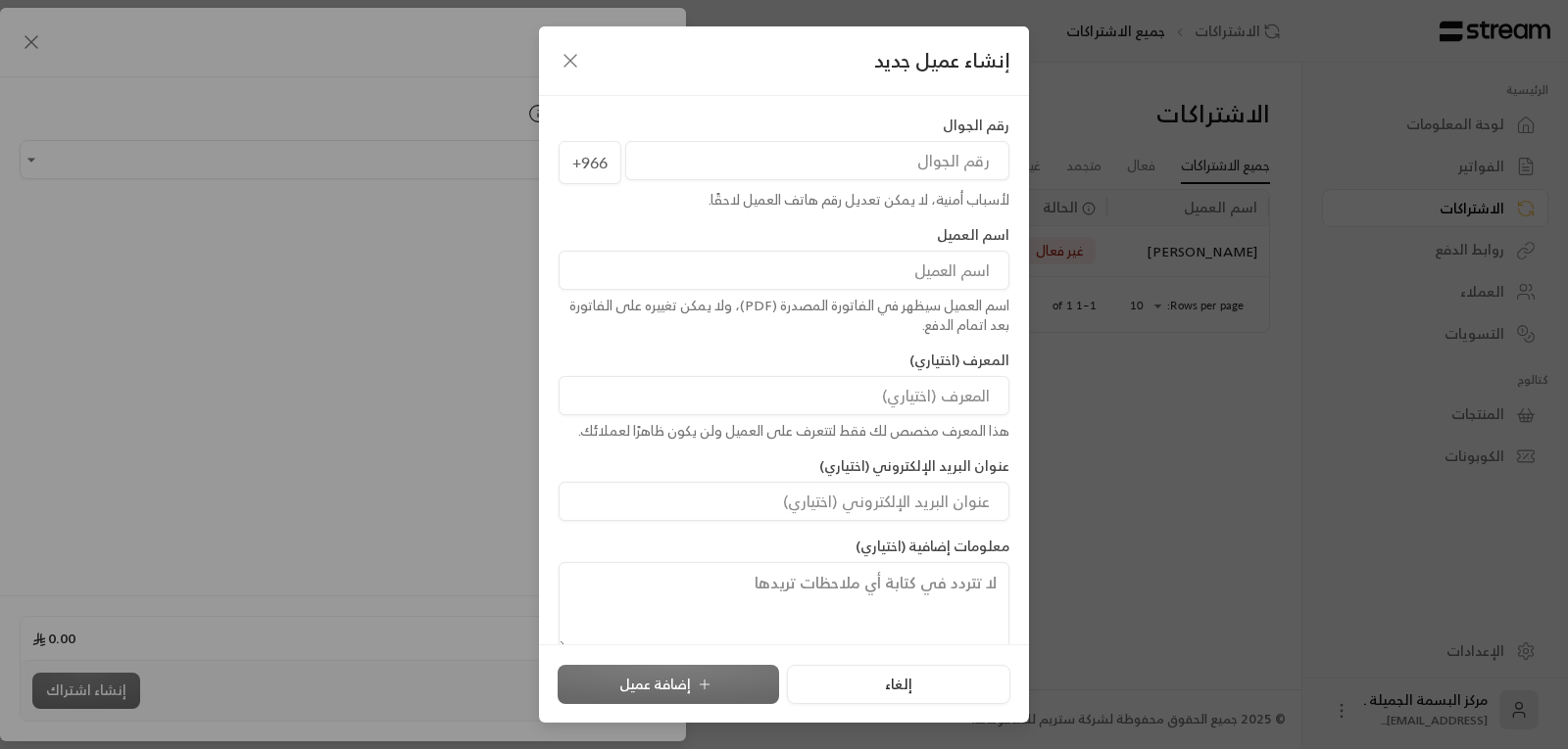
click at [959, 162] on input "tel" at bounding box center [817, 161] width 384 height 39
type input "500113963"
click at [788, 256] on input at bounding box center [784, 270] width 451 height 39
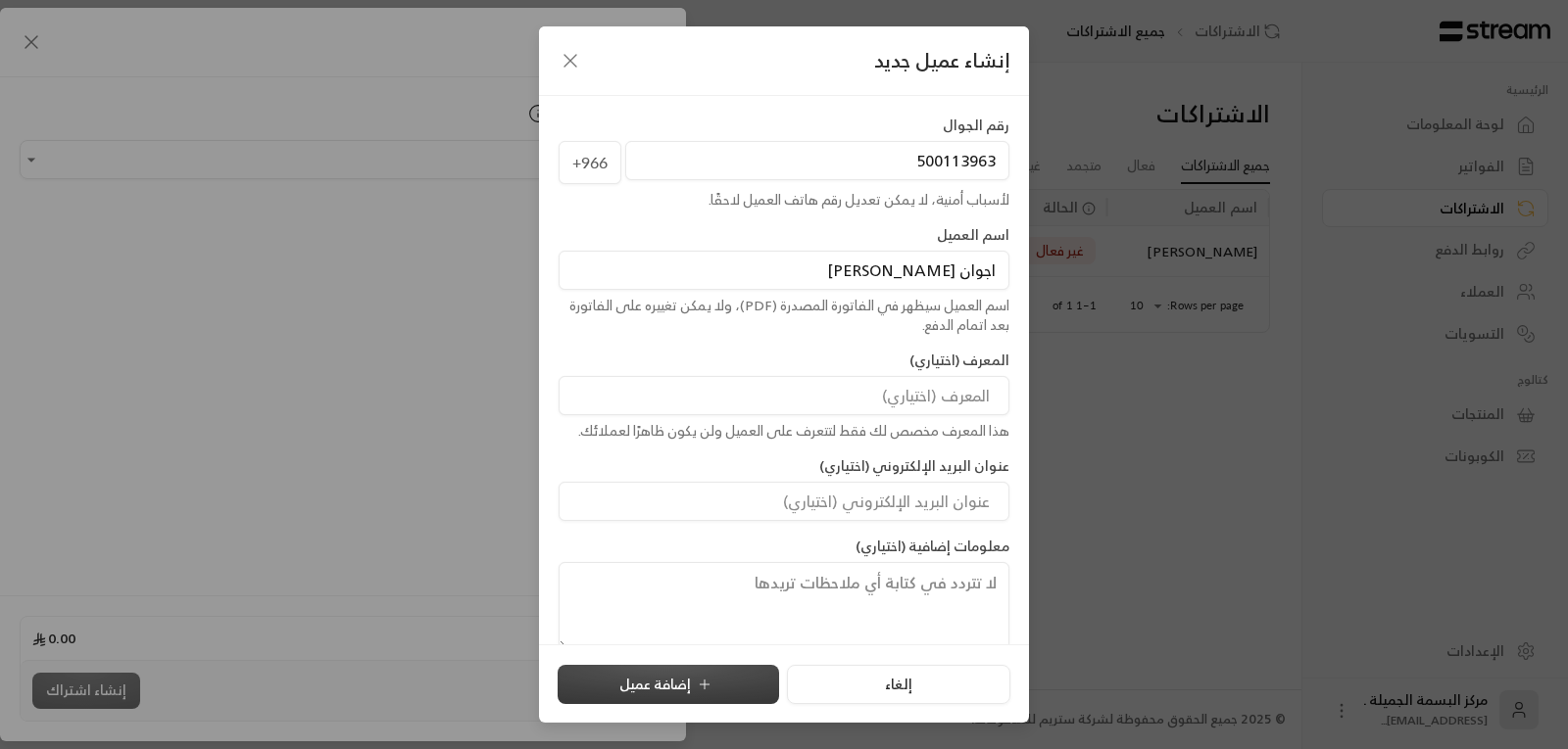
type input "اجوان [PERSON_NAME]"
click at [641, 689] on button "إضافة عميل" at bounding box center [669, 685] width 222 height 39
type input "**********"
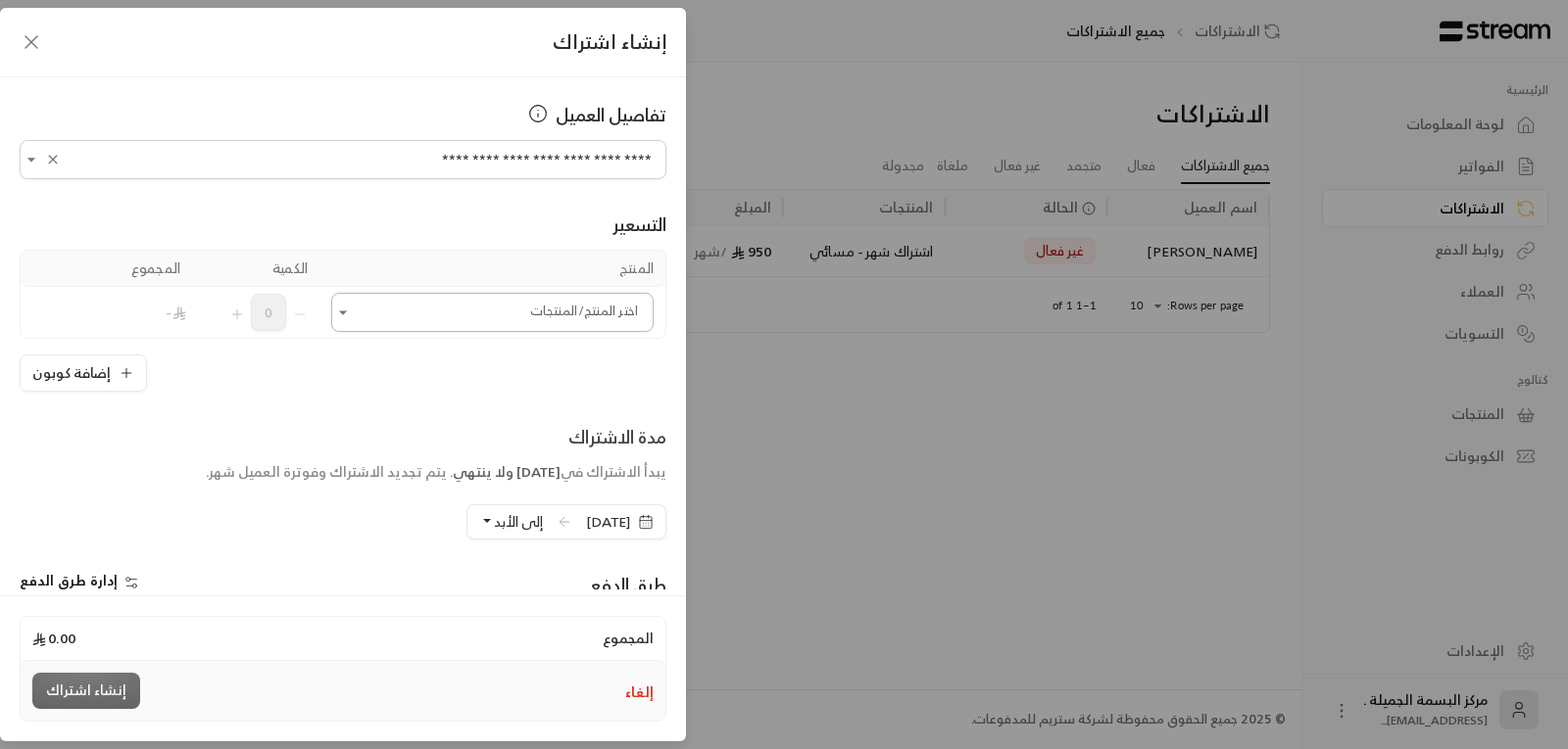
click at [611, 317] on input "اختر العميل" at bounding box center [492, 312] width 322 height 34
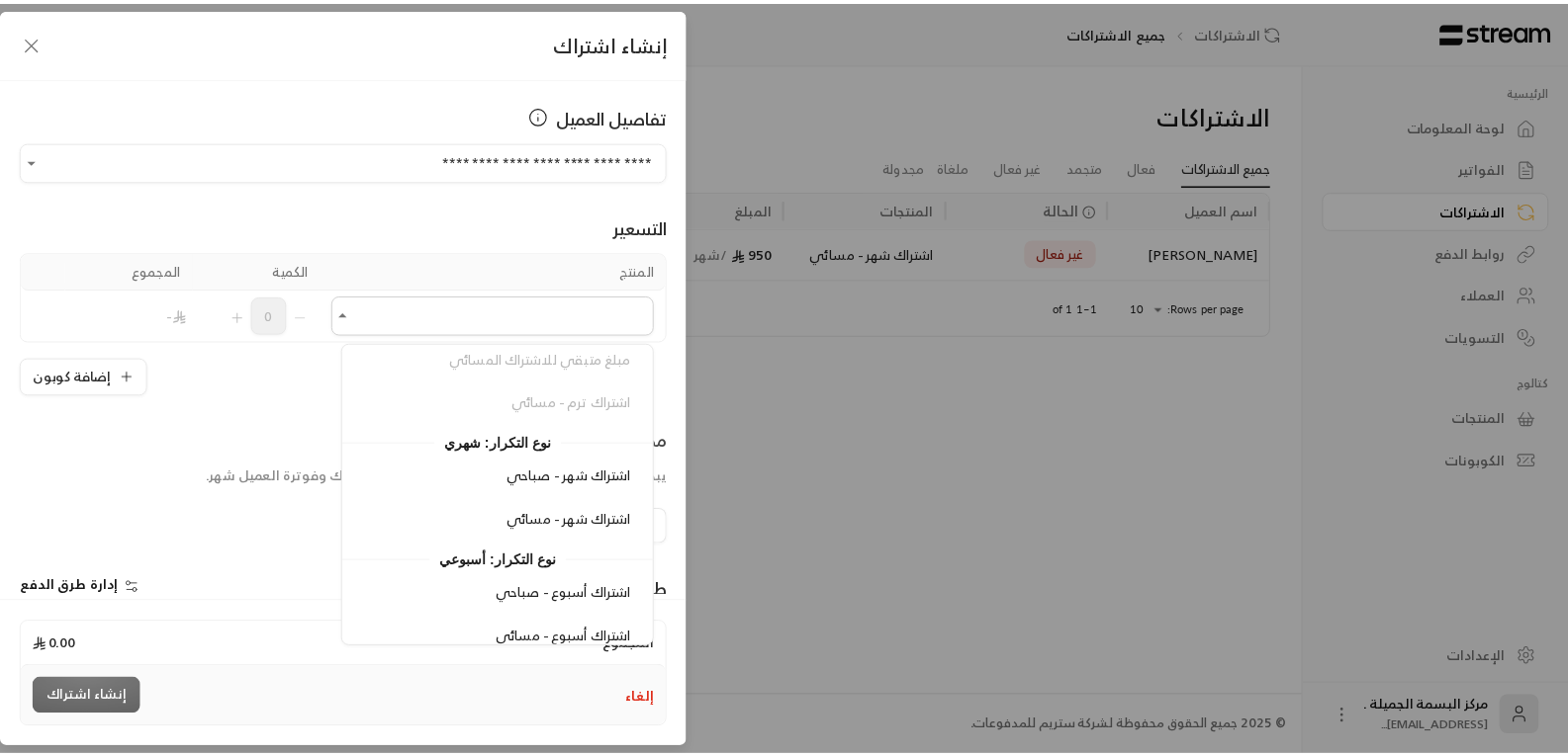
scroll to position [375, 0]
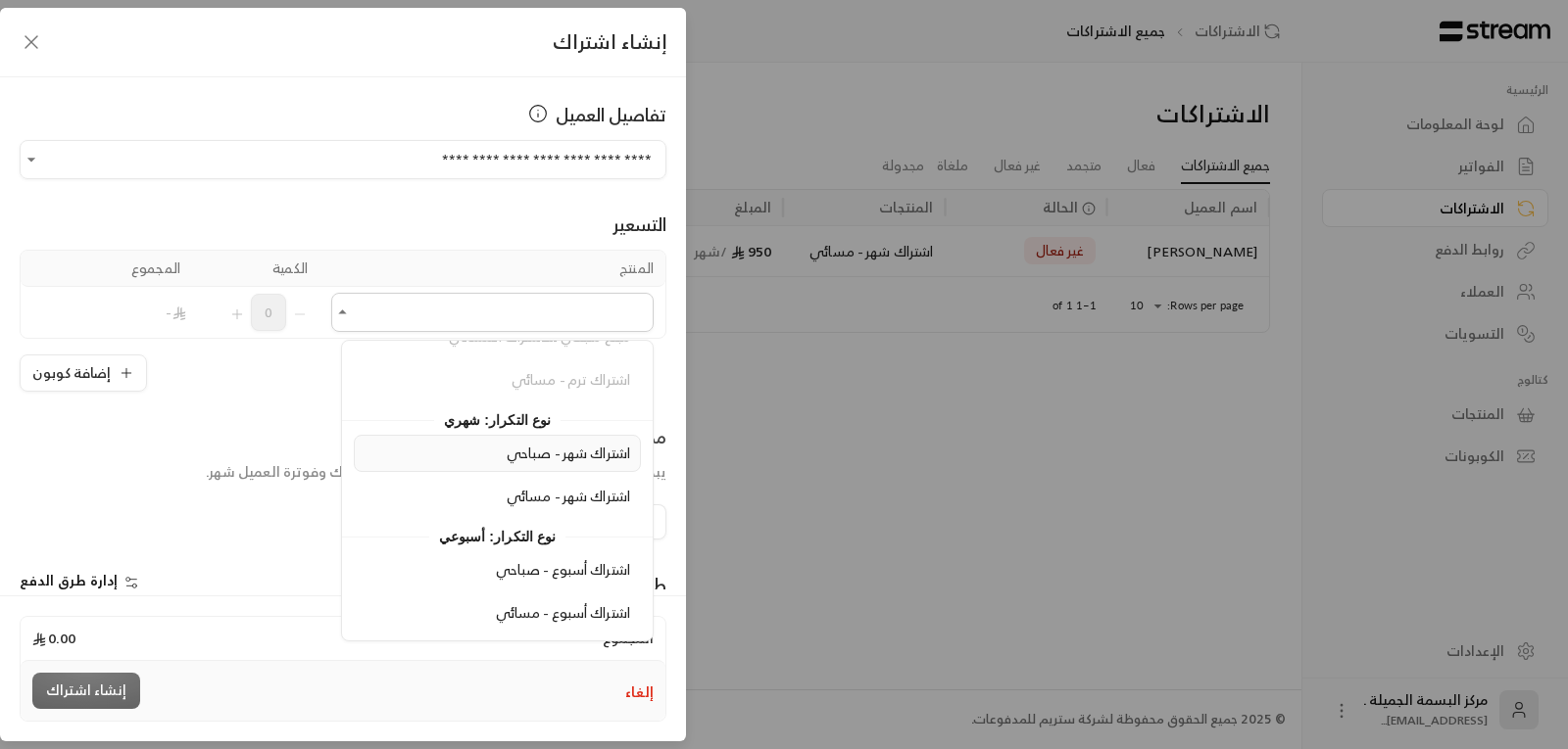
click at [576, 449] on span "اشتراك شهر - صباحي" at bounding box center [568, 453] width 124 height 25
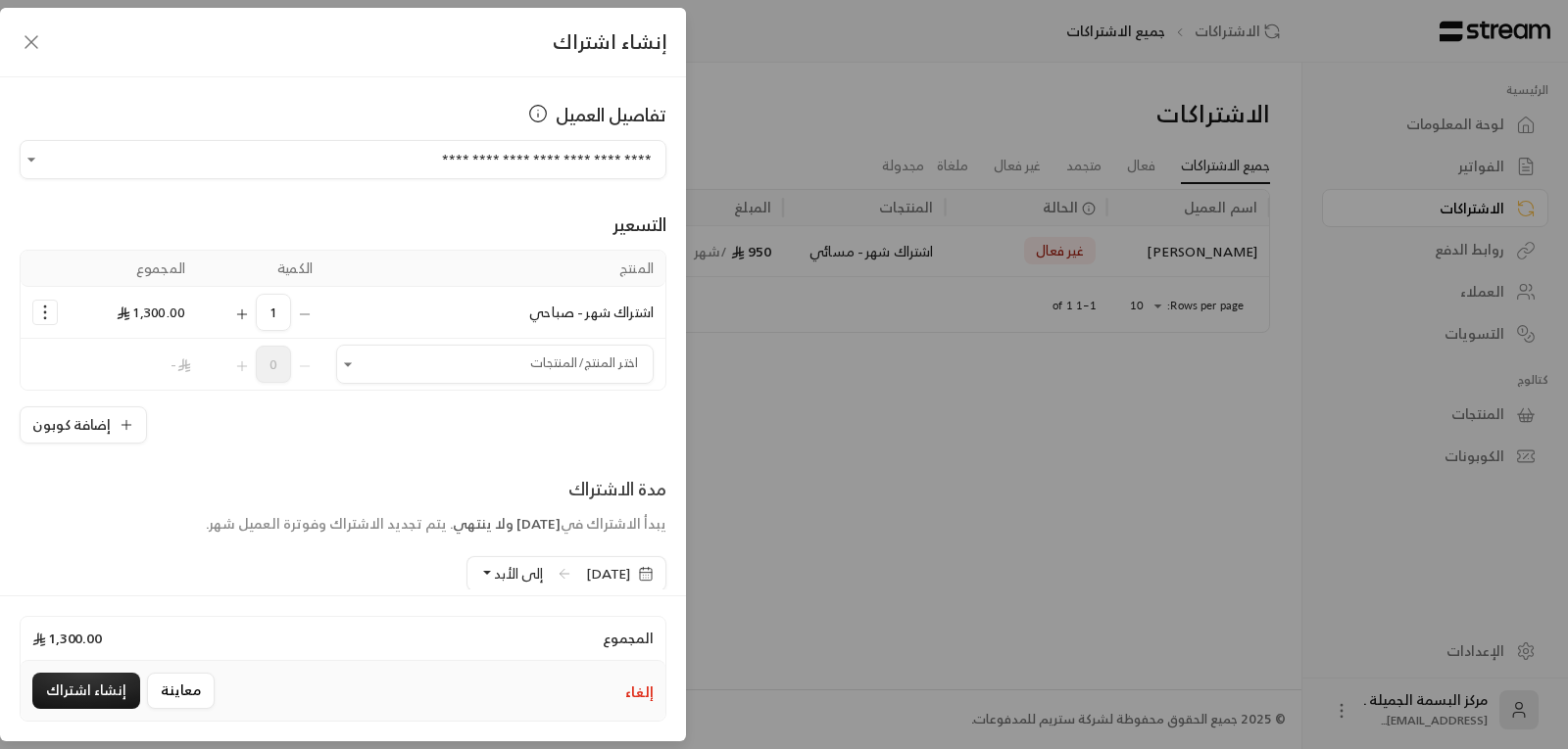
click at [639, 687] on button "إلغاء" at bounding box center [639, 693] width 28 height 20
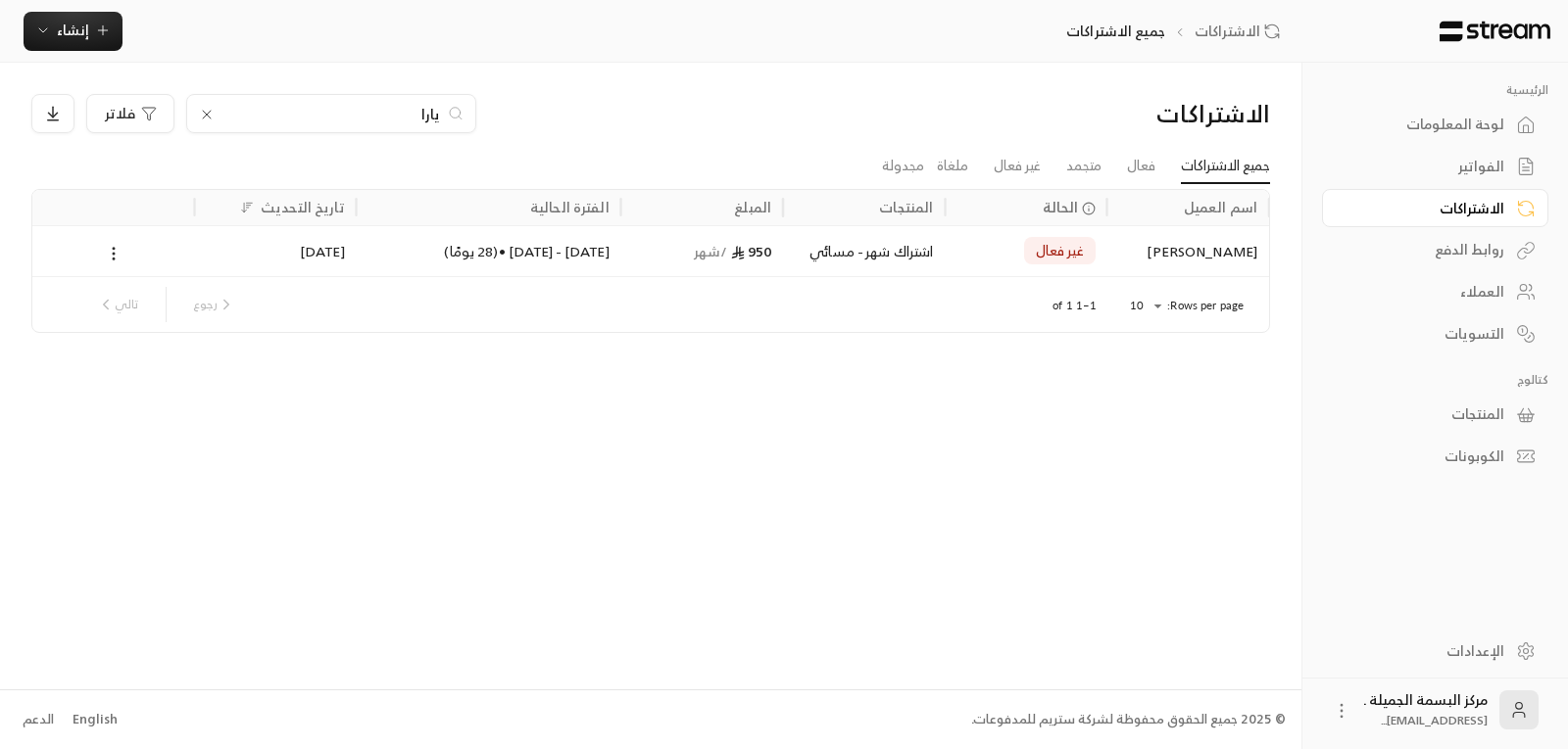
click at [197, 113] on div "يارا" at bounding box center [331, 114] width 290 height 39
click at [212, 113] on icon at bounding box center [207, 115] width 16 height 16
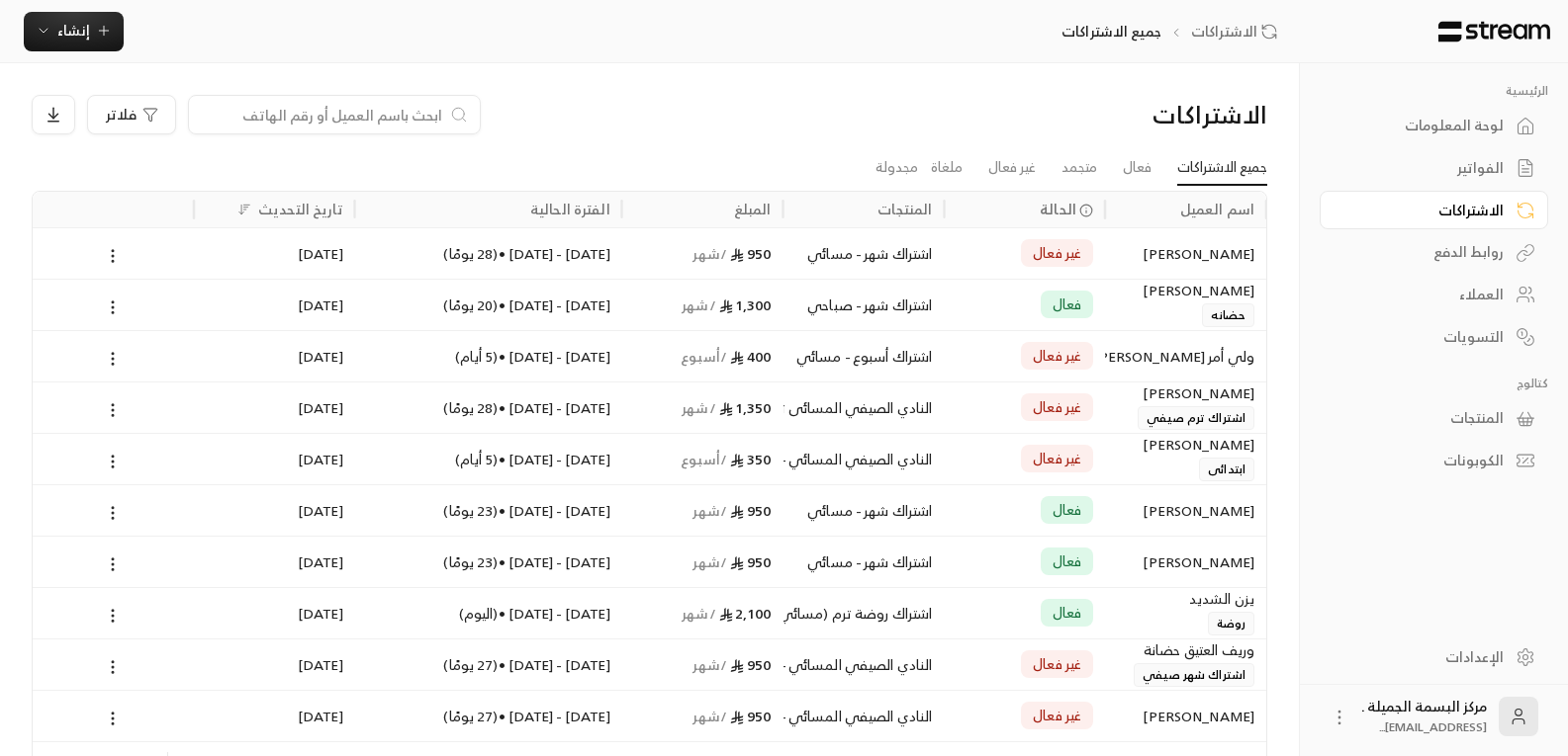
click at [1484, 159] on div "الفواتير" at bounding box center [1423, 168] width 160 height 20
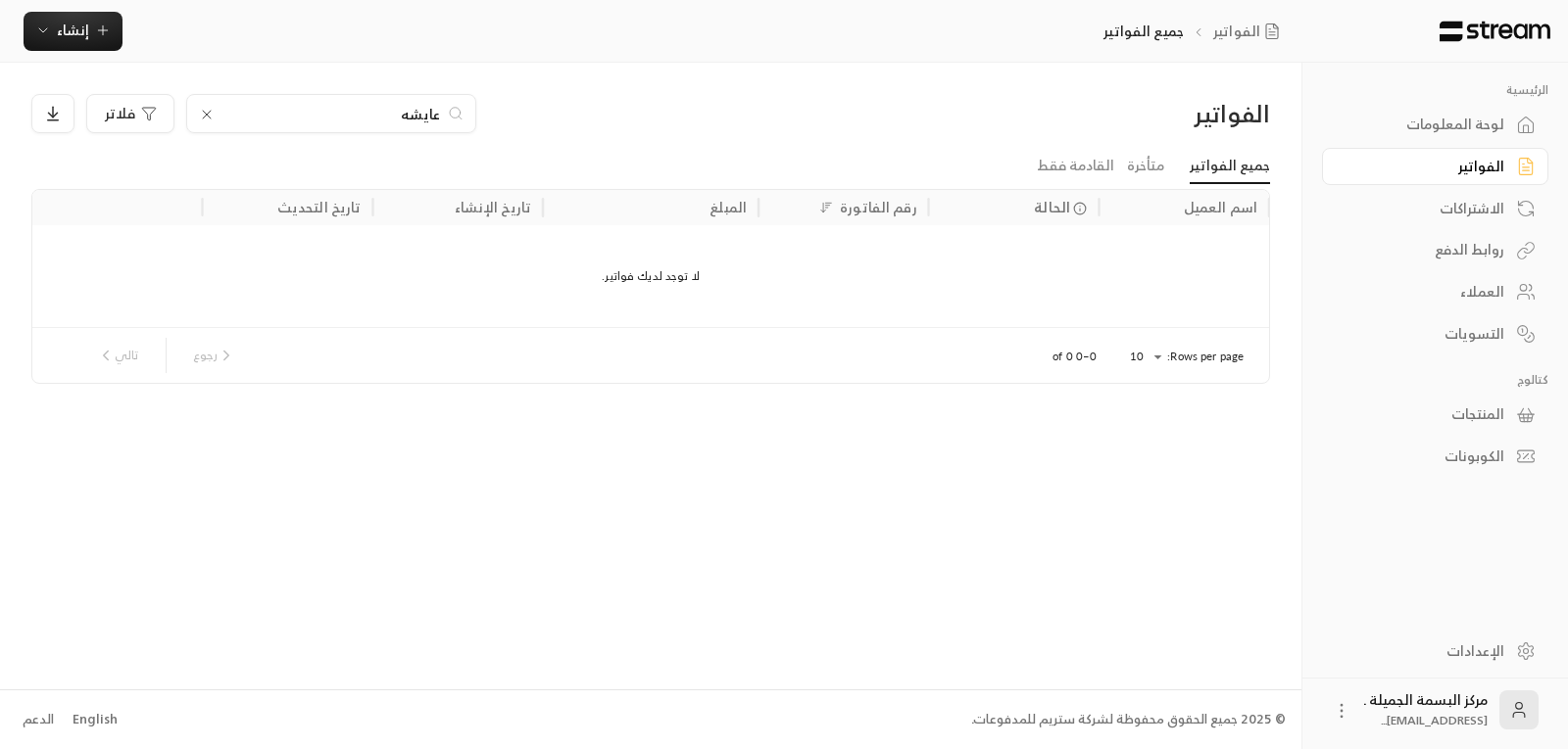
click at [1469, 124] on div "لوحة المعلومات" at bounding box center [1425, 125] width 158 height 20
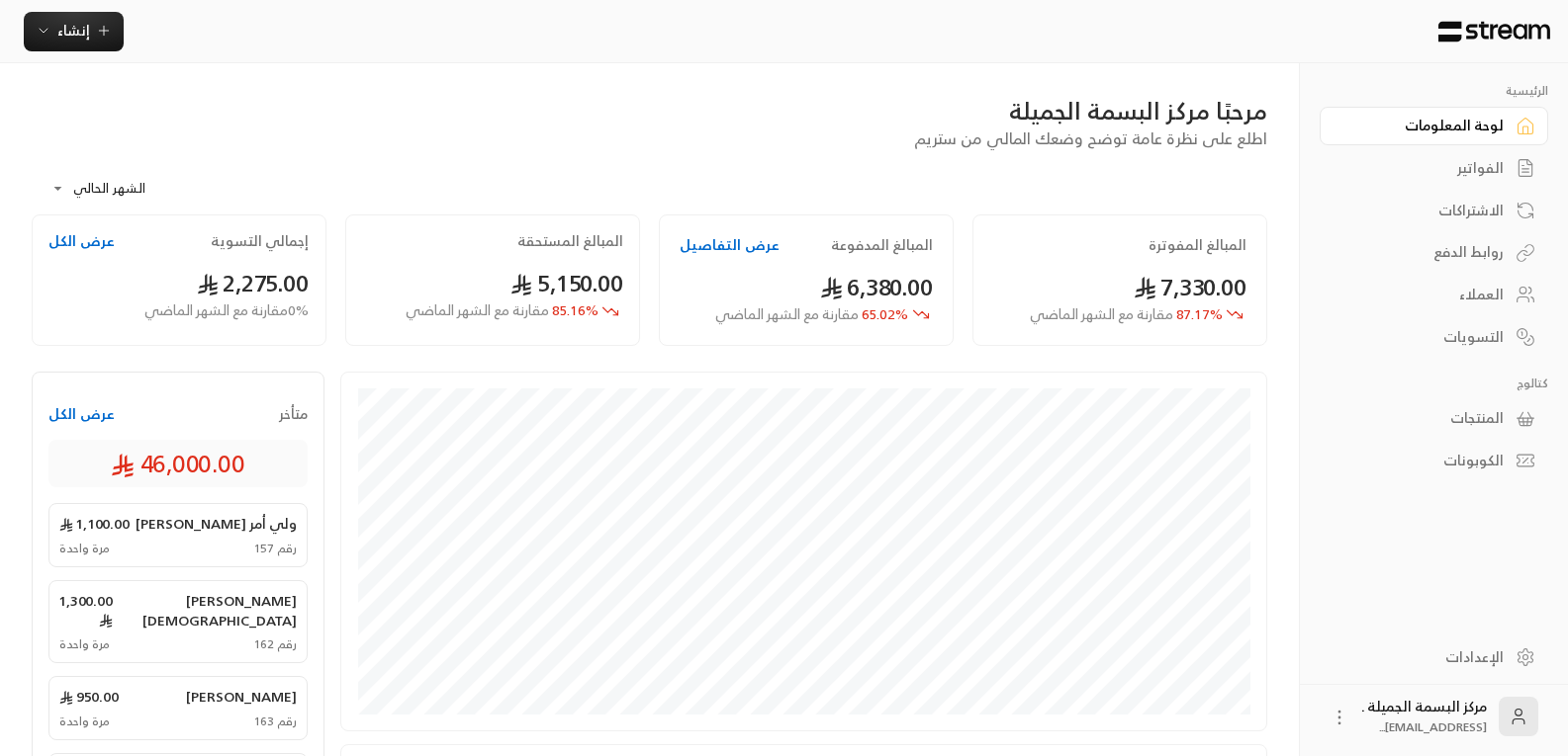
click at [1465, 293] on div "العملاء" at bounding box center [1423, 294] width 160 height 20
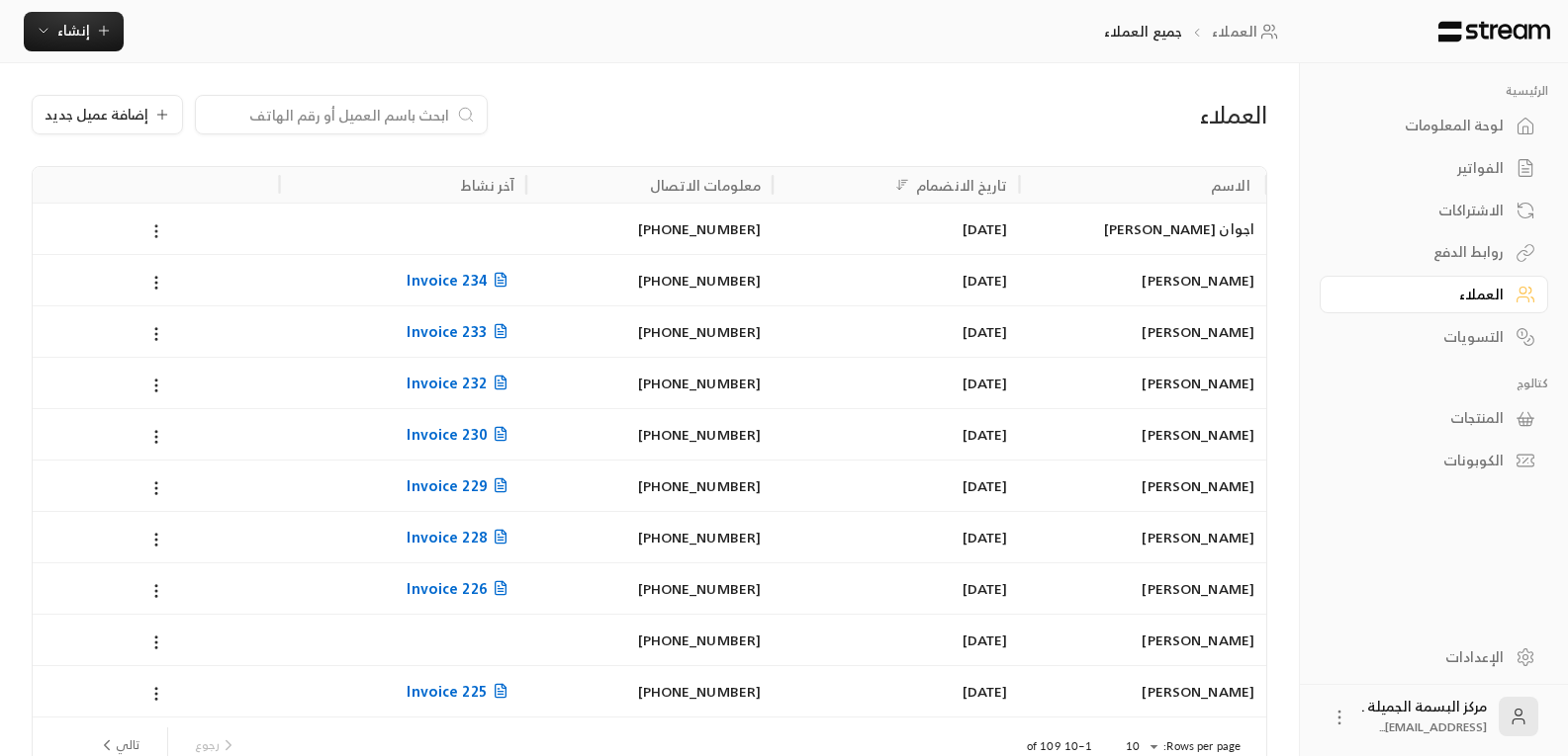
click at [153, 228] on icon at bounding box center [157, 232] width 18 height 18
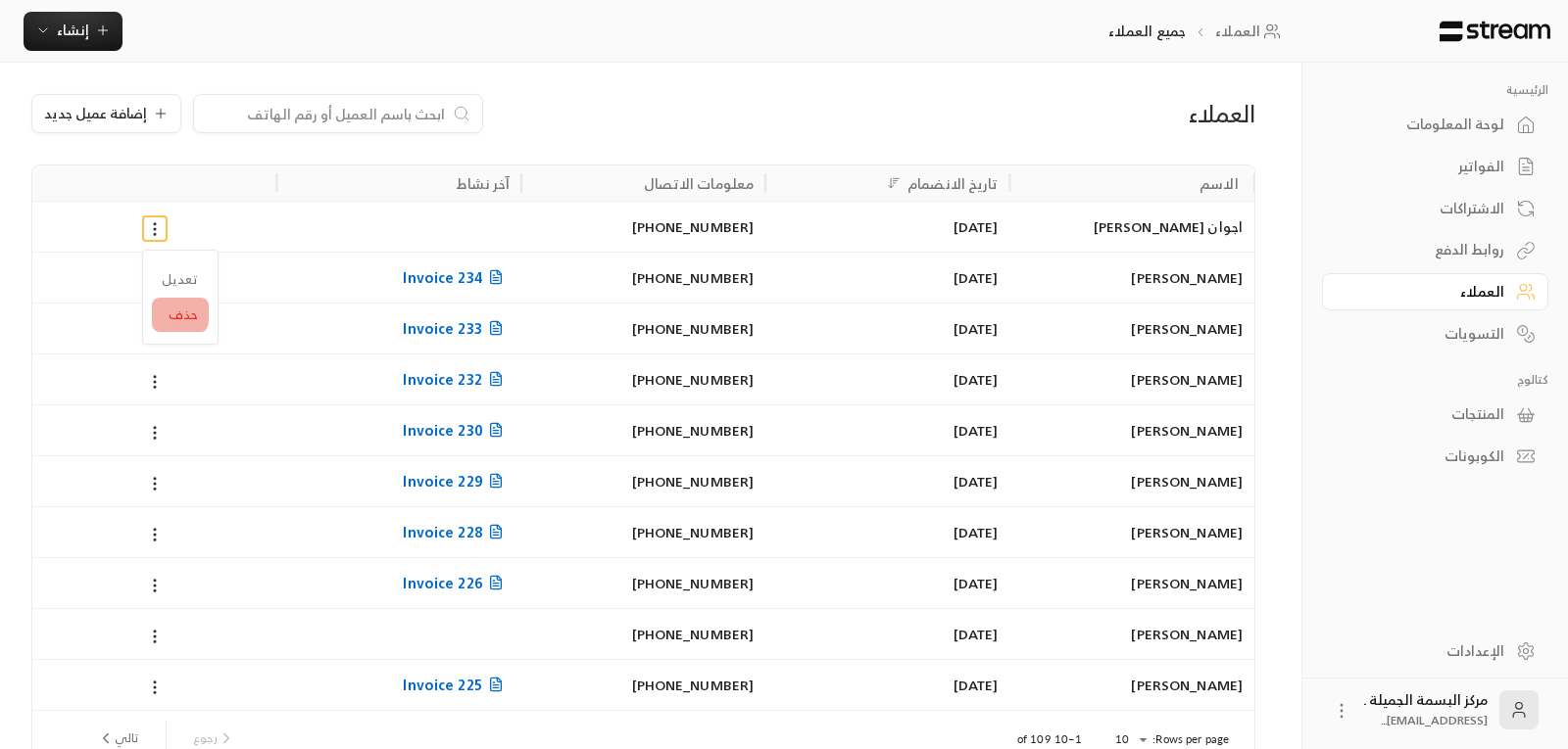
click at [169, 311] on li "حذف" at bounding box center [181, 315] width 57 height 35
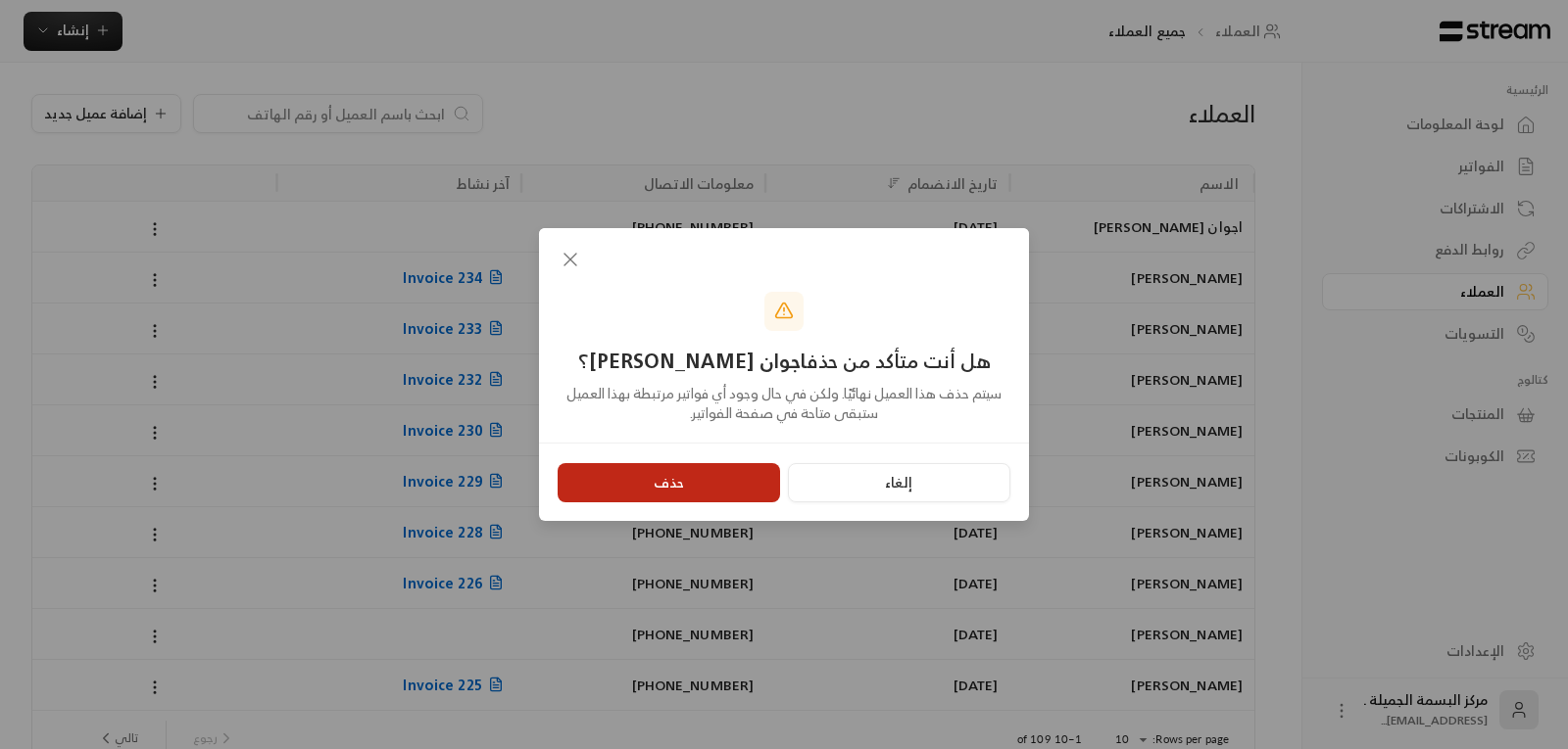
click at [645, 482] on button "حذف" at bounding box center [669, 483] width 223 height 39
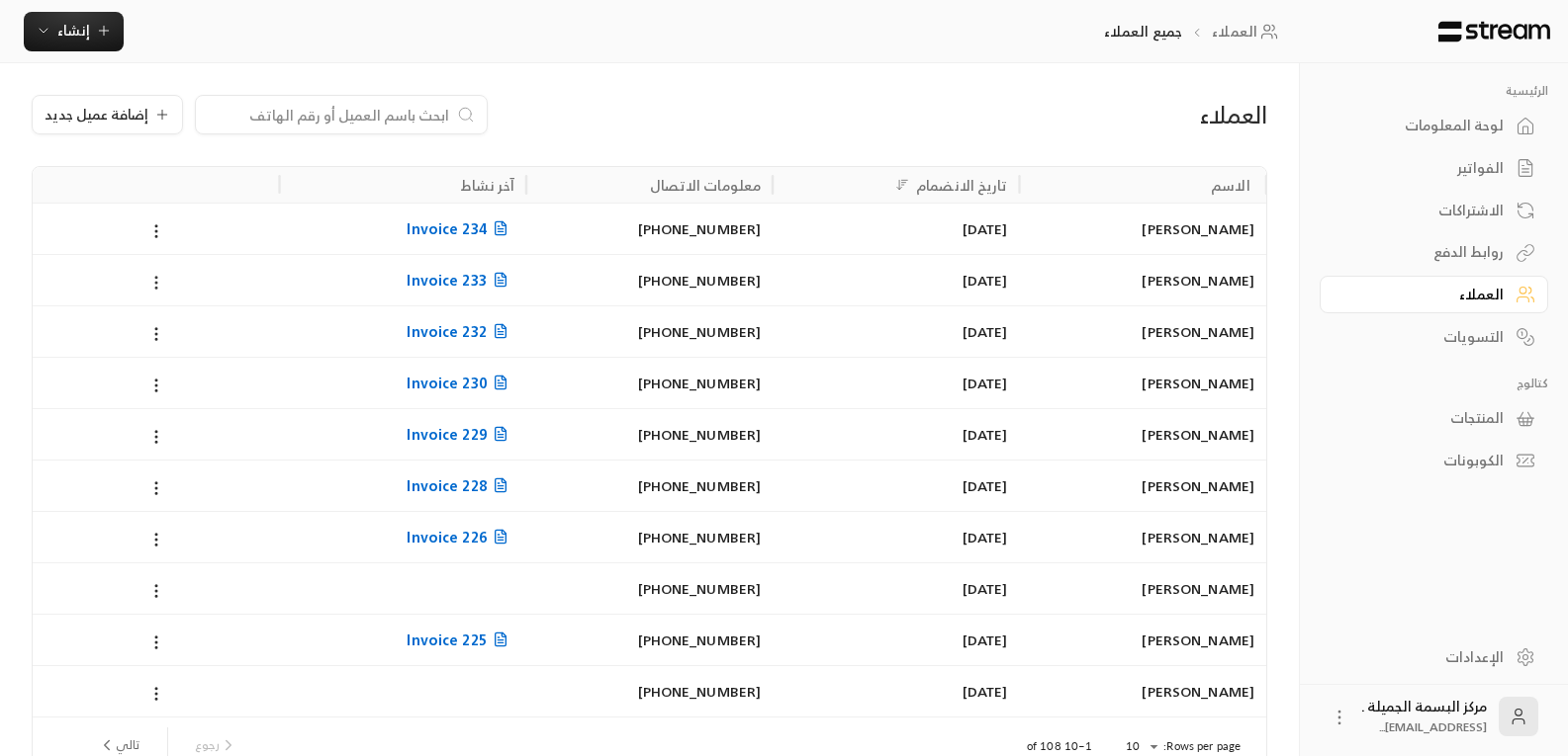
click at [159, 278] on icon at bounding box center [157, 282] width 18 height 18
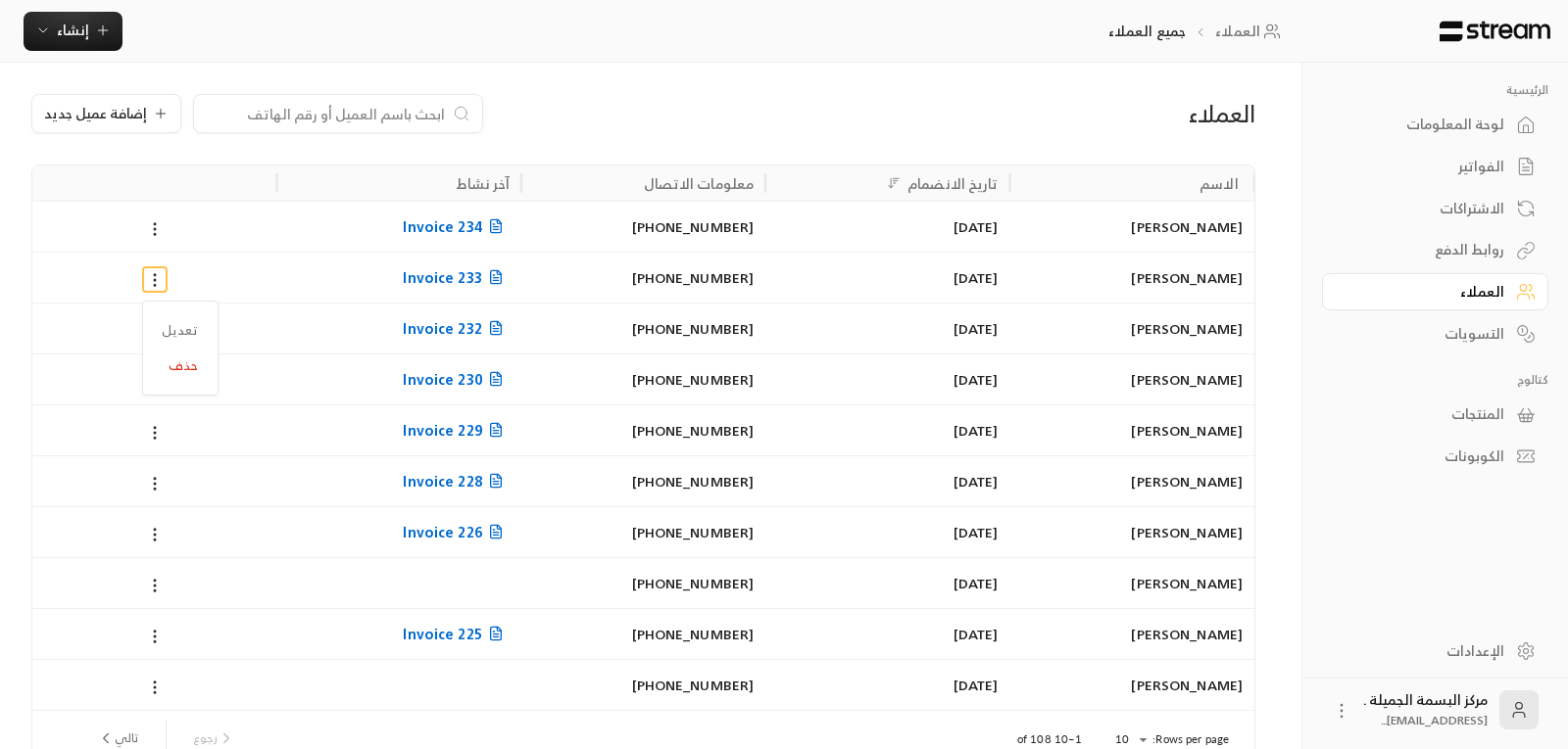
click at [414, 277] on div at bounding box center [784, 374] width 1568 height 749
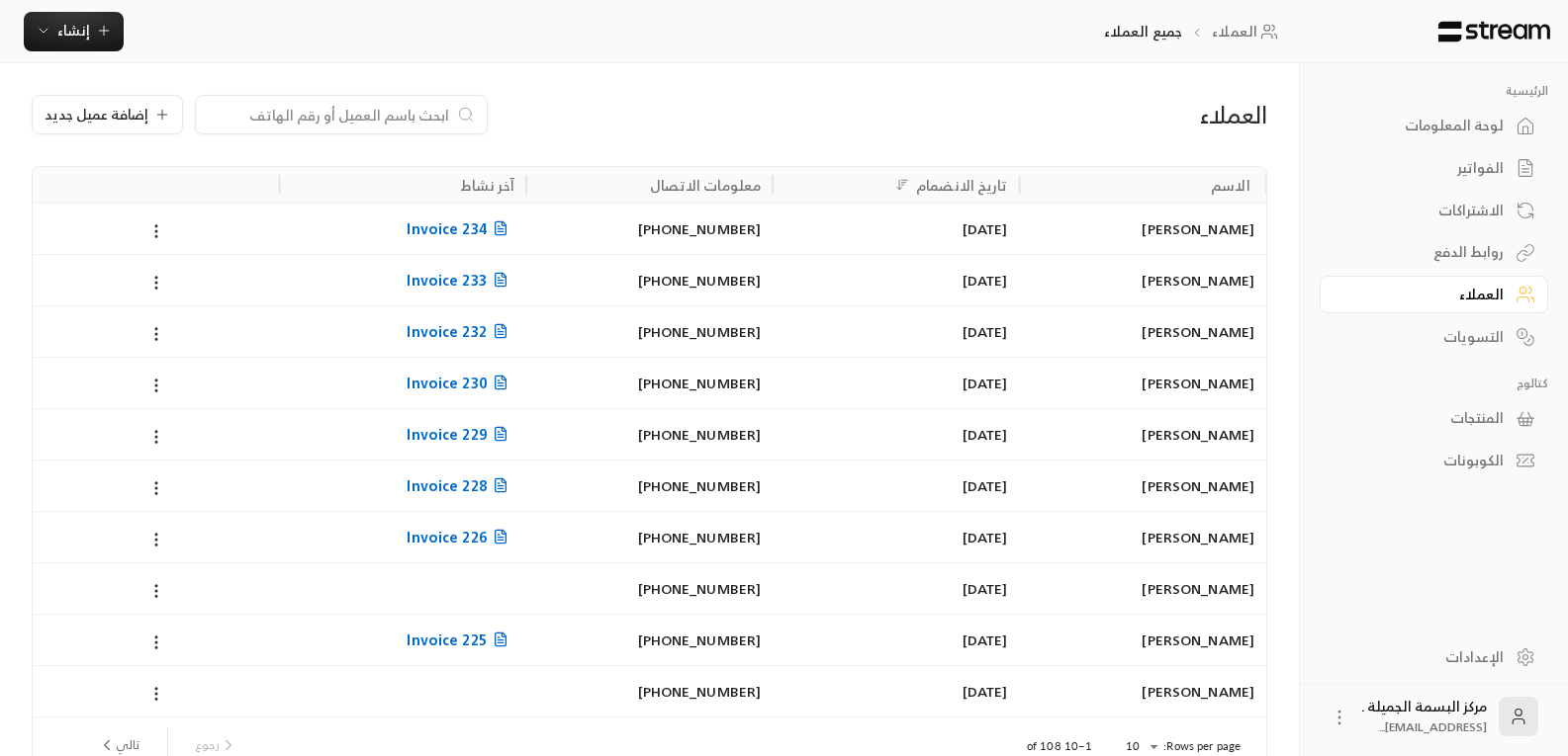
click at [418, 279] on div at bounding box center [784, 378] width 1568 height 756
click at [265, 276] on div at bounding box center [156, 279] width 223 height 51
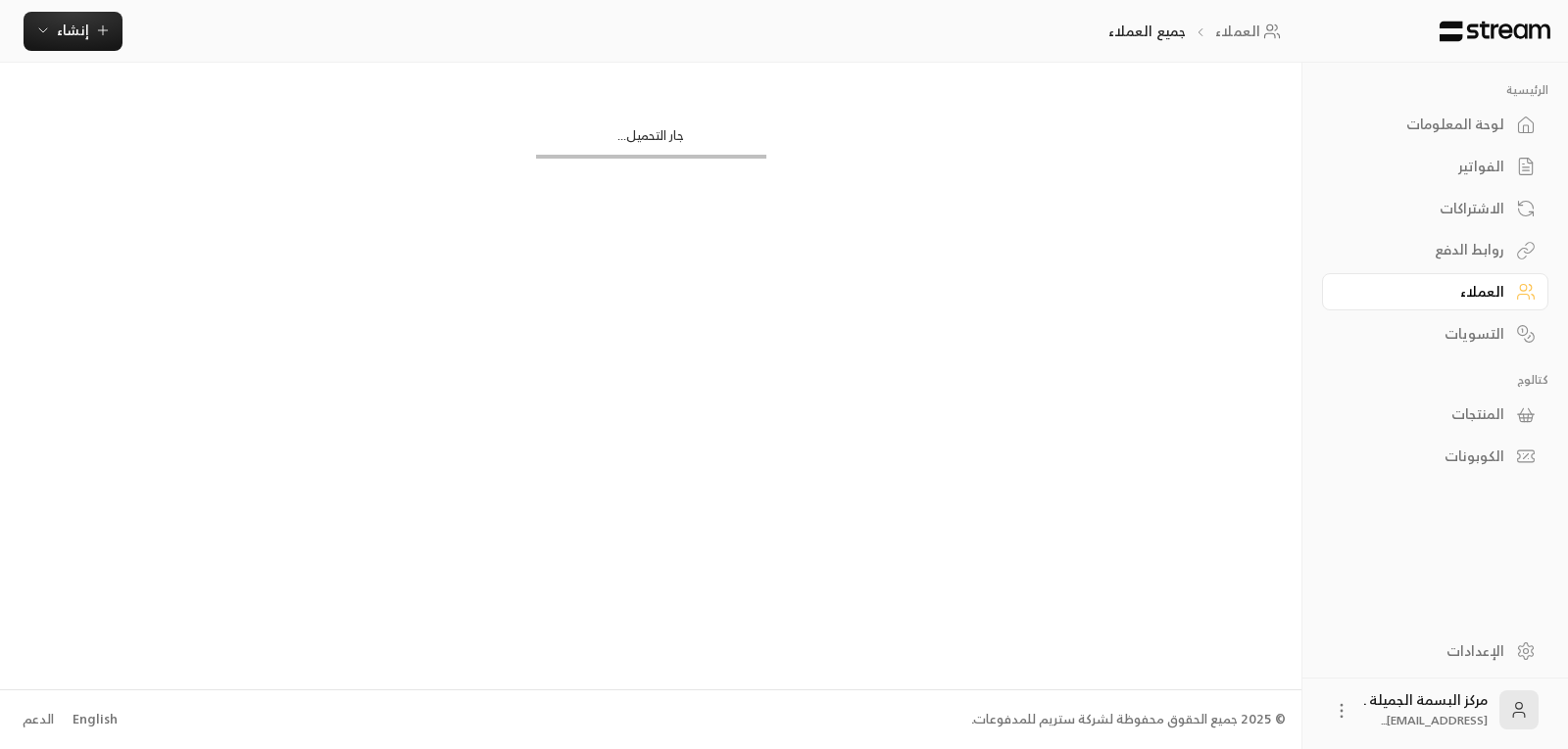
click at [264, 273] on div "العملاء إضافة عميل جديد الاسم تاريخ الانضمام معلومات الاتصال آخر نشاط يارا [PER…" at bounding box center [650, 376] width 1301 height 626
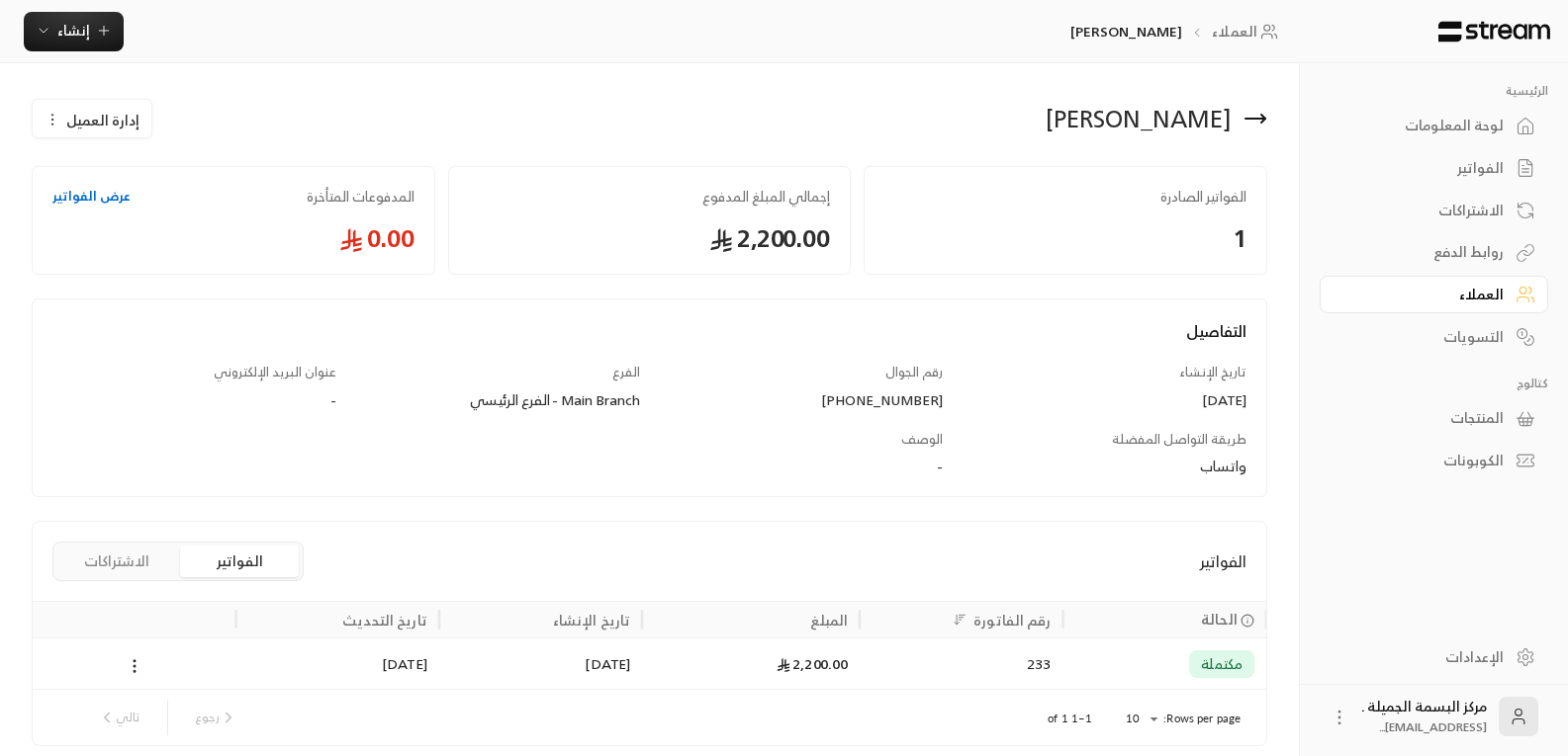
click at [82, 188] on link "عرض الفواتير" at bounding box center [91, 197] width 78 height 20
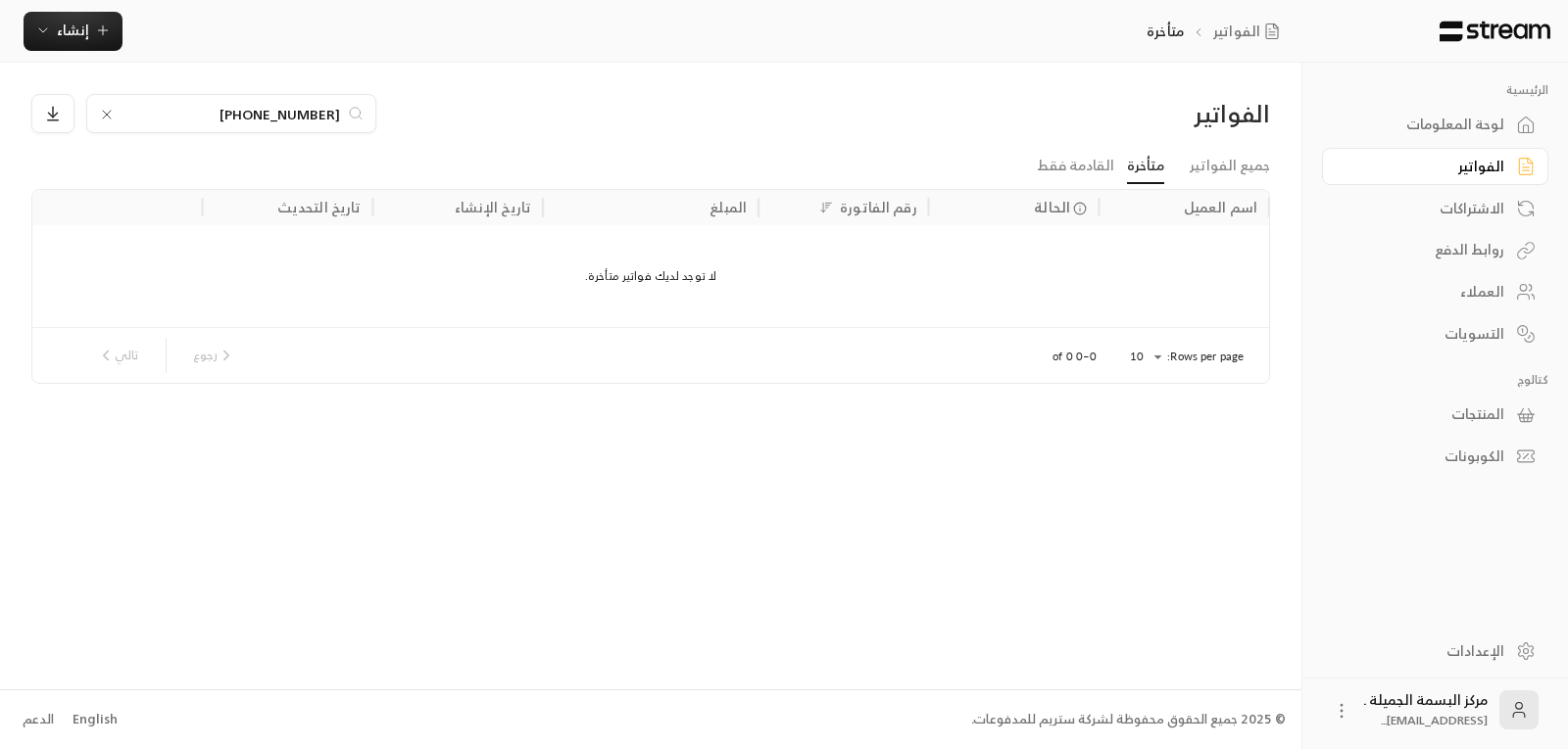
click at [1497, 165] on div "الفواتير" at bounding box center [1425, 167] width 158 height 20
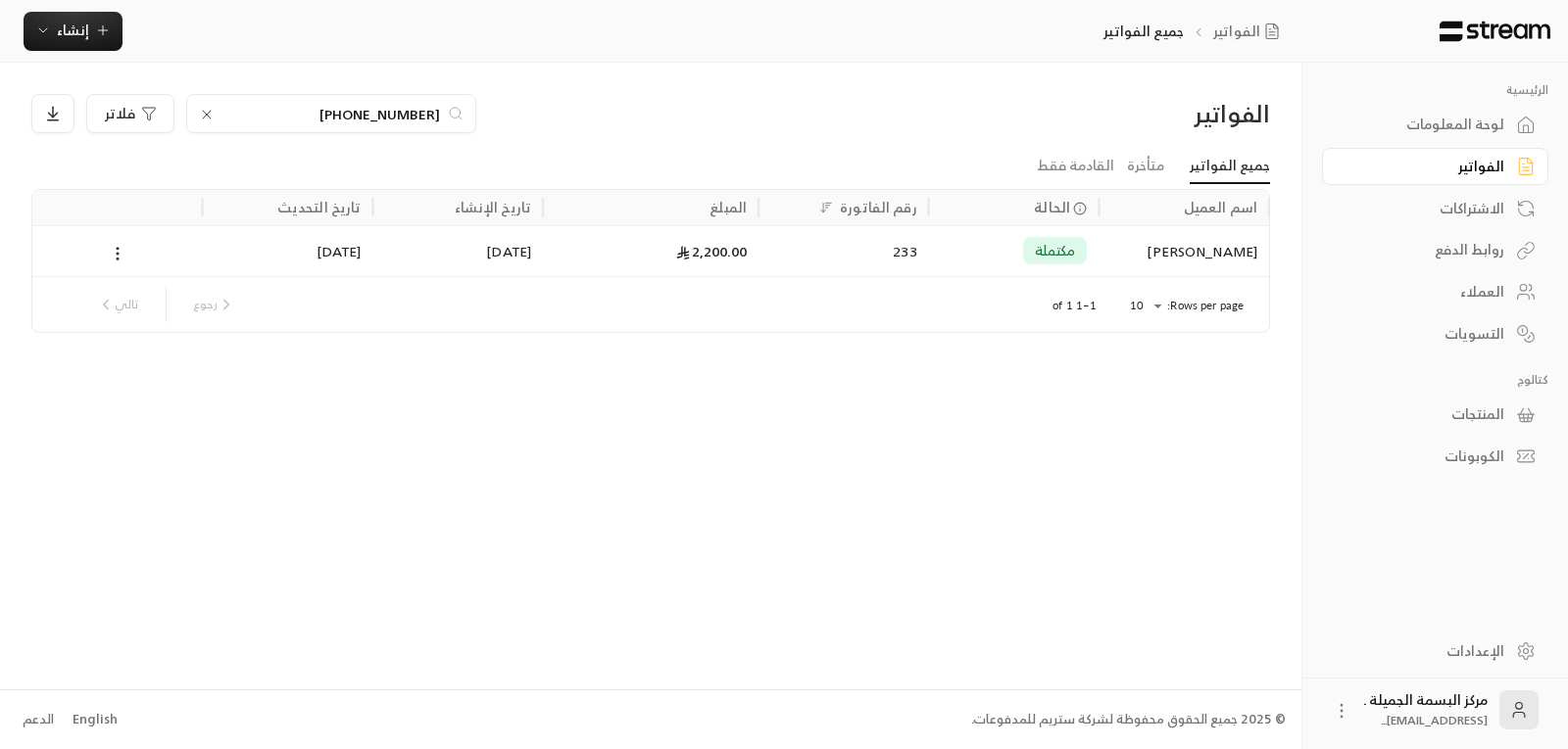
click at [1487, 282] on div "العملاء" at bounding box center [1425, 292] width 158 height 20
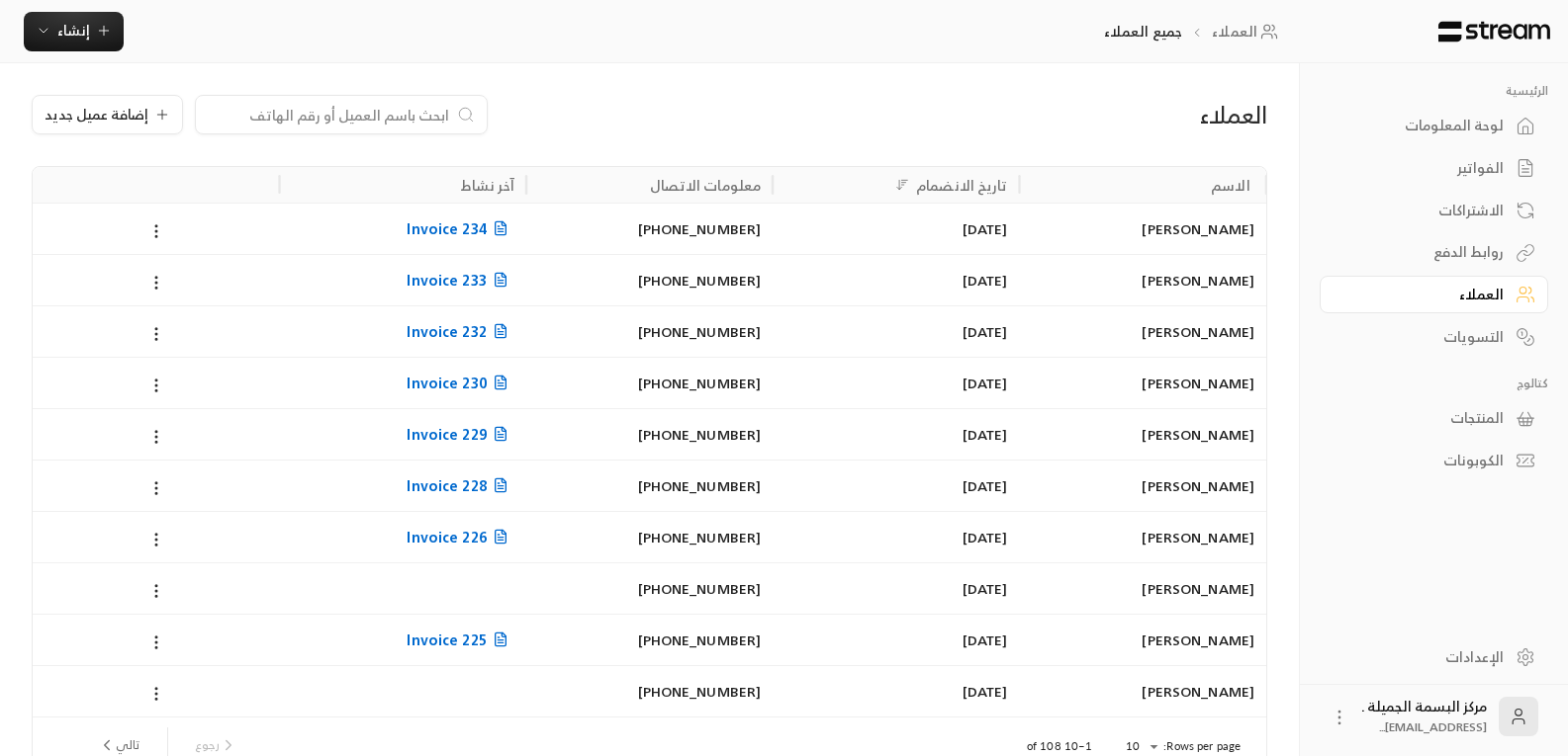
click at [457, 282] on span "Invoice 233" at bounding box center [460, 279] width 107 height 25
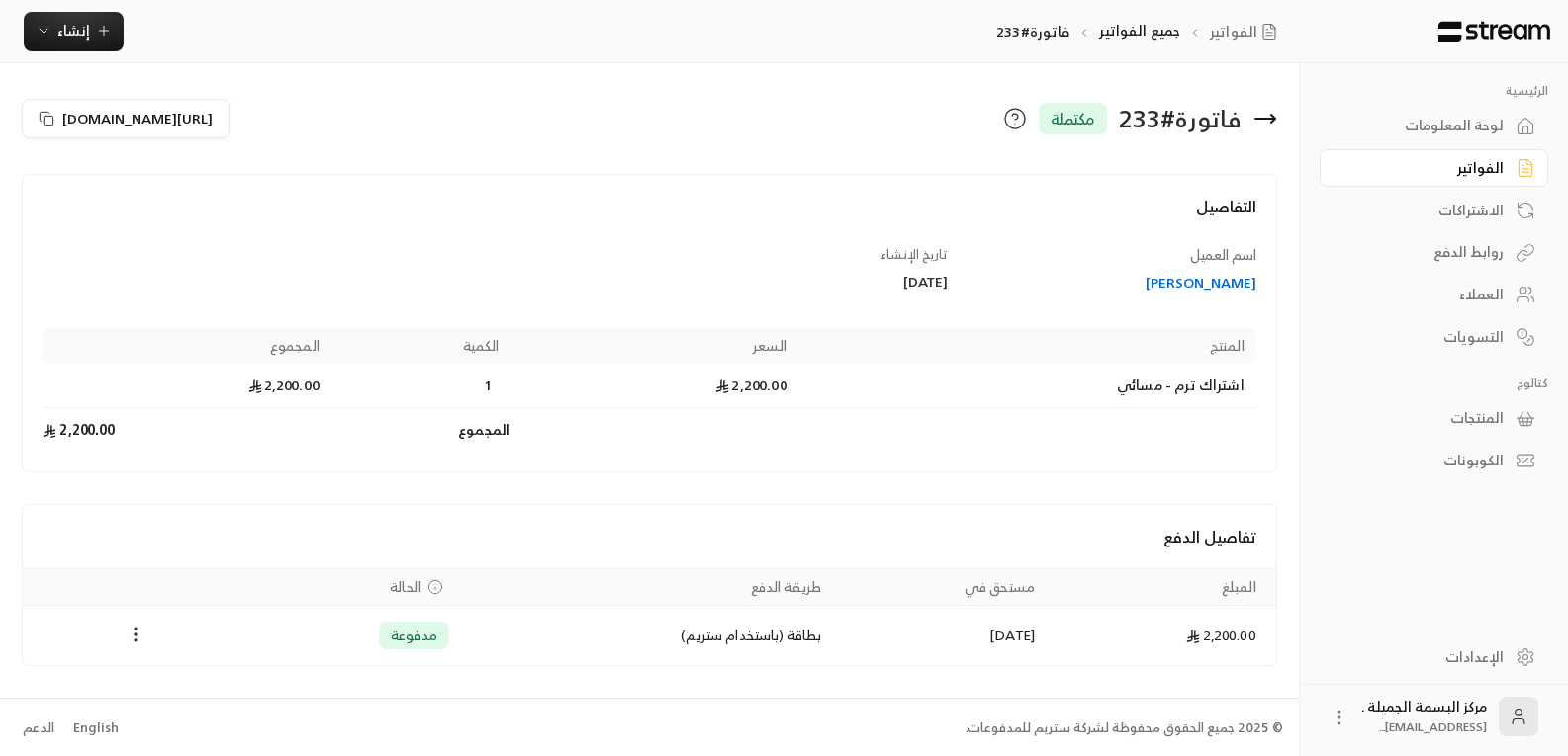
scroll to position [2, 0]
click at [1272, 117] on icon at bounding box center [1265, 117] width 20 height 0
